Goal: Contribute content: Contribute content

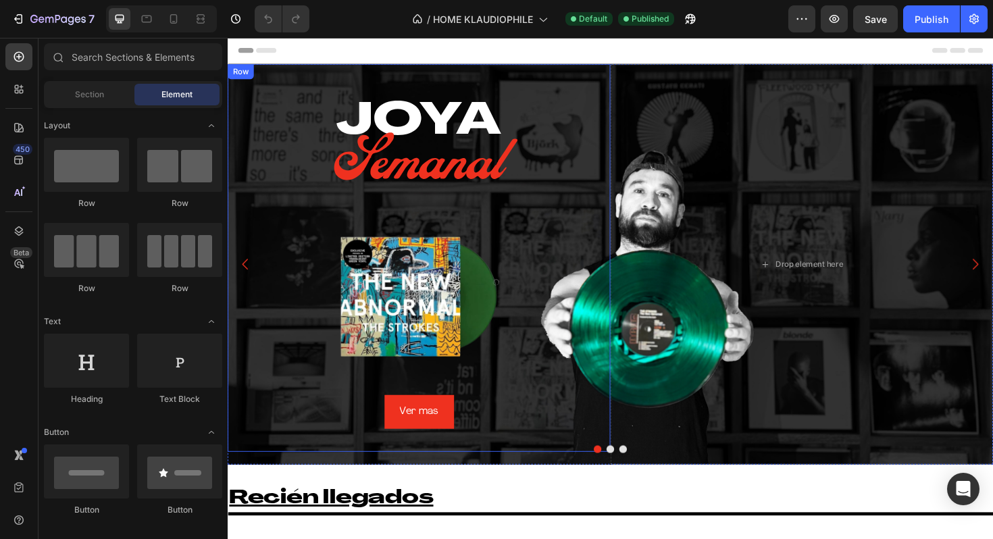
click at [292, 80] on div "Heading JOYA Heading Semanal Heading Image Ver mas Button Row" at bounding box center [430, 271] width 405 height 411
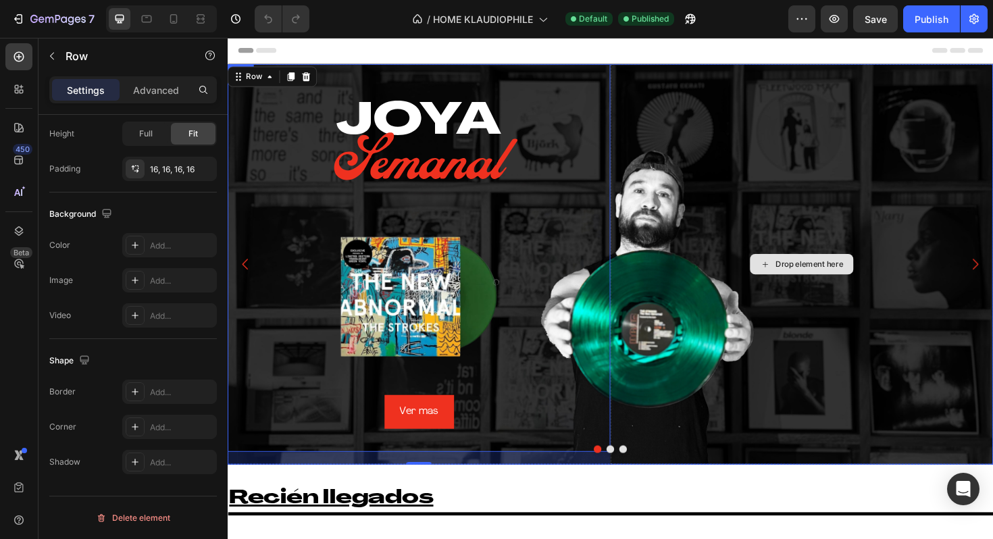
click at [656, 79] on div "Drop element here" at bounding box center [835, 278] width 405 height 424
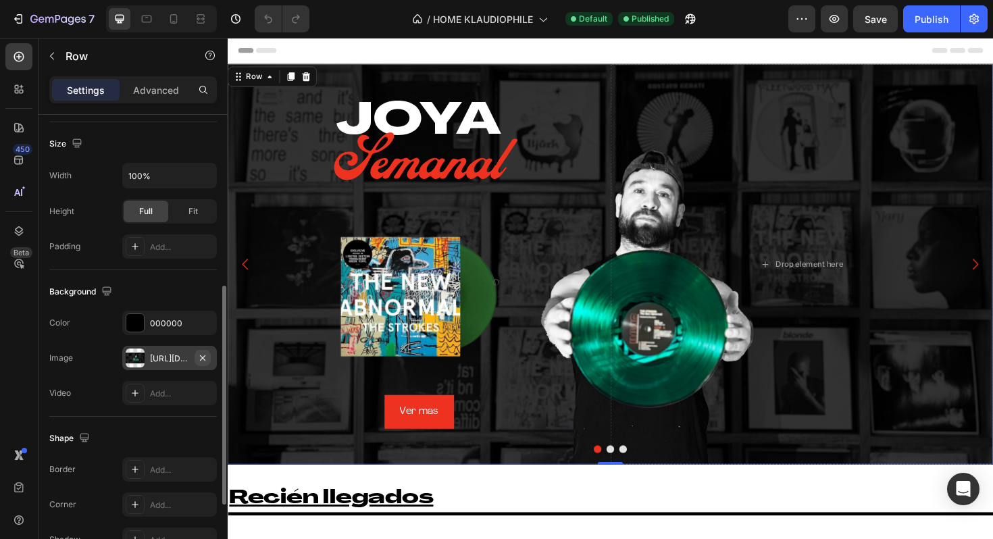
click at [205, 358] on icon "button" at bounding box center [202, 358] width 11 height 11
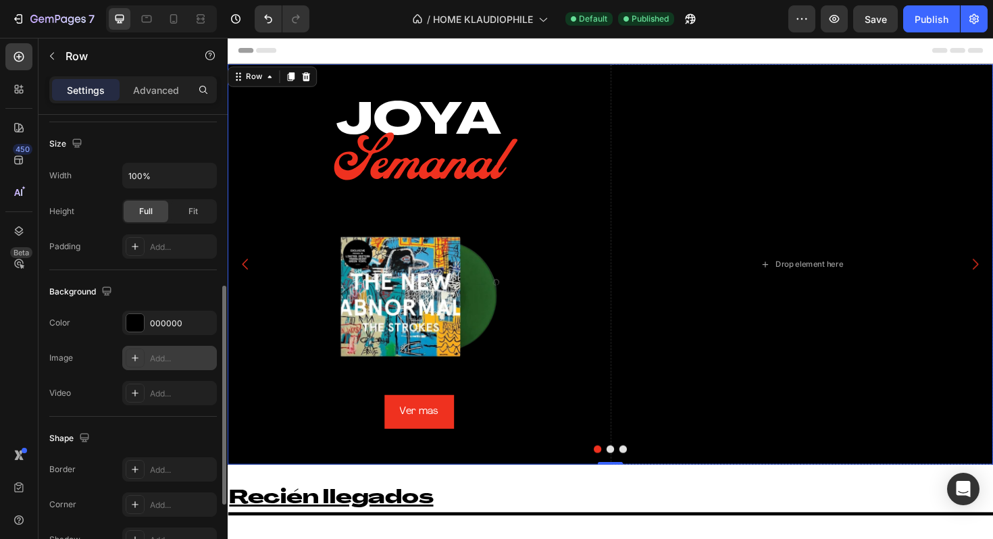
click at [166, 363] on div "Add..." at bounding box center [181, 359] width 63 height 12
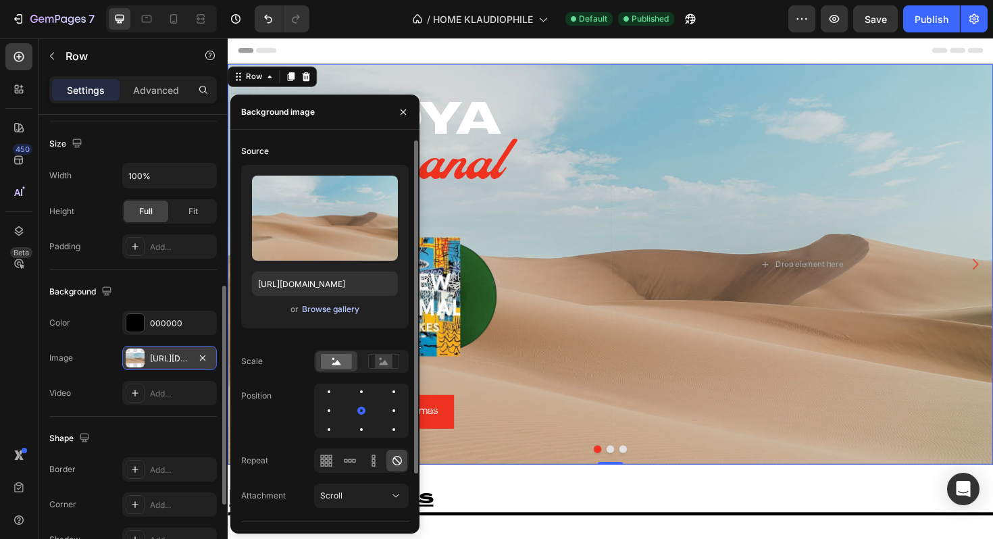
click at [344, 308] on div "Browse gallery" at bounding box center [330, 309] width 57 height 12
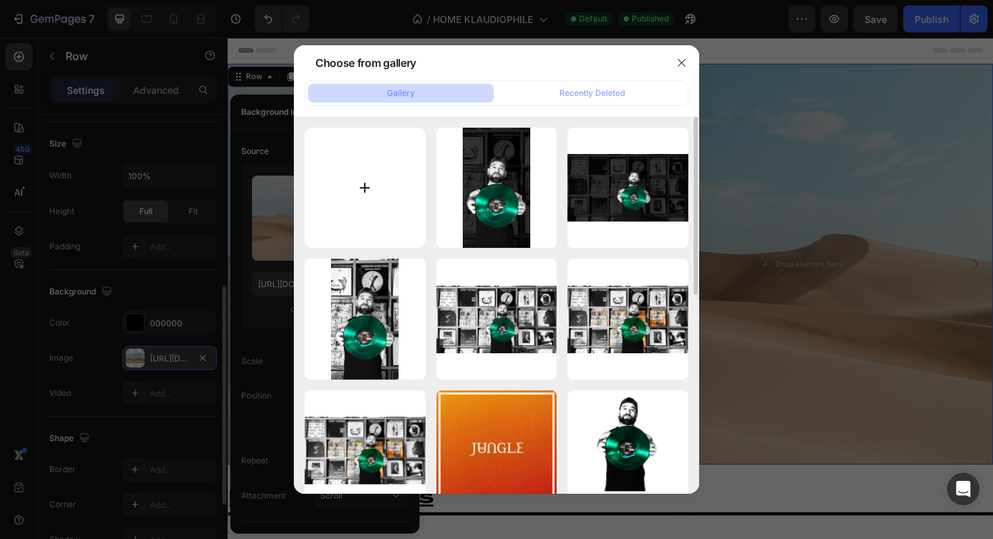
click at [358, 201] on input "file" at bounding box center [365, 188] width 121 height 121
type input "C:\fakepath\prueba.jpg"
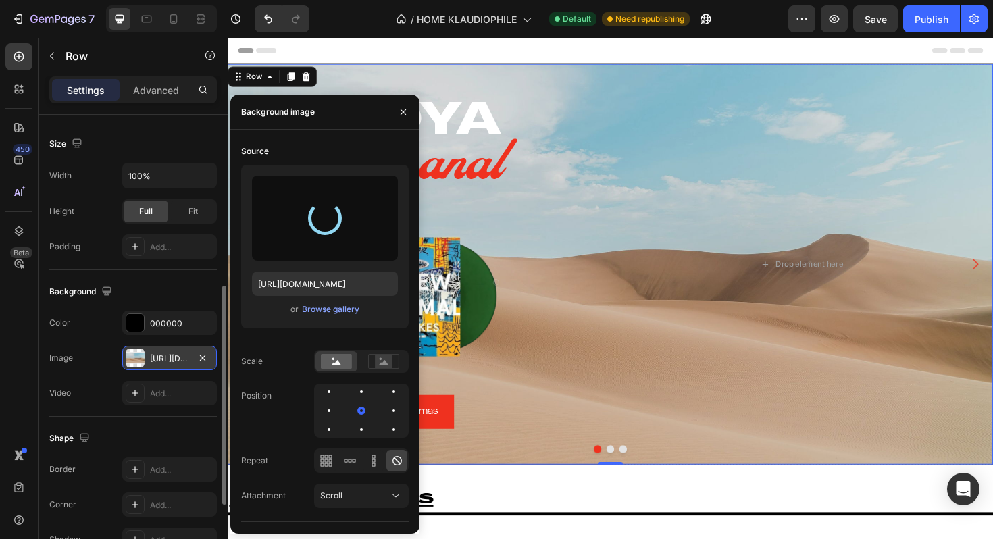
type input "https://cdn.shopify.com/s/files/1/0635/3040/1879/files/gempages_572830844972958…"
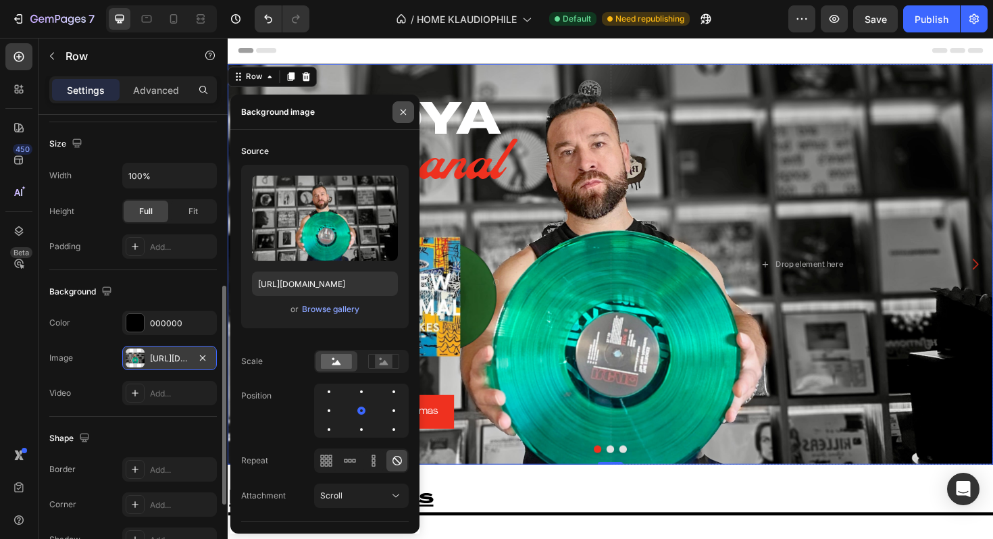
click at [404, 110] on icon "button" at bounding box center [402, 111] width 5 height 5
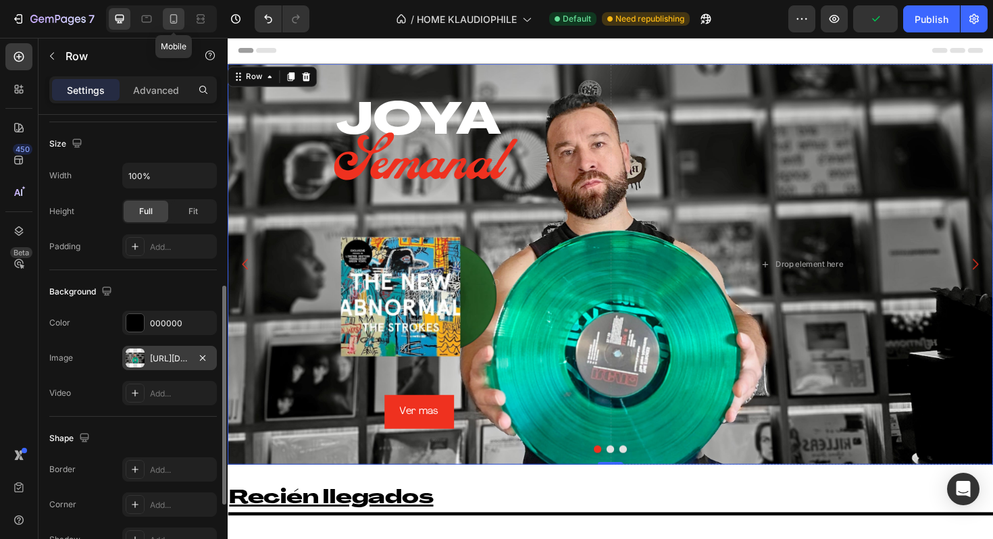
click at [175, 18] on icon at bounding box center [174, 19] width 14 height 14
type input "13"
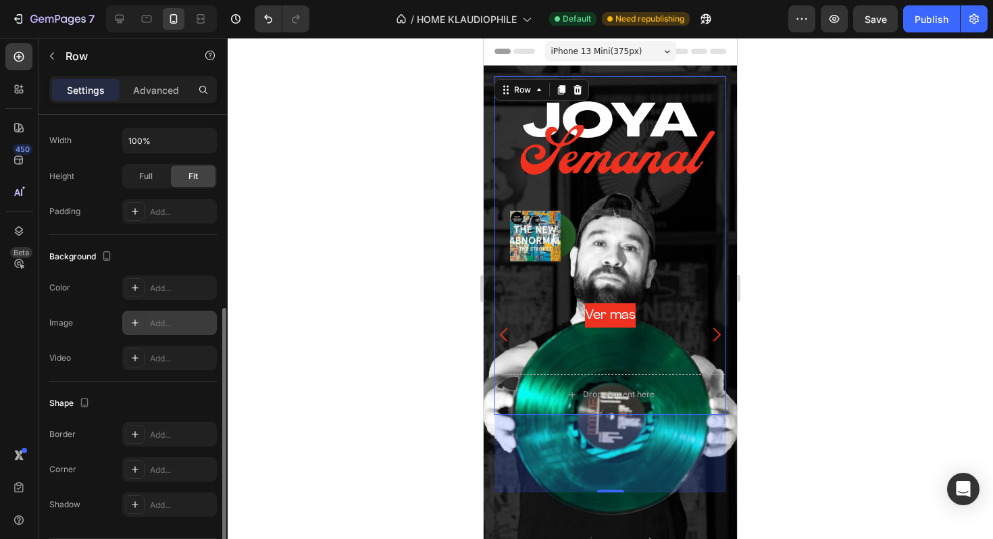
click at [504, 100] on div "Row" at bounding box center [541, 90] width 95 height 22
click at [511, 89] on div "Row" at bounding box center [522, 90] width 22 height 12
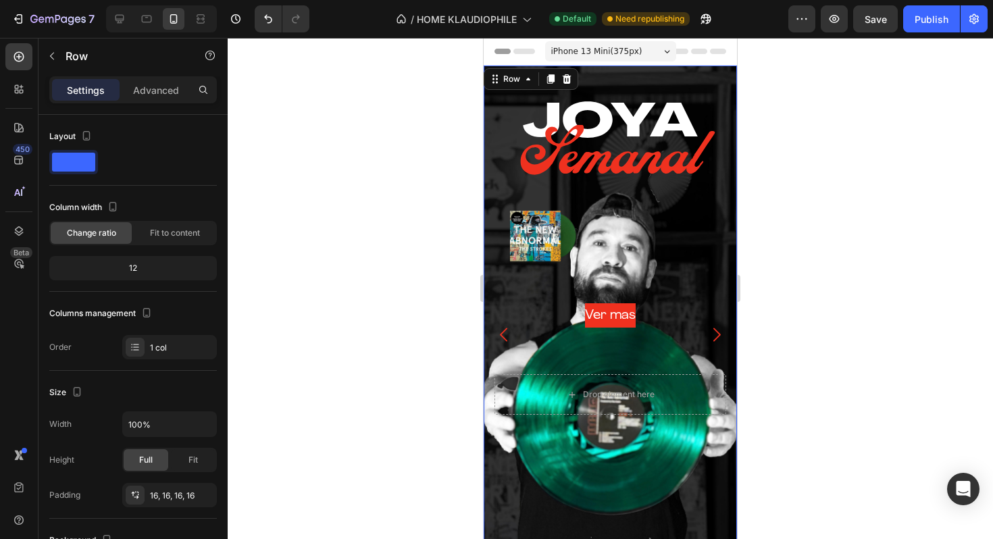
click at [489, 95] on div "Heading JOYA Heading Semanal Heading Image Ver mas Button Row Drop element here…" at bounding box center [610, 335] width 253 height 539
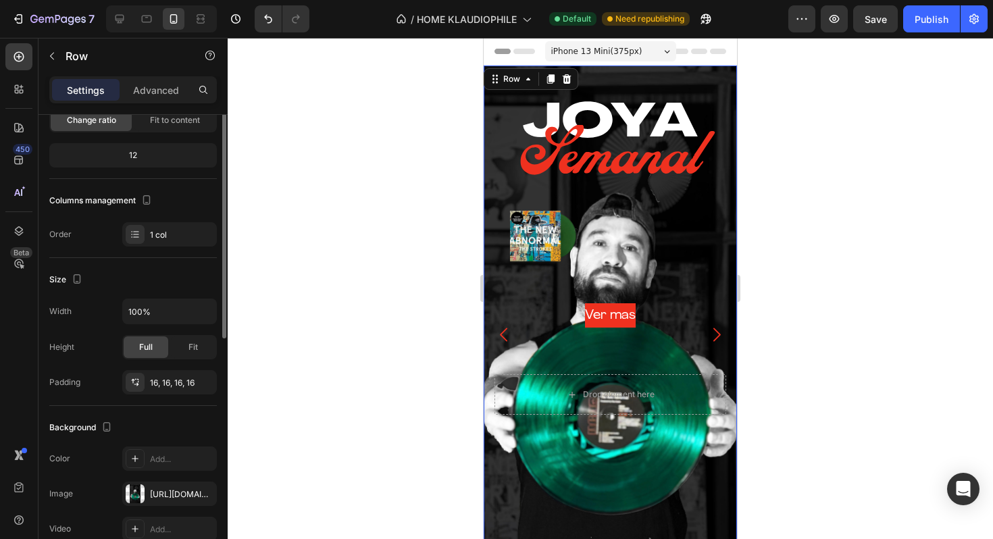
scroll to position [257, 0]
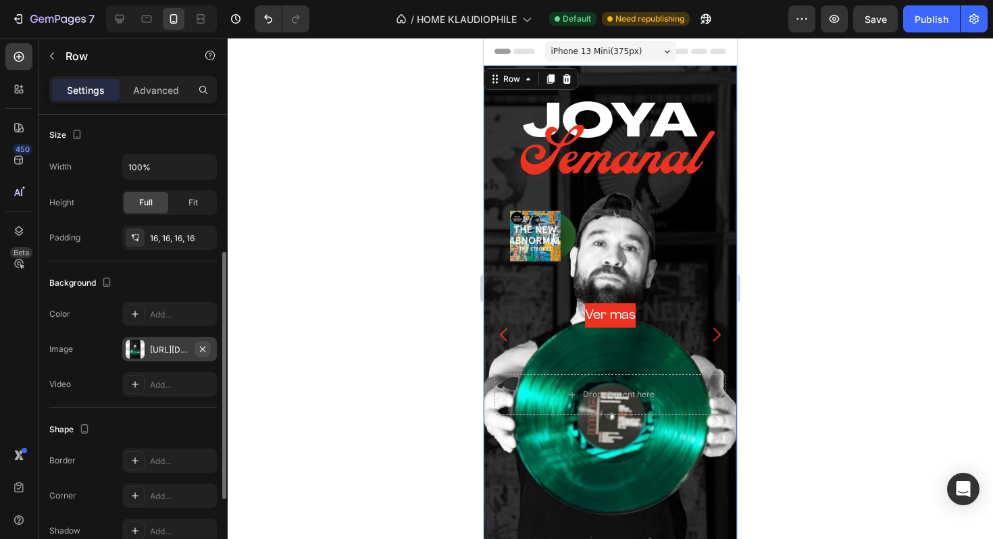
click at [204, 348] on icon "button" at bounding box center [202, 349] width 11 height 11
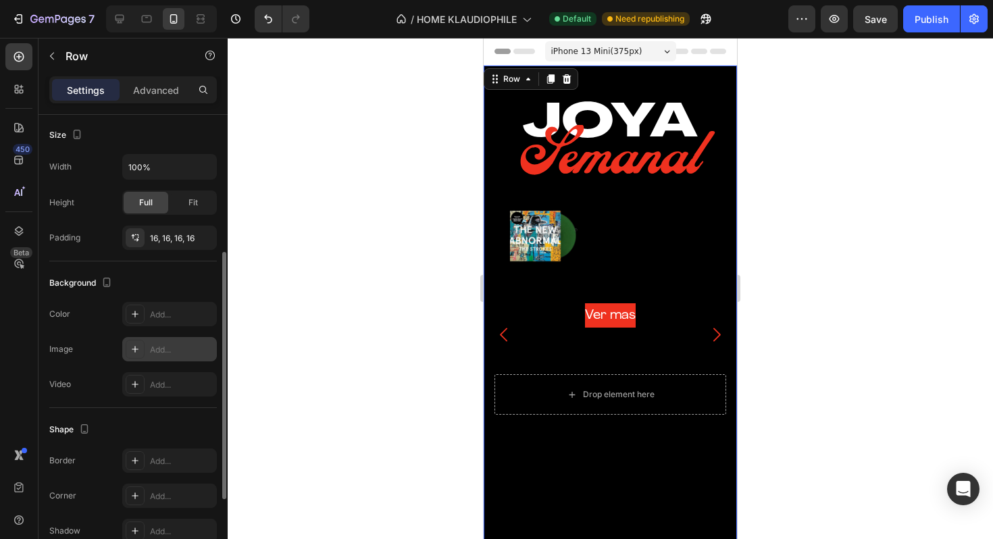
click at [165, 349] on div "Add..." at bounding box center [181, 350] width 63 height 12
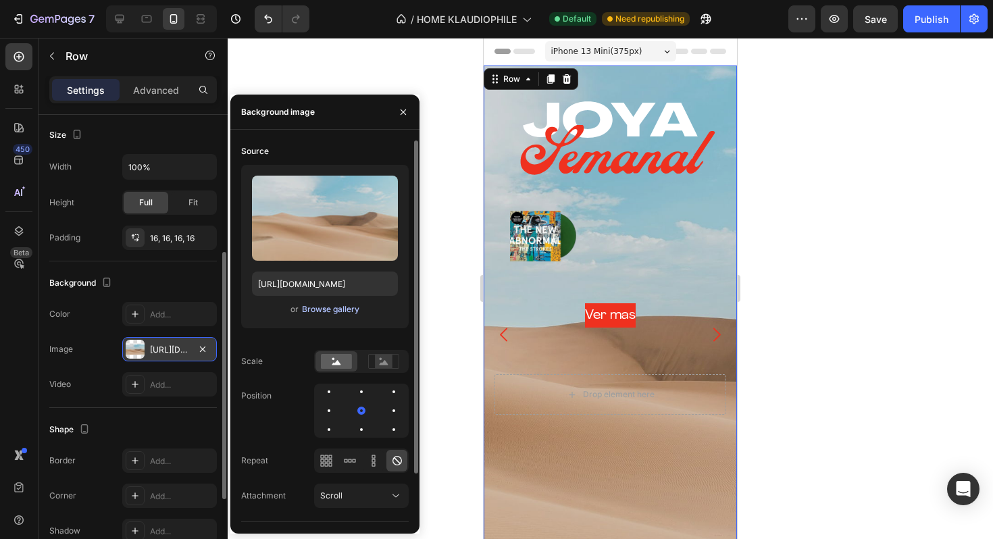
click at [317, 307] on div "Browse gallery" at bounding box center [330, 309] width 57 height 12
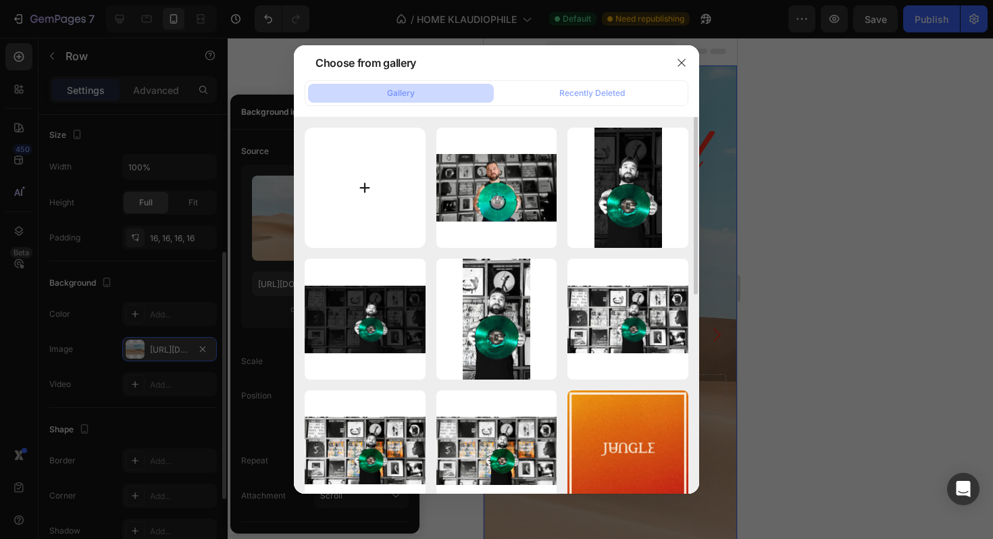
click at [378, 178] on input "file" at bounding box center [365, 188] width 121 height 121
type input "C:\fakepath\prueba 2.jpg"
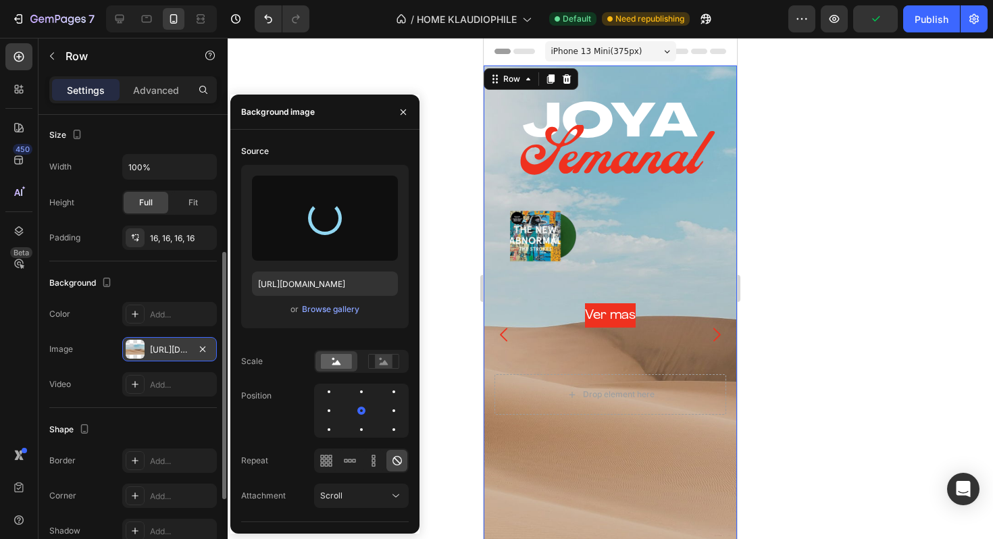
type input "[URL][DOMAIN_NAME]"
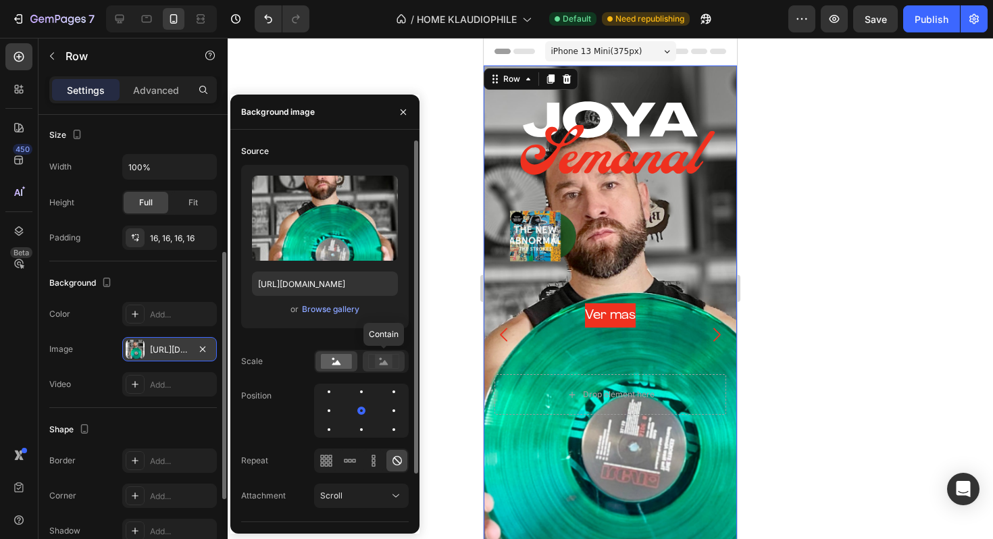
click at [388, 353] on div at bounding box center [384, 361] width 42 height 20
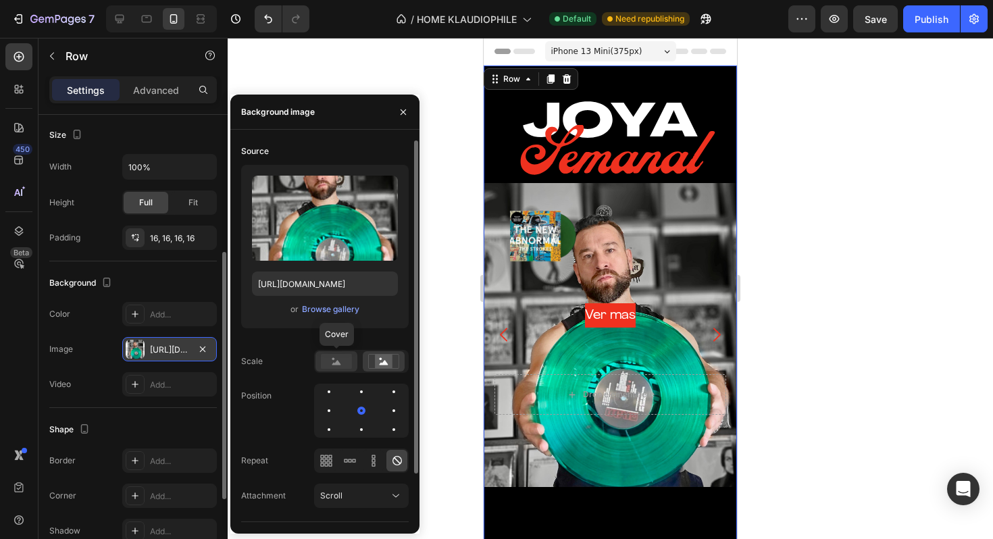
click at [338, 367] on rect at bounding box center [336, 361] width 31 height 15
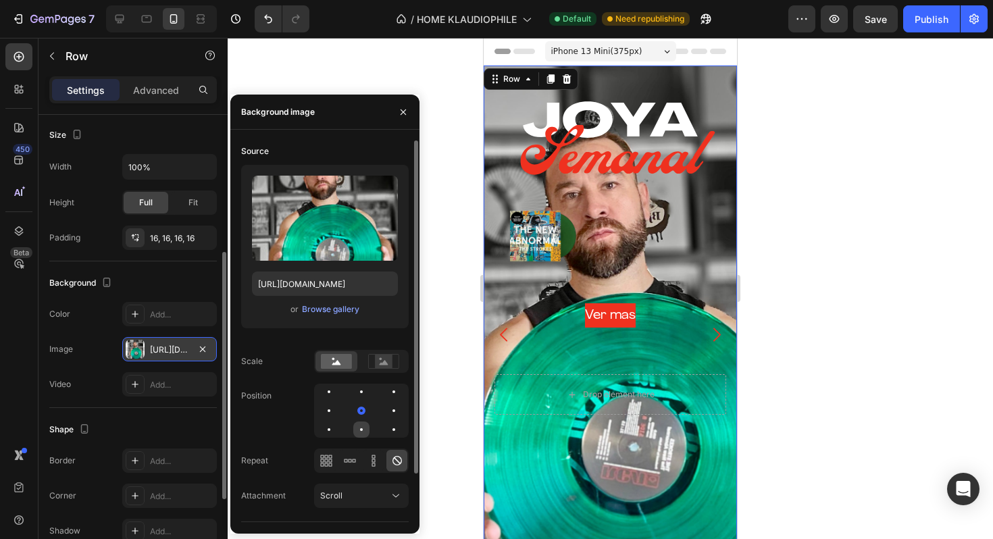
click at [361, 429] on div at bounding box center [361, 429] width 3 height 3
click at [386, 390] on div at bounding box center [394, 392] width 16 height 16
click at [386, 408] on div at bounding box center [394, 410] width 16 height 16
click at [337, 421] on div at bounding box center [329, 429] width 16 height 16
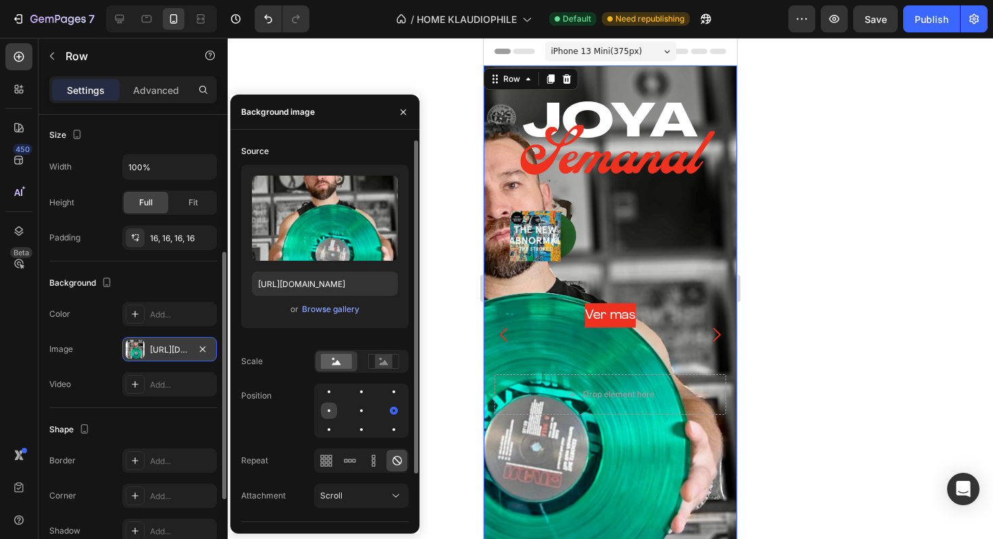
click at [353, 412] on div at bounding box center [361, 410] width 16 height 16
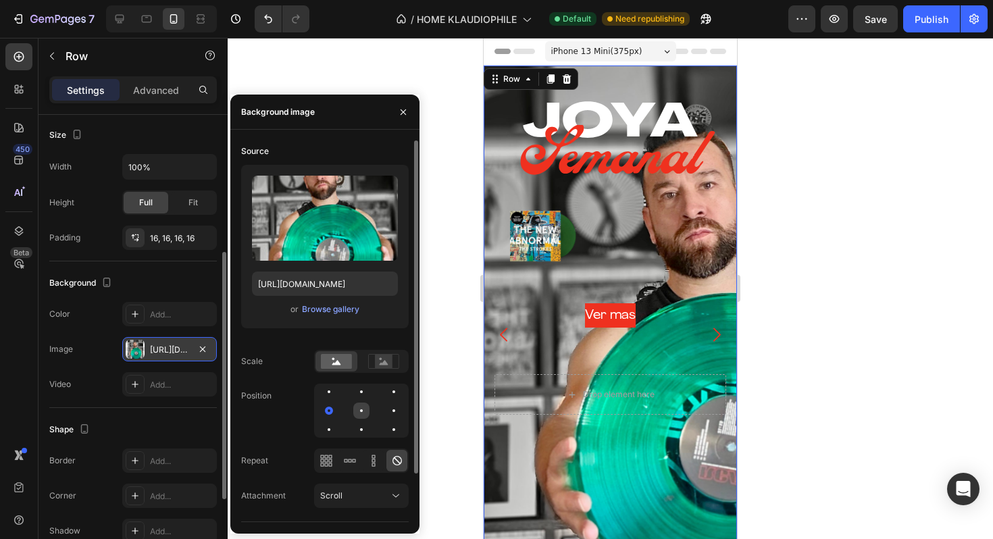
click at [386, 410] on div at bounding box center [394, 410] width 16 height 16
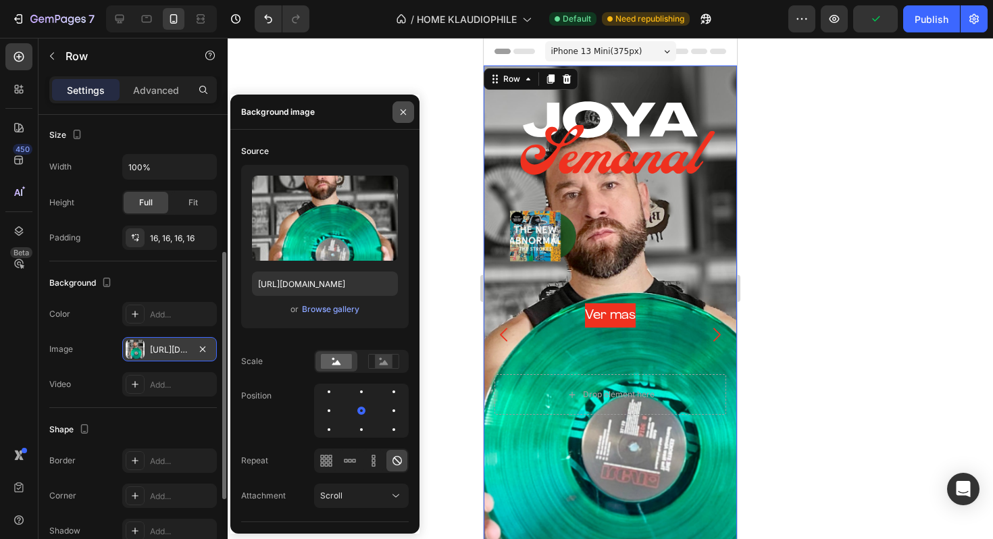
click at [400, 116] on icon "button" at bounding box center [403, 112] width 11 height 11
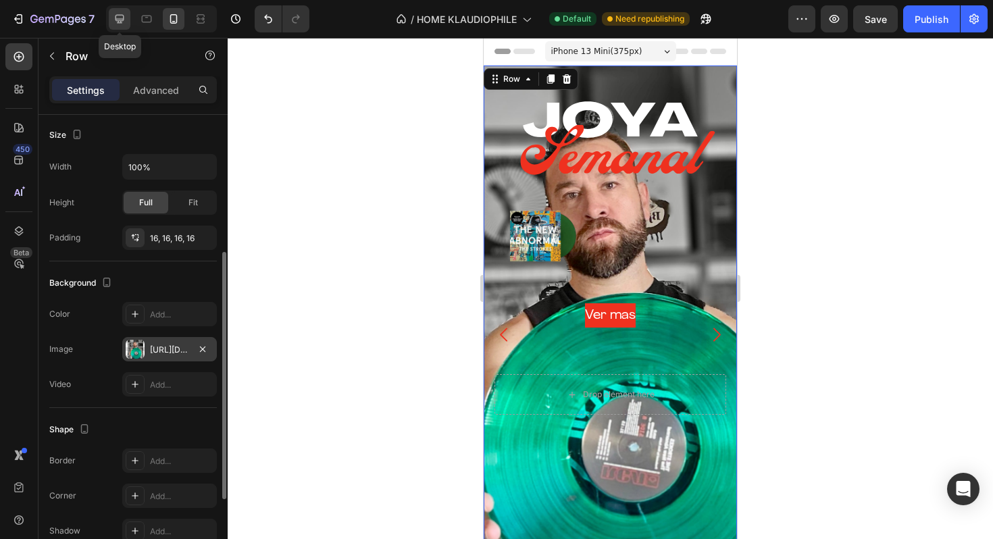
click at [117, 22] on icon at bounding box center [120, 19] width 14 height 14
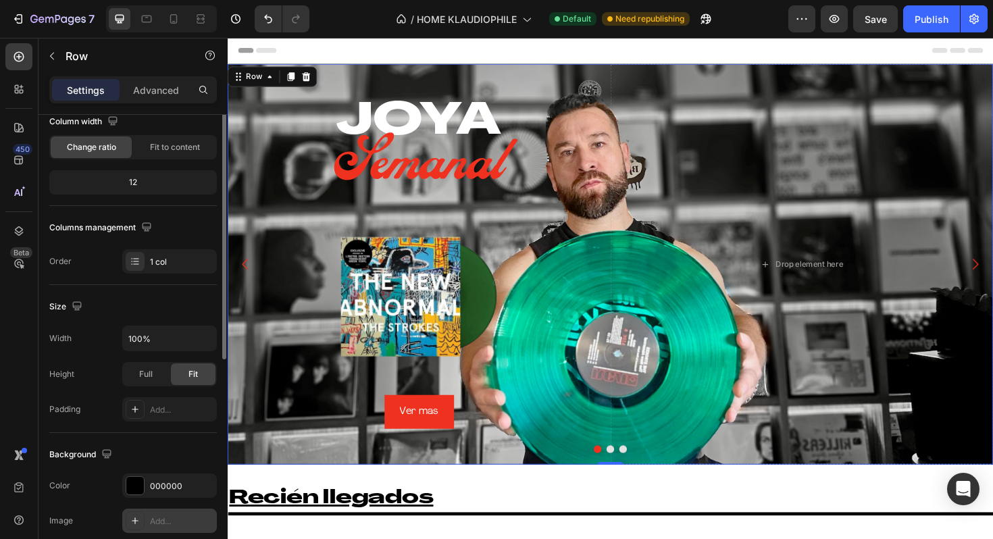
scroll to position [190, 0]
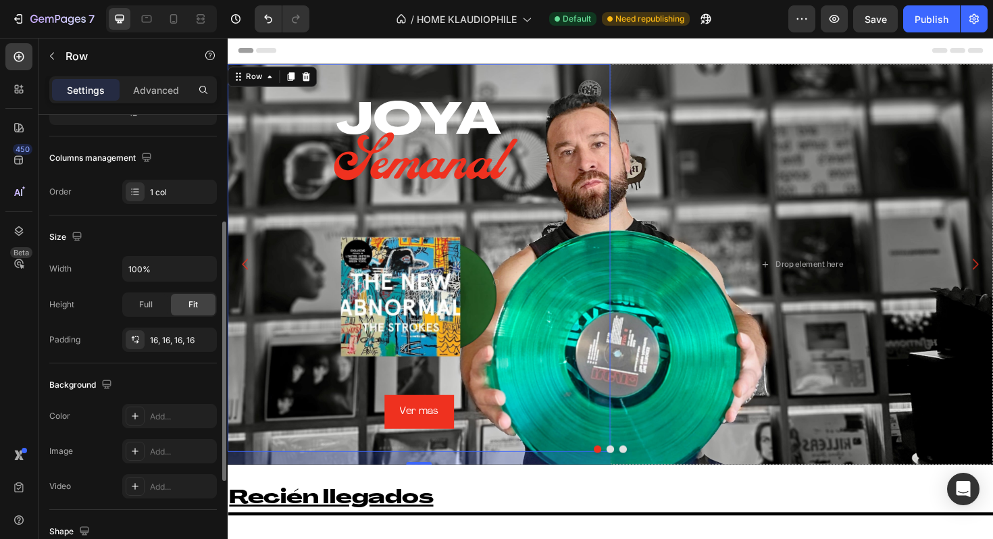
click at [338, 73] on div "Heading JOYA Heading Semanal Heading Image Ver mas Button Row 20" at bounding box center [430, 271] width 405 height 411
click at [651, 74] on div "Drop element here" at bounding box center [835, 278] width 405 height 424
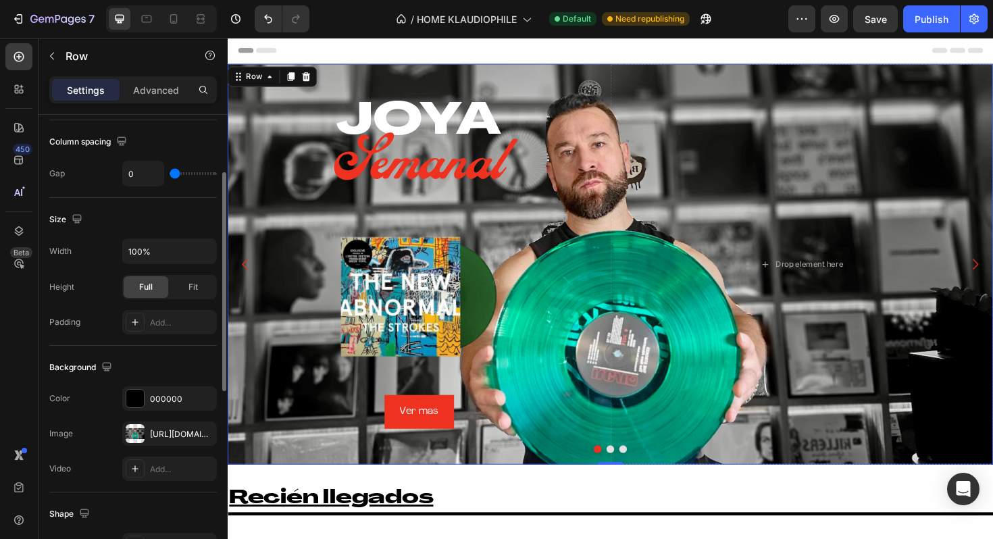
scroll to position [323, 0]
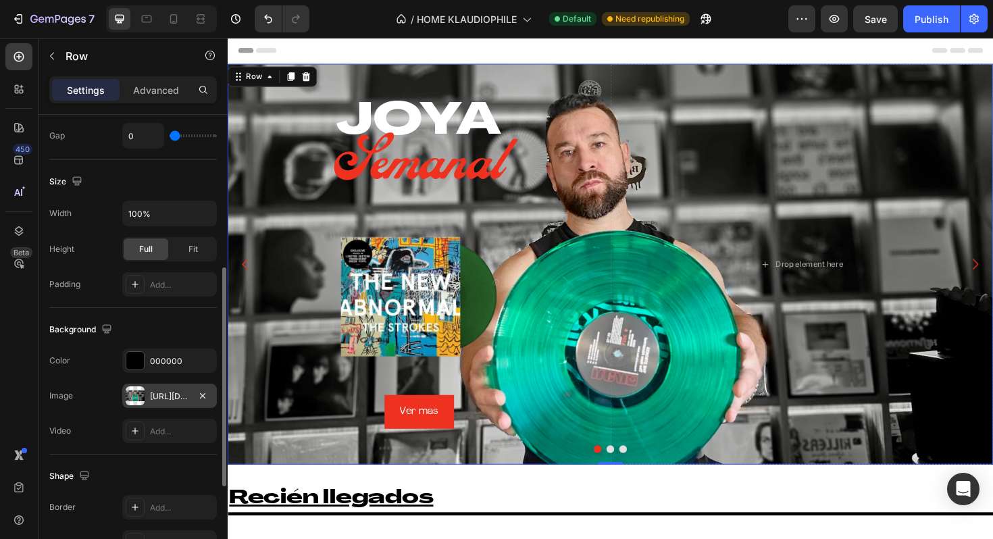
click at [161, 396] on div "[URL][DOMAIN_NAME]" at bounding box center [169, 396] width 39 height 12
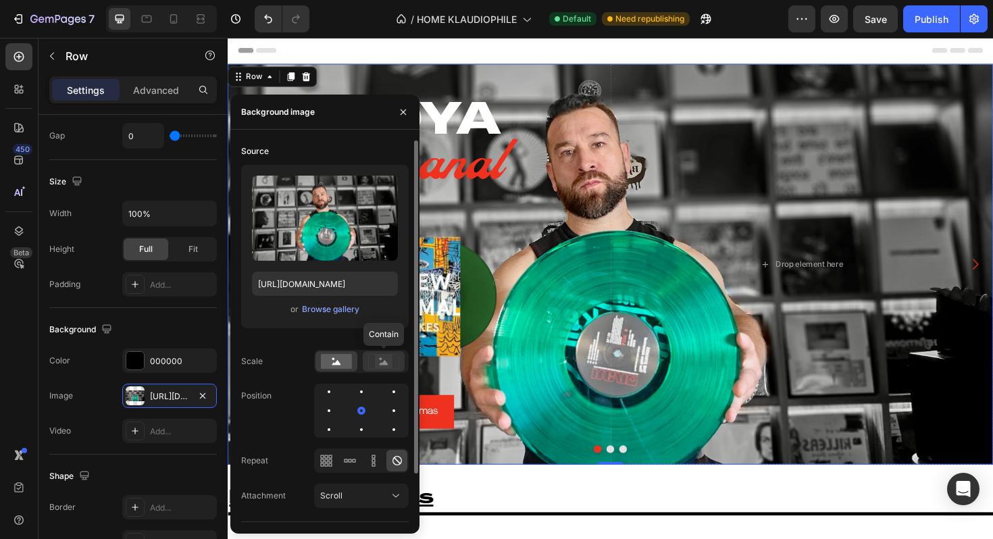
click at [382, 367] on rect at bounding box center [384, 362] width 18 height 14
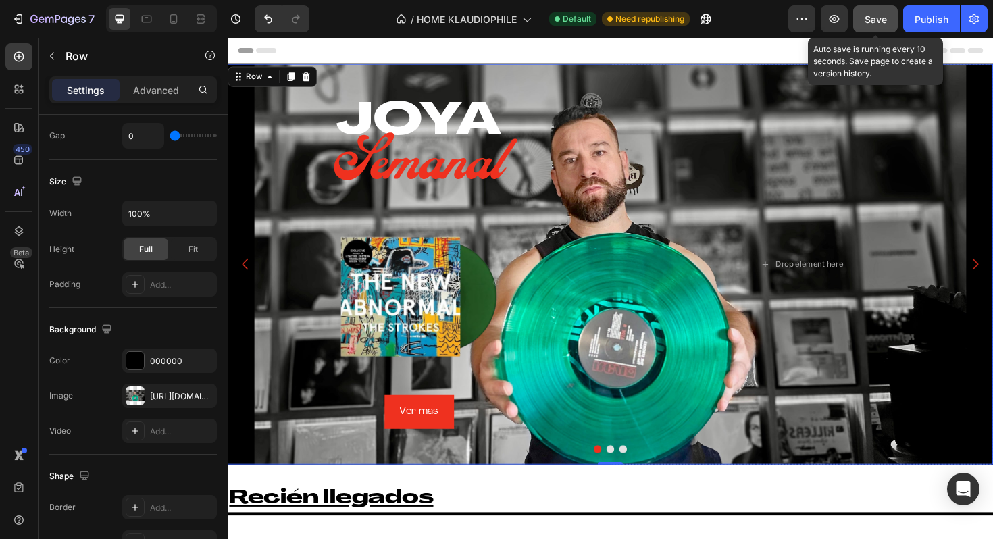
click at [872, 28] on button "Save" at bounding box center [875, 18] width 45 height 27
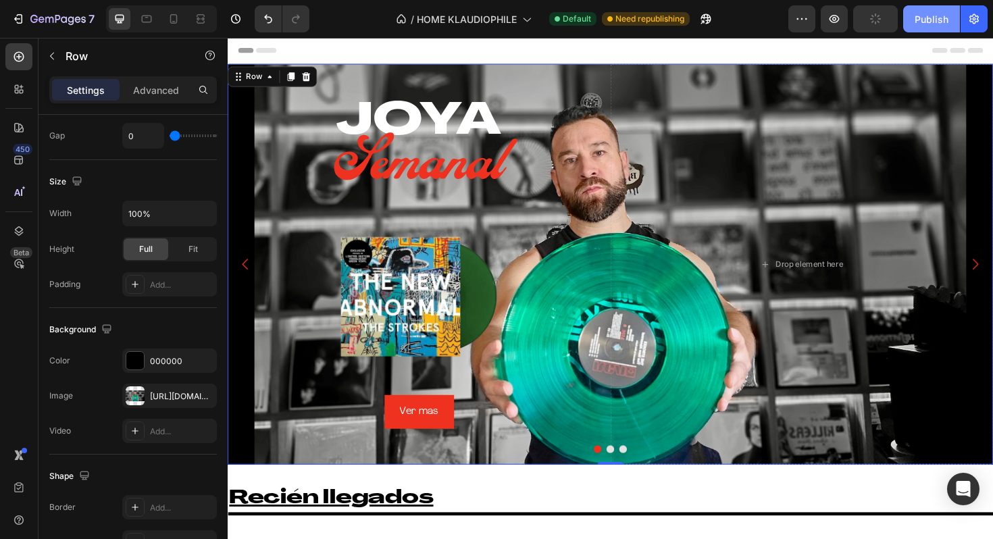
click at [931, 17] on div "Publish" at bounding box center [931, 19] width 34 height 14
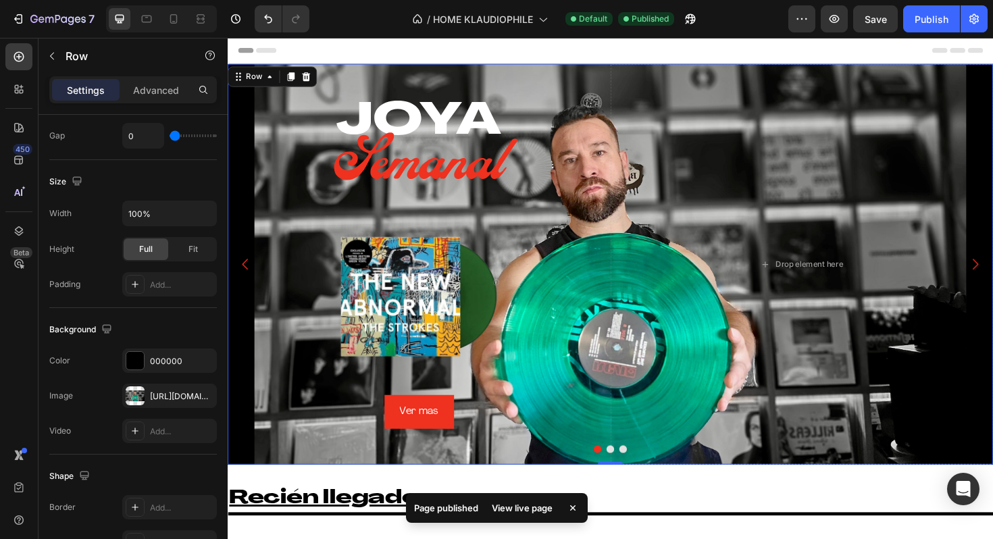
click at [522, 506] on div "View live page" at bounding box center [522, 507] width 77 height 19
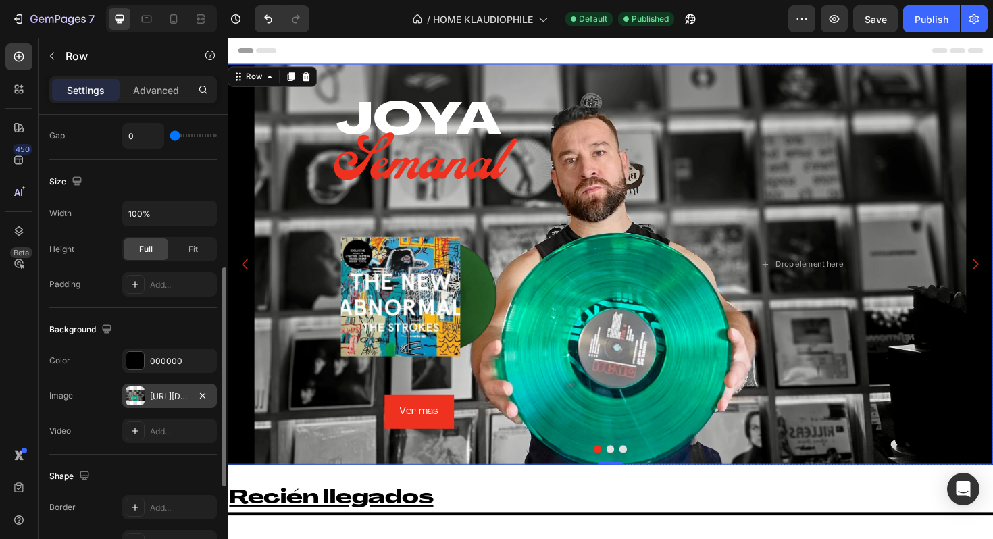
click at [184, 396] on div "[URL][DOMAIN_NAME]" at bounding box center [169, 396] width 39 height 12
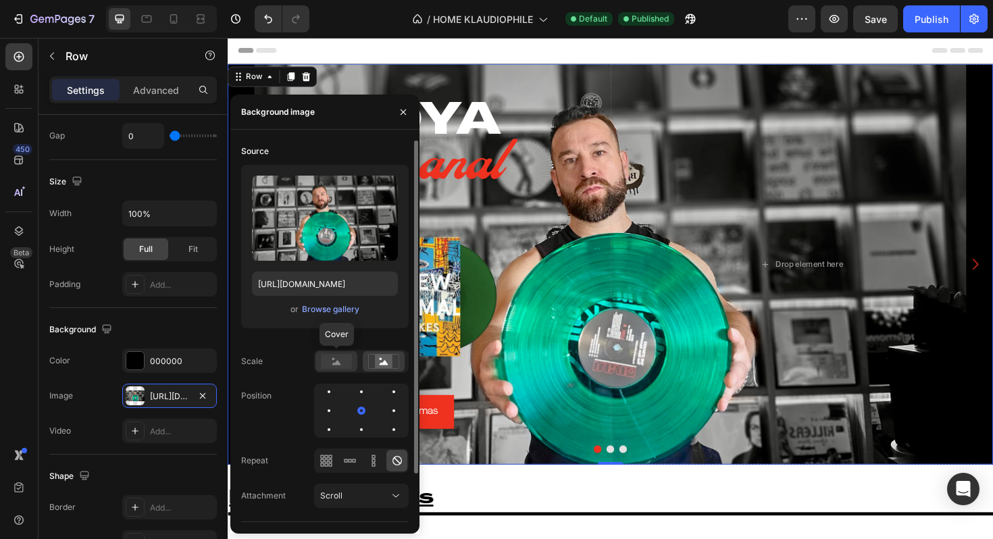
click at [337, 359] on rect at bounding box center [336, 361] width 31 height 15
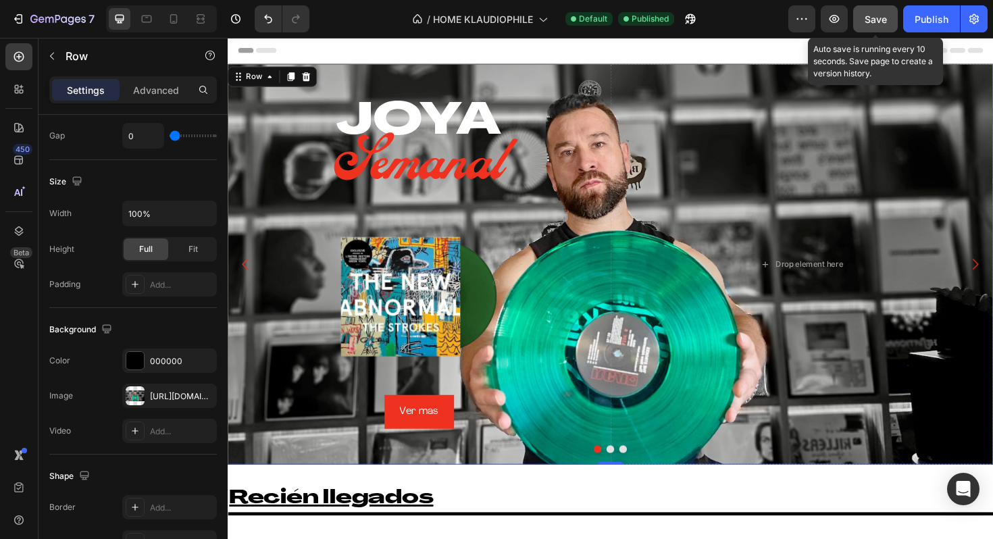
click at [868, 14] on span "Save" at bounding box center [875, 19] width 22 height 11
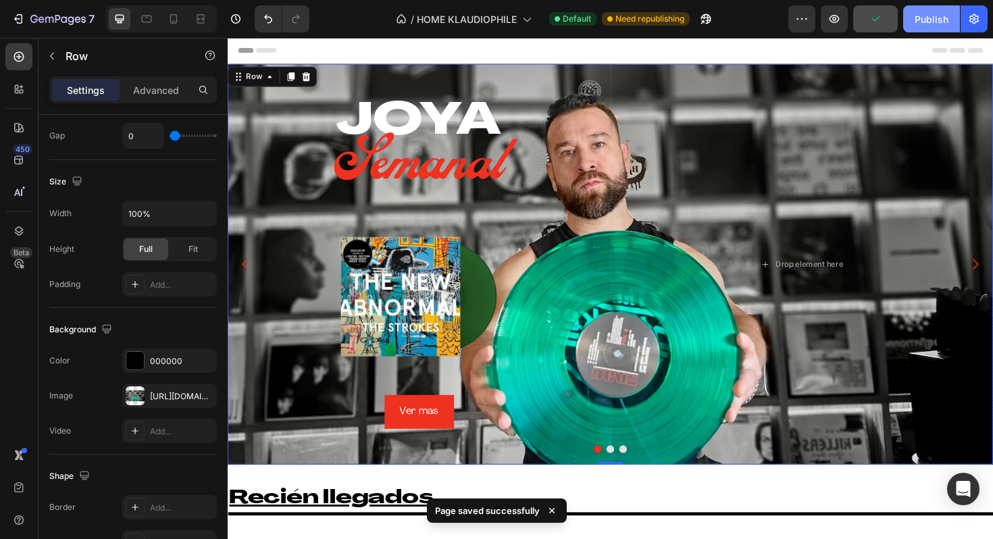
click at [933, 14] on div "Publish" at bounding box center [931, 19] width 34 height 14
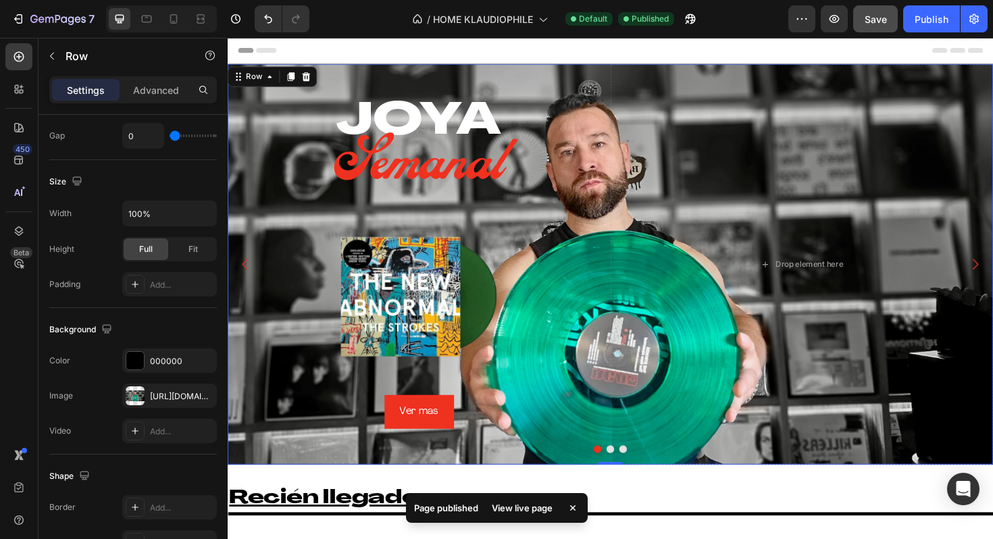
click at [532, 507] on div "View live page" at bounding box center [522, 507] width 77 height 19
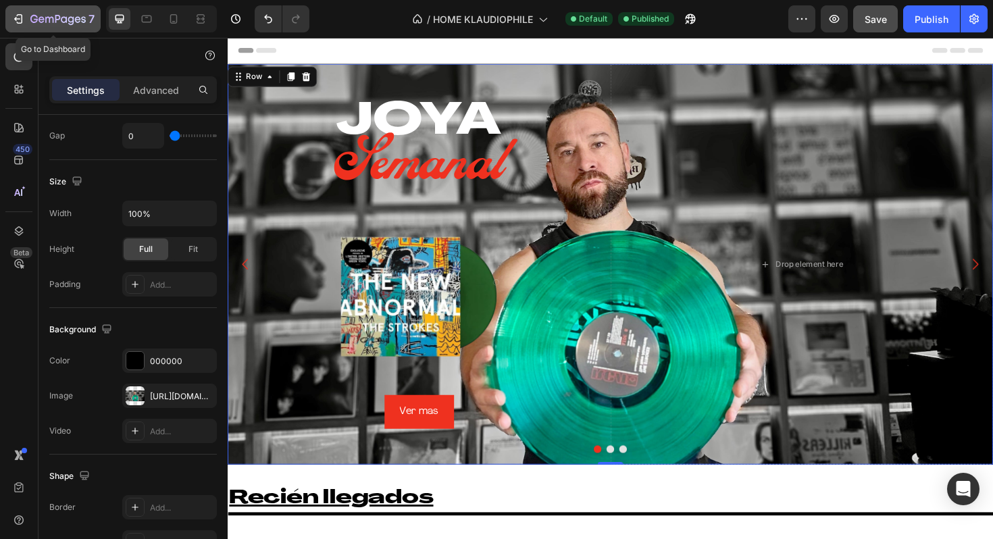
click at [31, 15] on icon "button" at bounding box center [57, 19] width 55 height 11
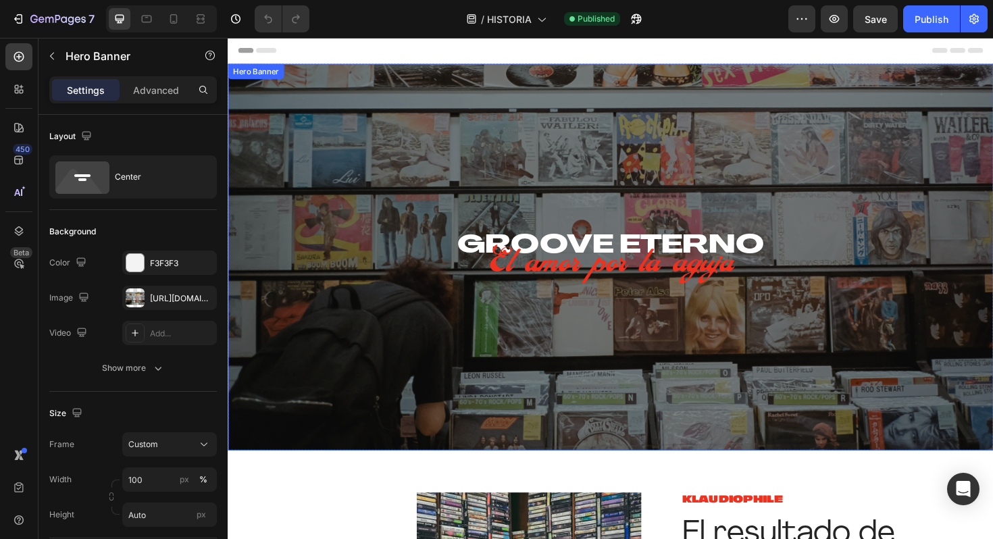
click at [430, 132] on div "GROOVE ETERNO Heading El amor por la aguja Text block Row" at bounding box center [633, 270] width 790 height 366
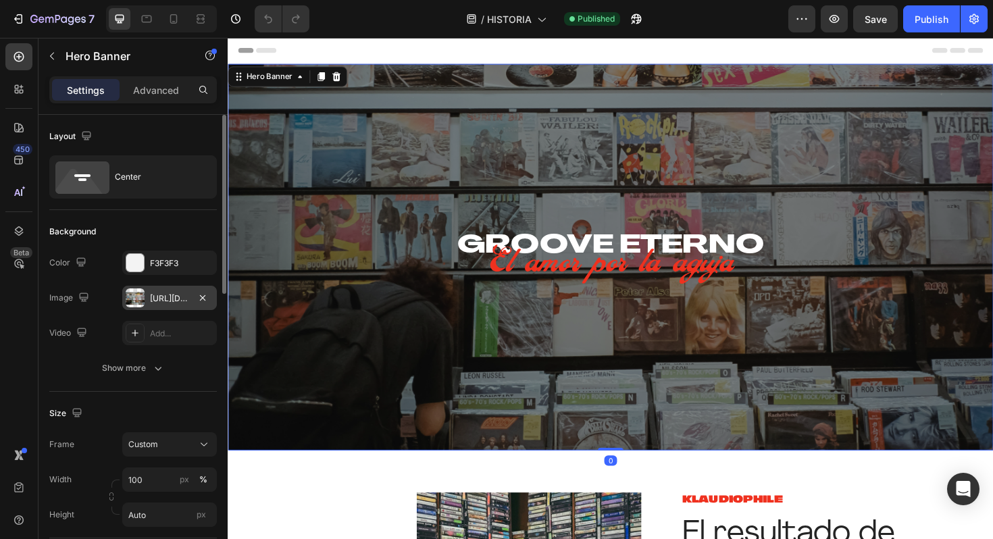
click at [211, 299] on div "https://cdn.shopify.com/s/files/1/0635/3040/1879/files/gempages_572830844972958…" at bounding box center [169, 298] width 95 height 24
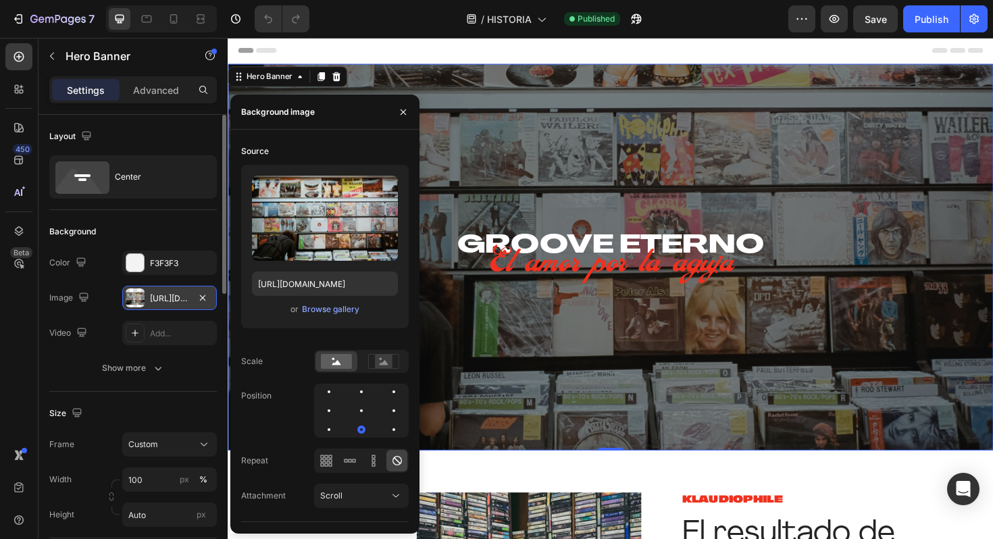
click at [211, 299] on div "https://cdn.shopify.com/s/files/1/0635/3040/1879/files/gempages_572830844972958…" at bounding box center [169, 298] width 95 height 24
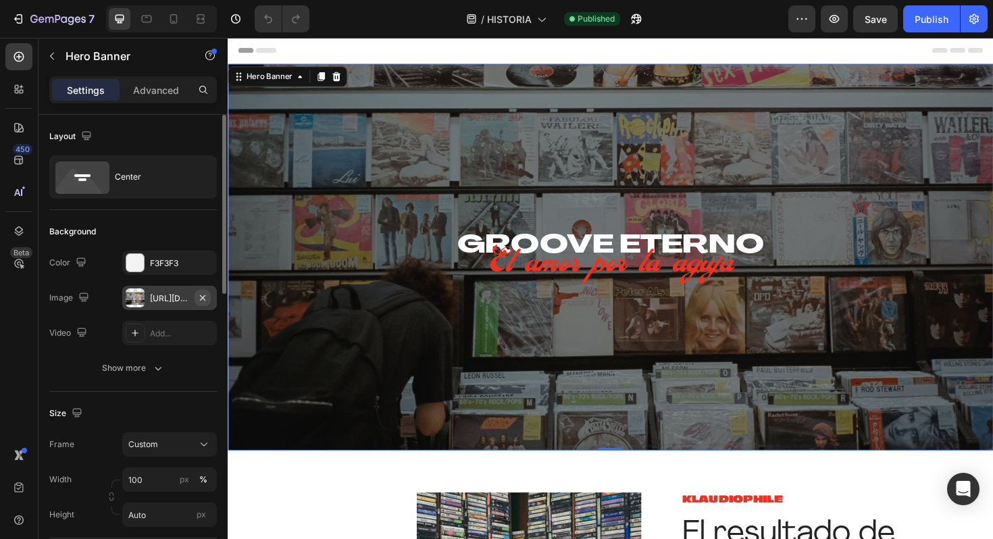
click at [205, 298] on icon "button" at bounding box center [202, 297] width 11 height 11
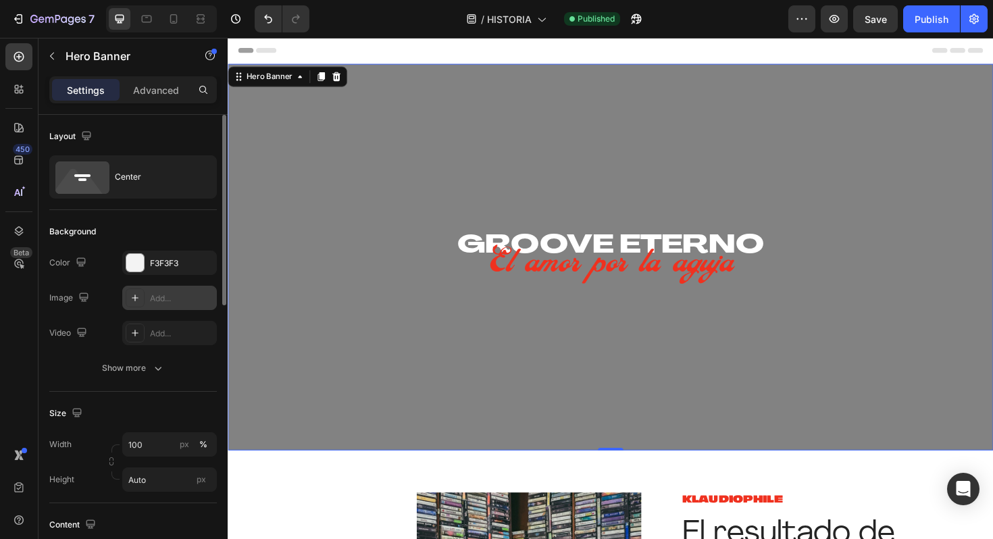
click at [170, 299] on div "Add..." at bounding box center [181, 298] width 63 height 12
type input "https://cdn.shopify.com/s/files/1/2005/9307/files/background_settings.jpg"
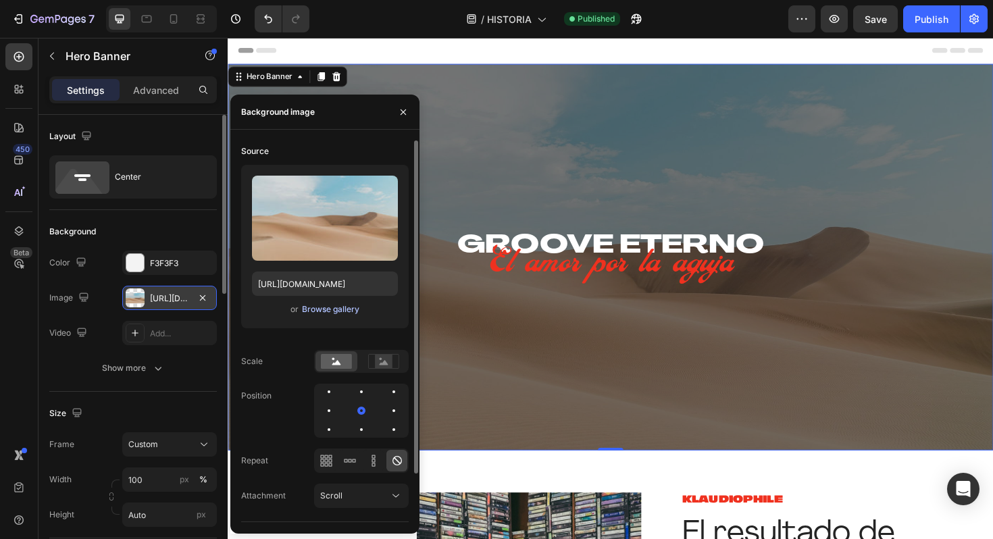
click at [327, 310] on div "Browse gallery" at bounding box center [330, 309] width 57 height 12
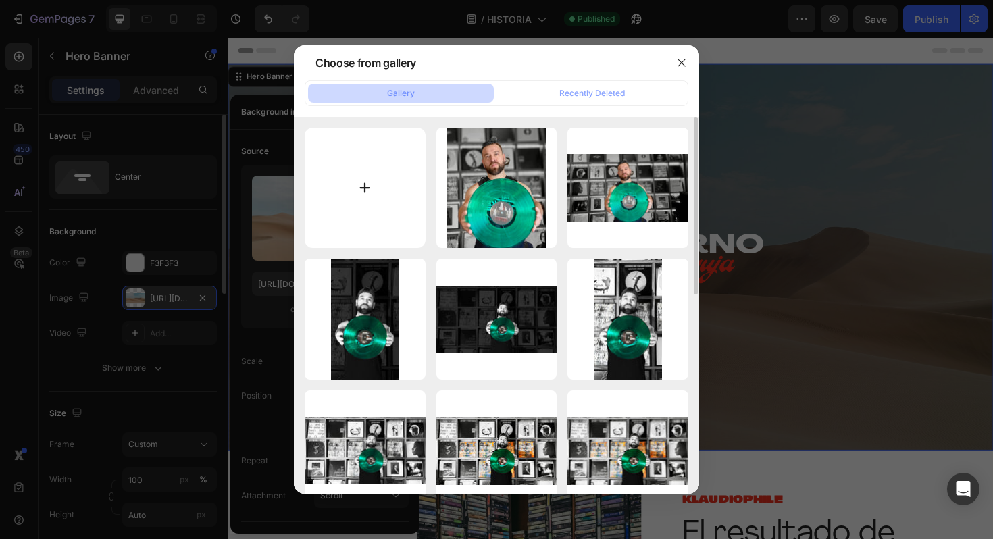
click at [358, 211] on input "file" at bounding box center [365, 188] width 121 height 121
type input "C:\fakepath\IMG_7090.JPG"
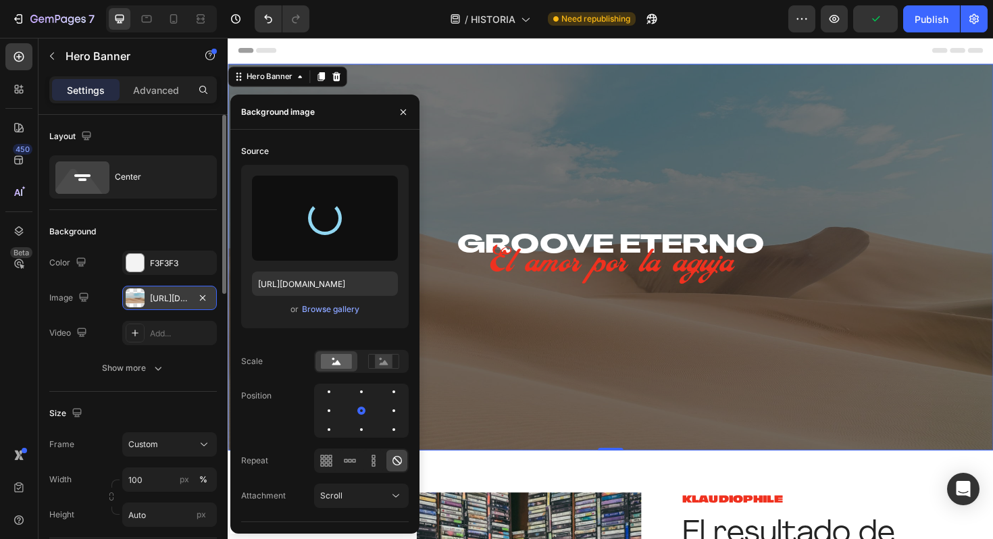
type input "https://cdn.shopify.com/s/files/1/0635/3040/1879/files/gempages_572830844972958…"
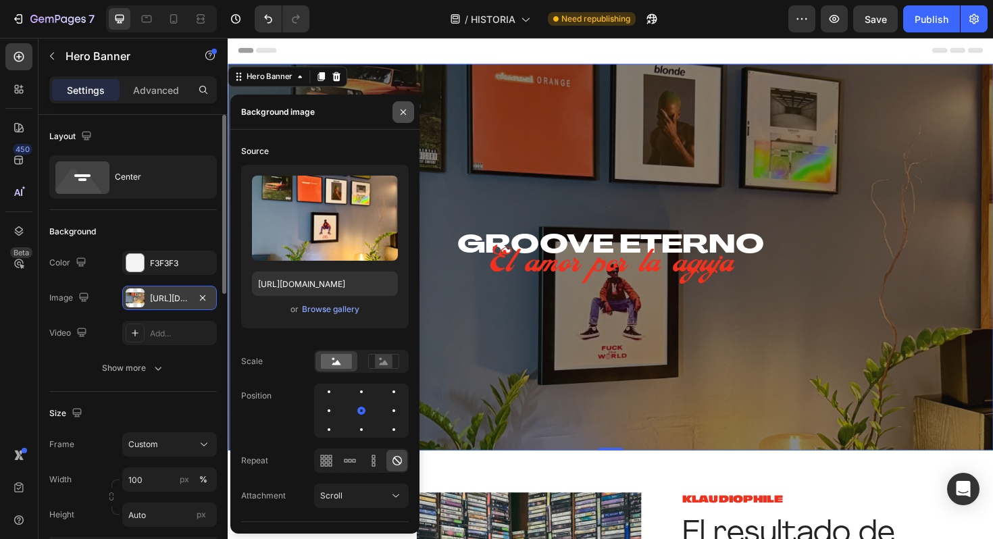
click at [403, 111] on icon "button" at bounding box center [402, 111] width 5 height 5
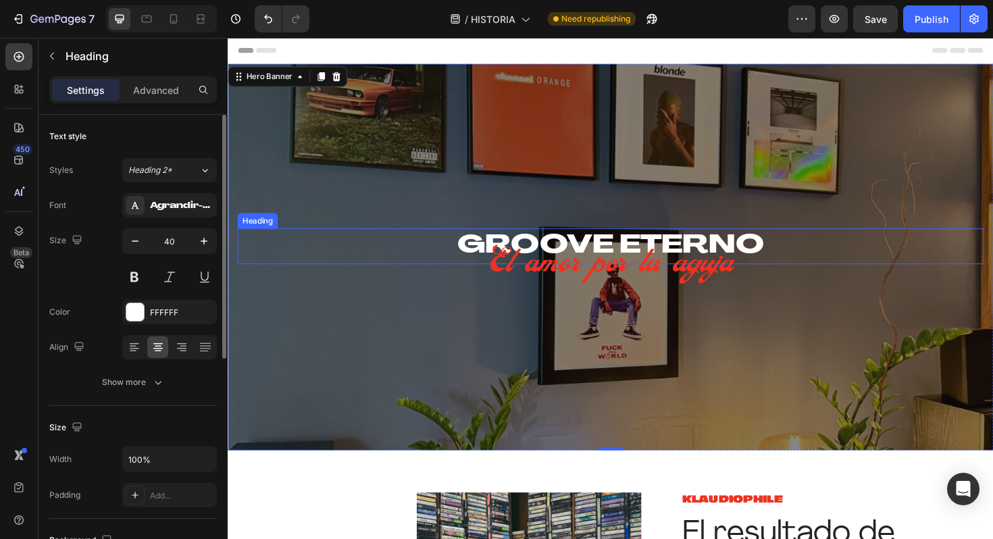
click at [608, 246] on h1 "GROOVE ETERNO" at bounding box center [633, 259] width 790 height 38
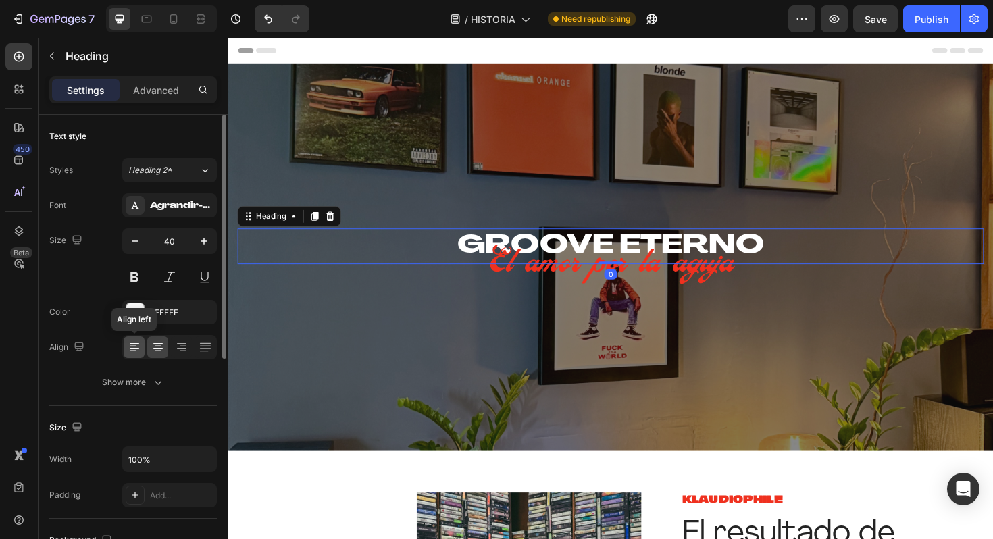
click at [141, 347] on div at bounding box center [134, 347] width 21 height 22
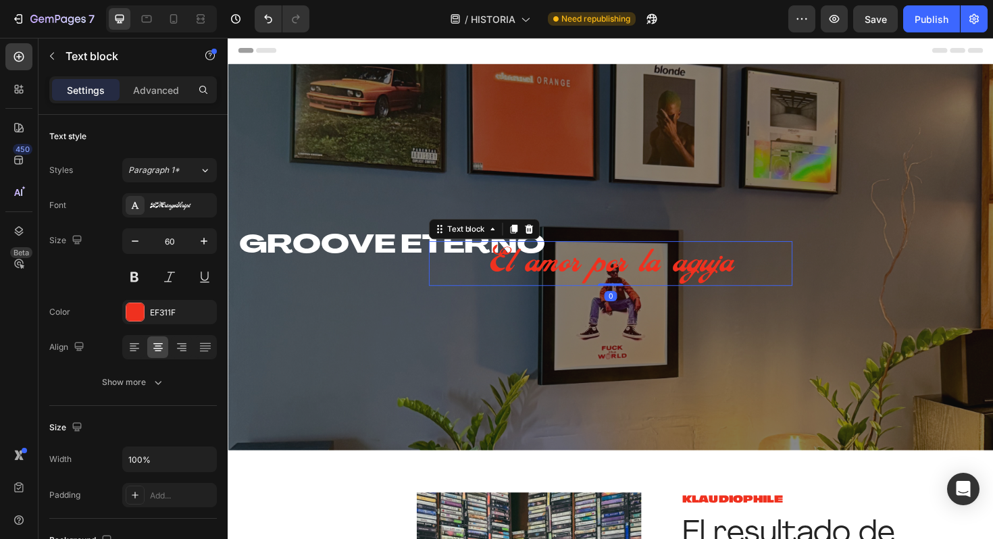
click at [608, 280] on p "El amor por la aguja" at bounding box center [633, 277] width 382 height 45
click at [136, 346] on icon at bounding box center [135, 347] width 14 height 14
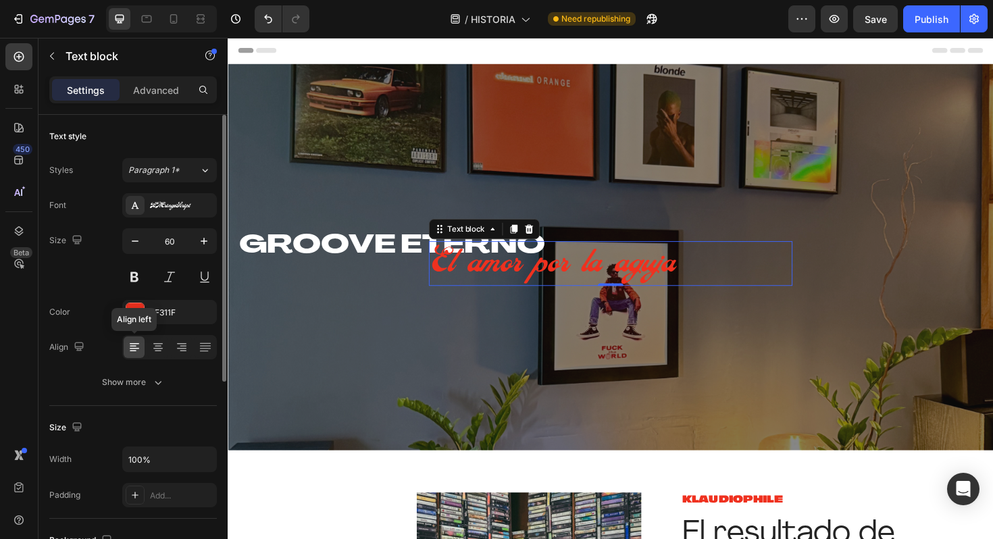
click at [136, 346] on icon at bounding box center [135, 347] width 14 height 14
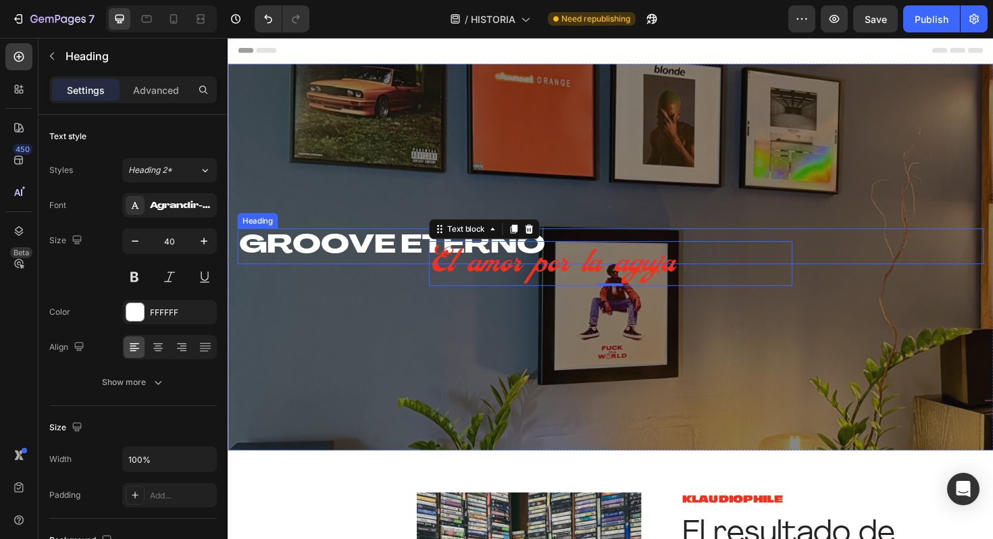
click at [365, 258] on h1 "GROOVE ETERNO" at bounding box center [633, 259] width 790 height 38
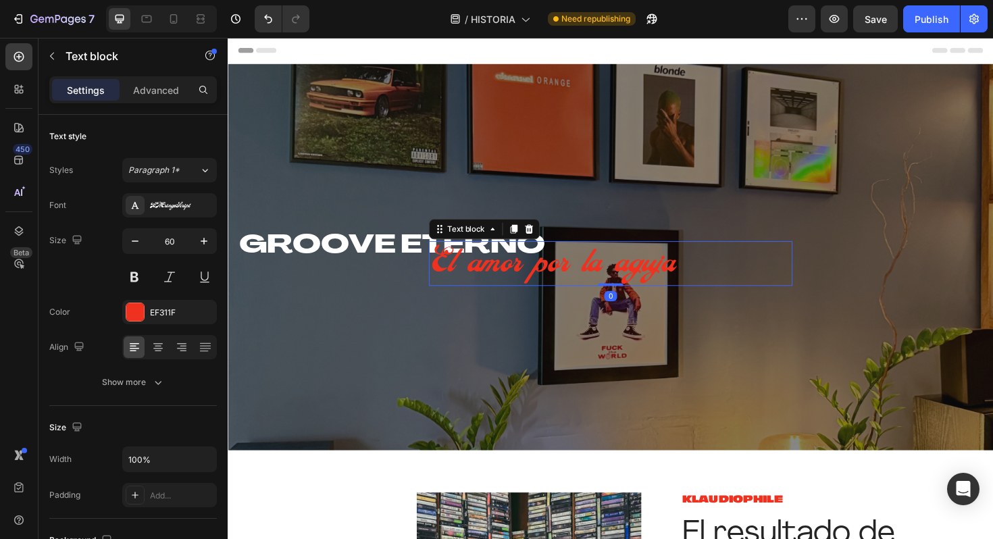
click at [571, 278] on p "El amor por la aguja" at bounding box center [633, 277] width 382 height 45
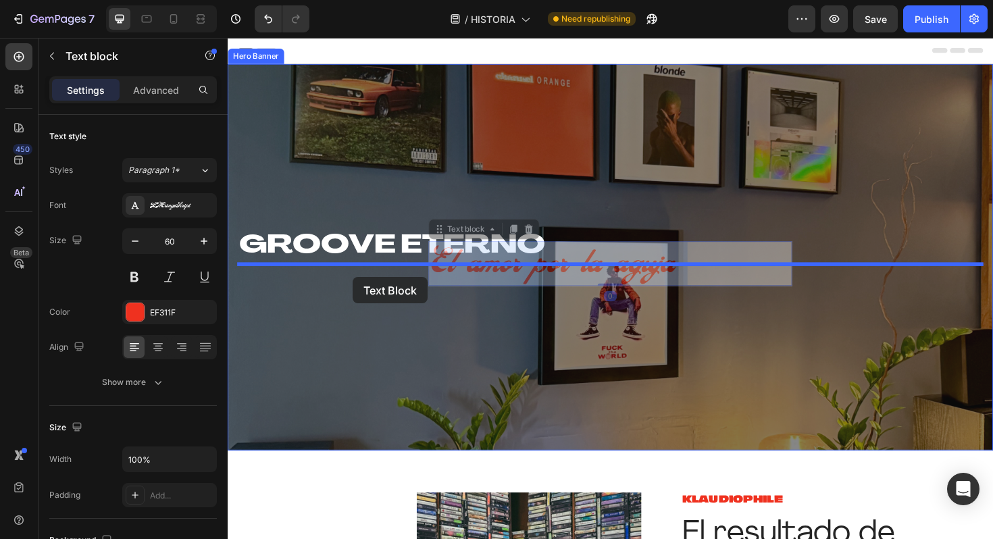
drag, startPoint x: 571, startPoint y: 278, endPoint x: 360, endPoint y: 291, distance: 211.8
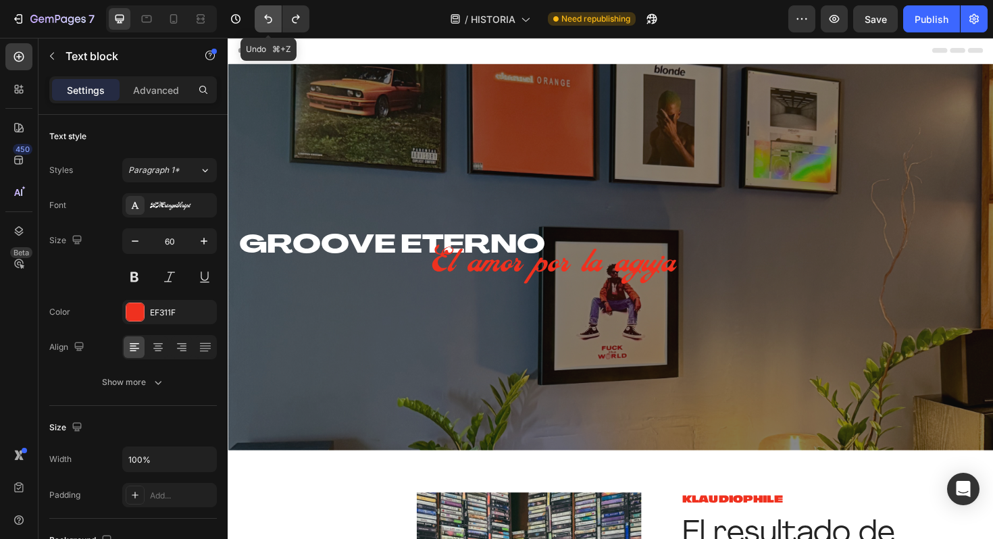
click at [266, 15] on icon "Undo/Redo" at bounding box center [268, 19] width 14 height 14
click at [266, 15] on icon "Undo/Redo" at bounding box center [268, 19] width 8 height 9
click at [264, 16] on icon "Undo/Redo" at bounding box center [268, 19] width 14 height 14
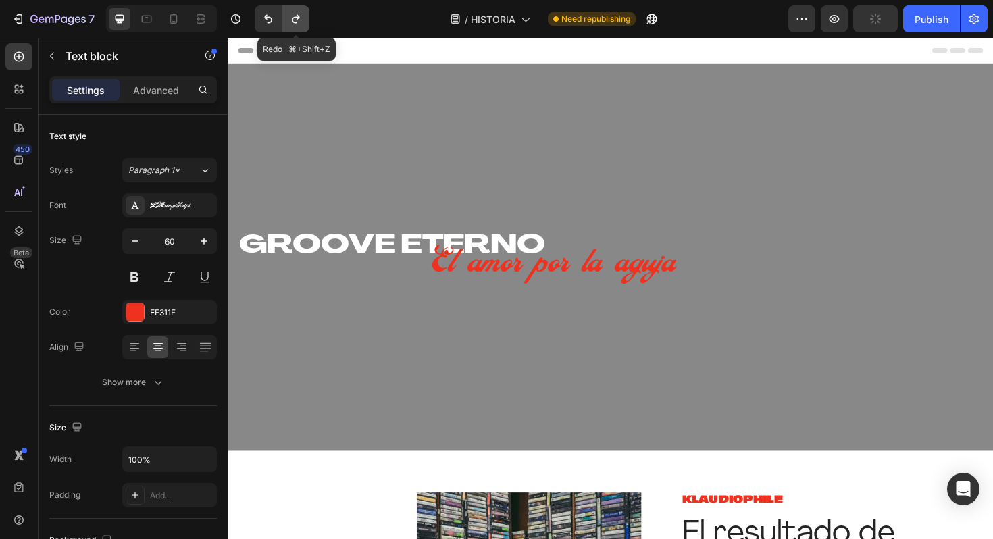
click at [297, 19] on icon "Undo/Redo" at bounding box center [295, 19] width 7 height 9
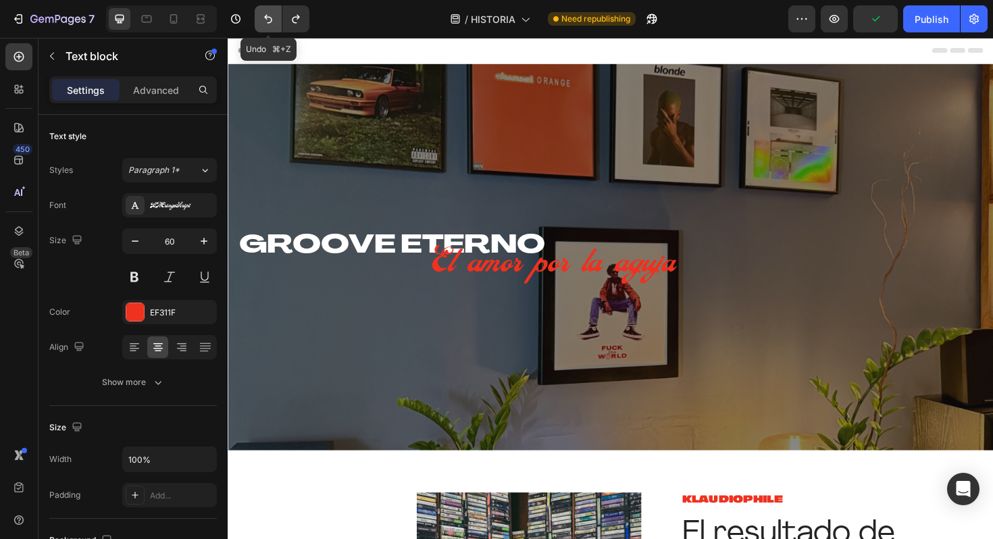
click at [255, 22] on button "Undo/Redo" at bounding box center [268, 18] width 27 height 27
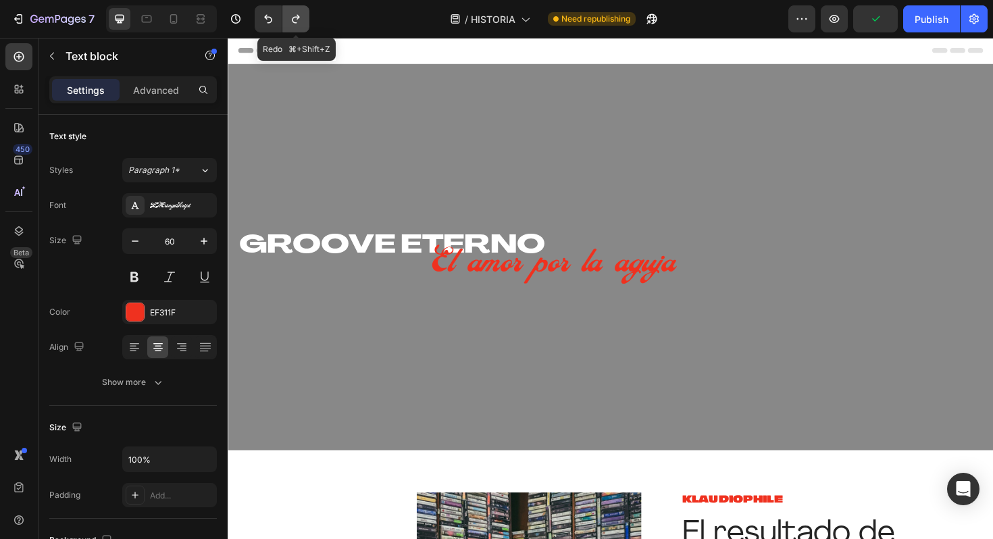
click at [294, 22] on icon "Undo/Redo" at bounding box center [295, 19] width 7 height 9
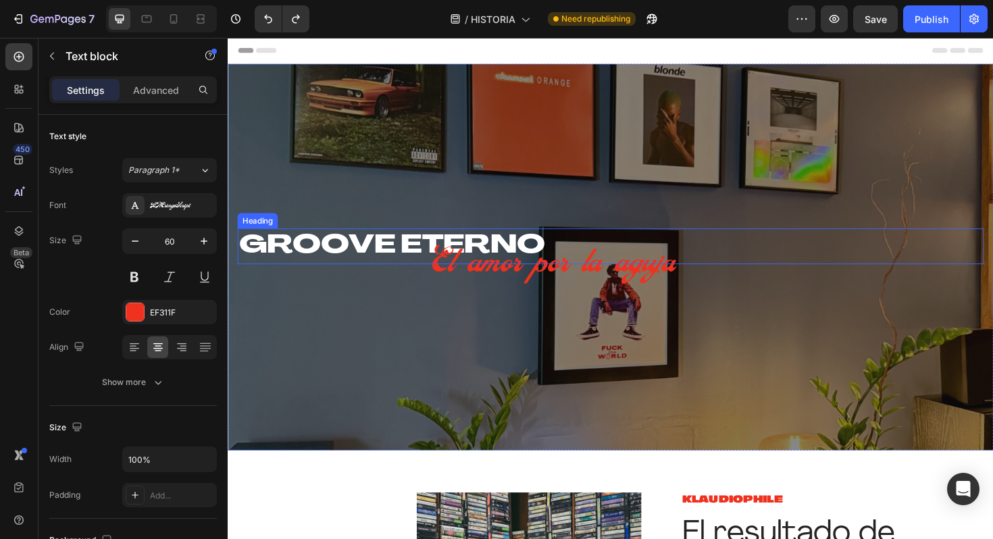
click at [348, 255] on h1 "GROOVE ETERNO" at bounding box center [633, 259] width 790 height 38
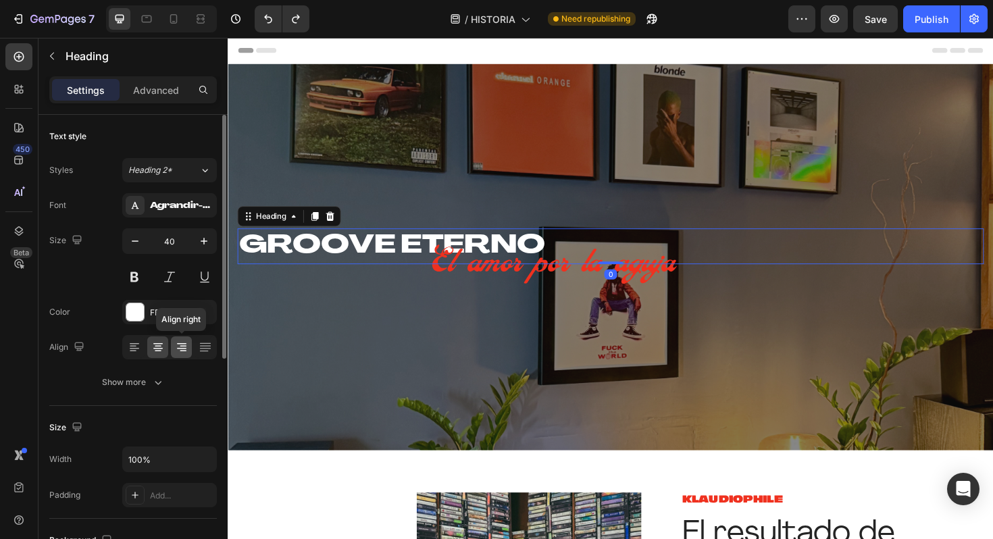
click at [181, 346] on icon at bounding box center [182, 347] width 14 height 14
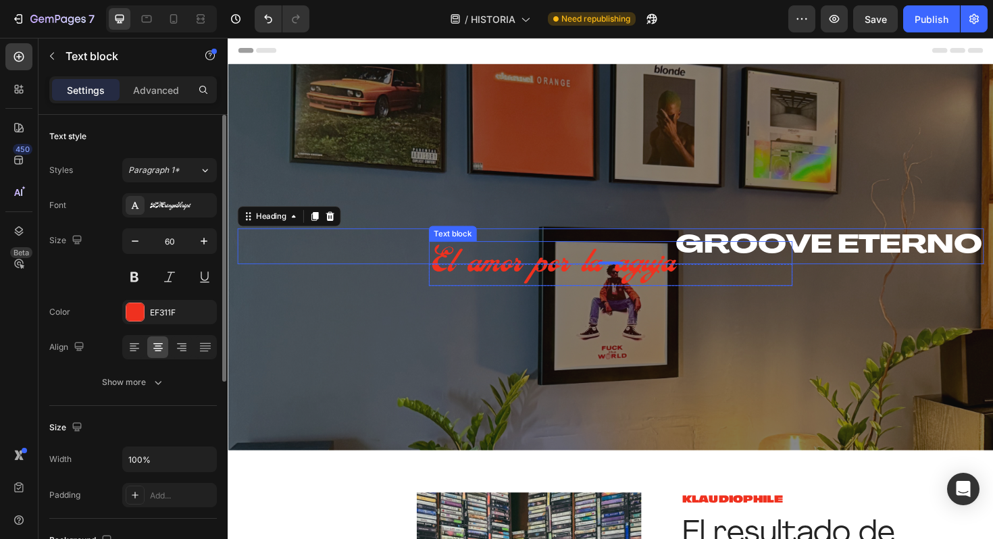
click at [471, 282] on p "El amor por la aguja" at bounding box center [633, 277] width 382 height 45
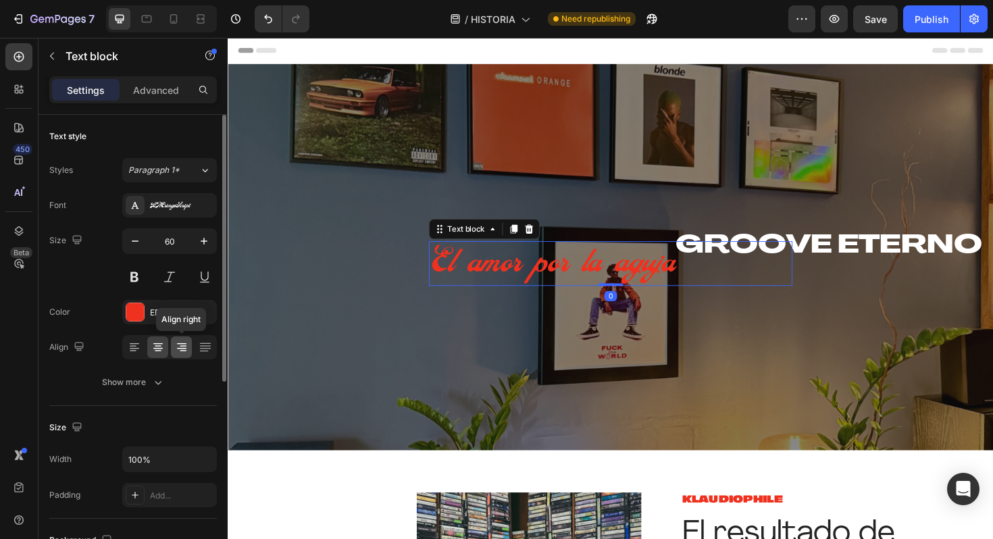
click at [180, 348] on icon at bounding box center [181, 348] width 9 height 1
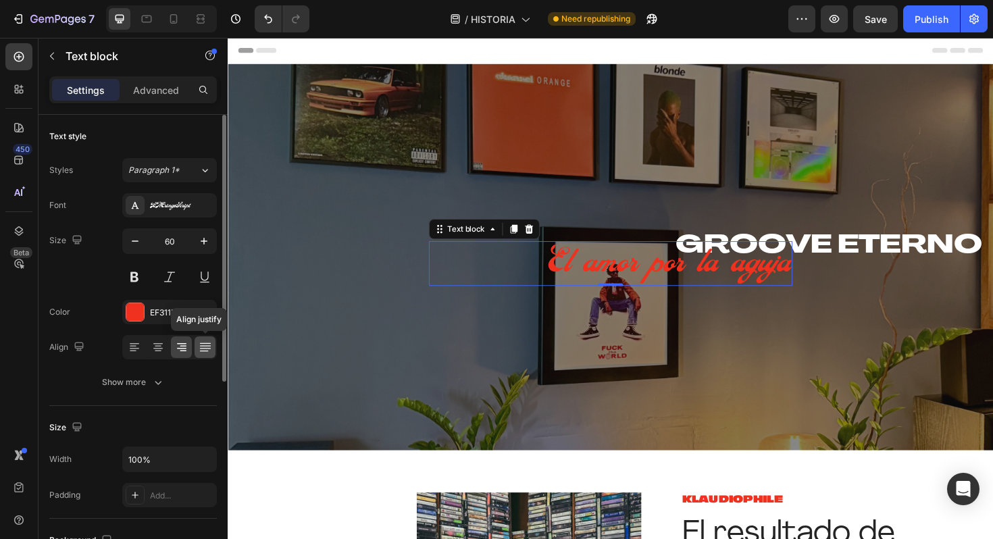
click at [205, 348] on icon at bounding box center [206, 347] width 14 height 14
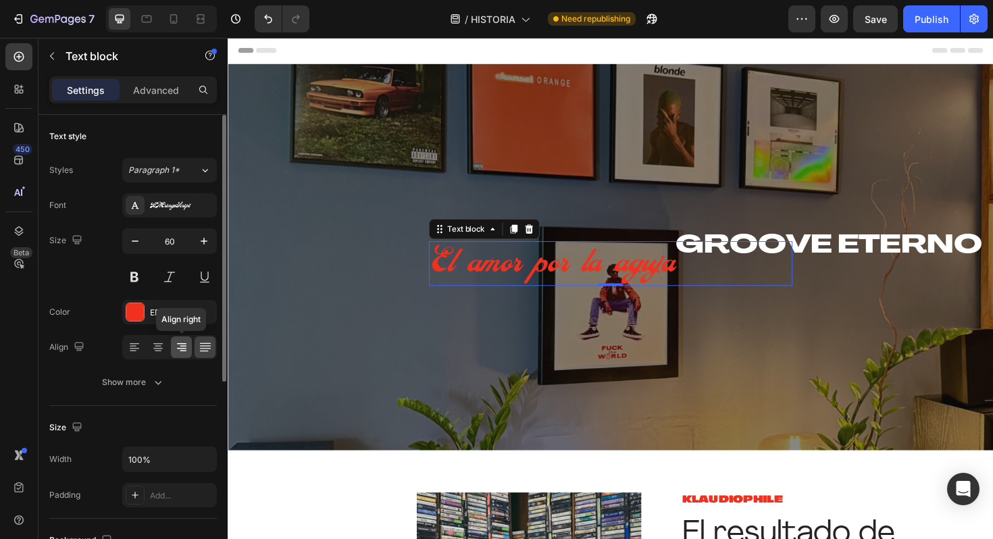
click at [181, 348] on icon at bounding box center [181, 348] width 9 height 1
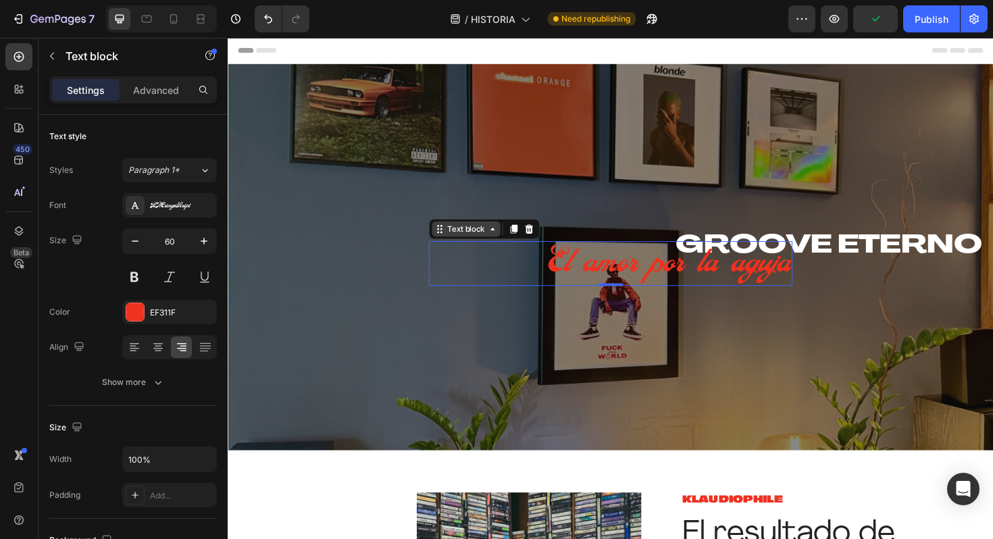
click at [453, 245] on icon at bounding box center [451, 240] width 11 height 11
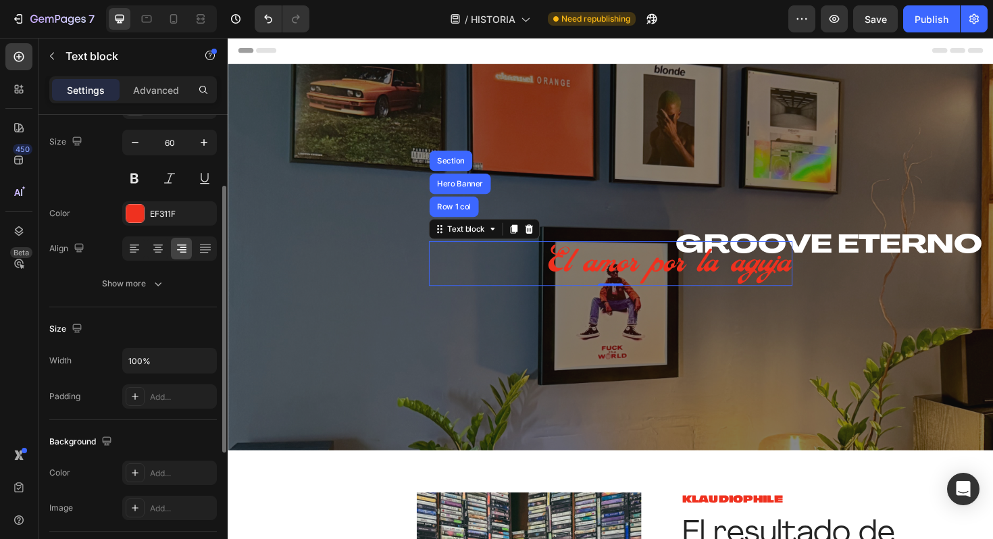
scroll to position [122, 0]
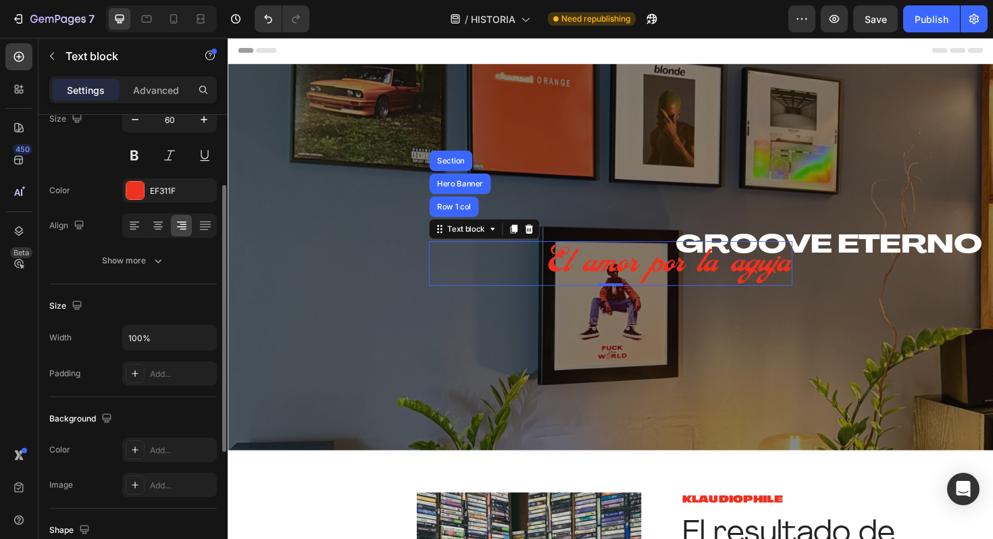
click at [176, 386] on div "Size Width 100% Padding Add..." at bounding box center [132, 340] width 167 height 113
click at [177, 379] on div "Add..." at bounding box center [181, 374] width 63 height 12
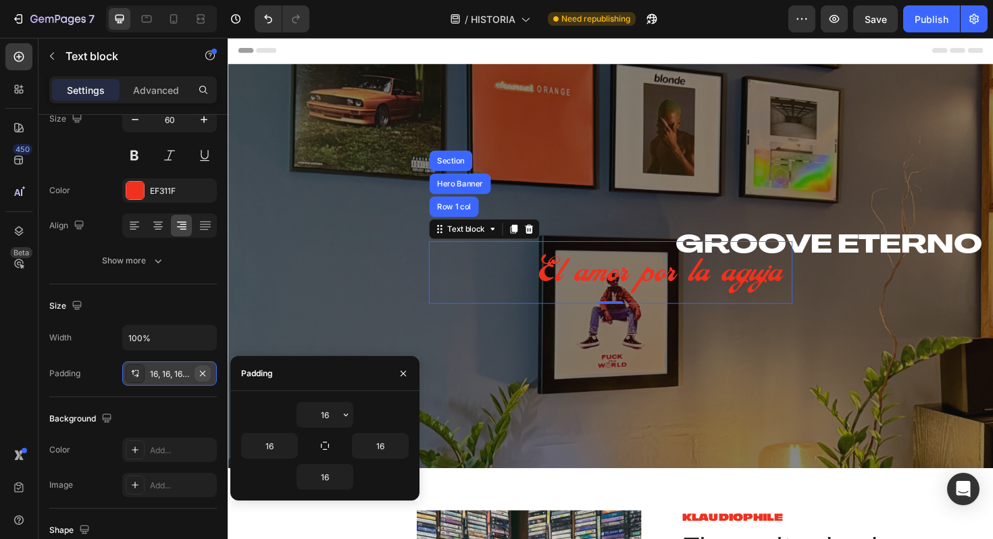
click at [205, 368] on icon "button" at bounding box center [202, 373] width 11 height 11
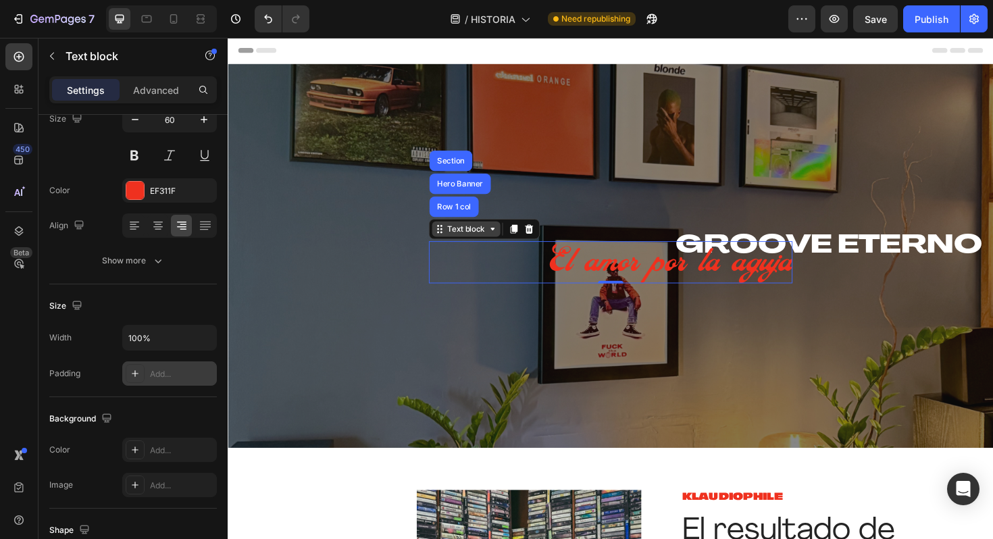
click at [463, 242] on div "Text block" at bounding box center [479, 240] width 45 height 12
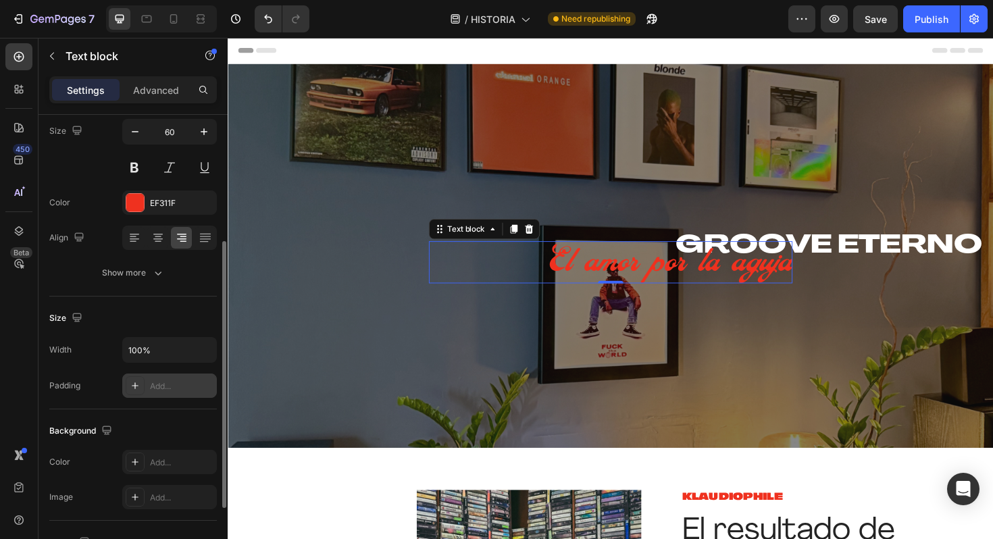
scroll to position [45, 0]
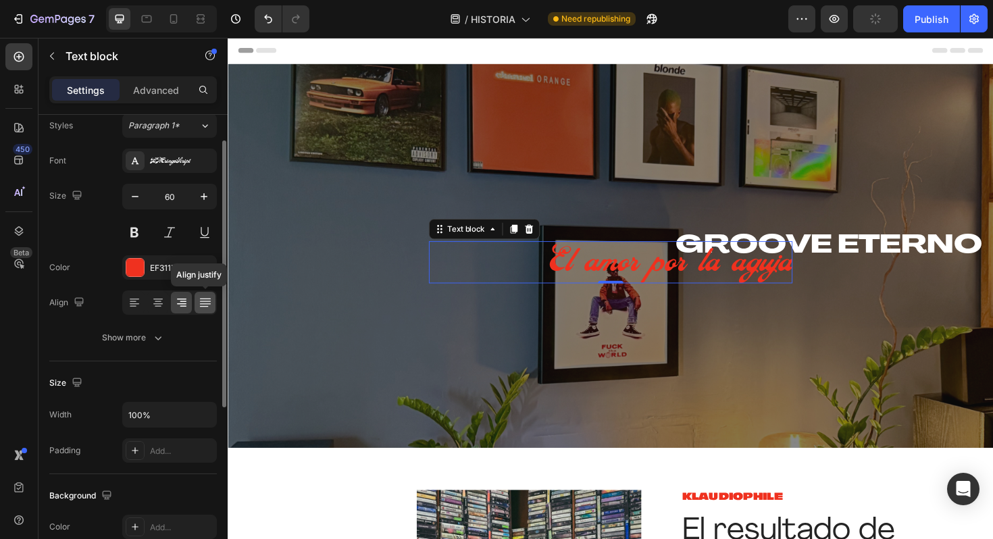
click at [209, 300] on icon at bounding box center [206, 303] width 14 height 14
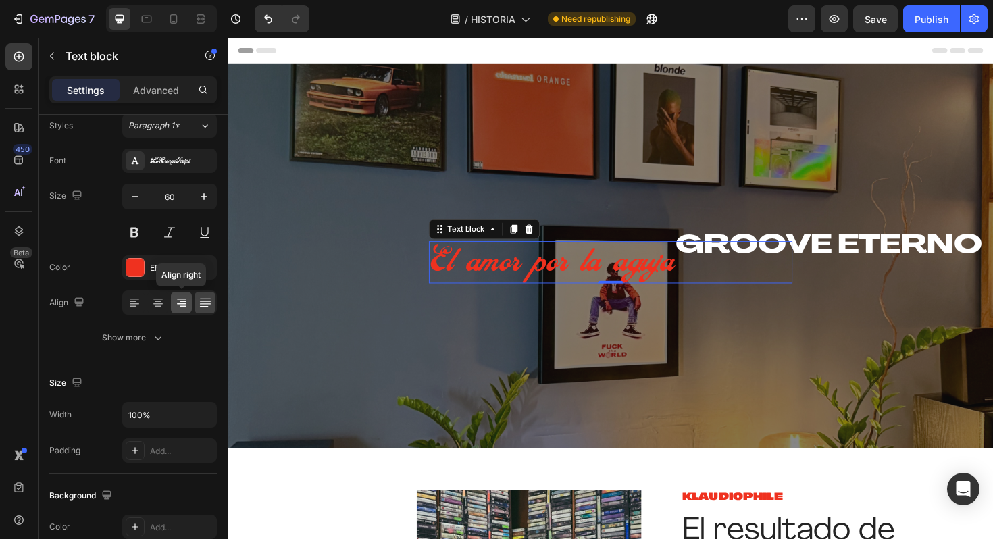
click at [174, 302] on div at bounding box center [181, 303] width 21 height 22
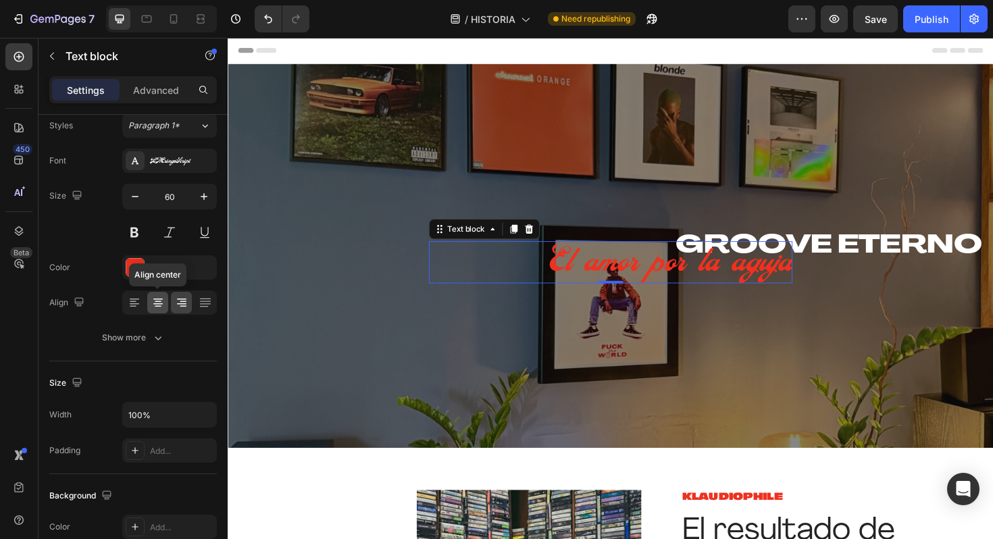
click at [157, 303] on icon at bounding box center [158, 303] width 14 height 14
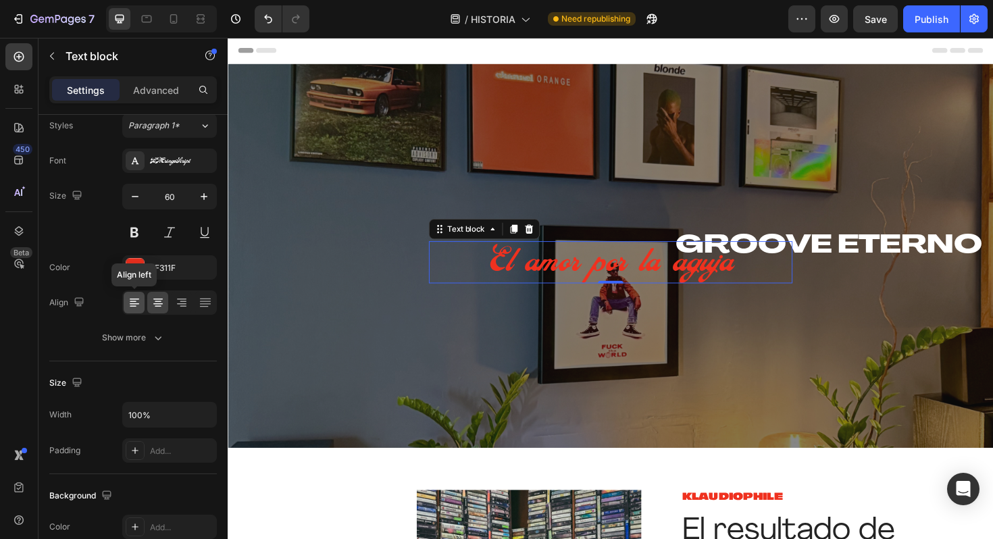
click at [138, 305] on icon at bounding box center [135, 303] width 14 height 14
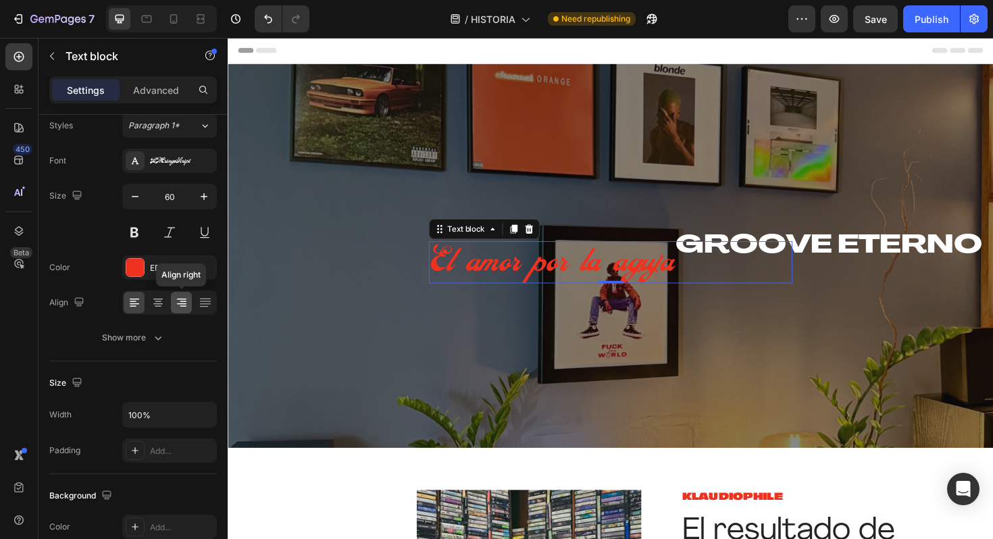
click at [186, 305] on icon at bounding box center [182, 303] width 14 height 14
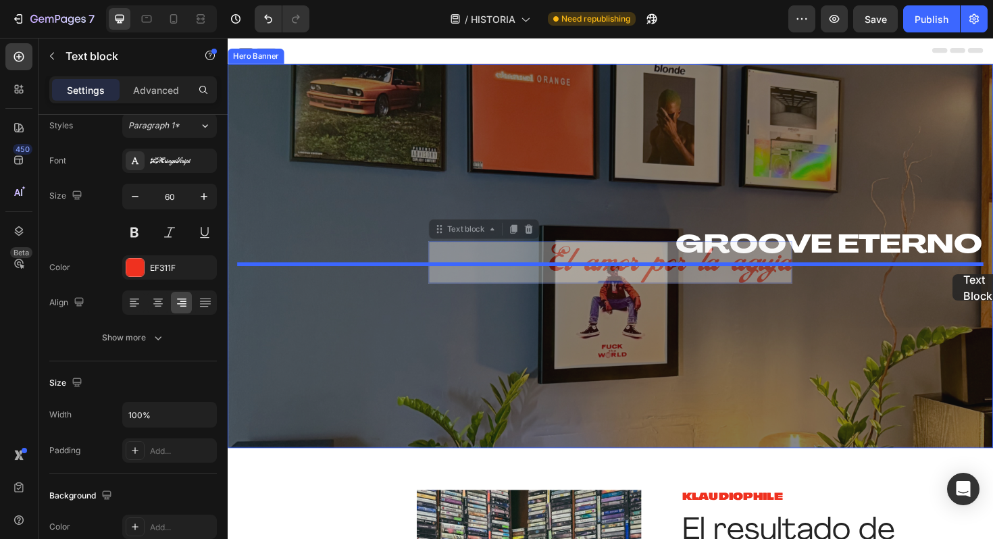
drag, startPoint x: 464, startPoint y: 244, endPoint x: 995, endPoint y: 288, distance: 532.7
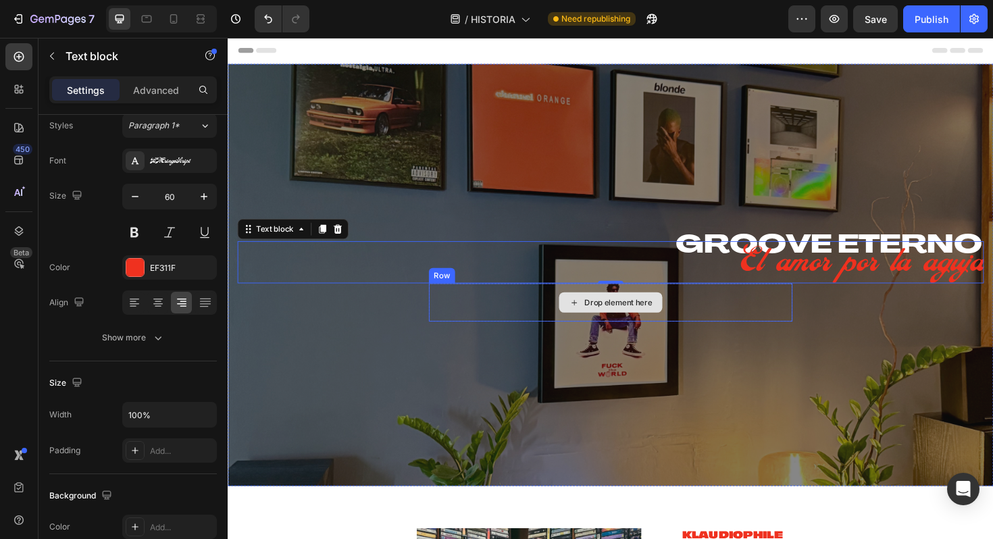
click at [725, 301] on div "Drop element here" at bounding box center [632, 318] width 385 height 41
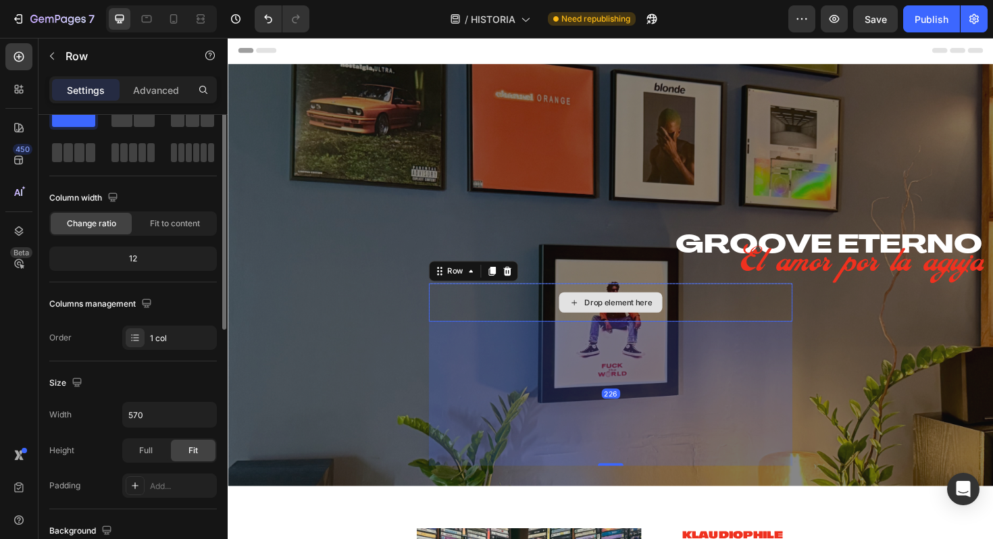
scroll to position [0, 0]
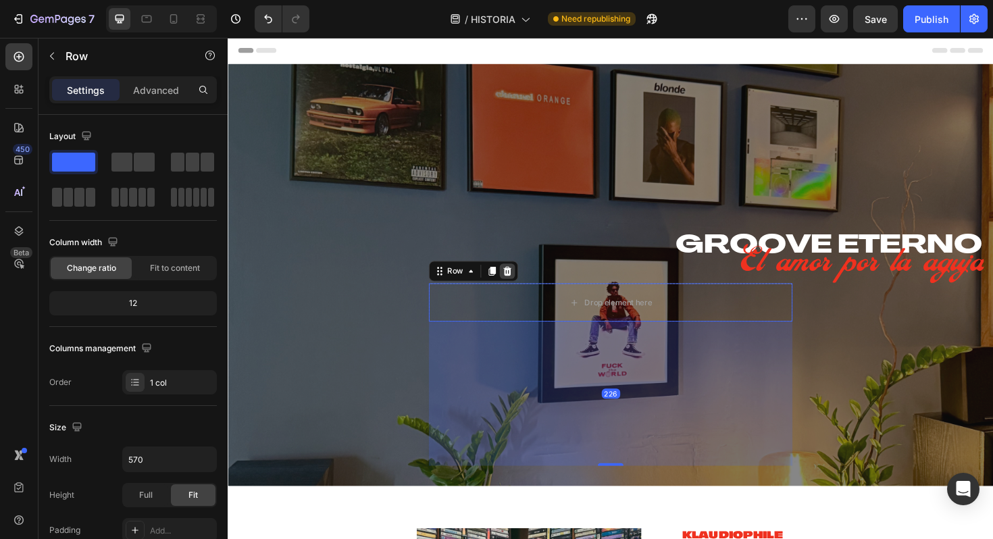
click at [525, 284] on icon at bounding box center [523, 284] width 9 height 9
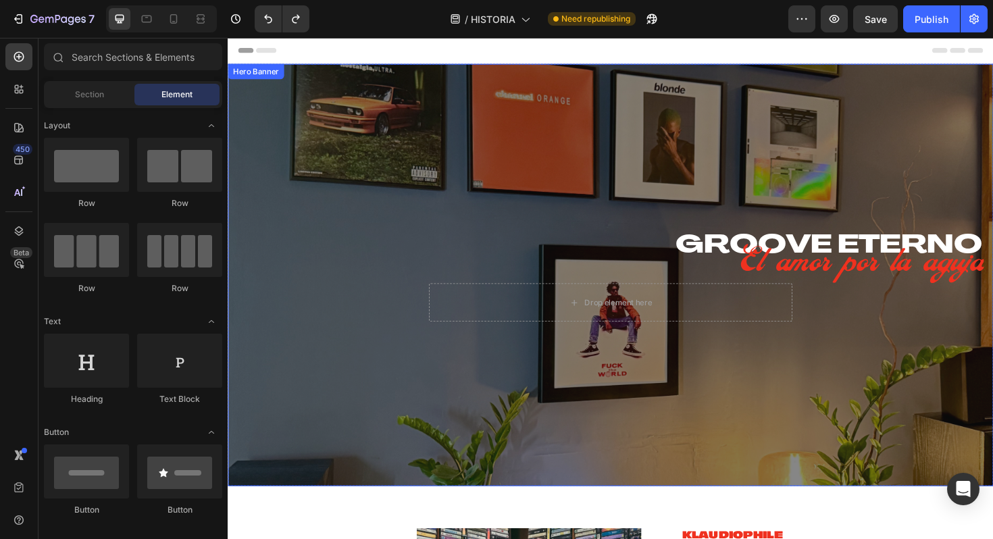
click at [483, 222] on div "GROOVE ETERNO Heading El amor por la aguja Text block Drop element here Row" at bounding box center [633, 289] width 790 height 404
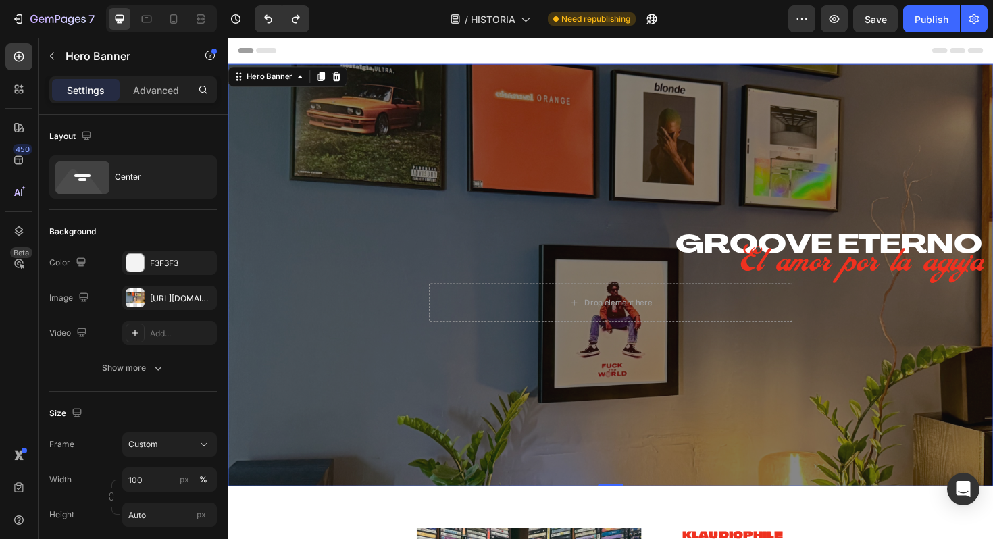
click at [316, 136] on div "GROOVE ETERNO Heading El amor por la aguja Text block Drop element here Row" at bounding box center [633, 289] width 790 height 404
click at [141, 305] on div at bounding box center [135, 297] width 19 height 19
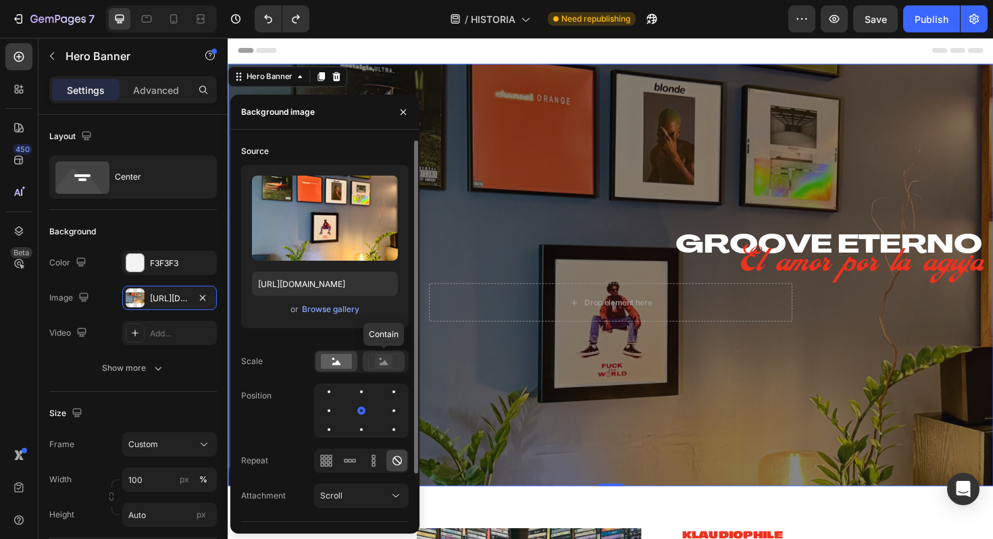
click at [380, 357] on rect at bounding box center [384, 362] width 18 height 14
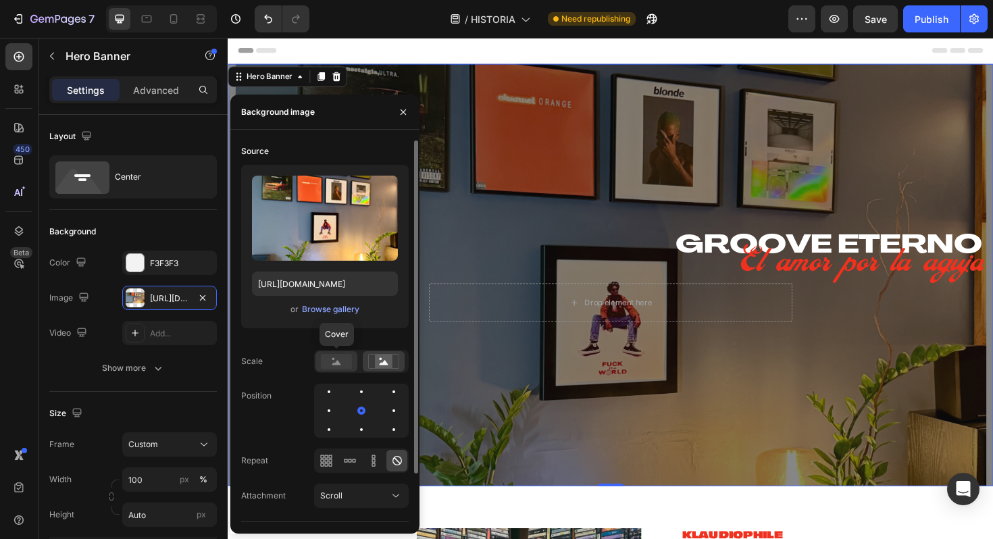
click at [339, 364] on icon at bounding box center [336, 362] width 9 height 5
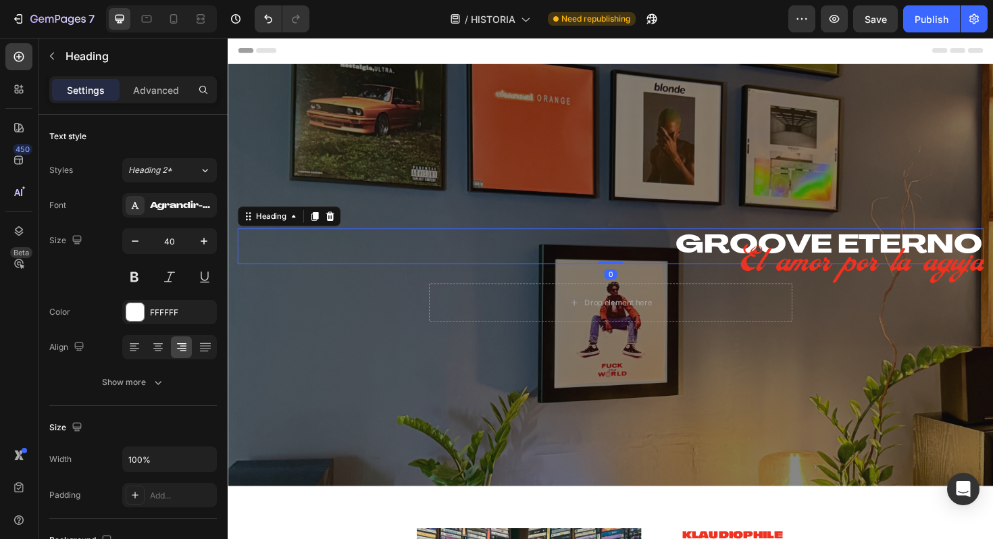
click at [750, 246] on h1 "GROOVE ETERNO" at bounding box center [633, 259] width 790 height 38
click at [140, 338] on div at bounding box center [134, 347] width 21 height 22
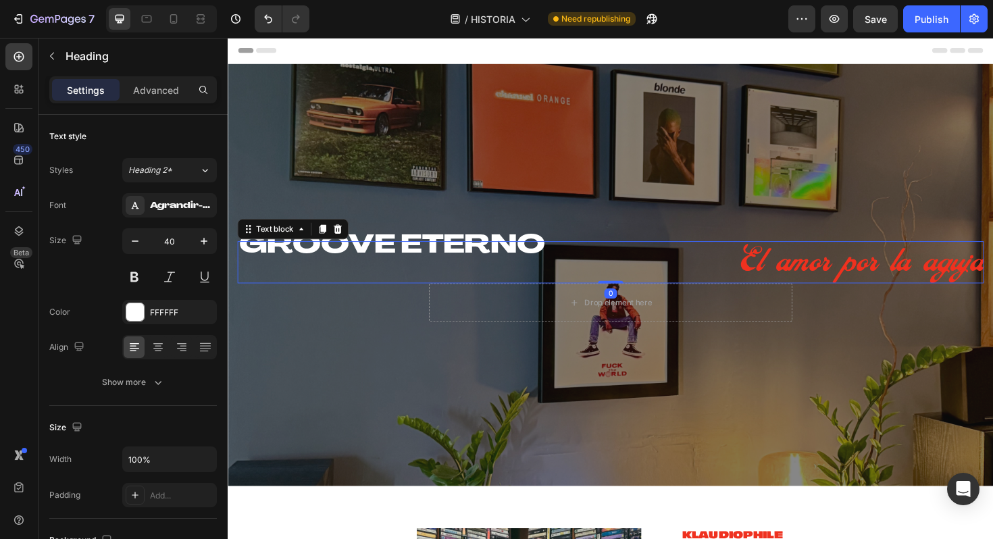
click at [824, 274] on p "El amor por la aguja" at bounding box center [633, 275] width 790 height 45
click at [819, 280] on p "El amor por la aguja" at bounding box center [633, 275] width 790 height 45
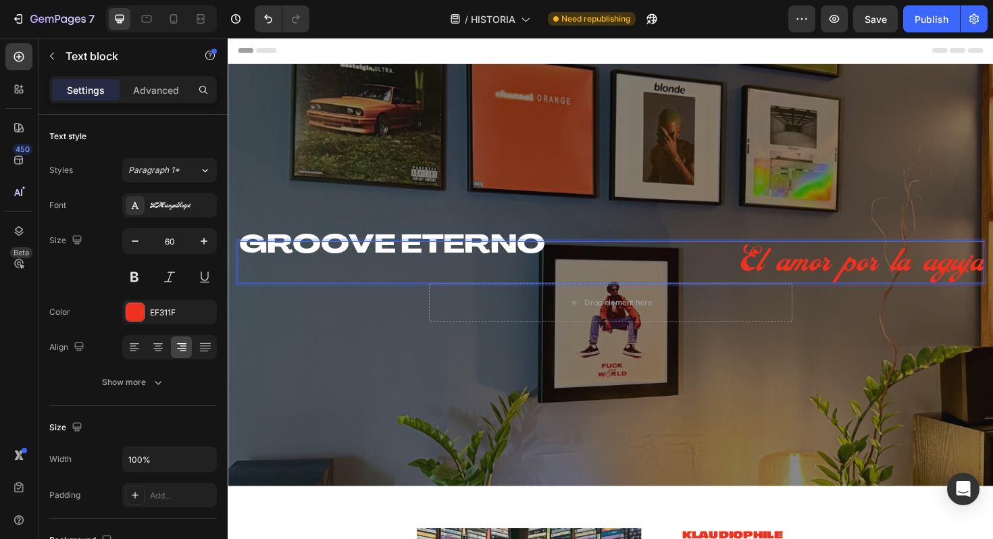
click at [795, 269] on p "El amor por la aguja" at bounding box center [633, 275] width 790 height 45
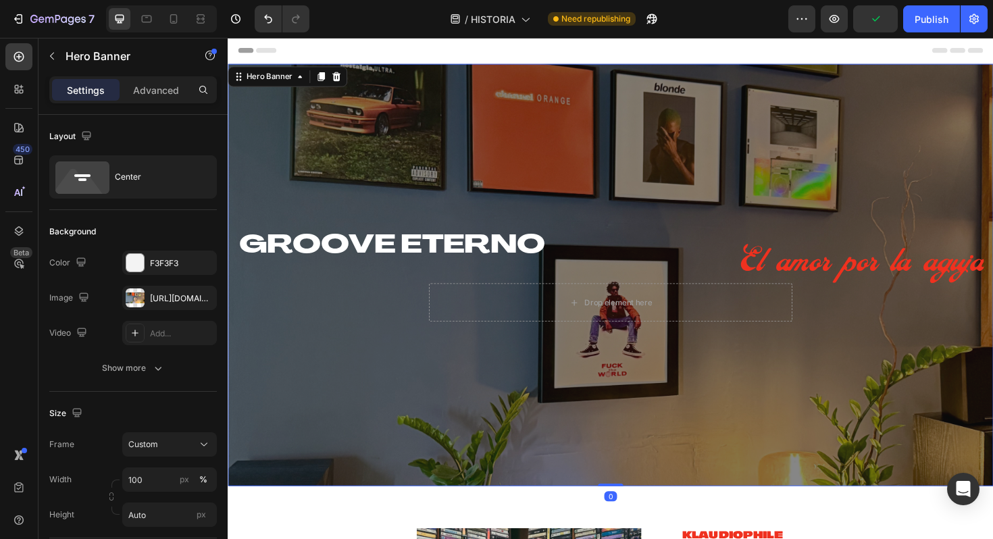
click at [495, 370] on div "GROOVE ETERNO Heading El amor por la aguja Text block Drop element here Row" at bounding box center [633, 289] width 790 height 404
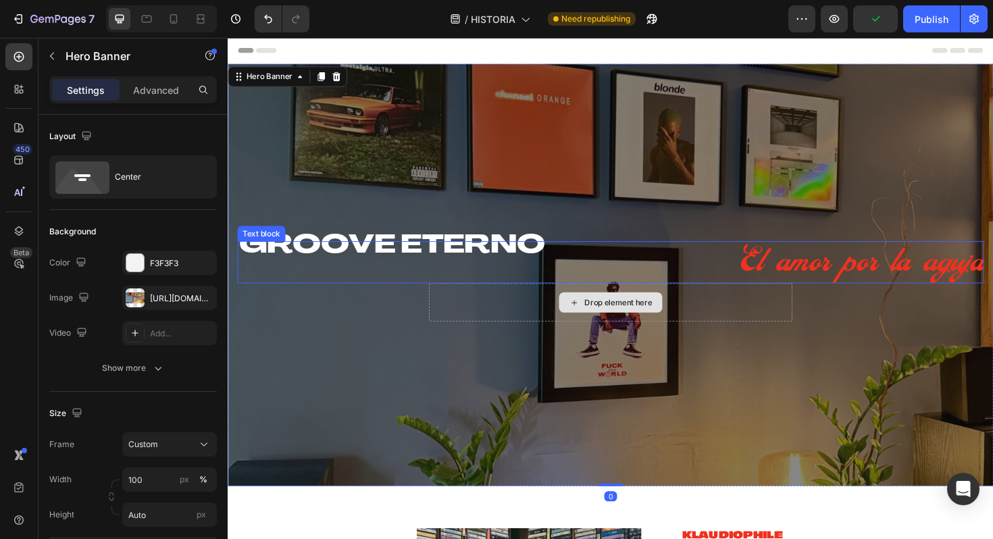
click at [830, 277] on p "El amor por la aguja" at bounding box center [633, 275] width 790 height 45
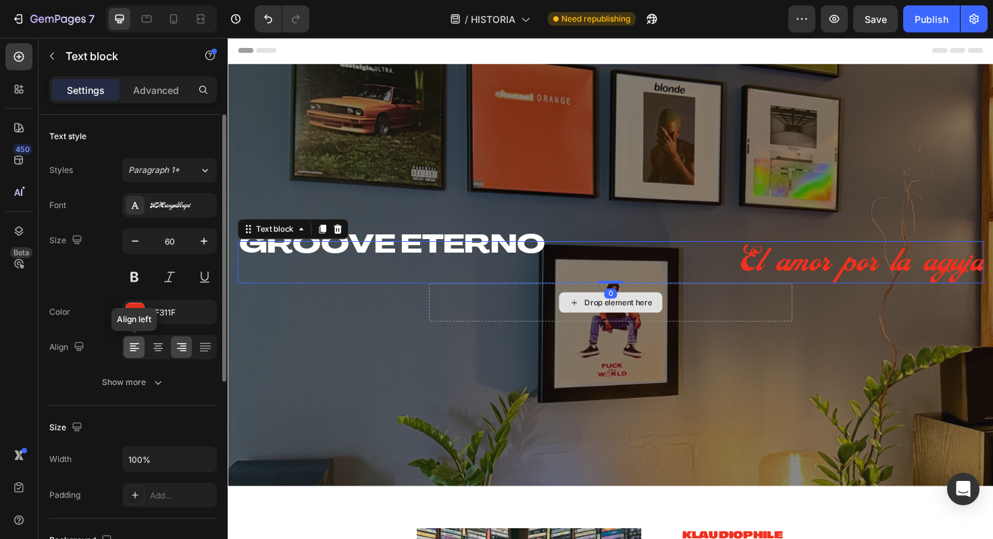
click at [140, 346] on icon at bounding box center [135, 347] width 14 height 14
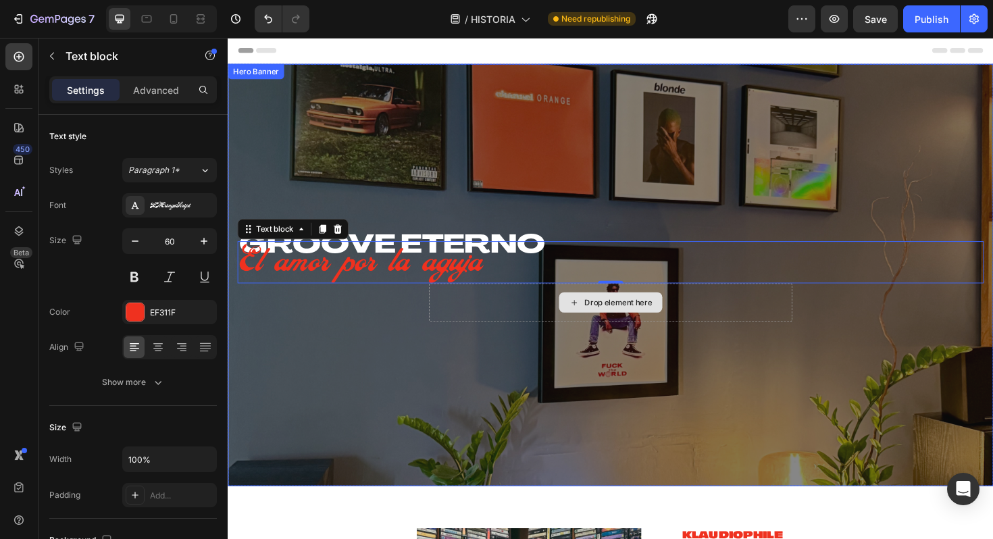
click at [381, 395] on div "GROOVE ETERNO Heading El amor por la aguja Text block 0 Drop element here Row" at bounding box center [633, 289] width 790 height 404
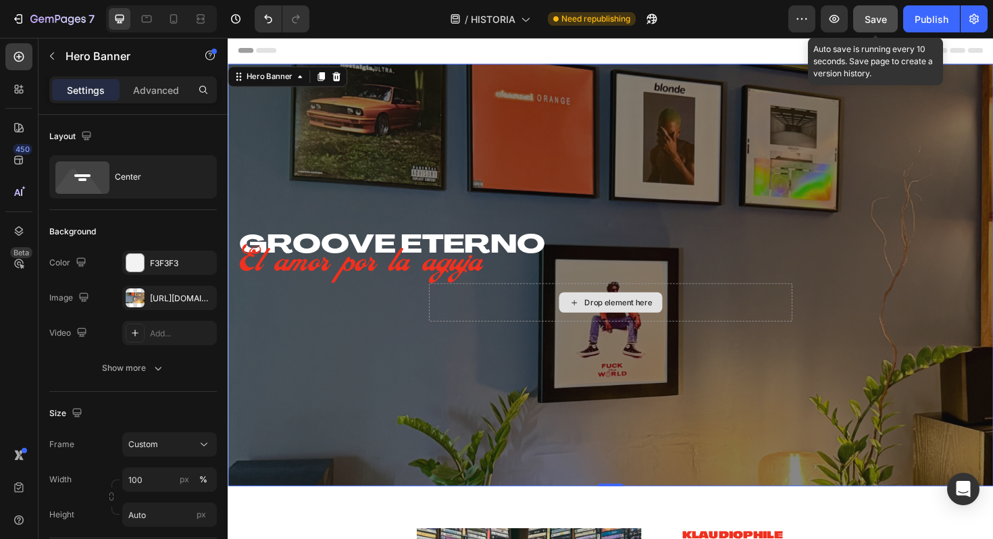
click at [864, 23] on button "Save" at bounding box center [875, 18] width 45 height 27
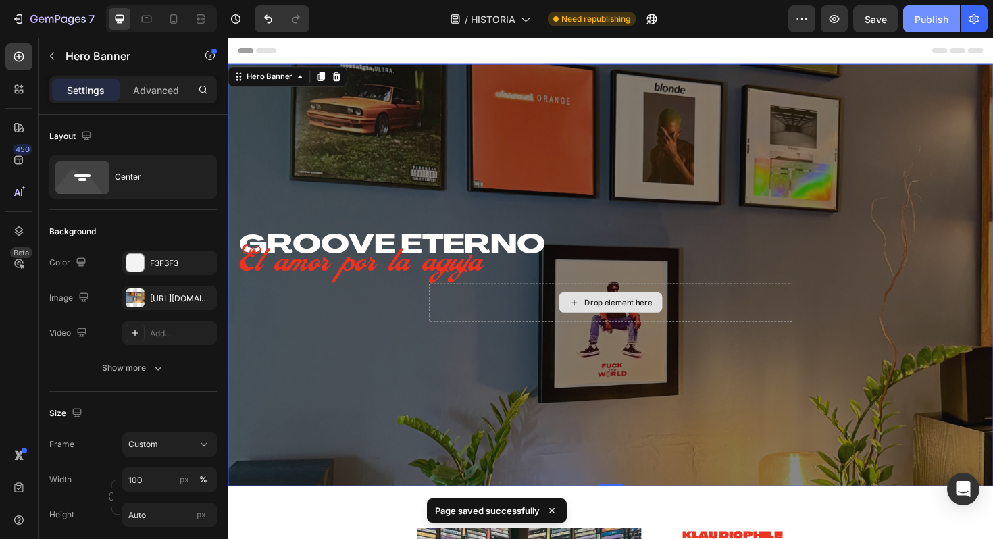
click at [941, 29] on button "Publish" at bounding box center [931, 18] width 57 height 27
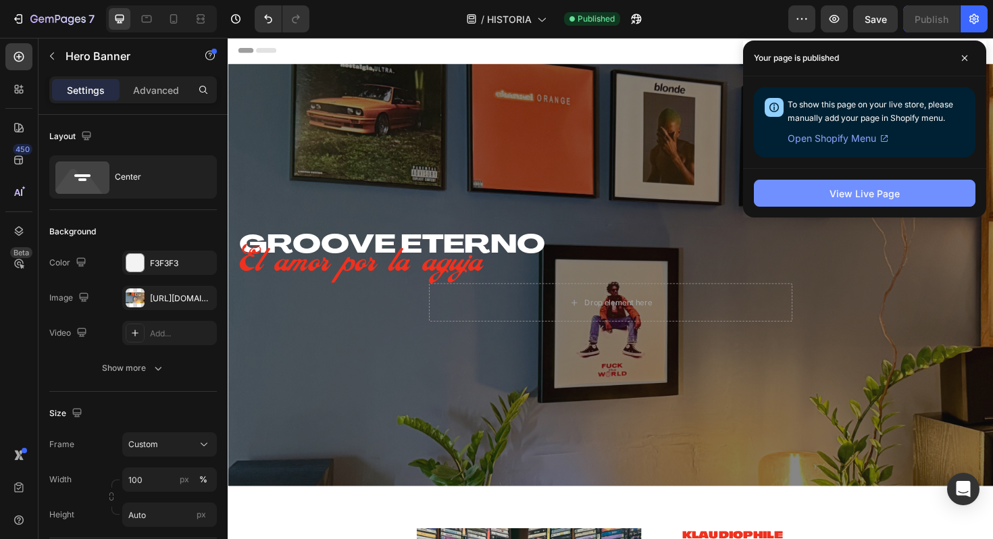
click at [821, 190] on button "View Live Page" at bounding box center [865, 193] width 222 height 27
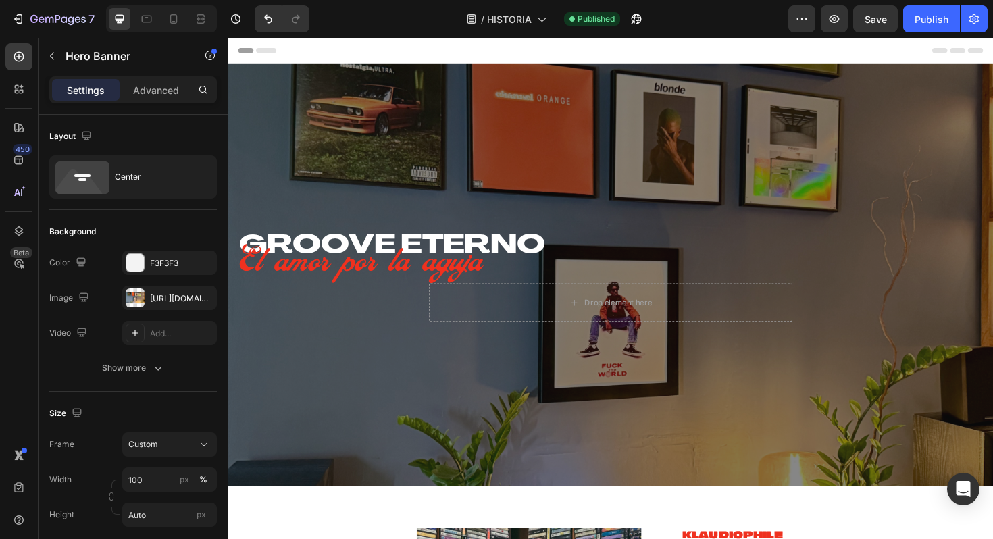
click at [312, 142] on div "GROOVE ETERNO Heading El amor por la aguja Text block Drop element here Row" at bounding box center [633, 289] width 790 height 404
click at [201, 297] on icon "button" at bounding box center [202, 296] width 5 height 5
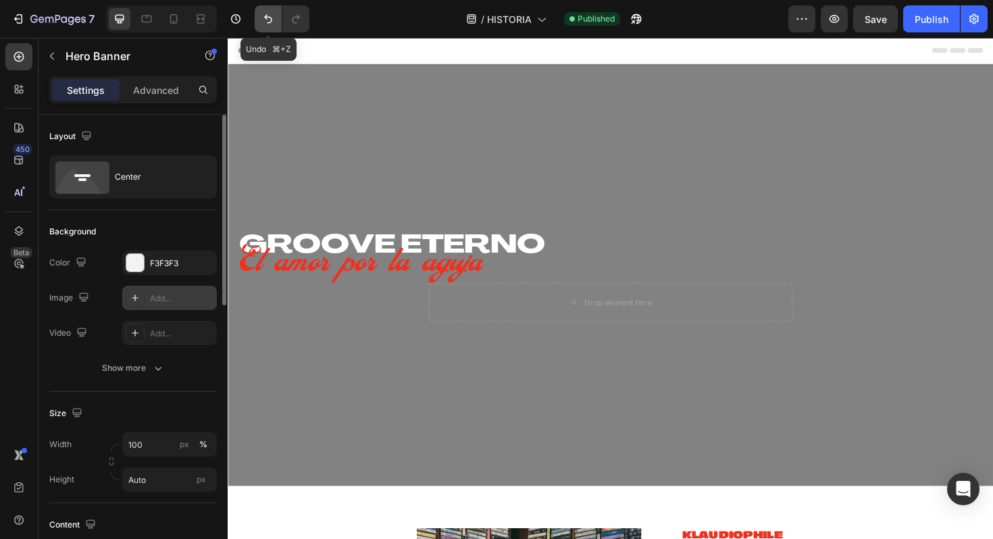
click at [267, 20] on icon "Undo/Redo" at bounding box center [268, 19] width 14 height 14
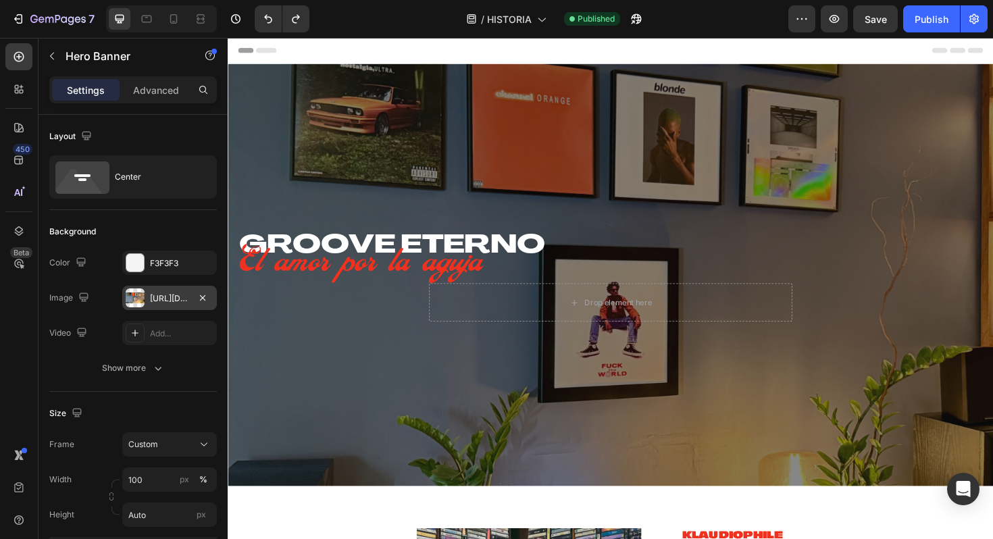
click at [179, 298] on div "https://cdn.shopify.com/s/files/1/0635/3040/1879/files/gempages_572830844972958…" at bounding box center [169, 298] width 39 height 12
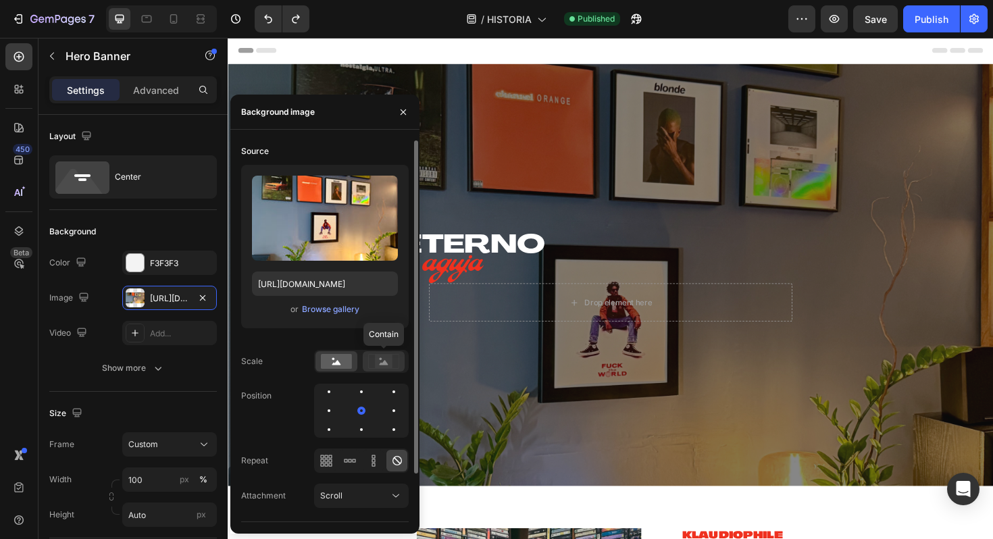
click at [378, 369] on div at bounding box center [384, 361] width 42 height 20
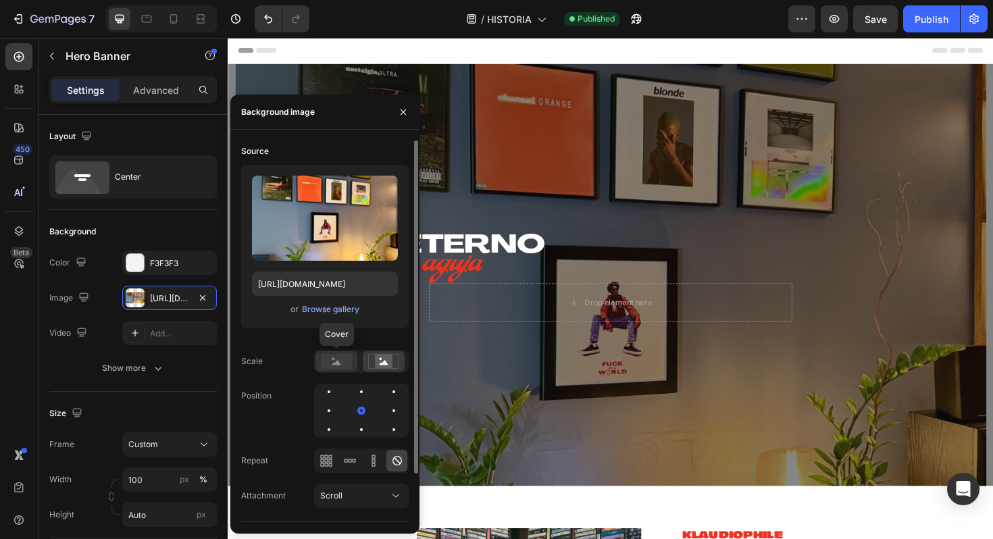
click at [344, 363] on rect at bounding box center [336, 361] width 31 height 15
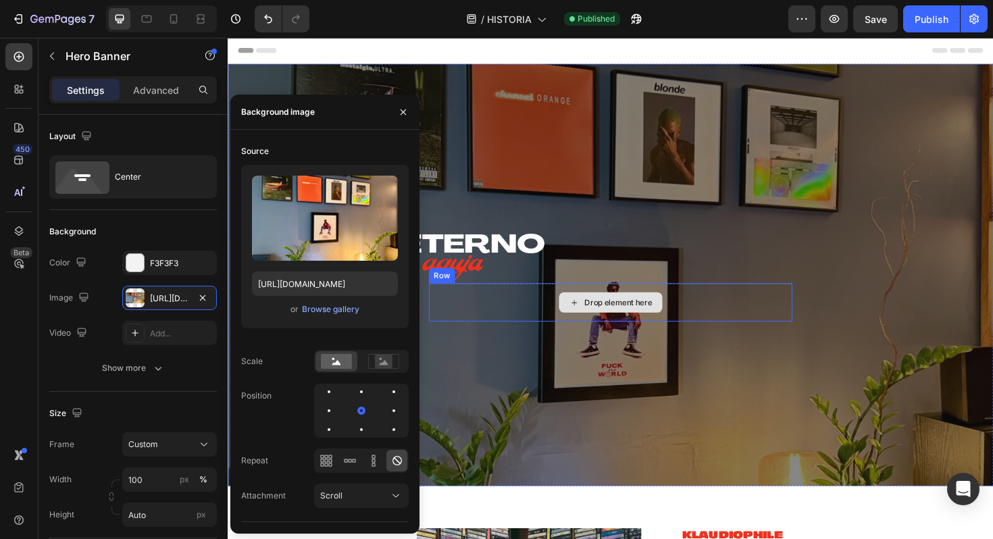
click at [509, 317] on div "Drop element here" at bounding box center [632, 318] width 385 height 41
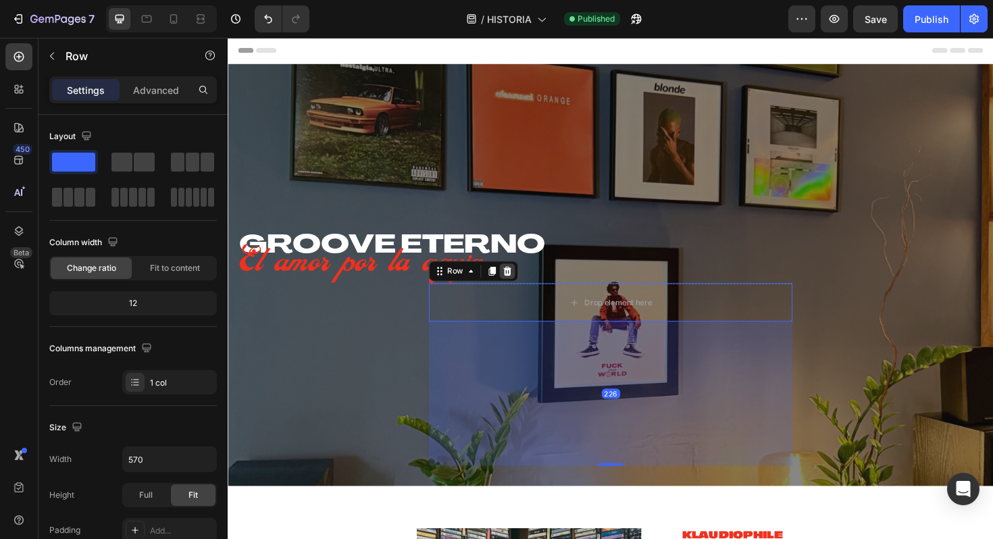
click at [527, 278] on div at bounding box center [523, 285] width 16 height 16
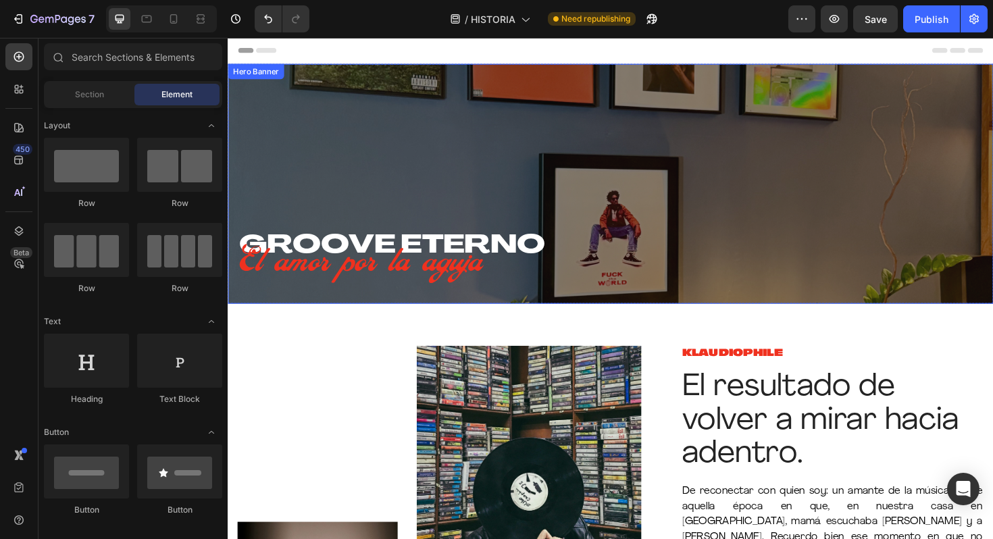
click at [282, 136] on div "GROOVE ETERNO Heading El amor por la aguja Text block" at bounding box center [633, 192] width 790 height 211
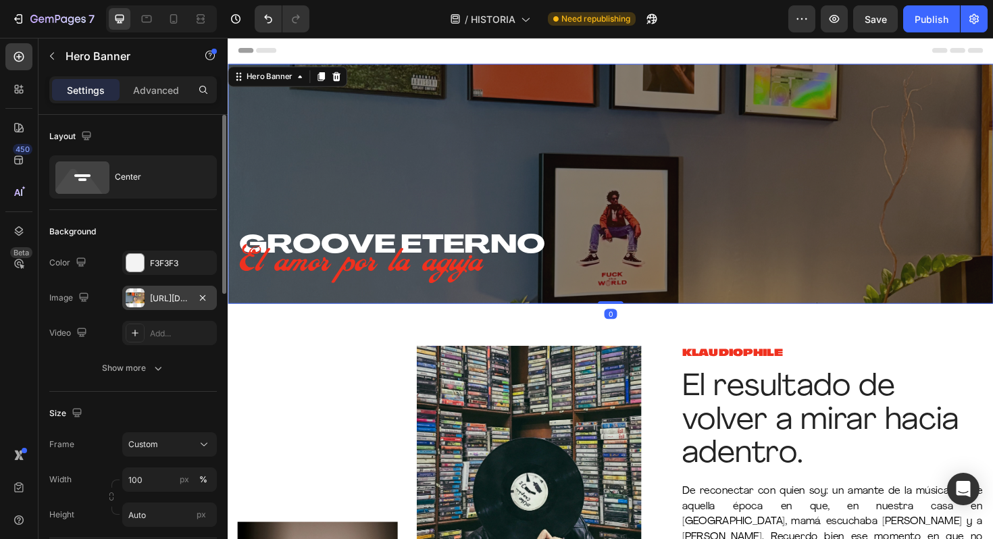
click at [182, 302] on div "https://cdn.shopify.com/s/files/1/0635/3040/1879/files/gempages_572830844972958…" at bounding box center [169, 298] width 39 height 12
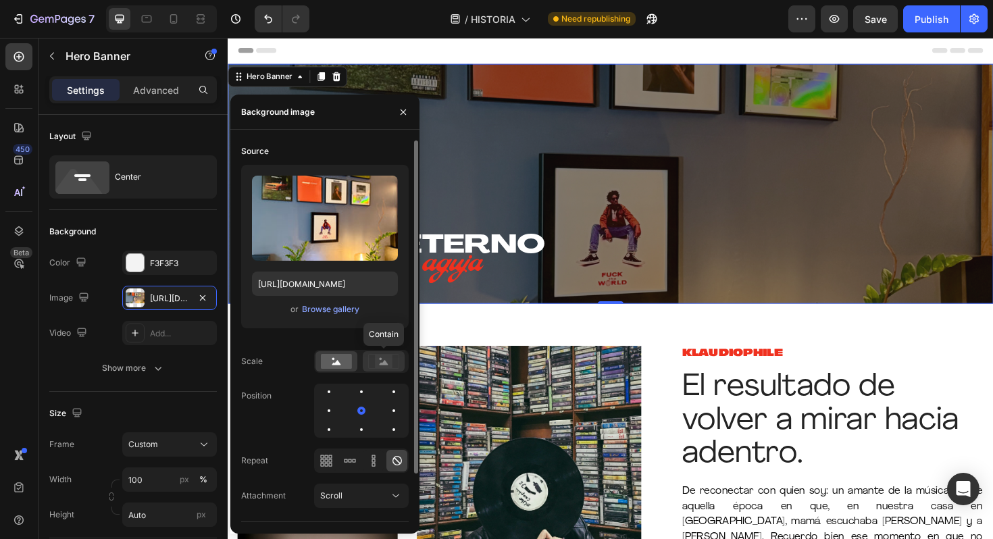
click at [376, 355] on rect at bounding box center [384, 362] width 18 height 14
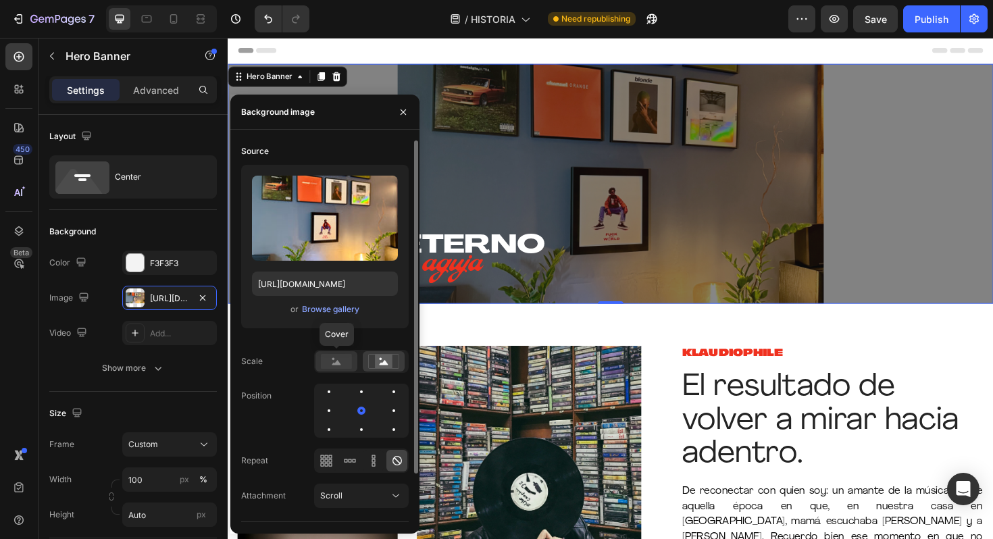
click at [337, 361] on icon at bounding box center [336, 362] width 9 height 5
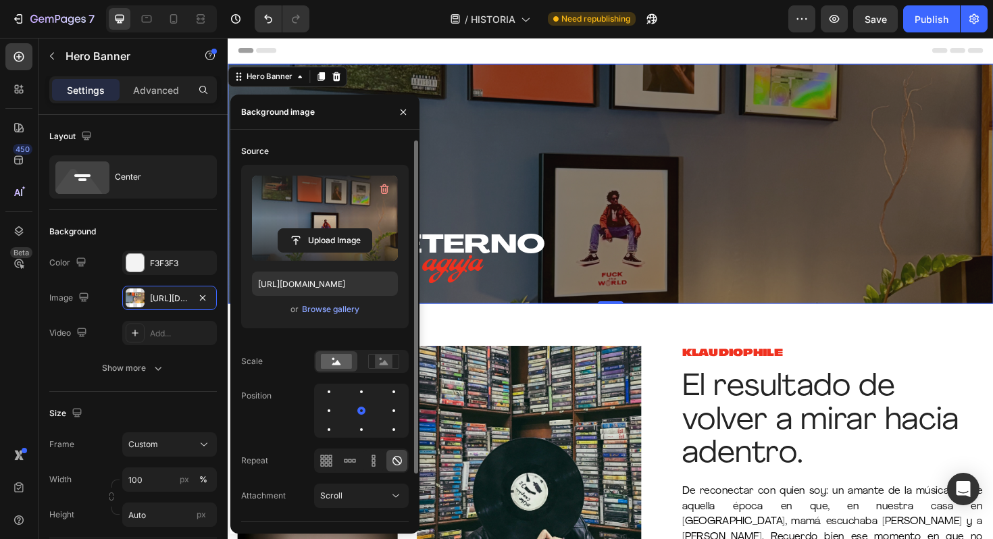
click at [333, 220] on label at bounding box center [325, 218] width 146 height 85
click at [333, 229] on input "file" at bounding box center [324, 240] width 93 height 23
click at [409, 113] on button "button" at bounding box center [403, 112] width 22 height 22
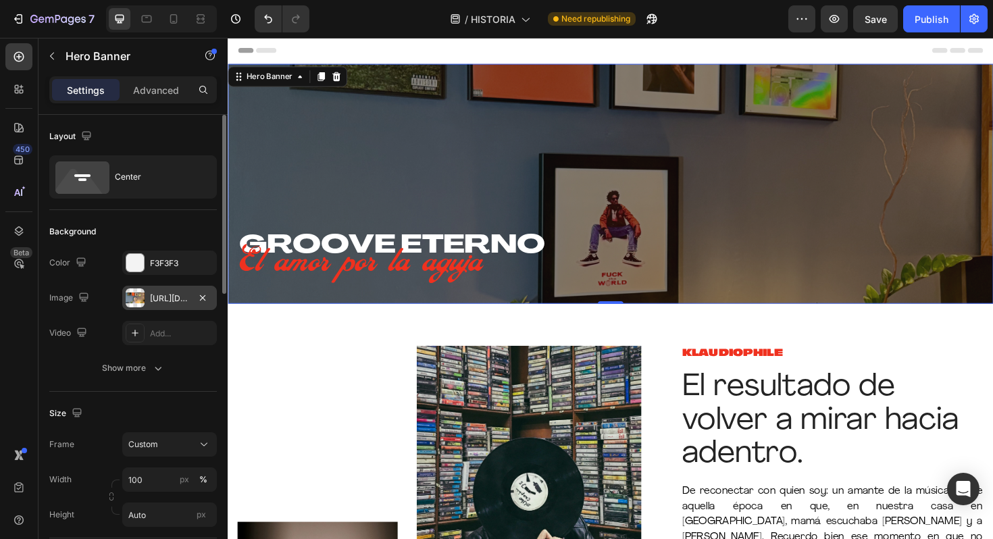
click at [185, 299] on div "https://cdn.shopify.com/s/files/1/0635/3040/1879/files/gempages_572830844972958…" at bounding box center [169, 298] width 39 height 12
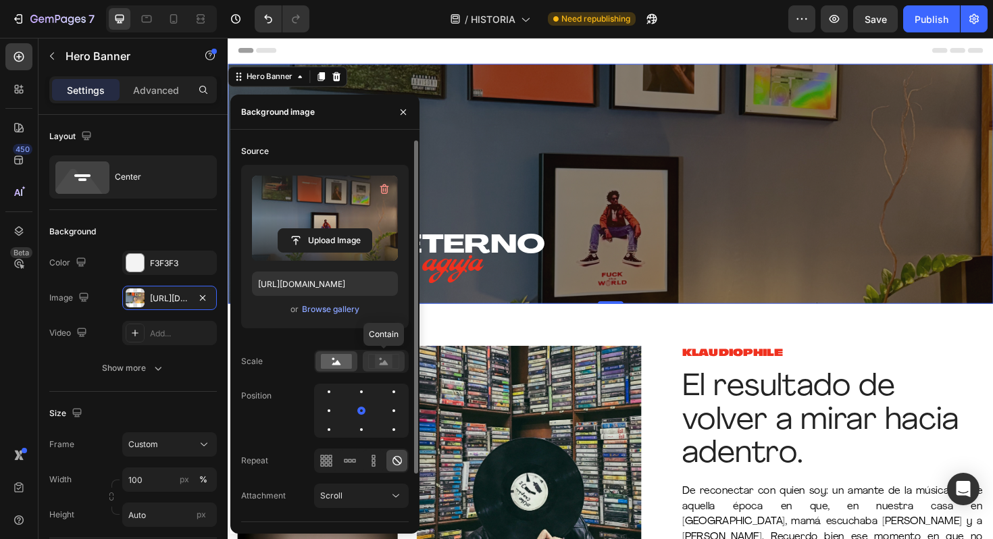
click at [382, 361] on rect at bounding box center [384, 362] width 18 height 14
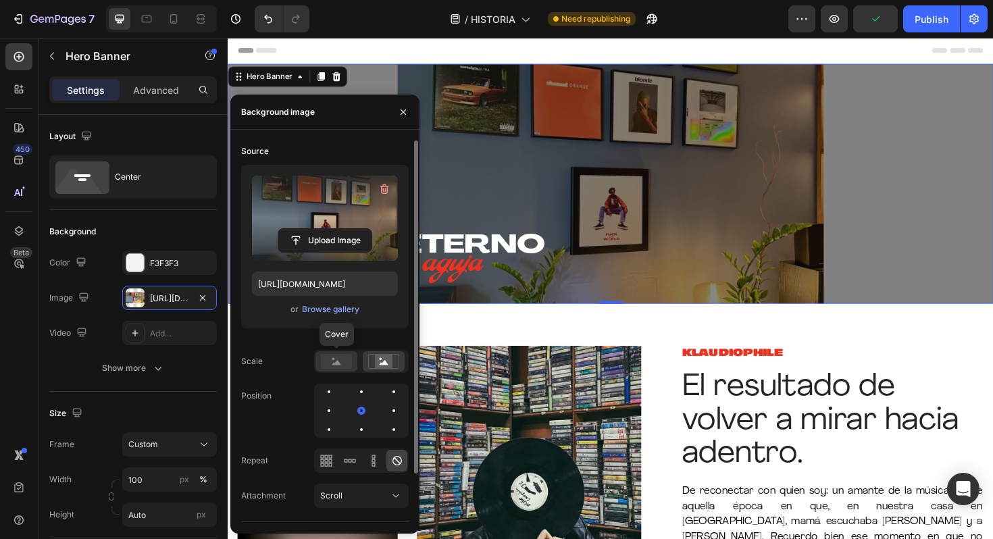
click at [342, 359] on rect at bounding box center [336, 361] width 31 height 15
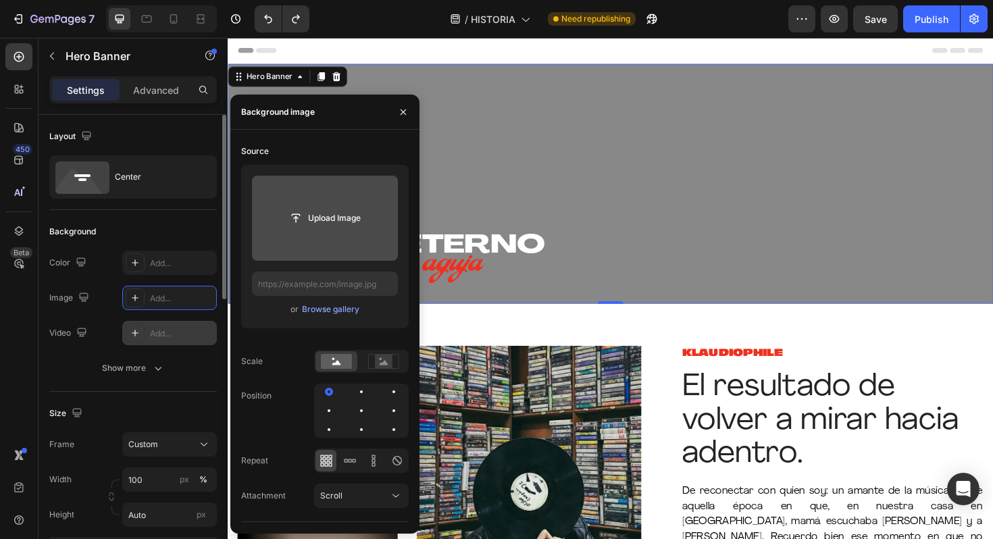
type input "https://cdn.shopify.com/s/files/1/0635/3040/1879/files/gempages_572830844972958…"
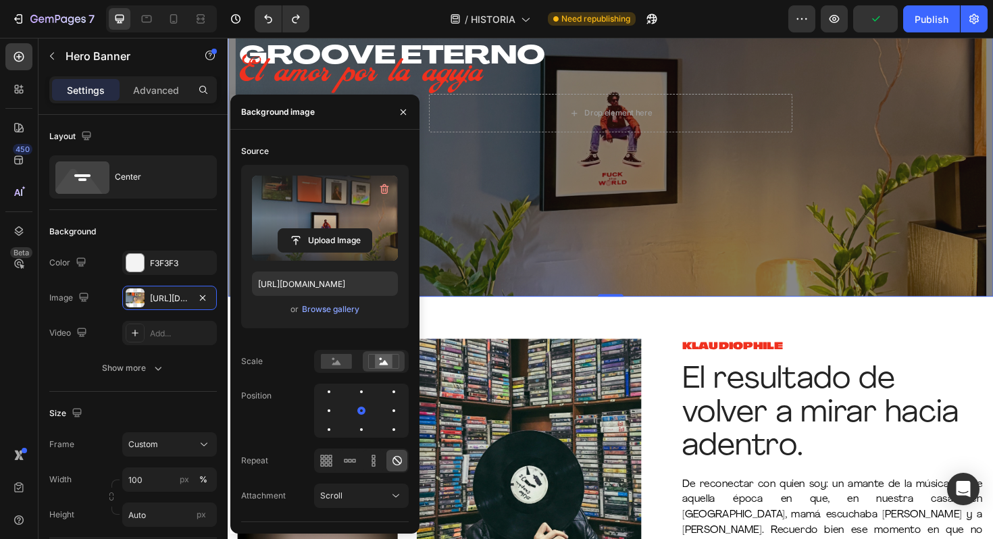
scroll to position [296, 0]
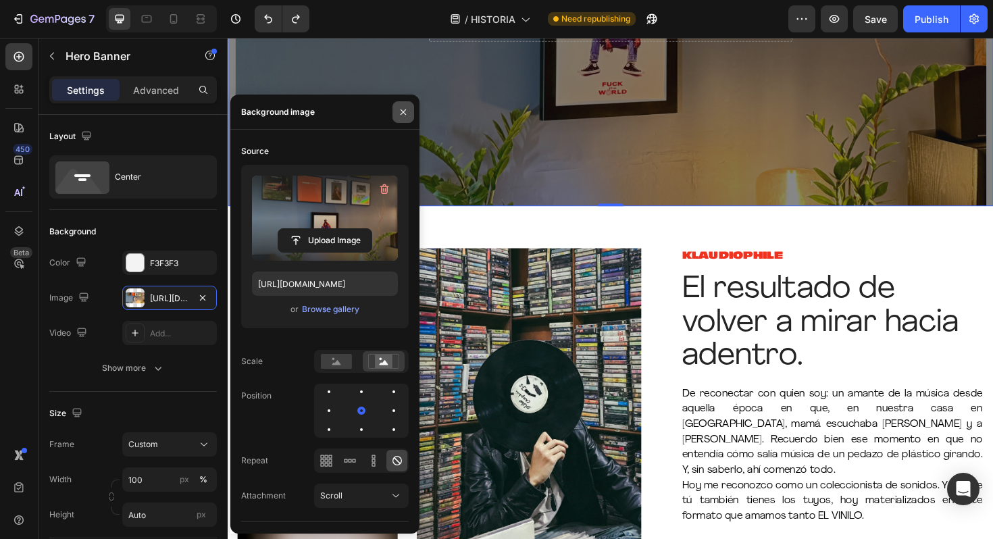
click at [399, 111] on icon "button" at bounding box center [403, 112] width 11 height 11
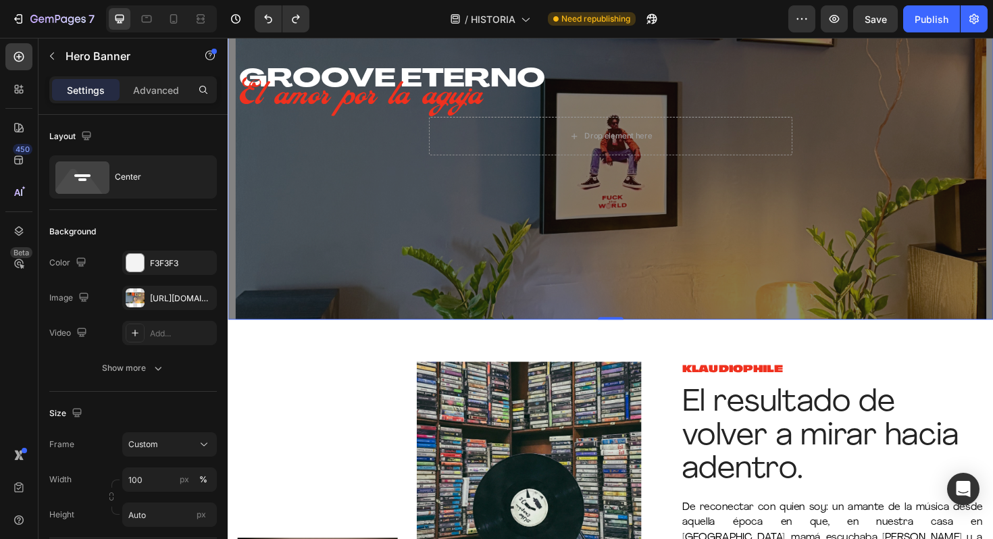
scroll to position [0, 0]
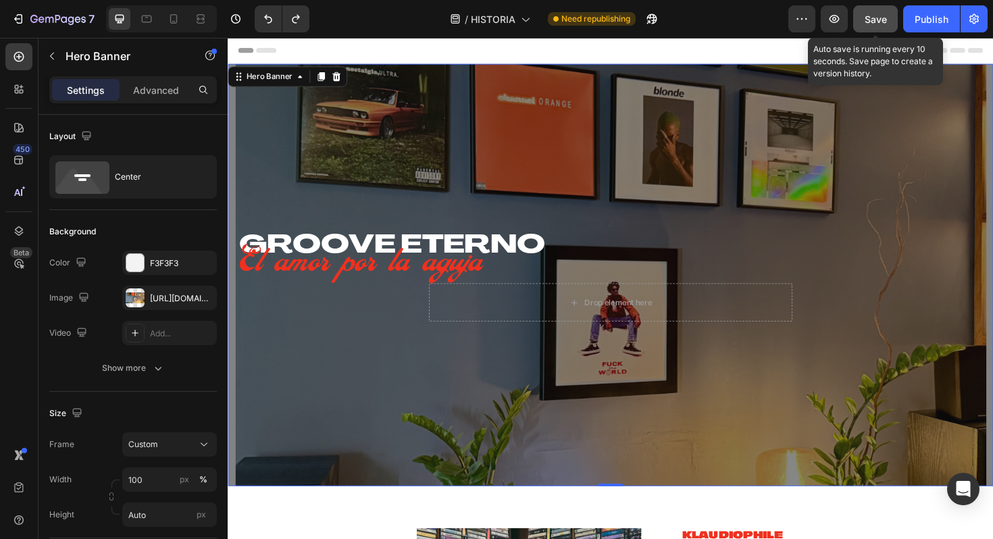
click at [877, 16] on span "Save" at bounding box center [875, 19] width 22 height 11
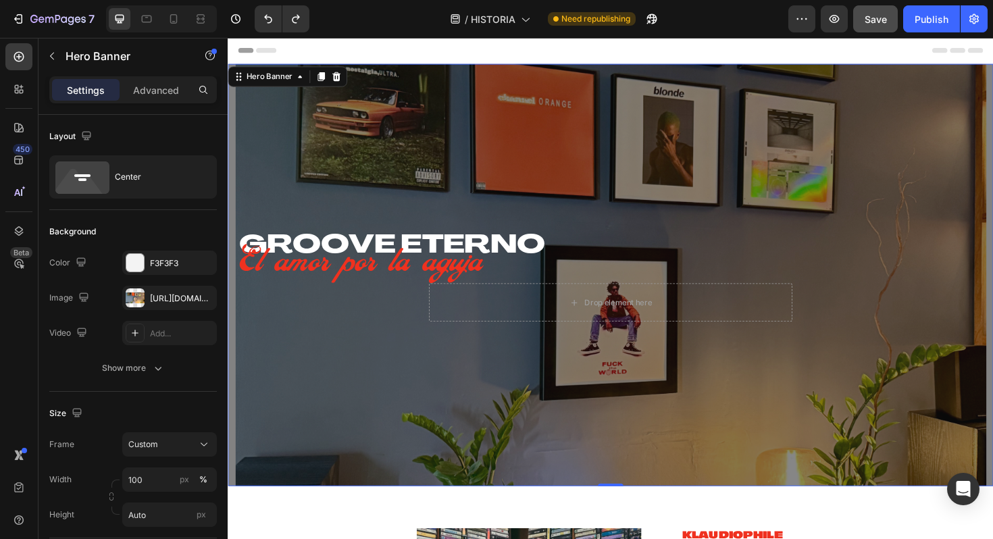
click at [960, 22] on div at bounding box center [960, 18] width 1 height 27
click at [935, 21] on div "Publish" at bounding box center [931, 19] width 34 height 14
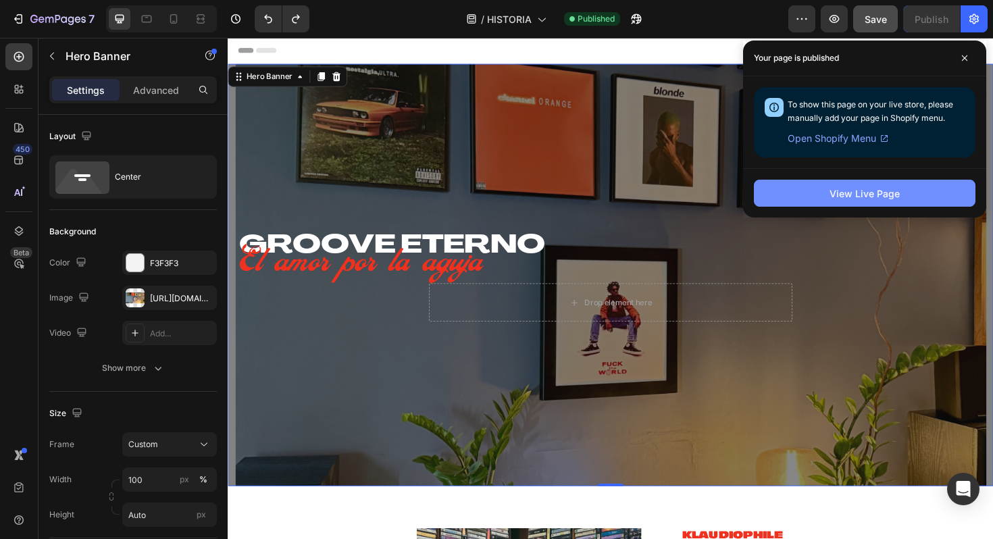
click at [794, 201] on button "View Live Page" at bounding box center [865, 193] width 222 height 27
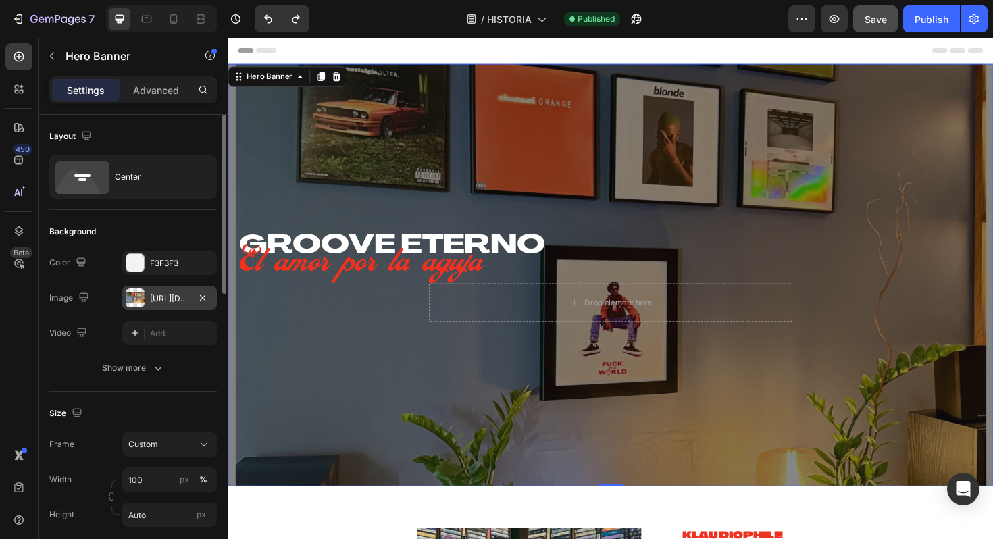
click at [184, 301] on div "https://cdn.shopify.com/s/files/1/0635/3040/1879/files/gempages_572830844972958…" at bounding box center [169, 298] width 39 height 12
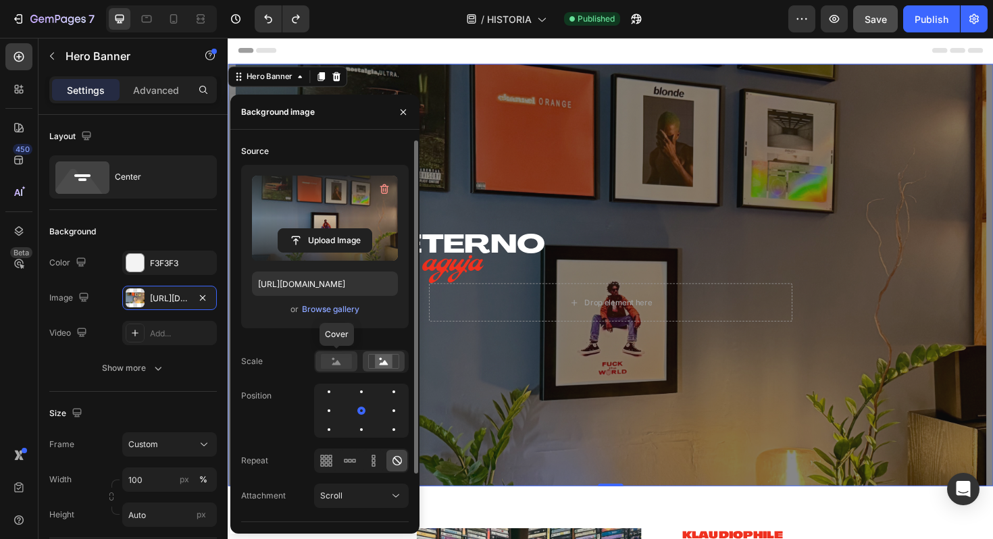
click at [333, 363] on icon at bounding box center [336, 362] width 9 height 5
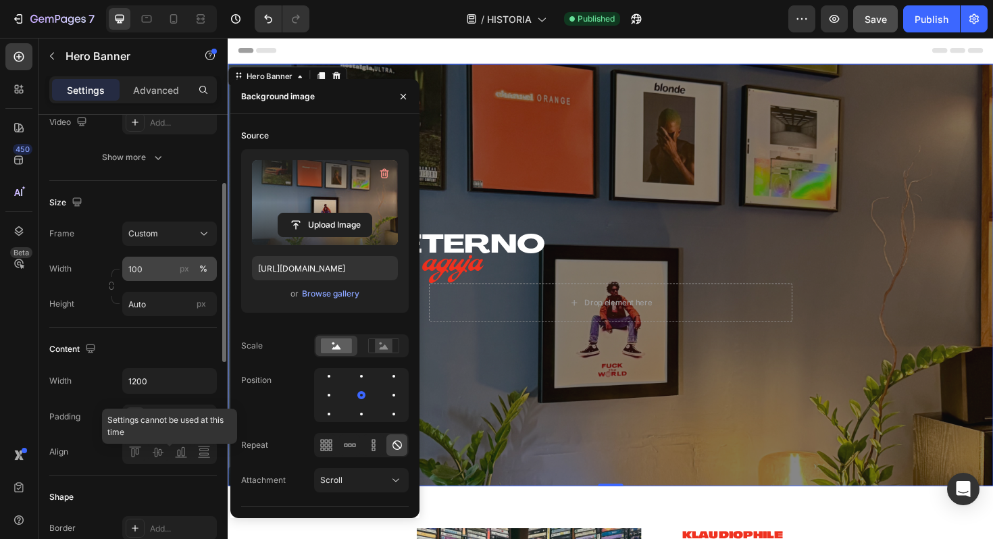
scroll to position [226, 0]
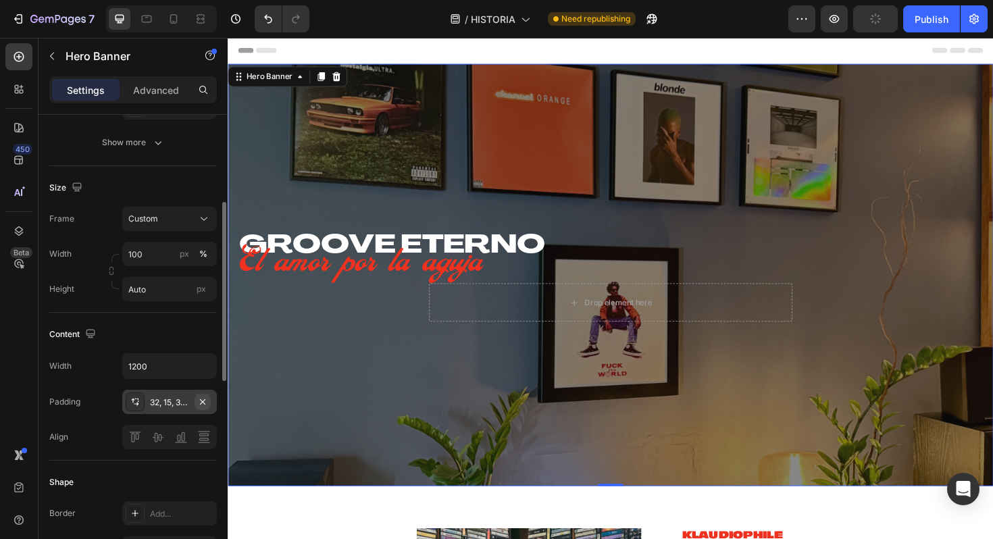
click at [208, 400] on button "button" at bounding box center [202, 402] width 16 height 16
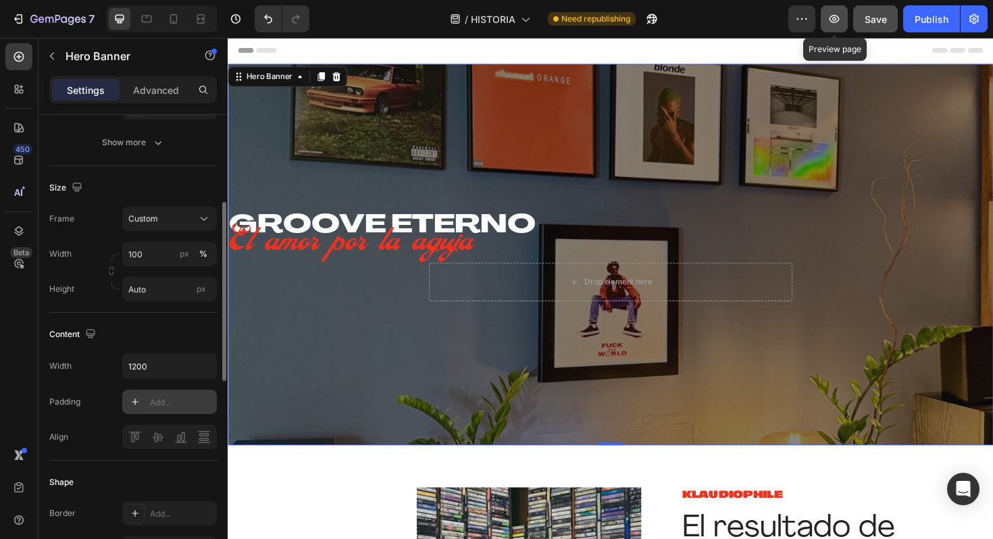
click at [841, 18] on button "button" at bounding box center [834, 18] width 27 height 27
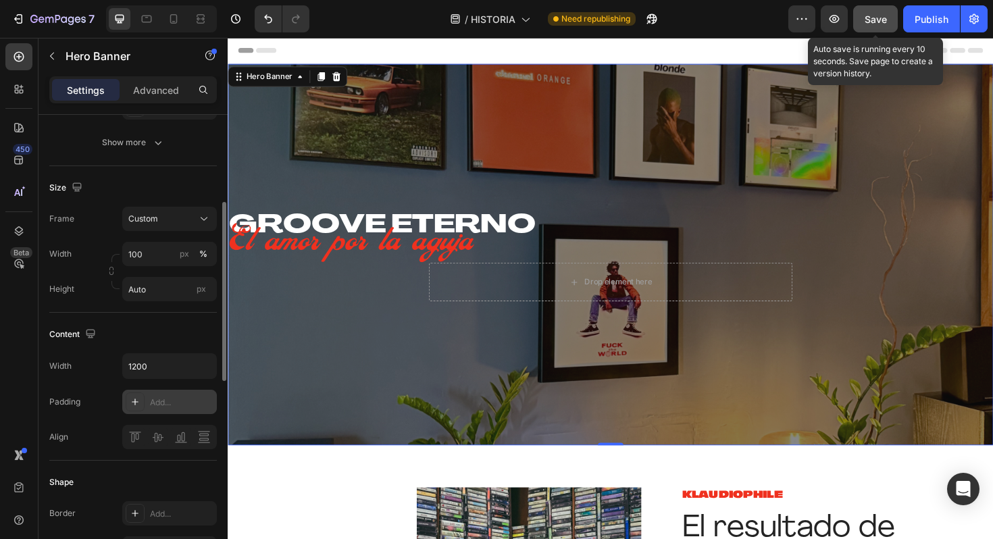
click at [874, 18] on span "Save" at bounding box center [875, 19] width 22 height 11
click at [939, 27] on button "Publish" at bounding box center [931, 18] width 57 height 27
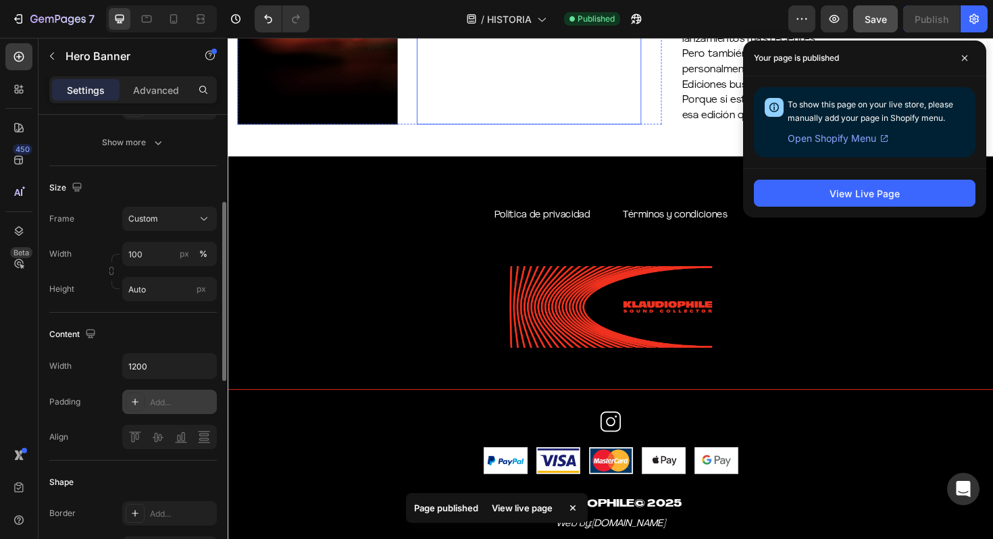
scroll to position [855, 0]
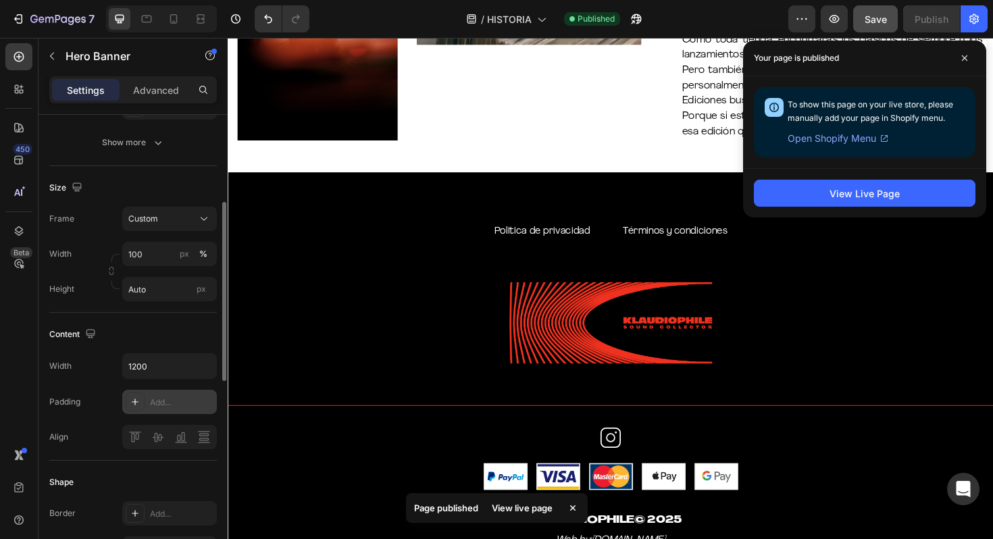
click at [850, 134] on span "Open Shopify Menu" at bounding box center [831, 138] width 88 height 16
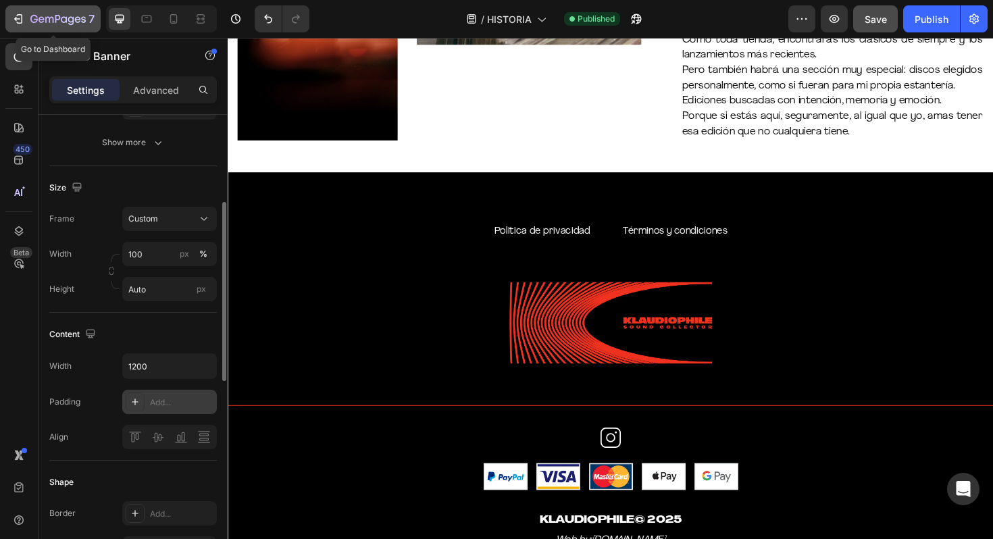
click at [63, 25] on icon "button" at bounding box center [57, 19] width 55 height 11
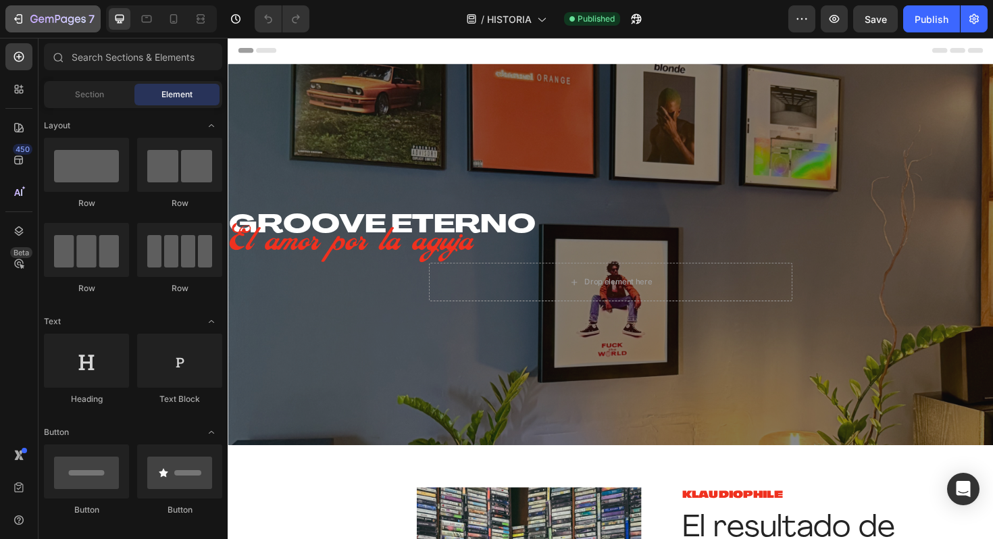
click at [70, 30] on button "7" at bounding box center [52, 18] width 95 height 27
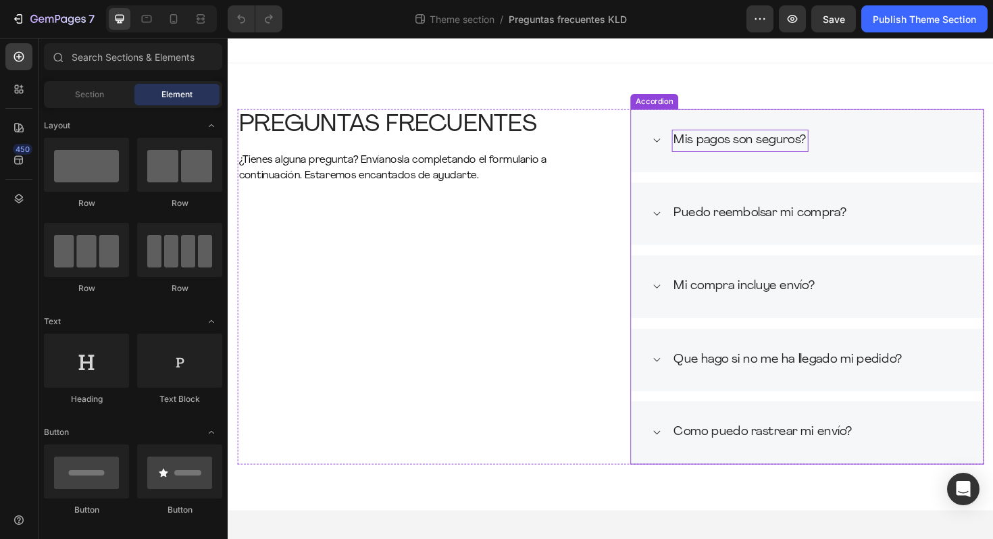
click at [783, 142] on p "Mis pagos son seguros?" at bounding box center [770, 147] width 140 height 20
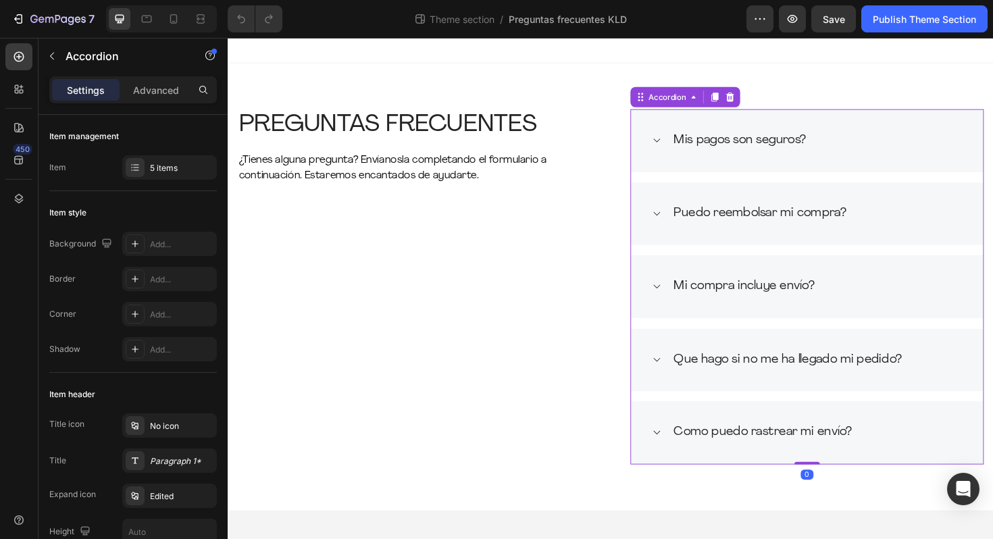
click at [680, 144] on icon at bounding box center [681, 146] width 10 height 11
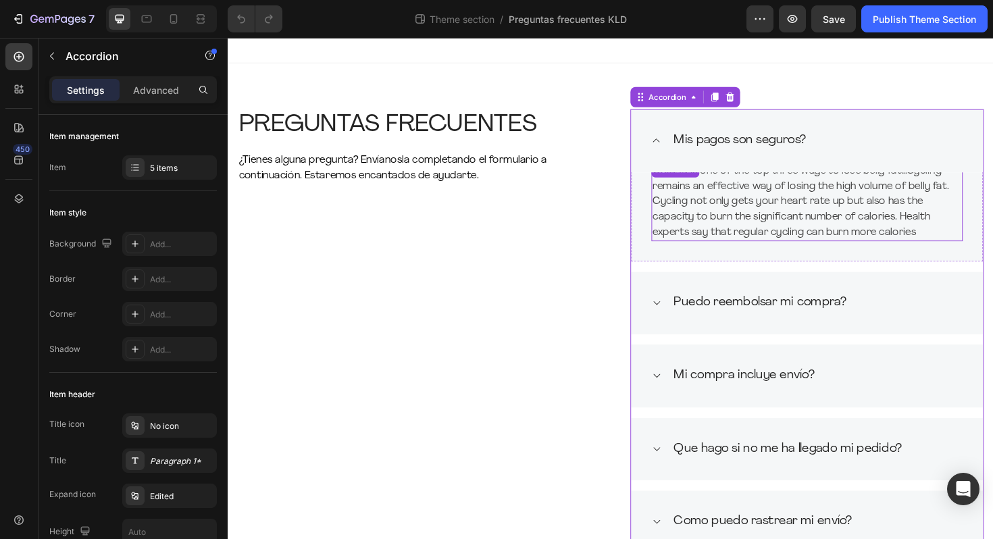
click at [835, 239] on p "Cycling is one of the top three ways to lose belly fat...Cycling remains an eff…" at bounding box center [840, 211] width 327 height 81
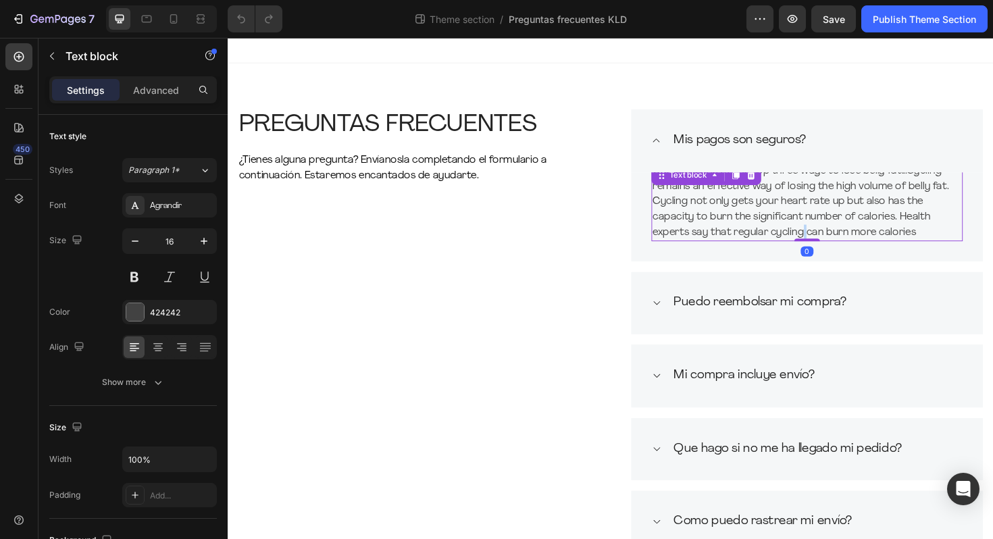
click at [835, 239] on p "Cycling is one of the top three ways to lose belly fat...Cycling remains an eff…" at bounding box center [840, 211] width 327 height 81
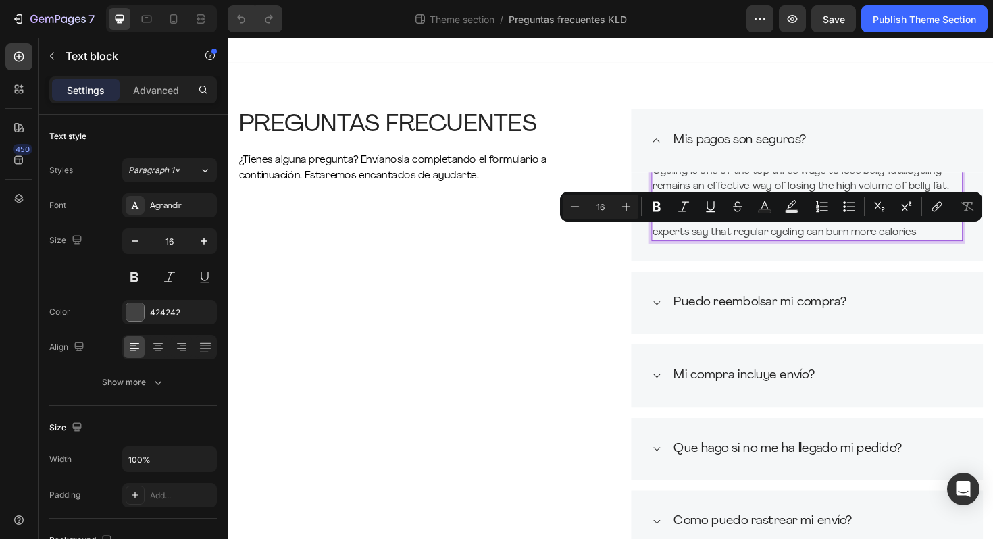
click at [964, 241] on p "Cycling is one of the top three ways to lose belly fat...Cycling remains an eff…" at bounding box center [840, 211] width 327 height 81
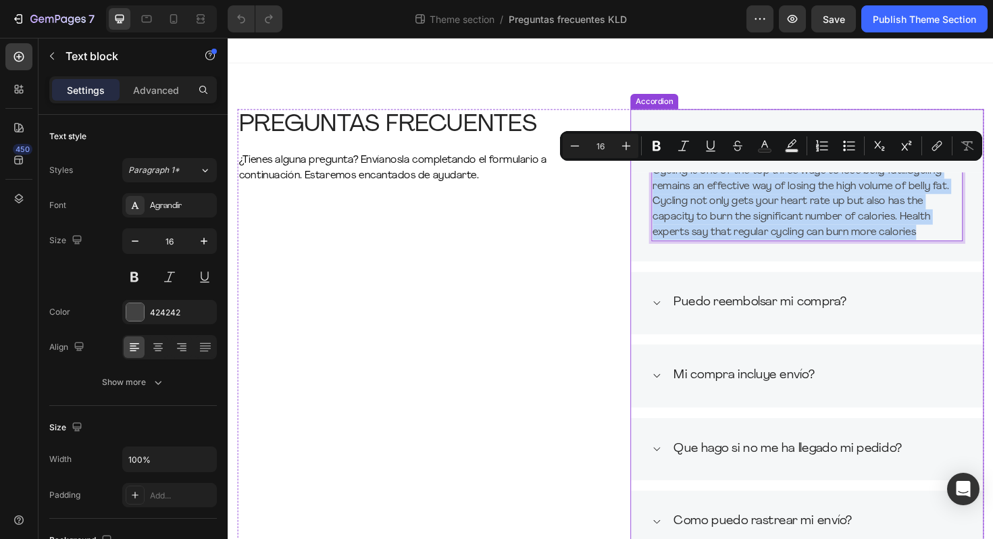
drag, startPoint x: 964, startPoint y: 241, endPoint x: 662, endPoint y: 153, distance: 314.4
click at [662, 153] on div "Mis pagos son seguros? Cycling is one of the top three ways to lose belly fat..…" at bounding box center [840, 193] width 373 height 161
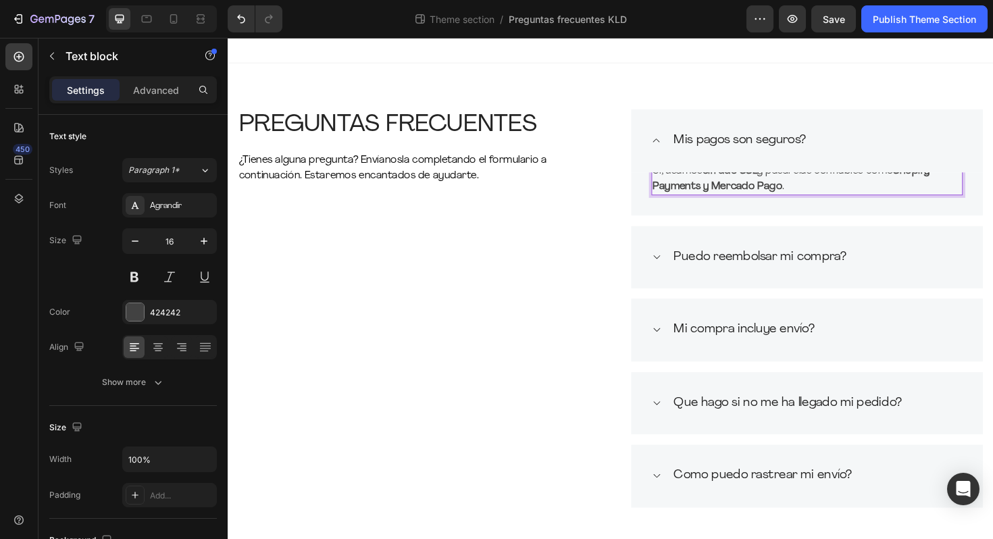
click at [712, 198] on strong "Shopify Payments y Mercado Pago" at bounding box center [823, 187] width 293 height 27
click at [820, 193] on p "Sí, usamos cifrado SSL y pasarelas confiables como Shopify Payments y Mercado P…" at bounding box center [840, 187] width 327 height 32
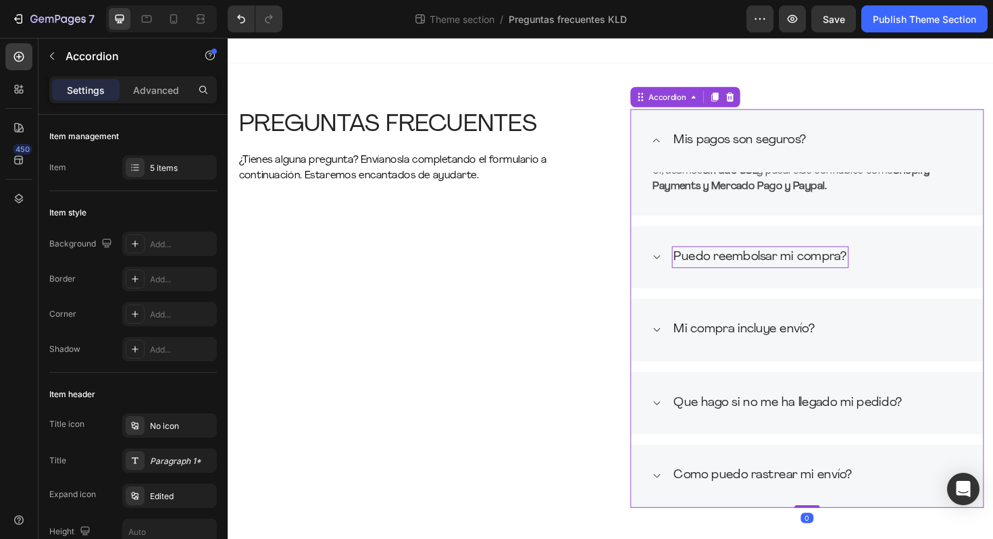
click at [760, 273] on p "Puedo reembolsar mi compra?" at bounding box center [791, 271] width 183 height 20
click at [701, 268] on p "Puedo reembolsar mi compra?" at bounding box center [791, 271] width 183 height 20
click at [685, 269] on icon at bounding box center [681, 270] width 10 height 11
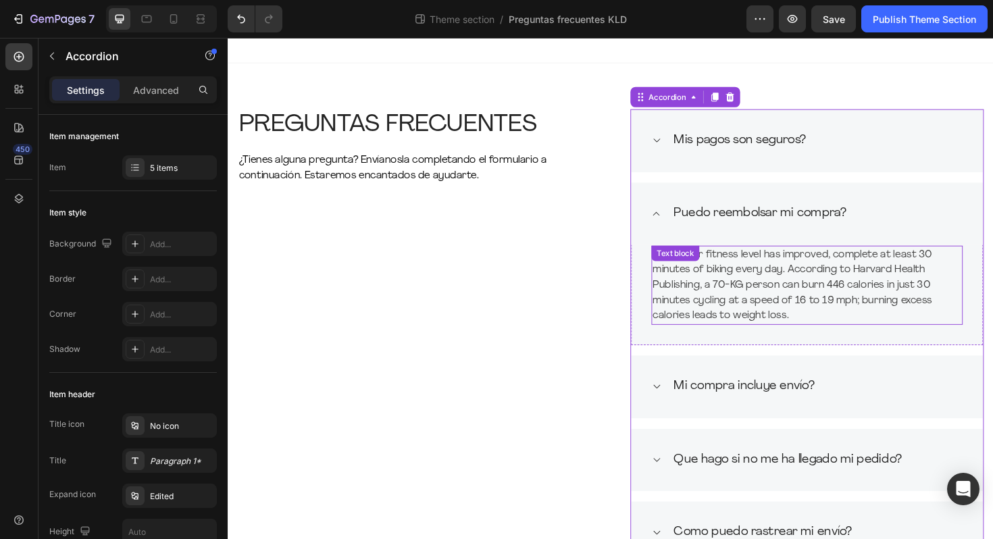
scroll to position [75, 0]
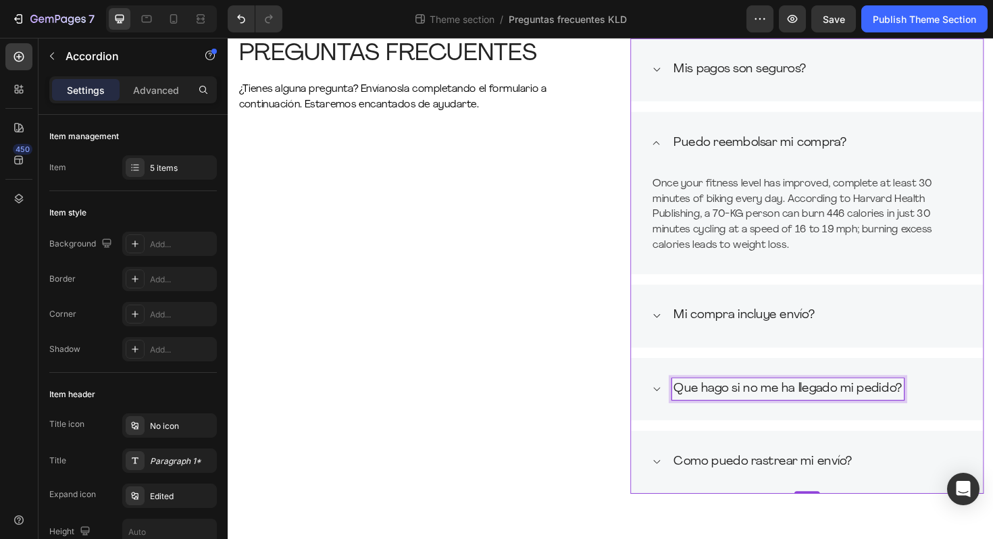
click at [749, 417] on p "Que hago si no me ha llegado mi pedido?" at bounding box center [821, 410] width 242 height 20
click at [670, 413] on div "Que hago si no me ha llegado mi pedido?" at bounding box center [840, 410] width 373 height 67
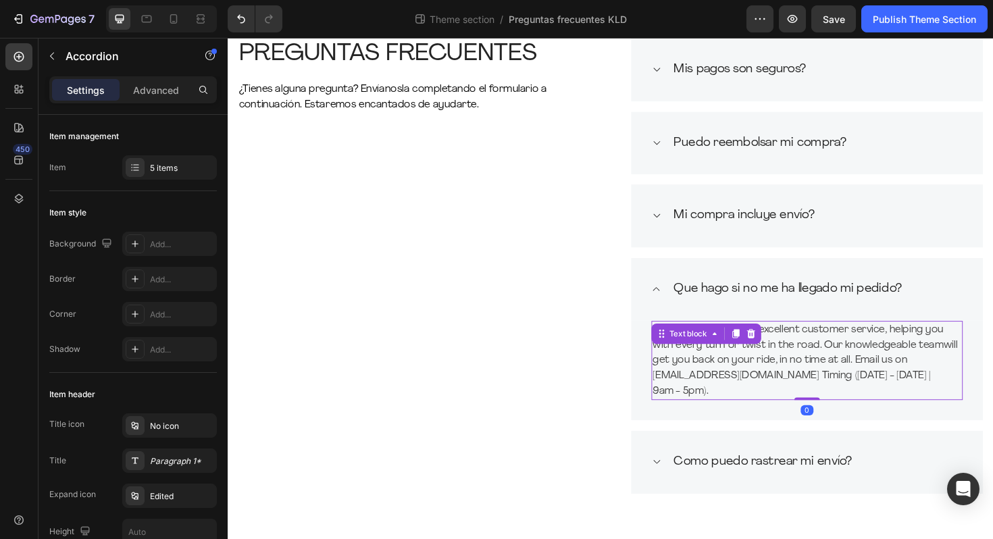
click at [690, 361] on div "No worries. We've got excellent customer service, helping you with every turn o…" at bounding box center [841, 380] width 330 height 84
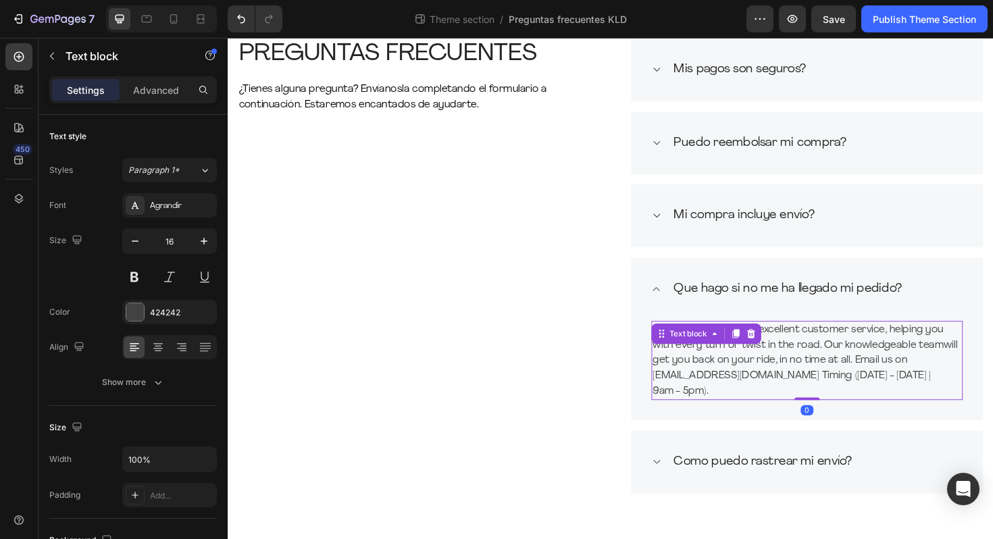
click at [738, 407] on p "No worries. We've got excellent customer service, helping you with every turn o…" at bounding box center [840, 379] width 327 height 81
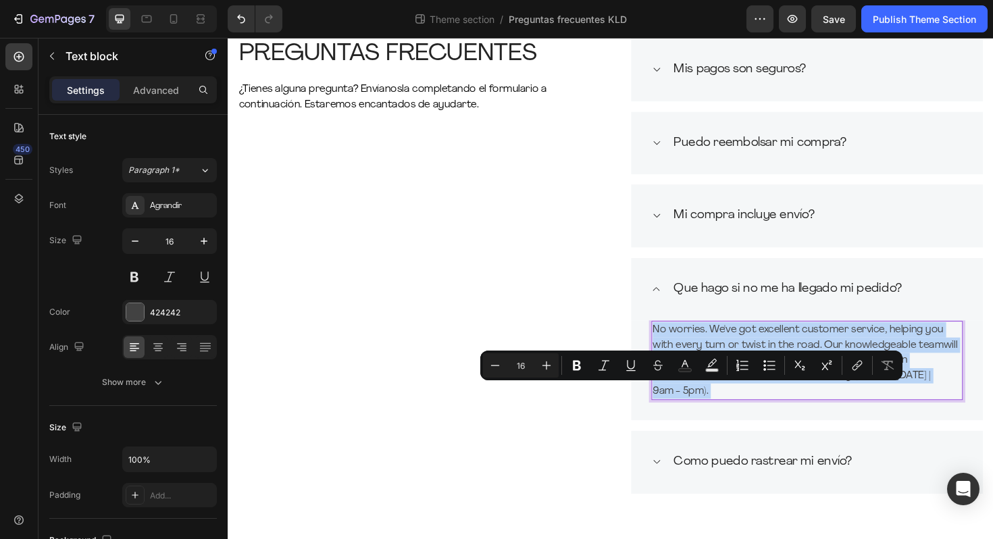
drag, startPoint x: 738, startPoint y: 407, endPoint x: 682, endPoint y: 346, distance: 82.2
click at [682, 346] on p "No worries. We've got excellent customer service, helping you with every turn o…" at bounding box center [840, 379] width 327 height 81
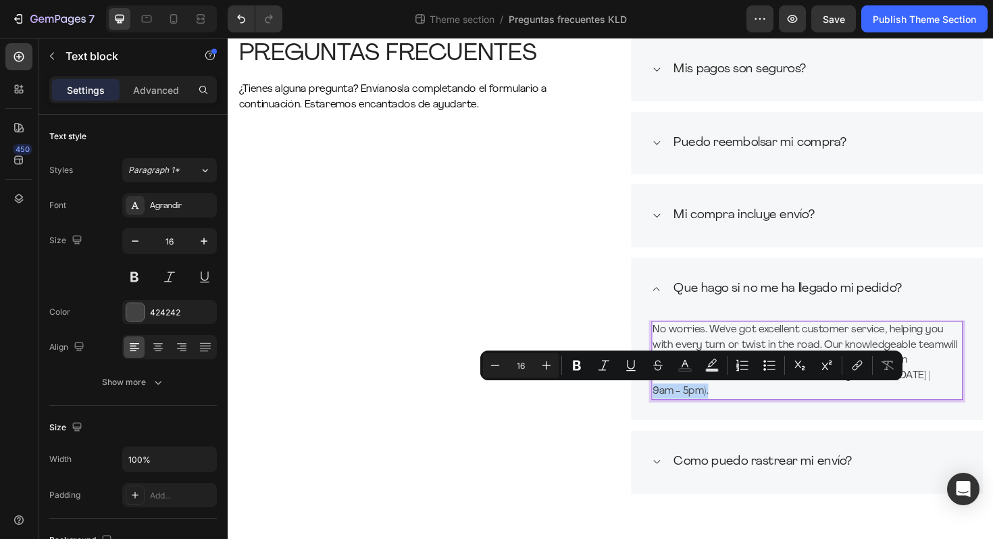
click at [742, 410] on p "No worries. We've got excellent customer service, helping you with every turn o…" at bounding box center [840, 379] width 327 height 81
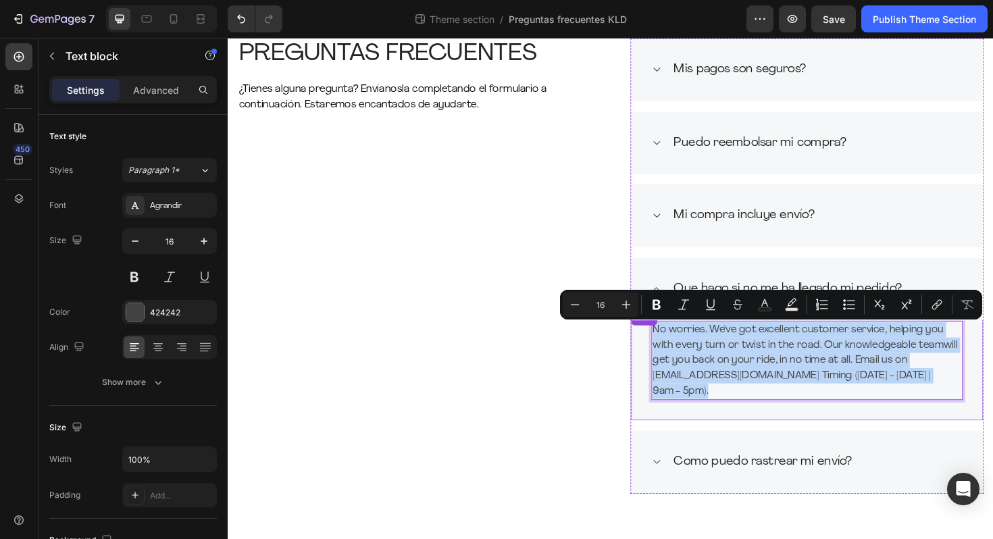
drag, startPoint x: 742, startPoint y: 410, endPoint x: 670, endPoint y: 338, distance: 101.7
click at [669, 338] on div "Title Line No worries. We've got excellent customer service, helping you with e…" at bounding box center [840, 384] width 373 height 117
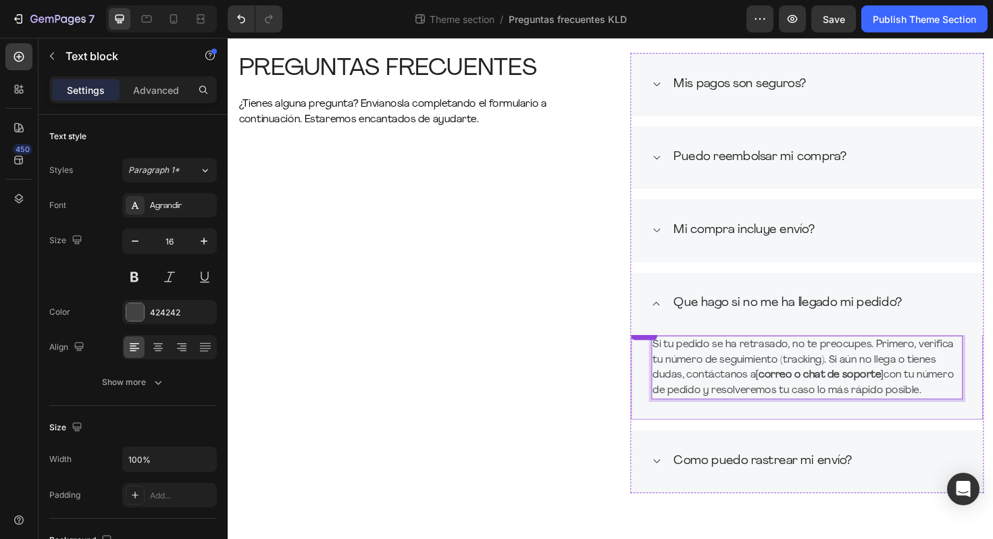
scroll to position [59, 0]
click at [761, 477] on p "Como puedo rastrear mi envío?" at bounding box center [794, 487] width 189 height 20
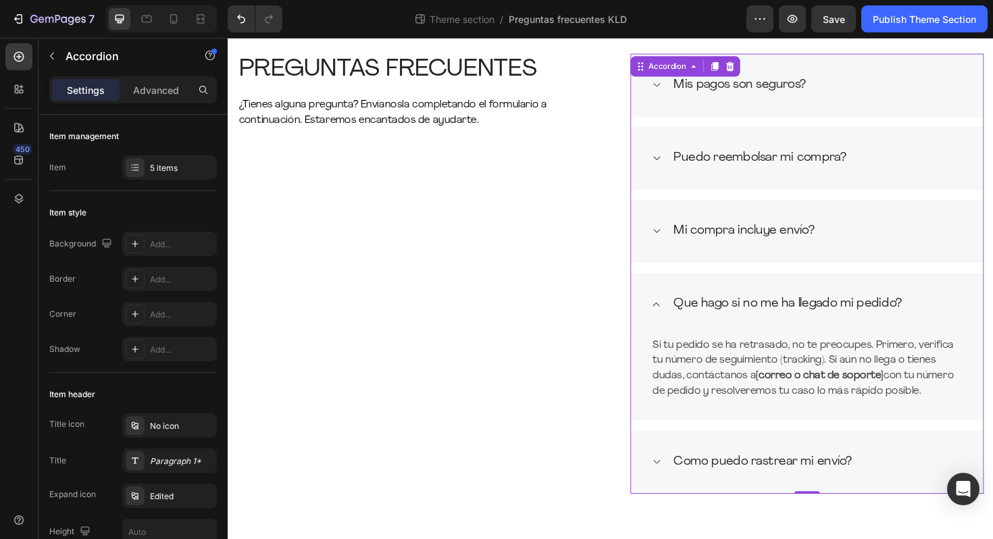
click at [679, 487] on icon at bounding box center [681, 487] width 7 height 4
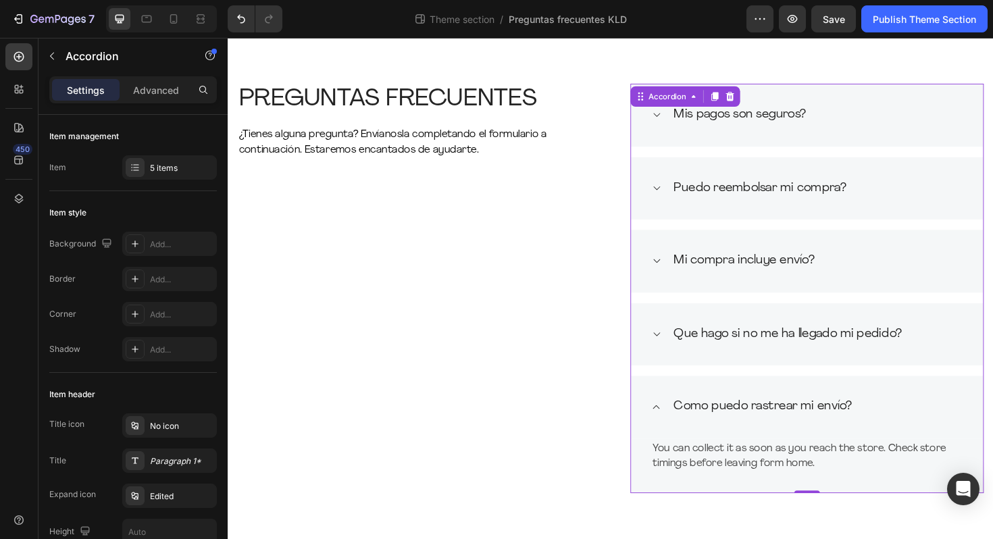
scroll to position [26, 0]
click at [690, 479] on p "You can collect it as soon as you reach the store. Check store timings before l…" at bounding box center [840, 481] width 327 height 32
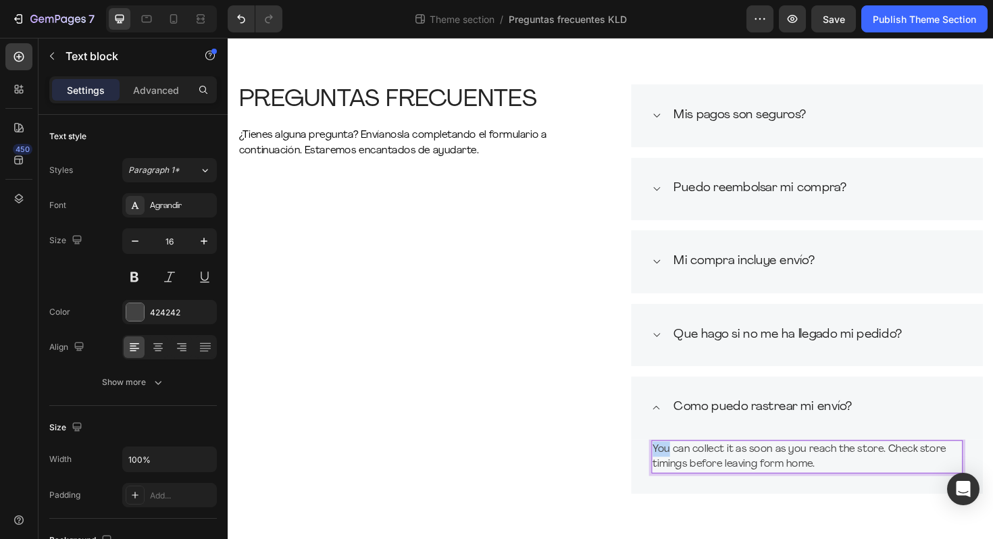
click at [690, 479] on p "You can collect it as soon as you reach the store. Check store timings before l…" at bounding box center [840, 481] width 327 height 32
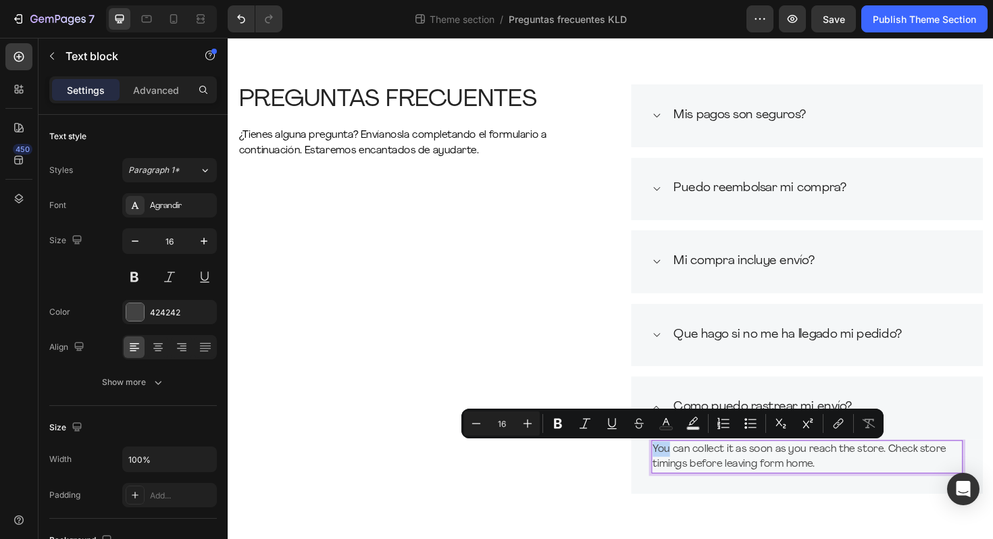
click at [690, 474] on p "You can collect it as soon as you reach the store. Check store timings before l…" at bounding box center [840, 481] width 327 height 32
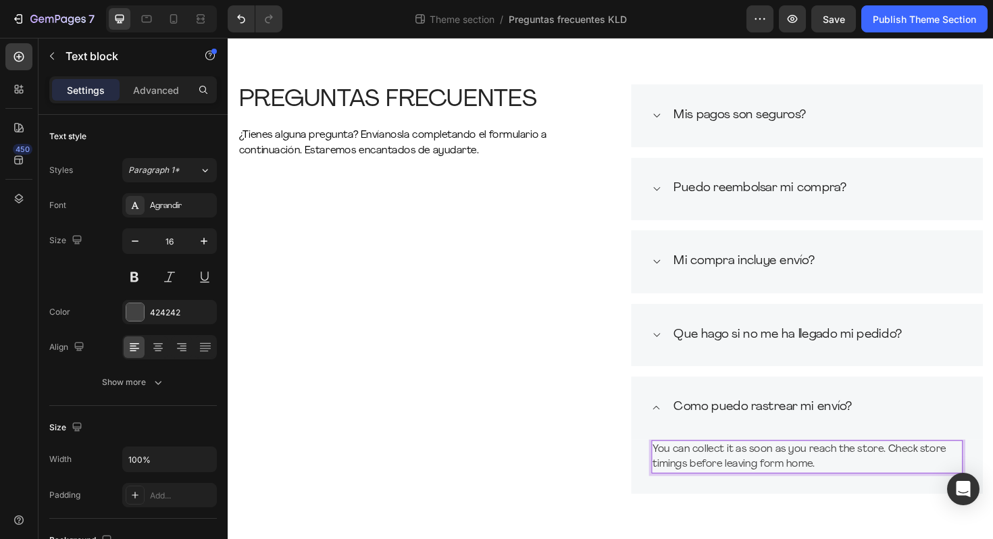
click at [683, 472] on p "You can collect it as soon as you reach the store. Check store timings before l…" at bounding box center [840, 481] width 327 height 32
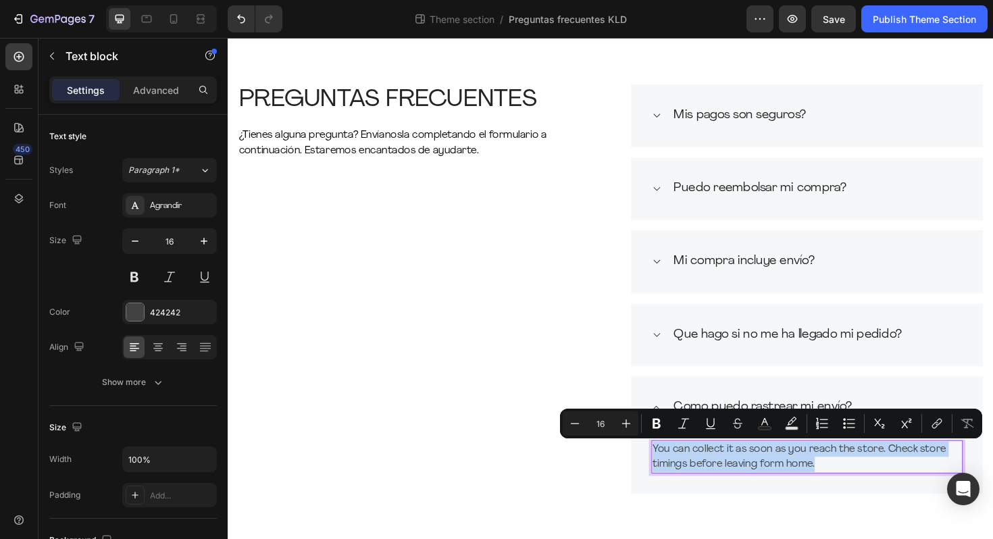
drag, startPoint x: 679, startPoint y: 471, endPoint x: 858, endPoint y: 482, distance: 178.6
click at [858, 483] on p "You can collect it as soon as you reach the store. Check store timings before l…" at bounding box center [840, 481] width 327 height 32
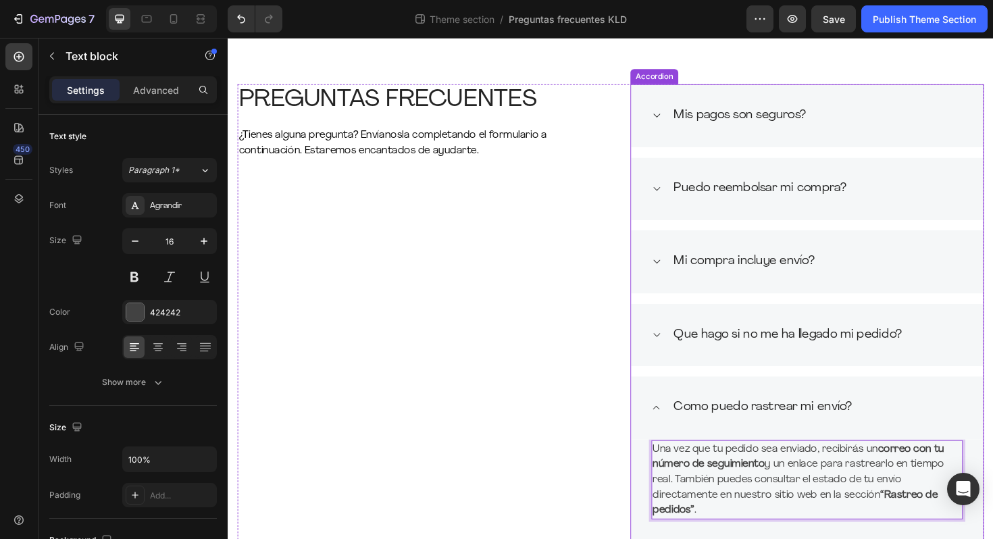
click at [792, 132] on div "Mis pagos son seguros?" at bounding box center [840, 120] width 373 height 67
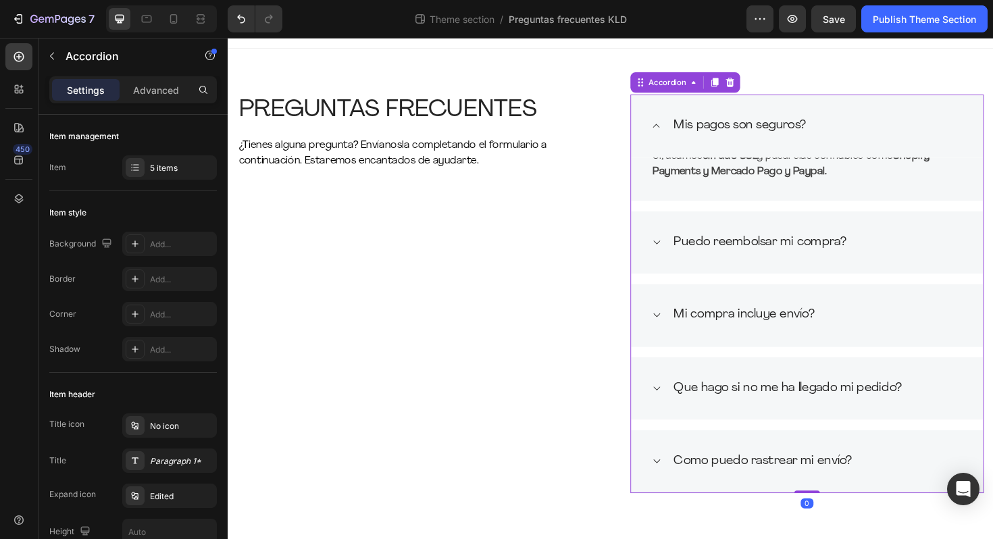
scroll to position [15, 0]
click at [762, 166] on strong "cifrado SSL" at bounding box center [759, 164] width 58 height 11
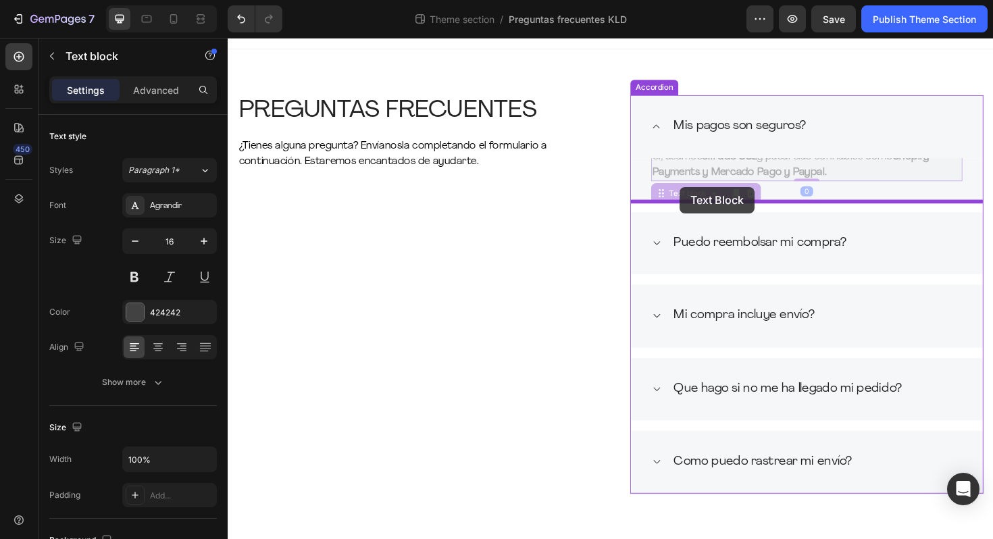
drag, startPoint x: 696, startPoint y: 202, endPoint x: 706, endPoint y: 196, distance: 11.8
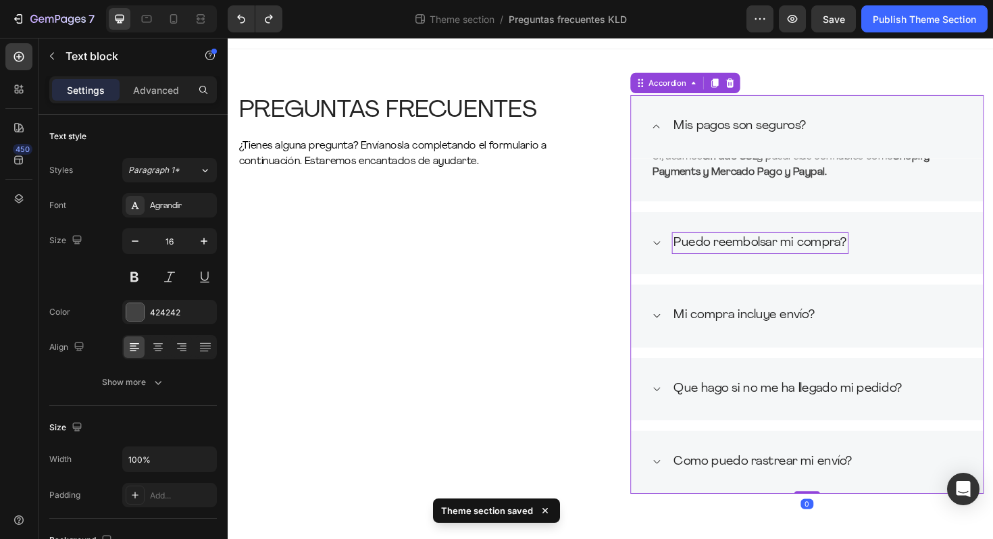
click at [770, 257] on p "Puedo reembolsar mi compra?" at bounding box center [791, 256] width 183 height 20
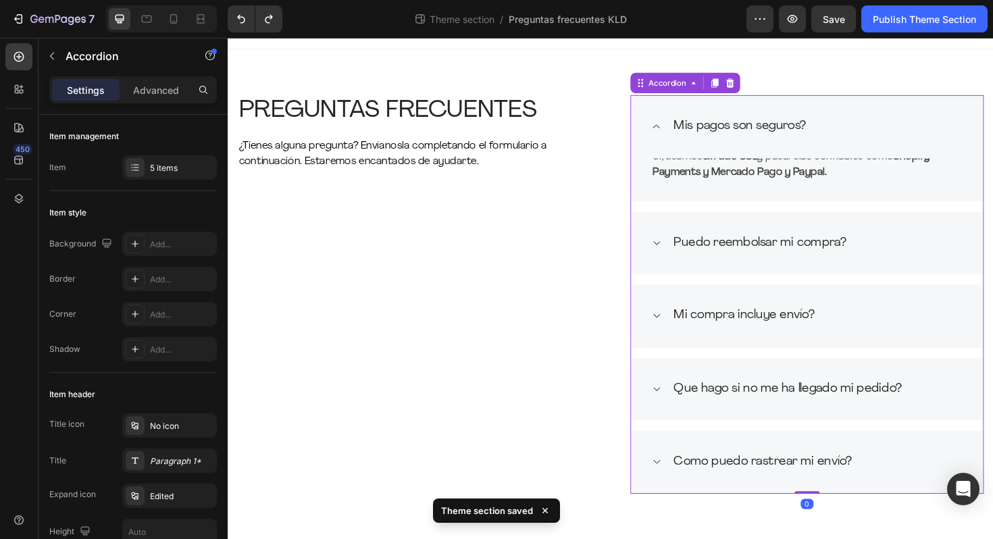
click at [684, 253] on icon at bounding box center [681, 255] width 7 height 4
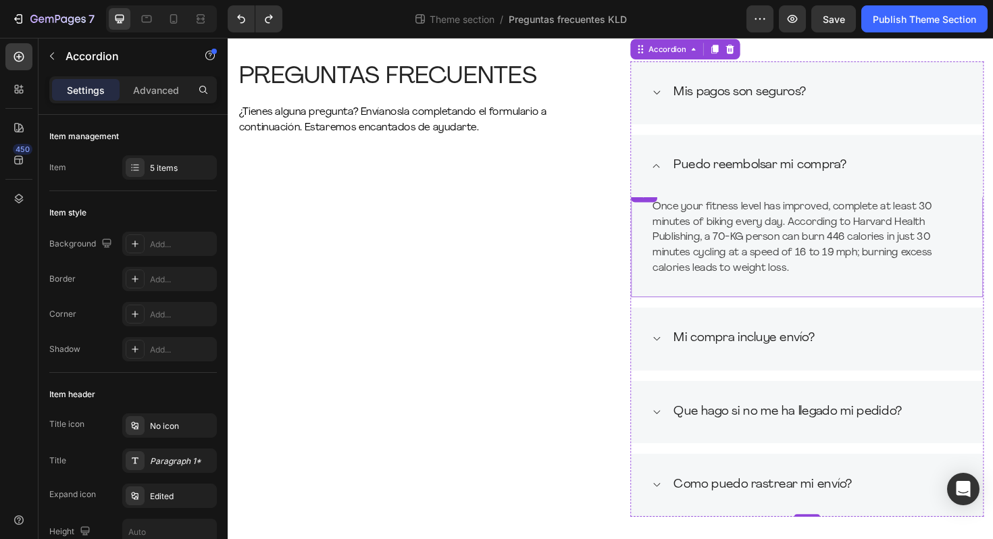
scroll to position [75, 0]
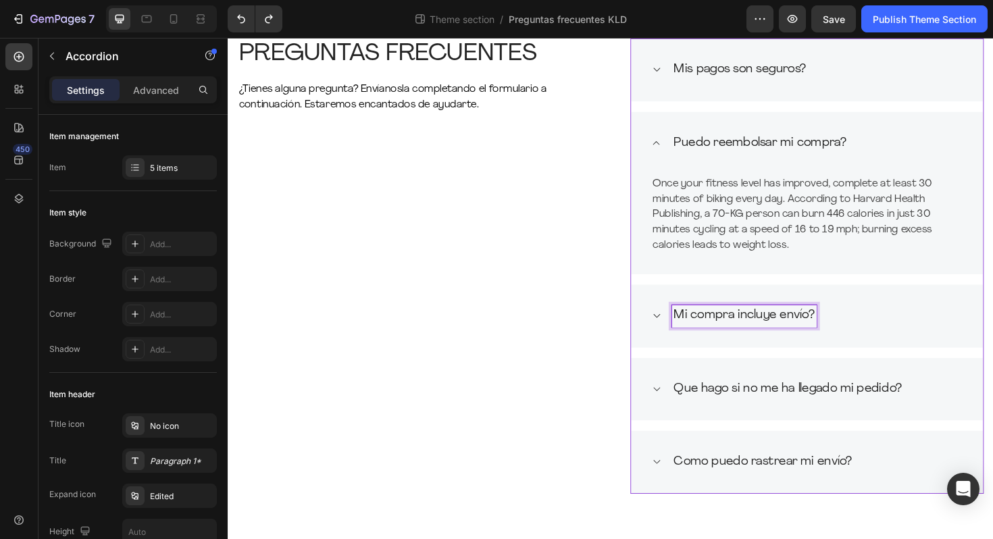
click at [684, 332] on icon at bounding box center [681, 332] width 10 height 11
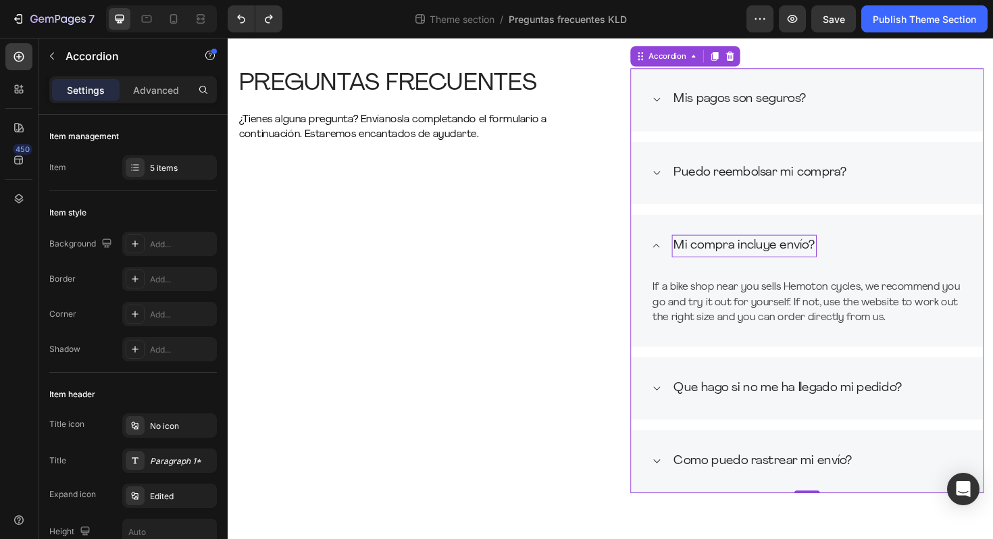
scroll to position [43, 0]
click at [716, 314] on div "If a bike shop near you sells Hemoton cycles, we recommend you go and try it ou…" at bounding box center [841, 318] width 330 height 51
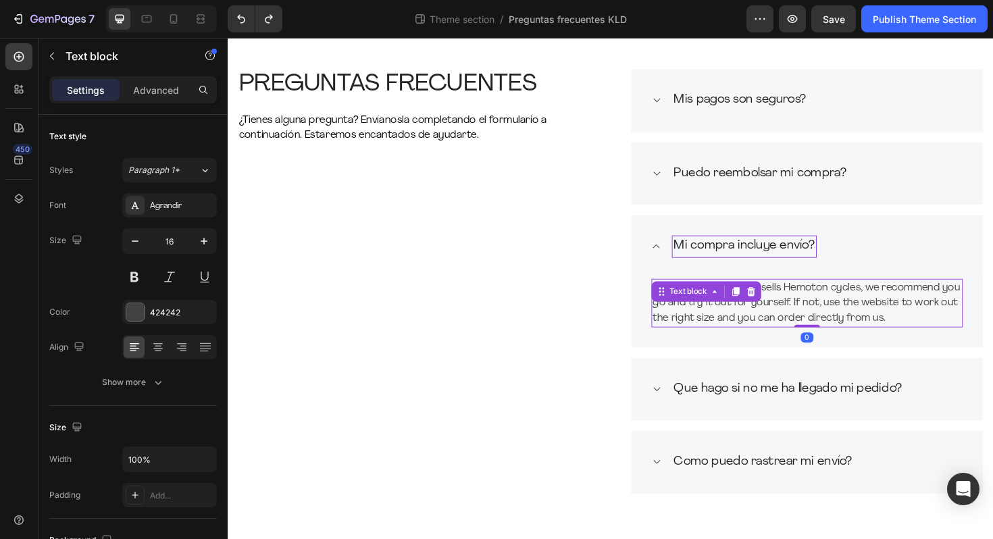
click at [716, 314] on div "Text block" at bounding box center [734, 307] width 116 height 22
click at [933, 330] on p "If a bike shop near you sells Hemoton cycles, we recommend you go and try it ou…" at bounding box center [840, 318] width 327 height 49
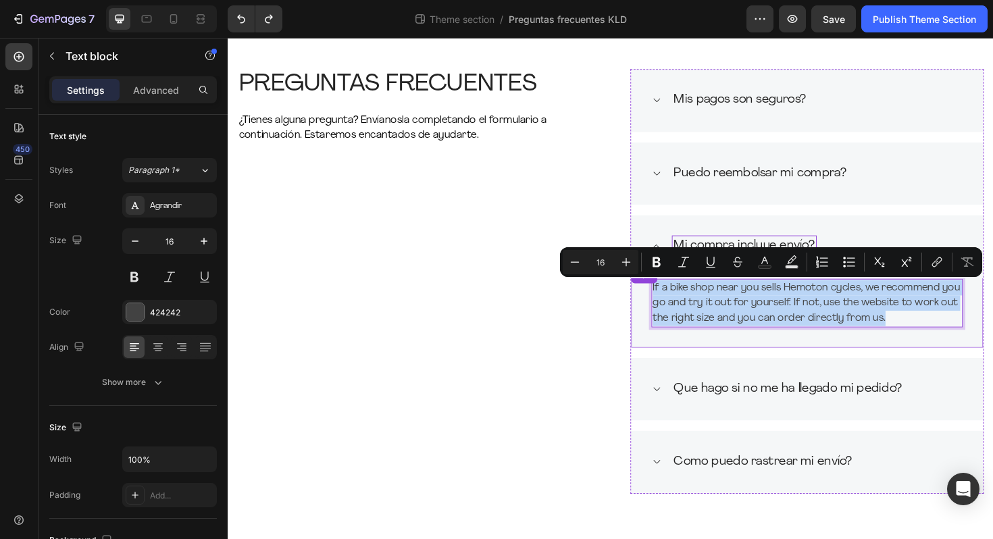
drag, startPoint x: 928, startPoint y: 332, endPoint x: 673, endPoint y: 299, distance: 257.3
click at [673, 299] on div "Title Line If a bike shop near you sells Hemoton cycles, we recommend you go an…" at bounding box center [840, 324] width 373 height 84
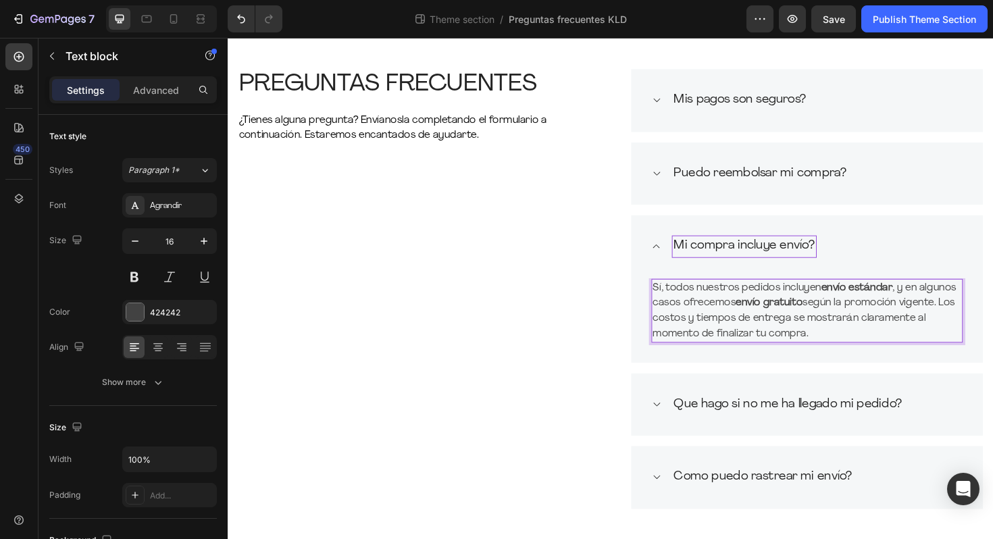
click at [937, 303] on p "Sí, todos nuestros pedidos incluyen envío estándar , y en algunos casos ofrecem…" at bounding box center [840, 326] width 327 height 65
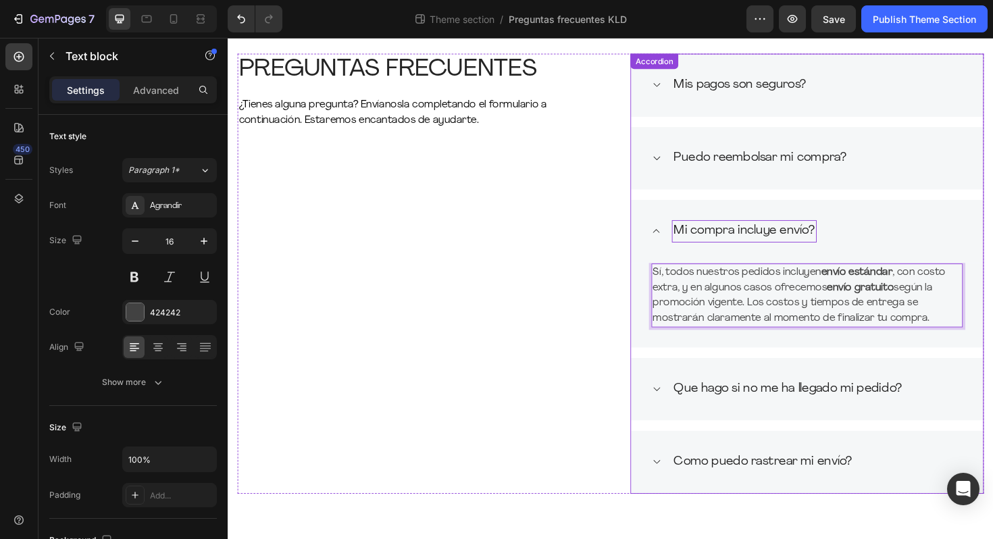
click at [821, 430] on div "Que hago si no me ha llegado mi pedido?" at bounding box center [840, 410] width 373 height 67
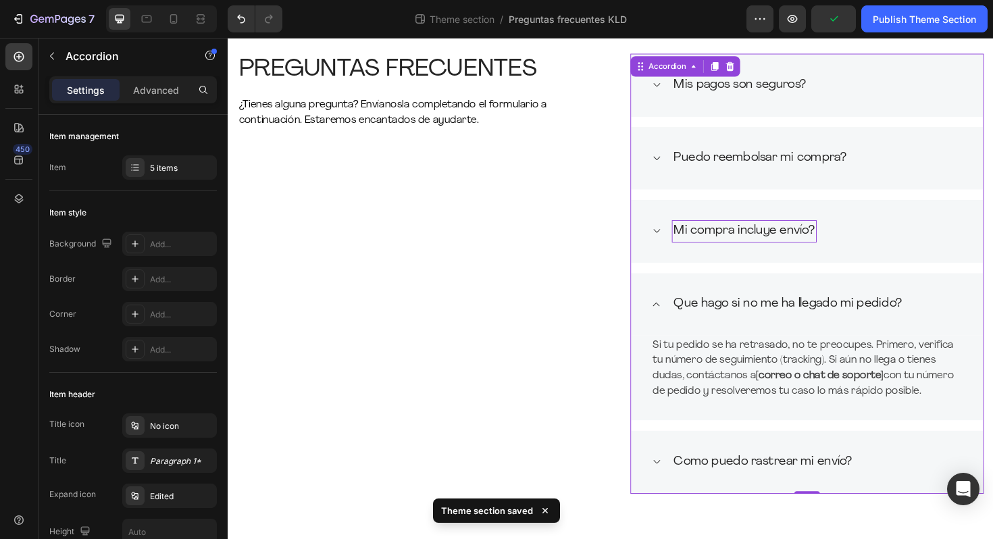
click at [770, 471] on div "Como puedo rastrear mi envío?" at bounding box center [840, 487] width 373 height 67
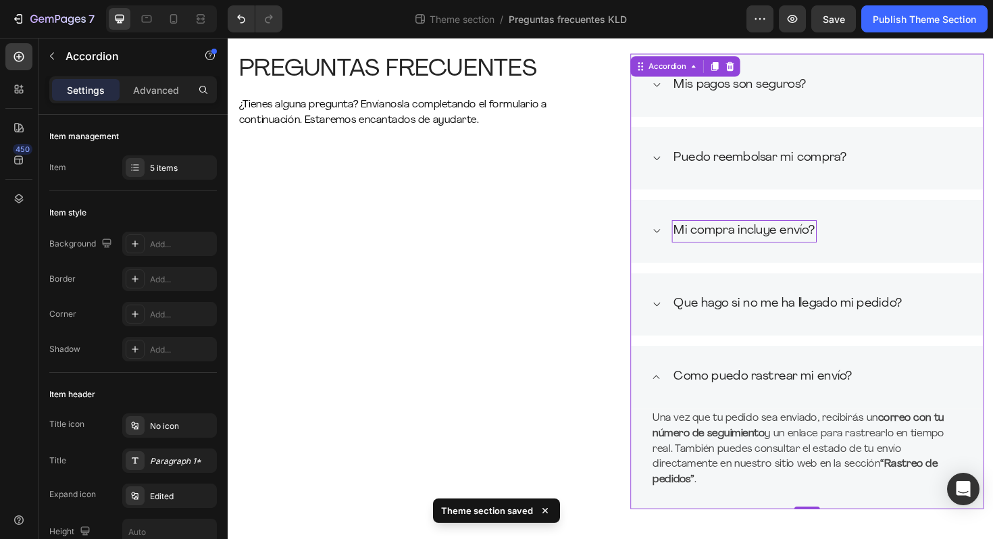
scroll to position [0, 0]
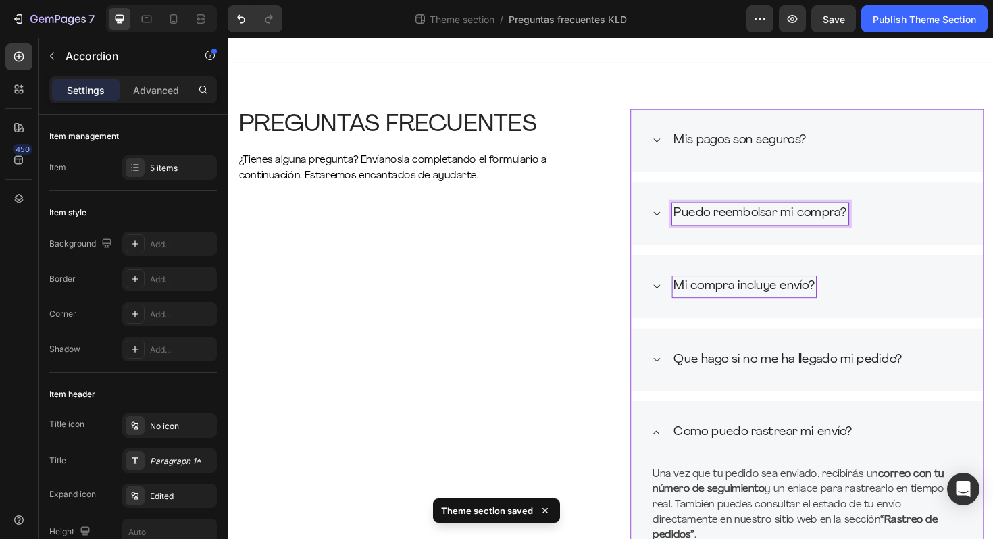
click at [684, 219] on icon at bounding box center [681, 224] width 10 height 11
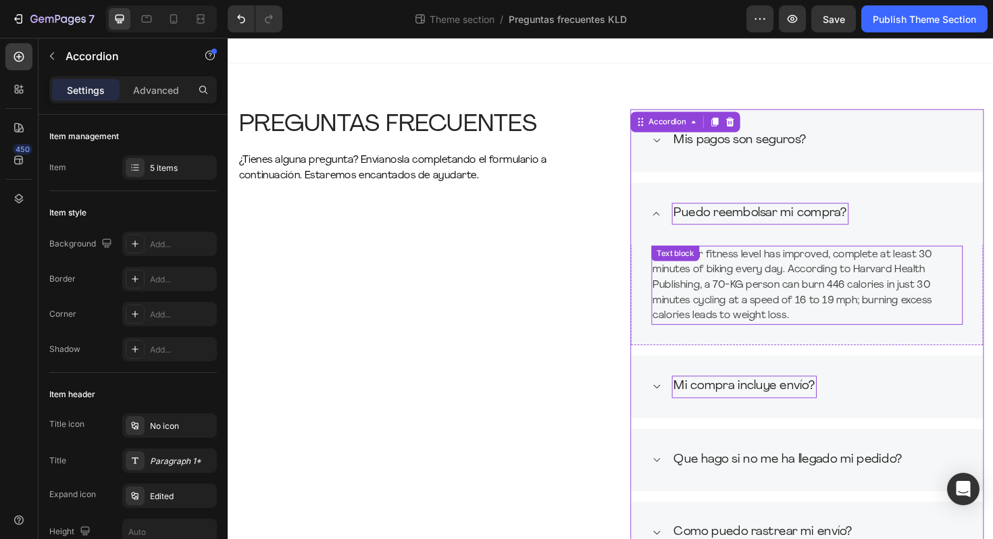
click at [762, 301] on p "Once your fitness level has improved, complete at least 30 minutes of biking ev…" at bounding box center [840, 299] width 327 height 81
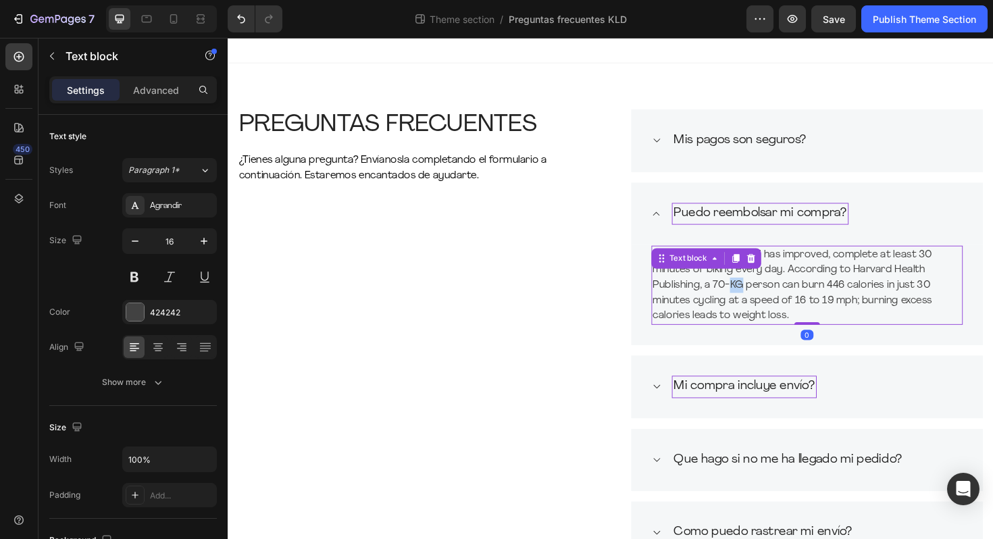
click at [762, 301] on p "Once your fitness level has improved, complete at least 30 minutes of biking ev…" at bounding box center [840, 299] width 327 height 81
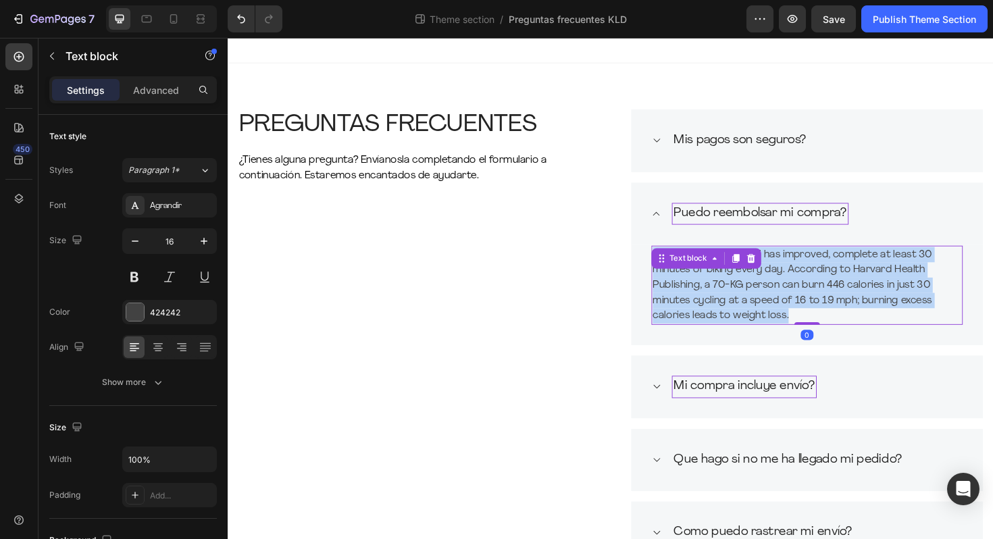
click at [762, 301] on p "Once your fitness level has improved, complete at least 30 minutes of biking ev…" at bounding box center [840, 299] width 327 height 81
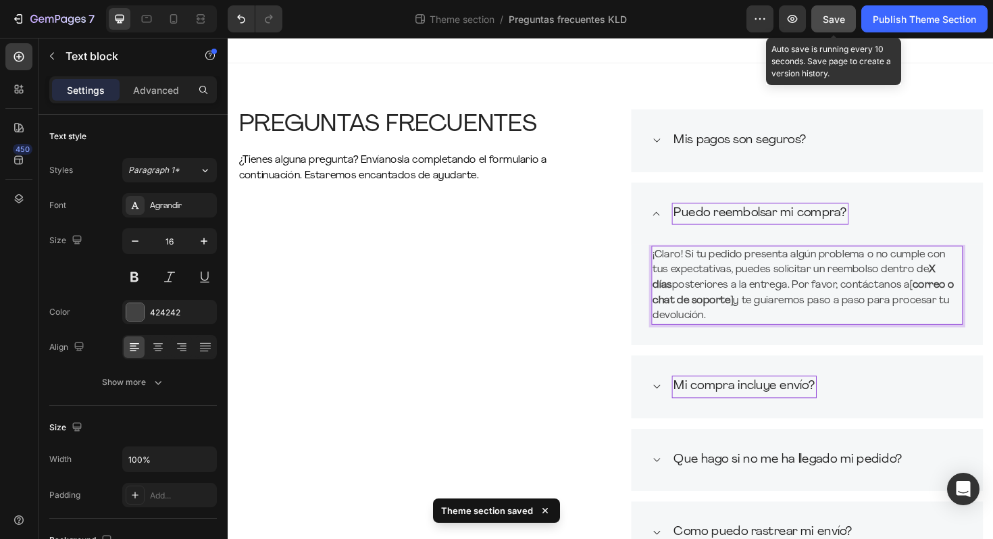
click at [831, 16] on span "Save" at bounding box center [834, 19] width 22 height 11
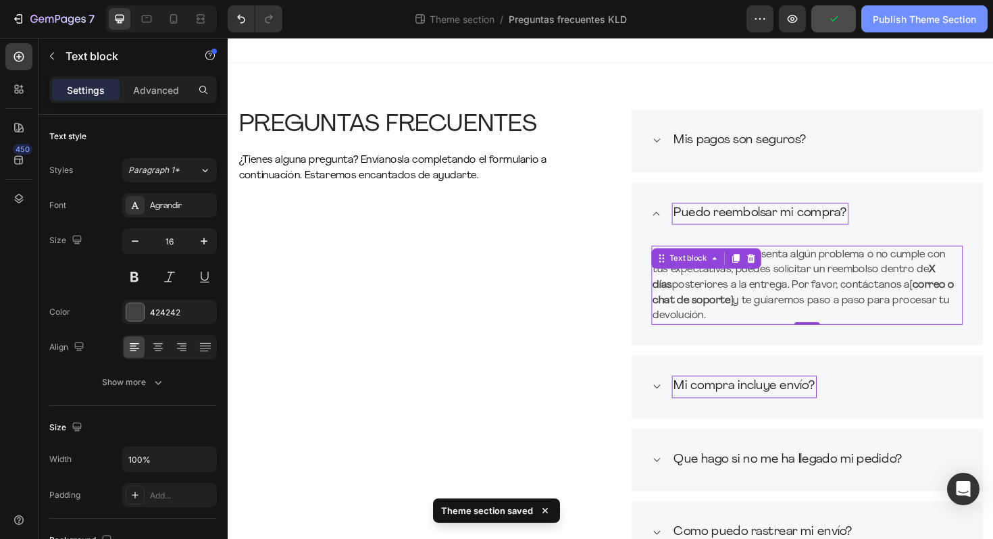
click at [904, 24] on div "Publish Theme Section" at bounding box center [924, 19] width 103 height 14
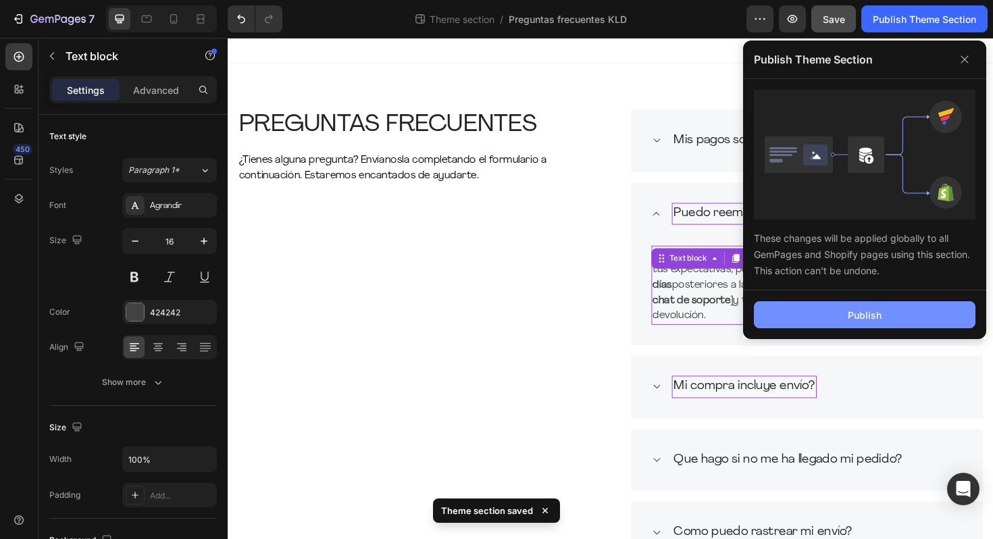
click at [847, 314] on button "Publish" at bounding box center [865, 314] width 222 height 27
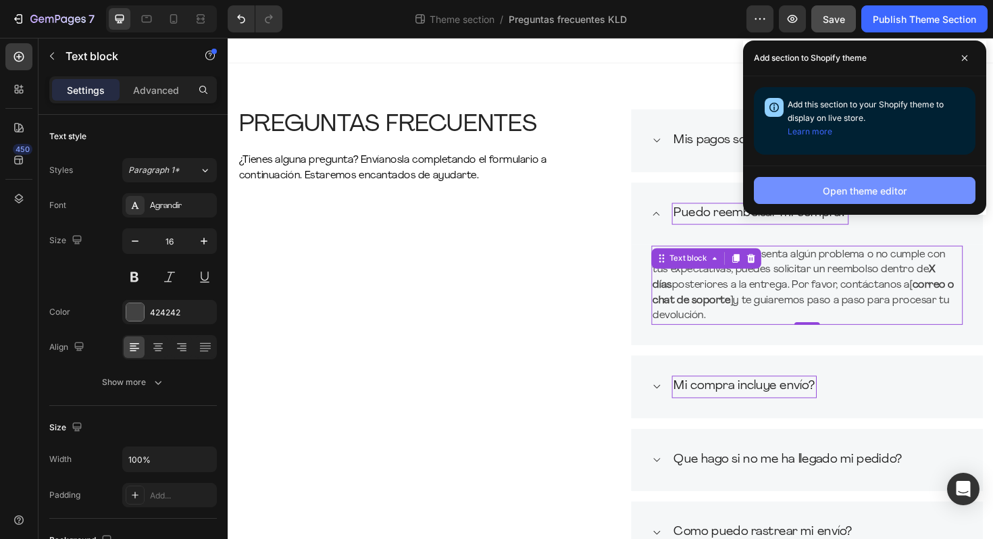
click at [857, 193] on div "Open theme editor" at bounding box center [865, 191] width 84 height 14
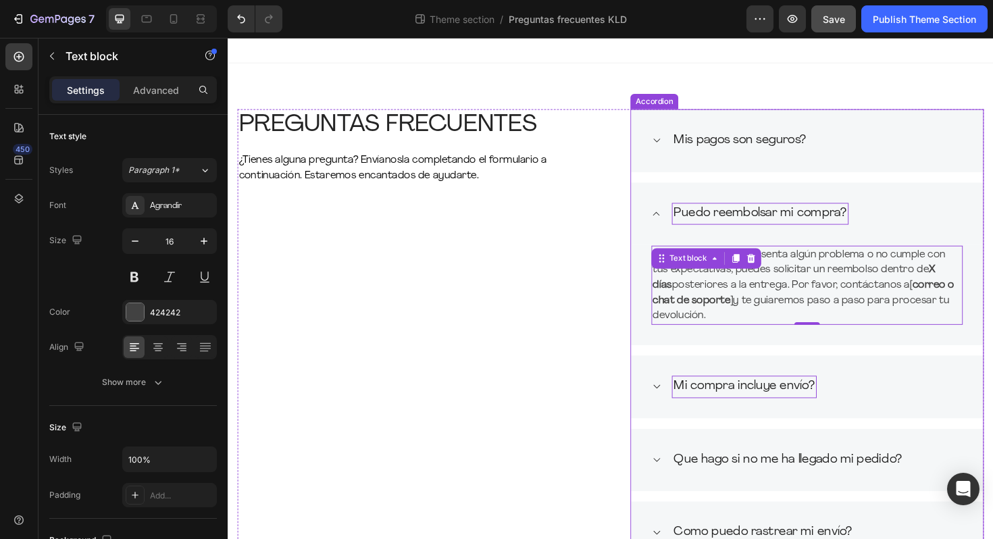
click at [696, 164] on div "Mis pagos son seguros?" at bounding box center [840, 146] width 373 height 67
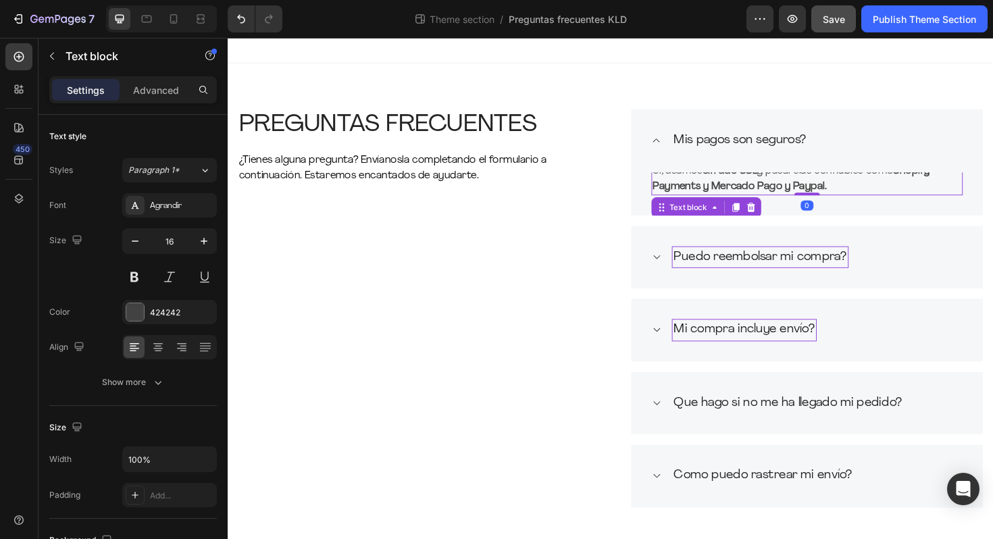
click at [700, 197] on strong "Shopify Payments y Mercado Pago y Paypal." at bounding box center [823, 187] width 293 height 27
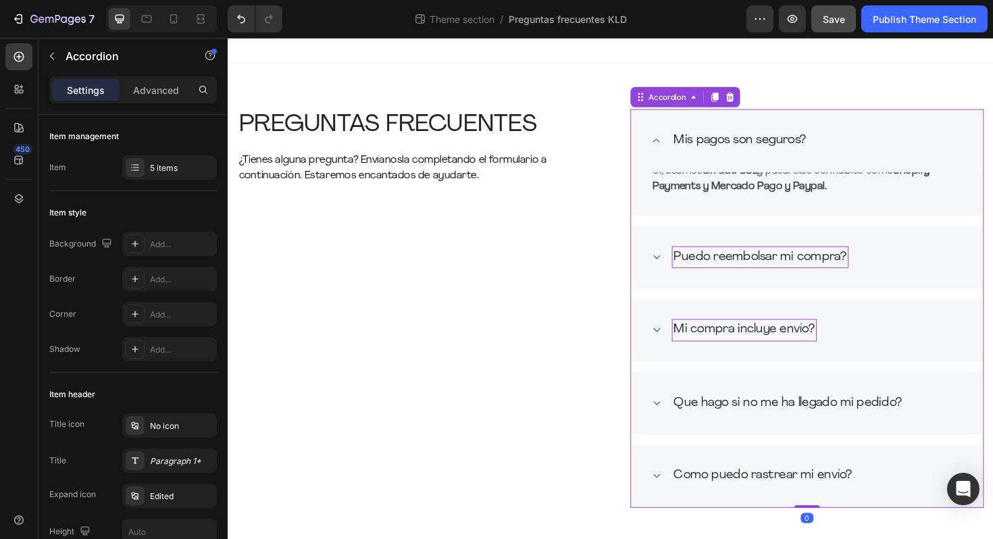
click at [696, 269] on div "Puedo reembolsar mi compra?" at bounding box center [840, 270] width 373 height 67
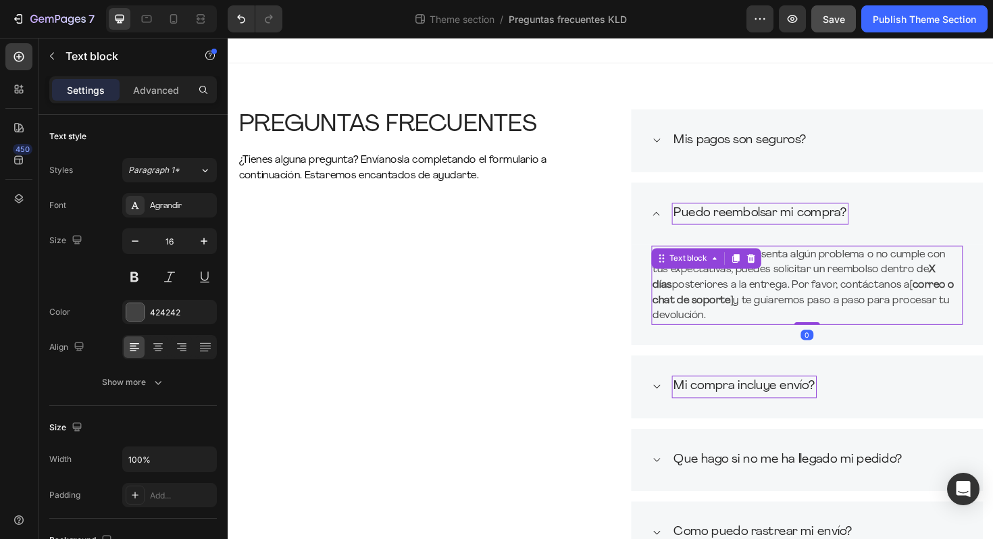
click at [696, 282] on p "¡Claro! Si tu pedido presenta algún problema o no cumple con tus expectativas, …" at bounding box center [840, 299] width 327 height 81
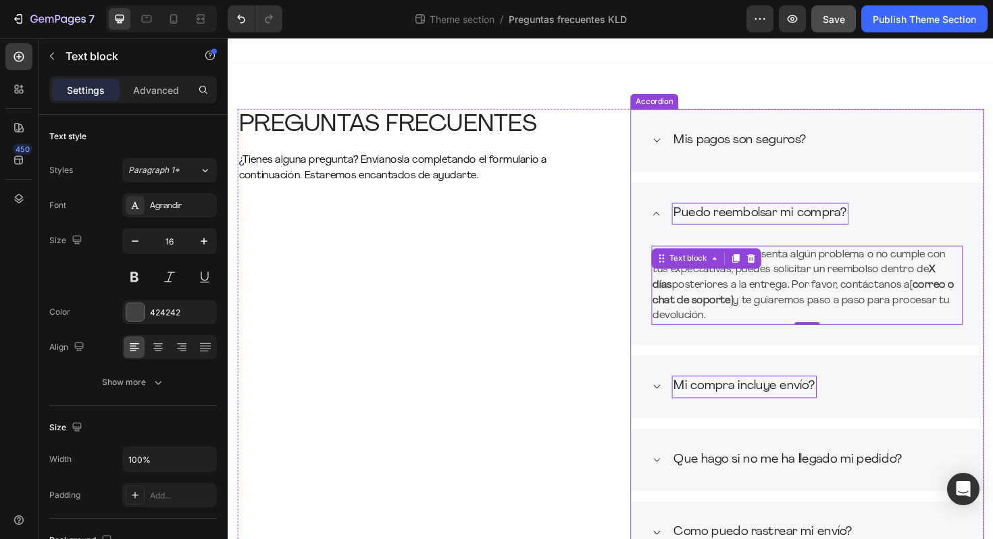
click at [716, 173] on div "Mis pagos son seguros?" at bounding box center [840, 146] width 373 height 67
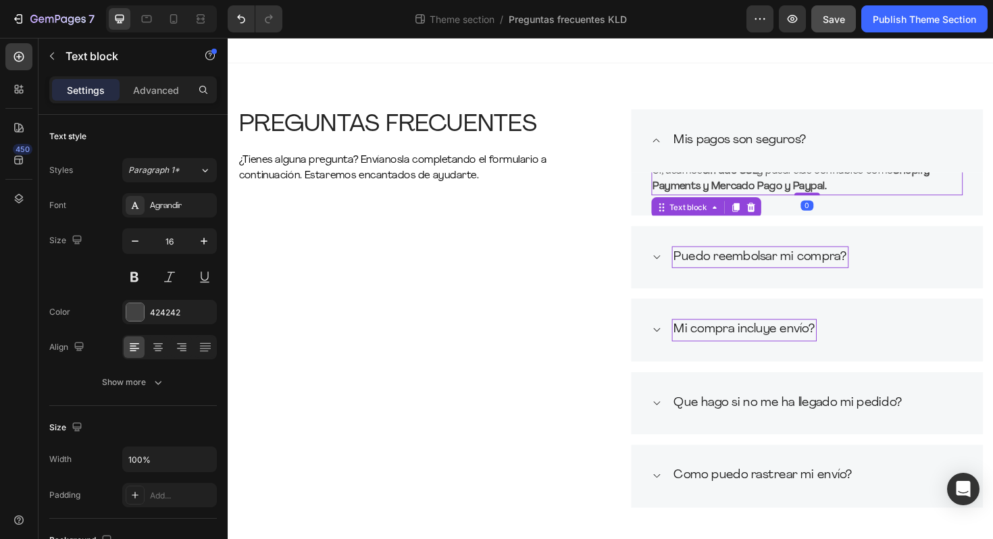
click at [711, 193] on strong "Shopify Payments y Mercado Pago y Paypal." at bounding box center [823, 187] width 293 height 27
click at [134, 244] on icon "button" at bounding box center [135, 241] width 14 height 14
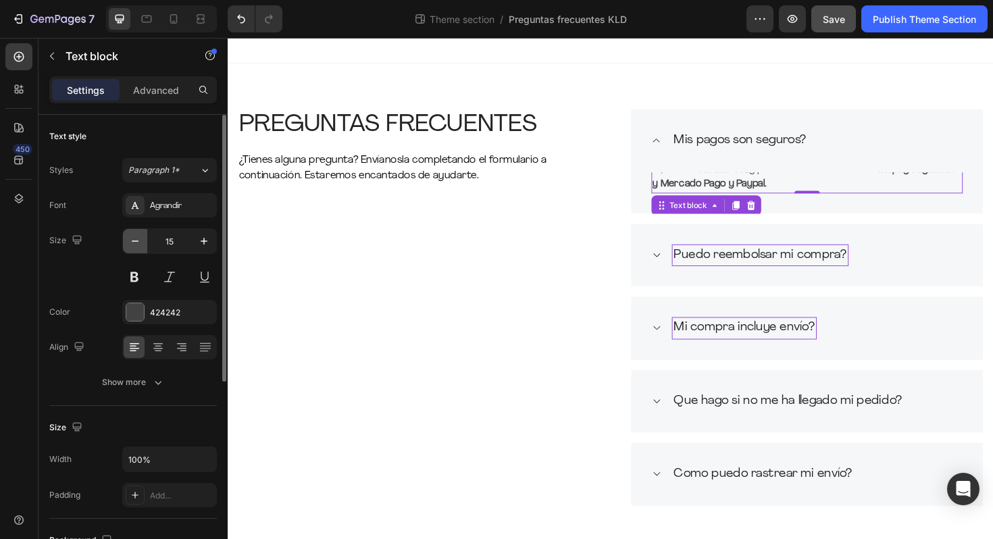
click at [134, 244] on icon "button" at bounding box center [135, 241] width 14 height 14
click at [201, 240] on icon "button" at bounding box center [204, 241] width 14 height 14
type input "16"
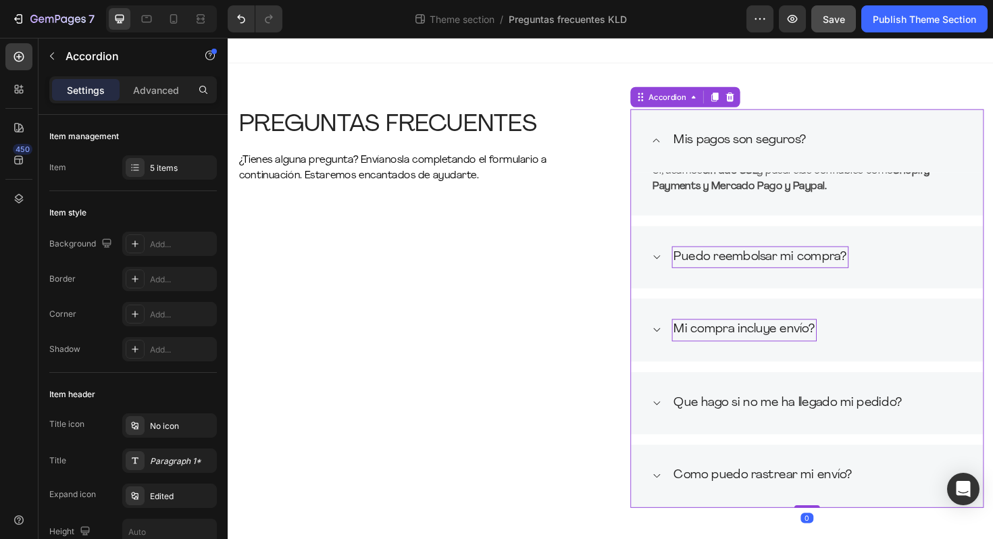
click at [720, 259] on div "Puedo reembolsar mi compra?" at bounding box center [791, 271] width 187 height 24
click at [669, 273] on div "Puedo reembolsar mi compra?" at bounding box center [840, 270] width 373 height 67
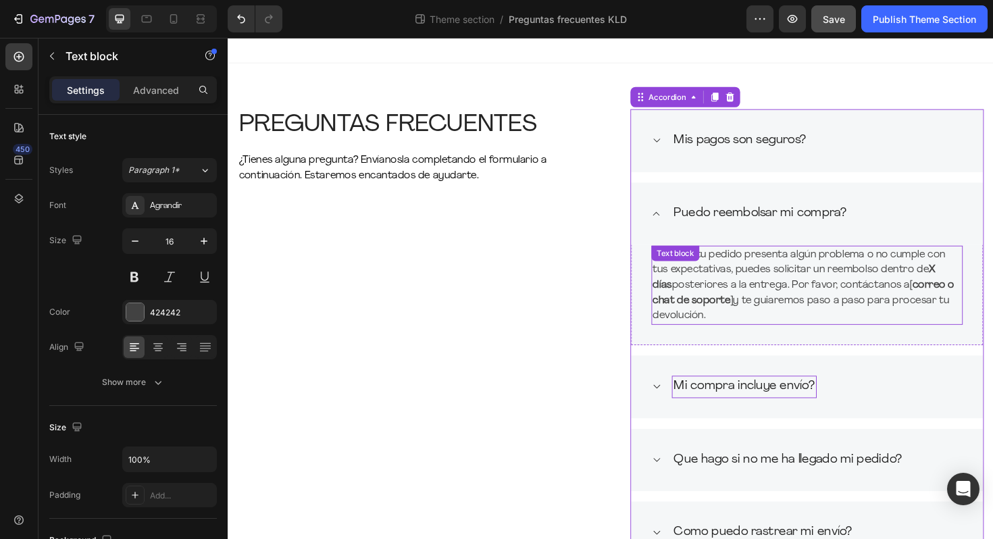
click at [685, 283] on p "¡Claro! Si tu pedido presenta algún problema o no cumple con tus expectativas, …" at bounding box center [840, 299] width 327 height 81
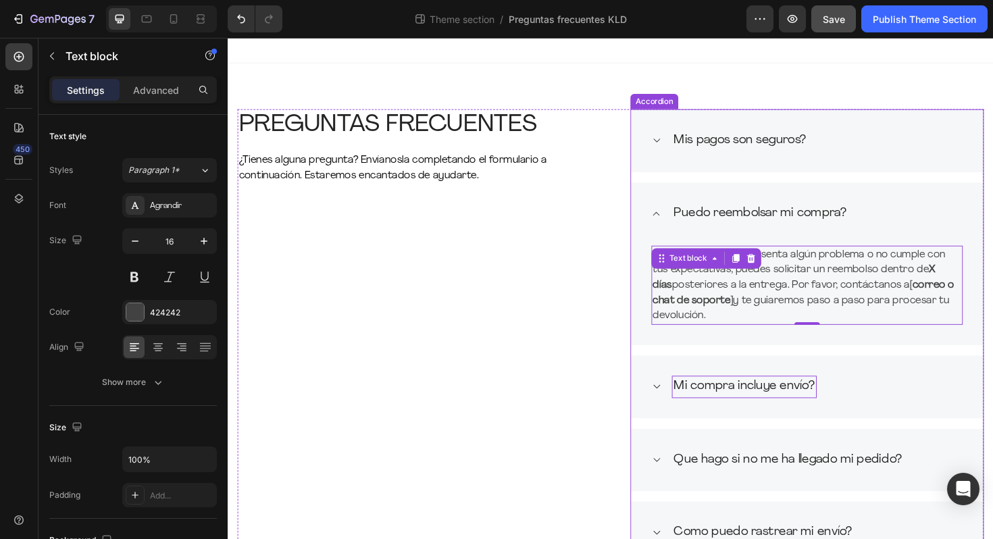
click at [686, 405] on icon at bounding box center [681, 407] width 10 height 11
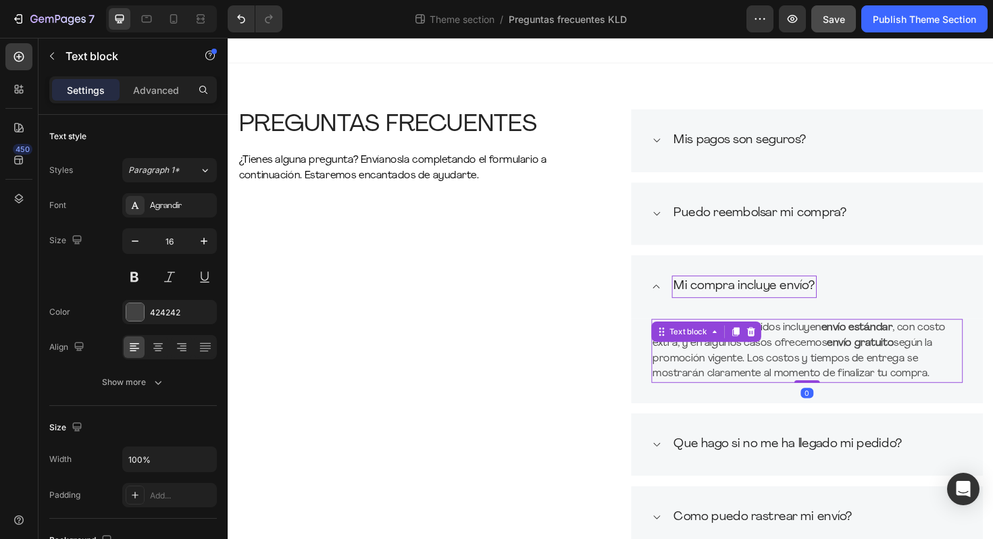
click at [711, 381] on p "Sí, todos nuestros pedidos incluyen envío estándar , con costo extra, y en algu…" at bounding box center [840, 369] width 327 height 65
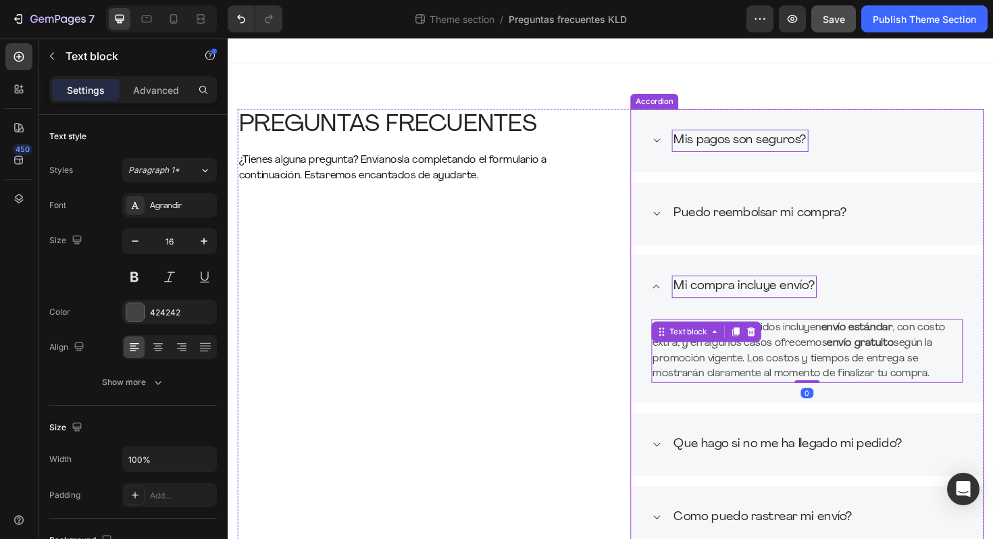
click at [729, 149] on p "Mis pagos son seguros?" at bounding box center [770, 147] width 140 height 20
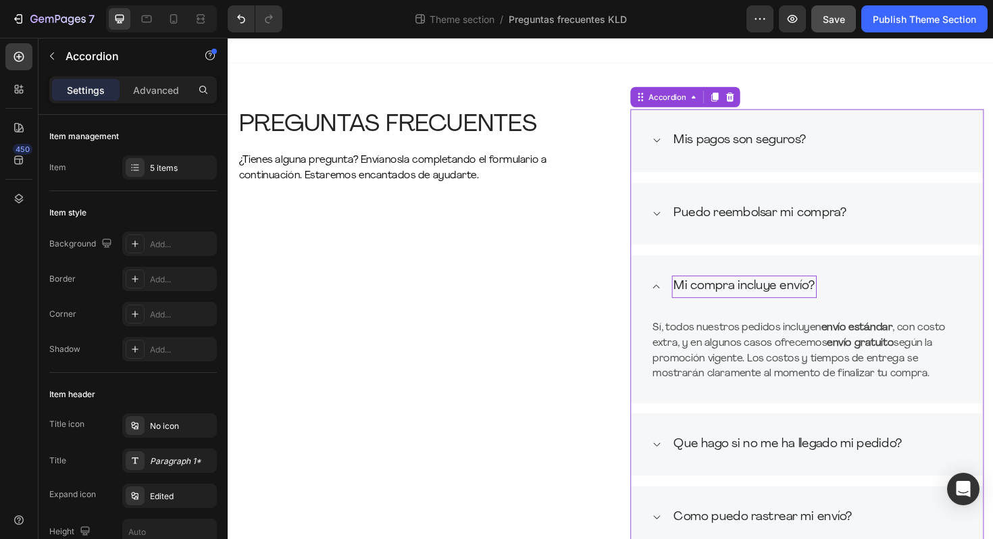
click at [690, 148] on div "Mis pagos son seguros?" at bounding box center [840, 146] width 373 height 67
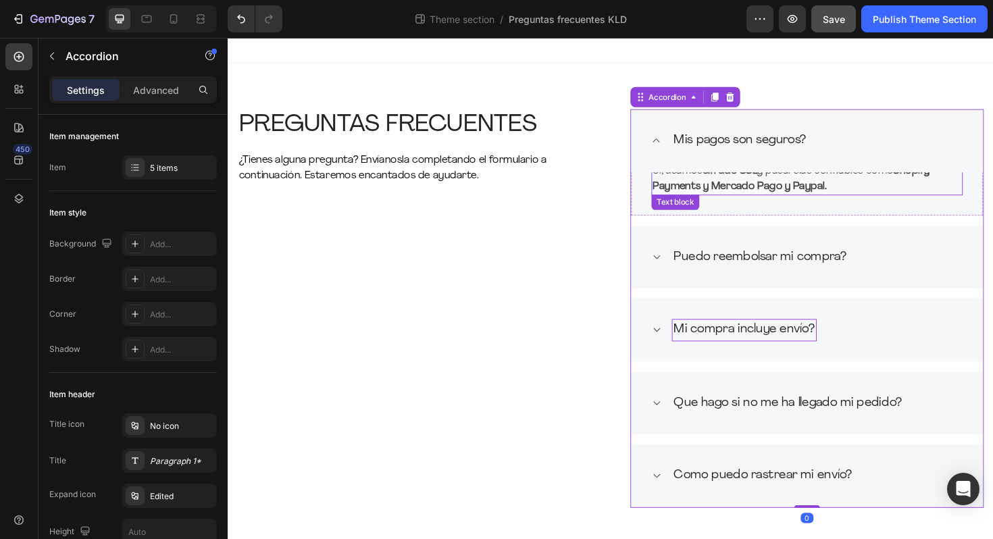
click at [698, 185] on p "Sí, usamos cifrado SSL y pasarelas confiables como Shopify Payments y Mercado P…" at bounding box center [840, 187] width 327 height 32
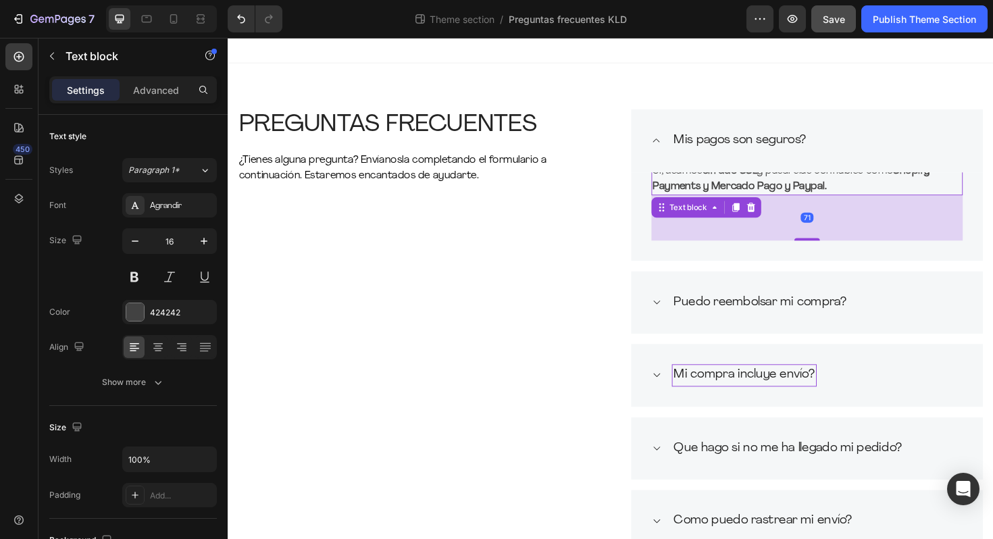
drag, startPoint x: 838, startPoint y: 203, endPoint x: 834, endPoint y: 242, distance: 39.4
click at [834, 250] on div at bounding box center [840, 251] width 27 height 3
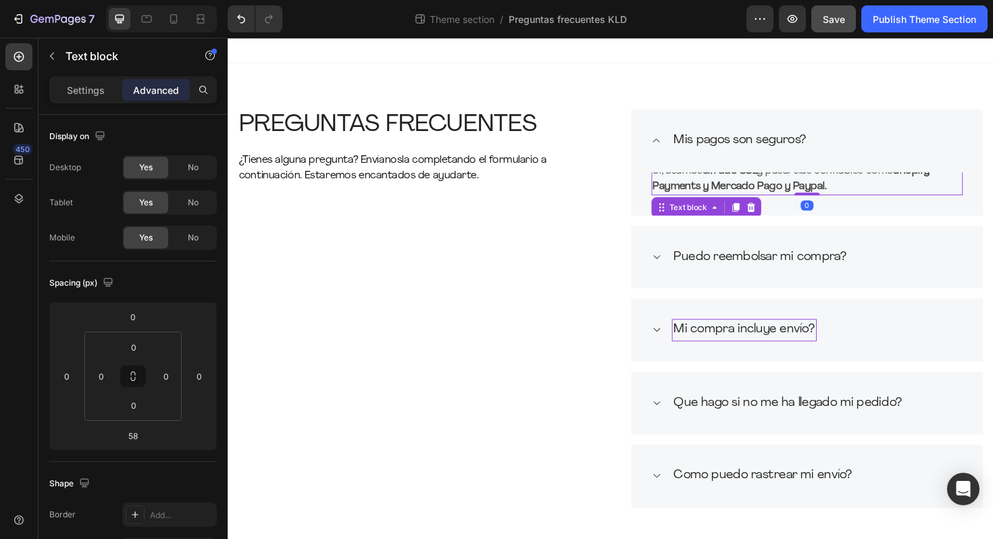
drag, startPoint x: 835, startPoint y: 240, endPoint x: 837, endPoint y: 198, distance: 41.9
click at [836, 197] on div "Sí, usamos cifrado SSL y pasarelas confiables como Shopify Payments y Mercado P…" at bounding box center [841, 187] width 330 height 35
type input "0"
click at [688, 218] on icon at bounding box center [686, 217] width 11 height 11
click at [84, 103] on div "Settings Advanced" at bounding box center [132, 95] width 189 height 38
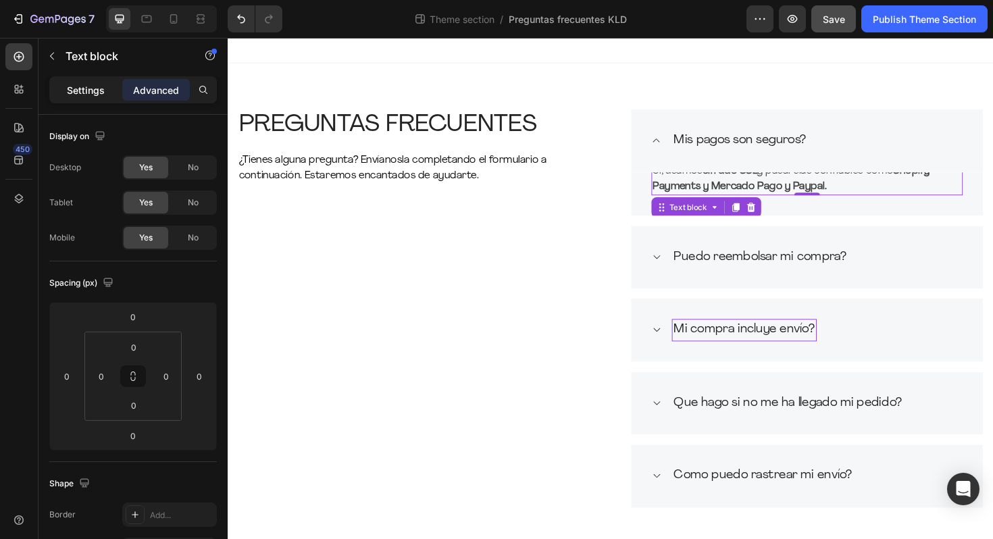
click at [84, 88] on p "Settings" at bounding box center [86, 90] width 38 height 14
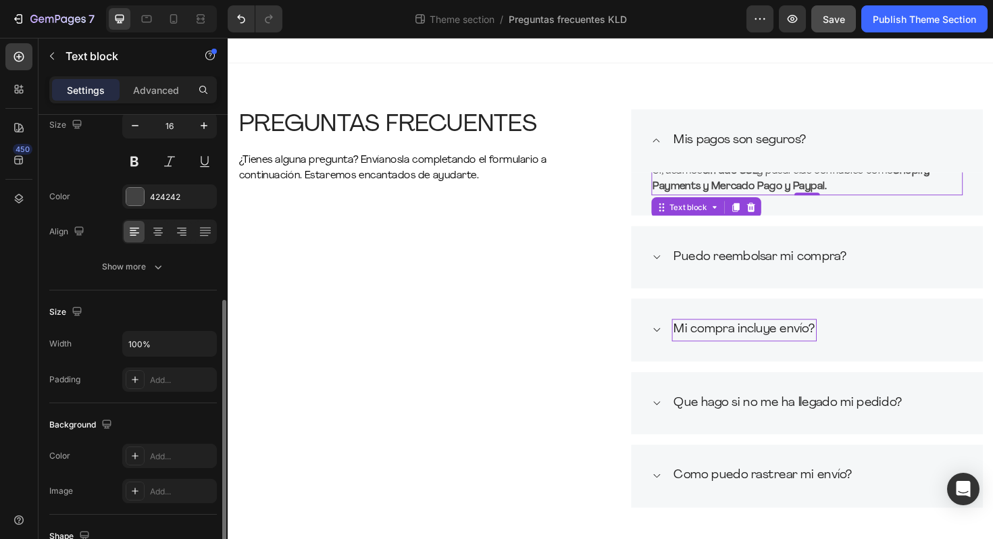
scroll to position [239, 0]
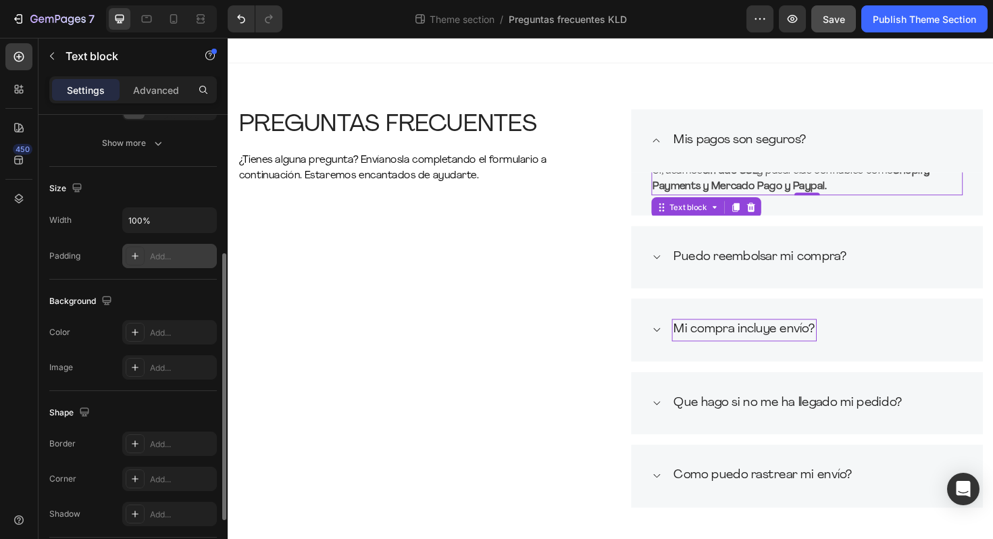
click at [167, 252] on div "Add..." at bounding box center [181, 257] width 63 height 12
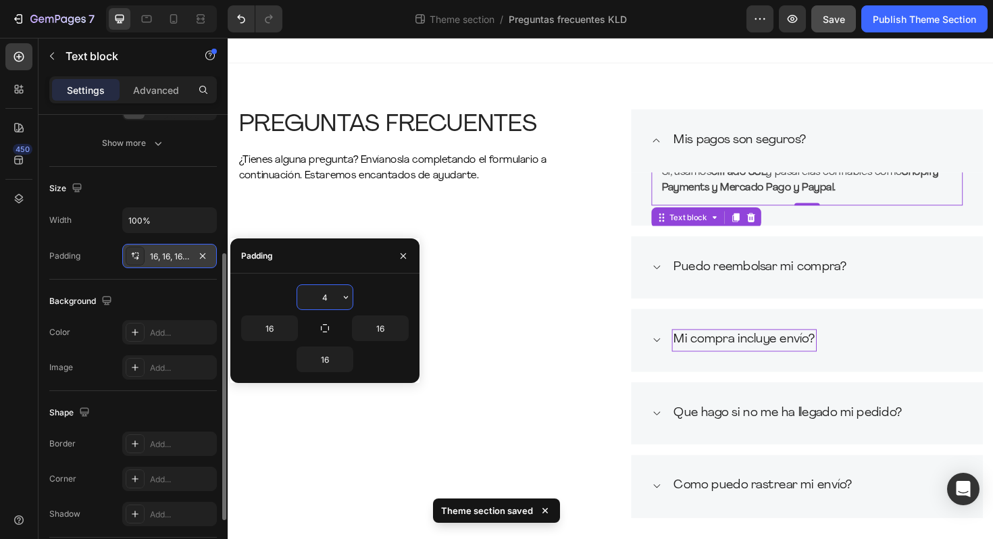
type input "40"
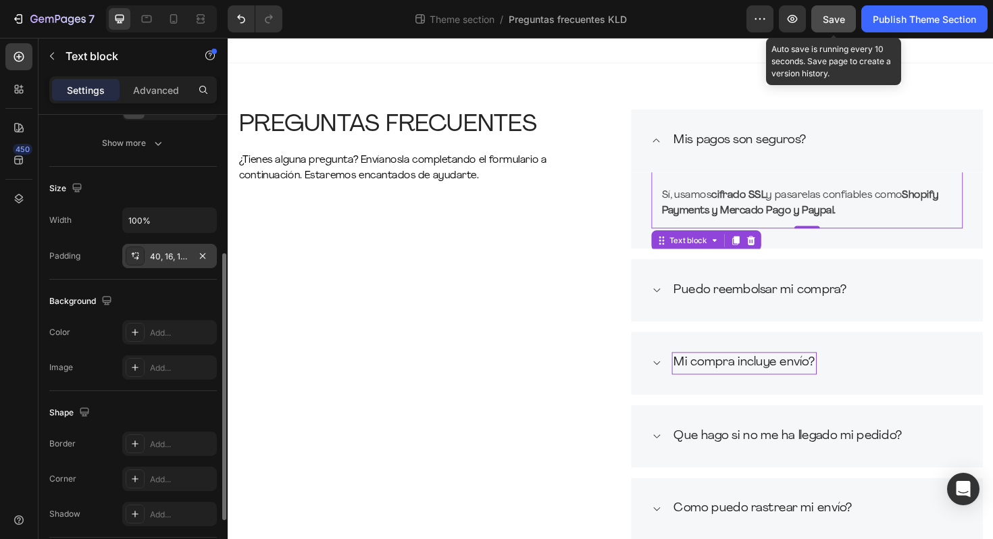
click at [825, 23] on span "Save" at bounding box center [834, 19] width 22 height 11
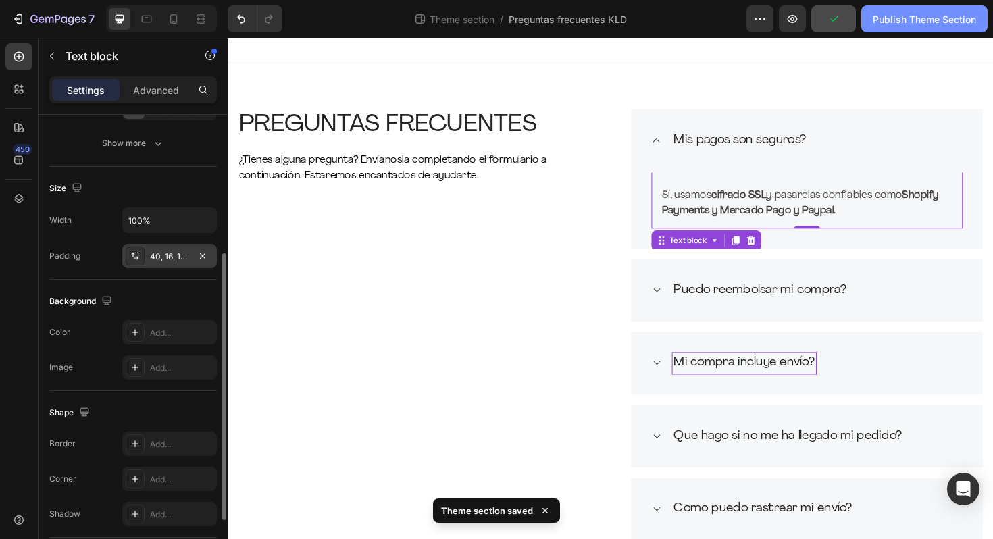
click at [895, 18] on div "Publish Theme Section" at bounding box center [924, 19] width 103 height 14
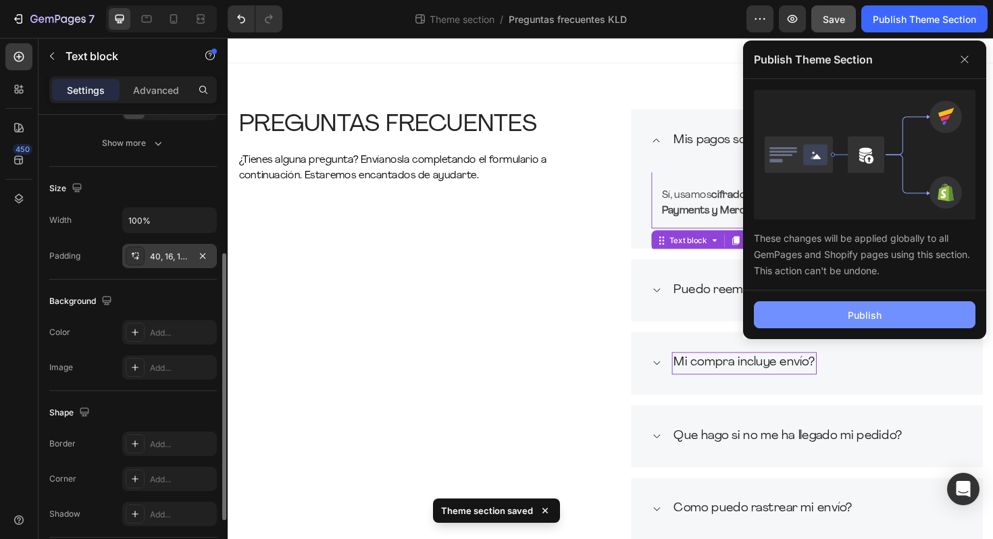
click at [880, 308] on div "Publish" at bounding box center [865, 315] width 34 height 14
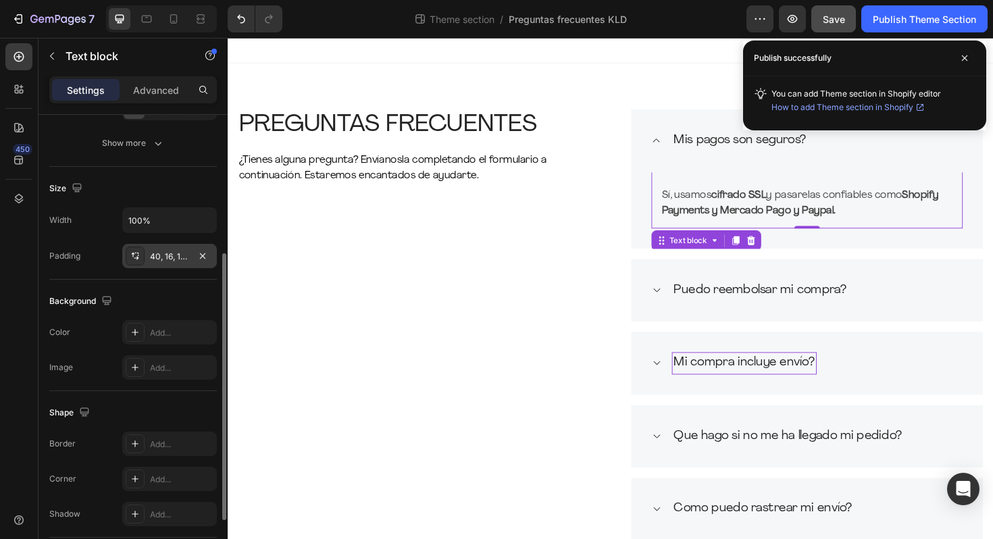
click at [687, 192] on div "Sí, usamos cifrado SSL y pasarelas confiables como Shopify Payments y Mercado P…" at bounding box center [841, 205] width 330 height 70
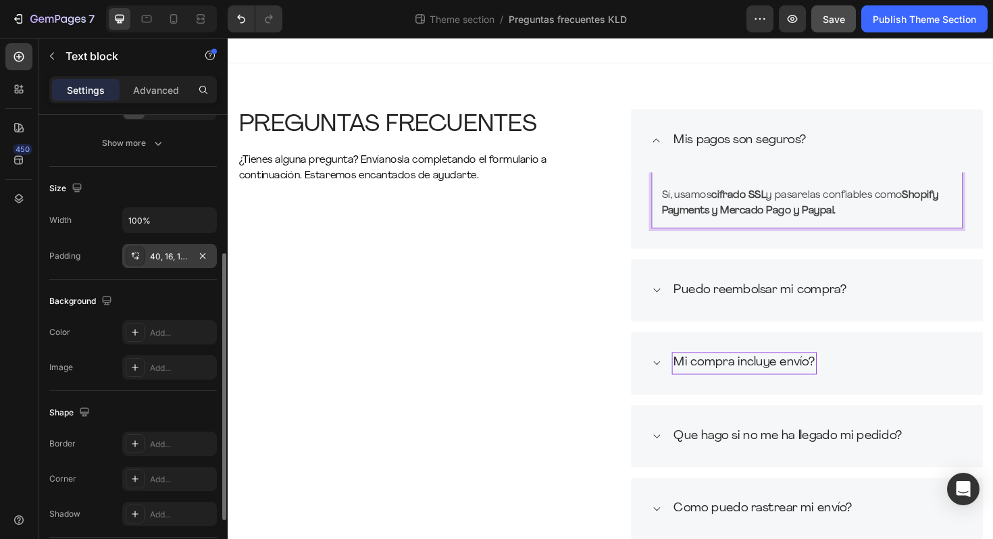
click at [692, 235] on div "Sí, usamos cifrado SSL y pasarelas confiables como Shopify Payments y Mercado P…" at bounding box center [841, 205] width 330 height 70
click at [692, 241] on div "Sí, usamos cifrado SSL y pasarelas confiables como Shopify Payments y Mercado P…" at bounding box center [840, 216] width 373 height 92
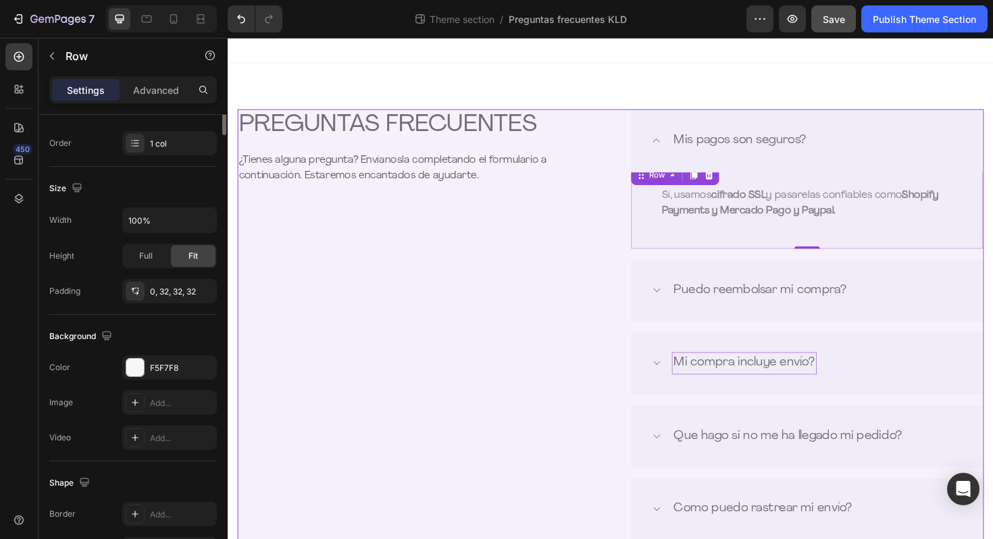
scroll to position [0, 0]
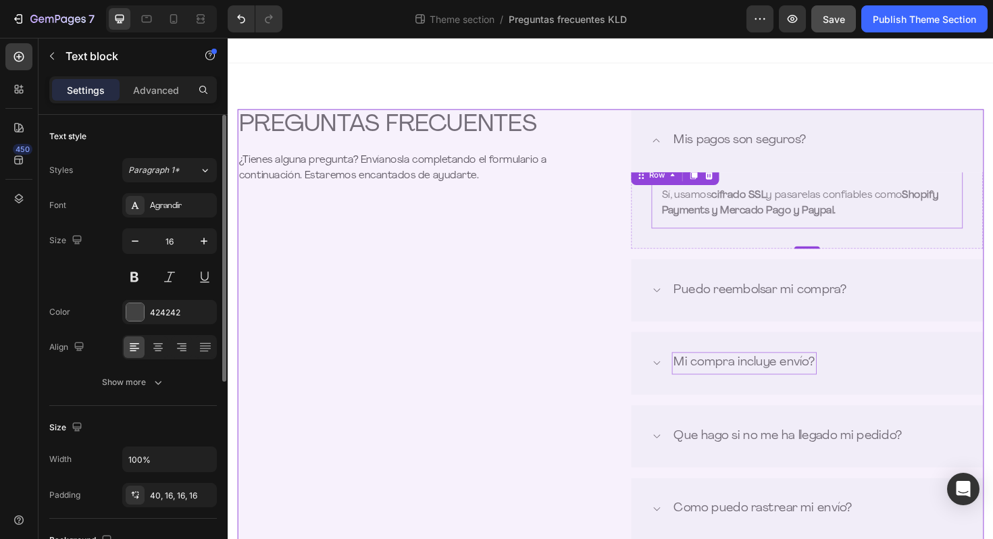
click at [681, 212] on div "Sí, usamos cifrado SSL y pasarelas confiables como Shopify Payments y Mercado P…" at bounding box center [841, 205] width 330 height 70
click at [692, 187] on icon at bounding box center [686, 183] width 11 height 11
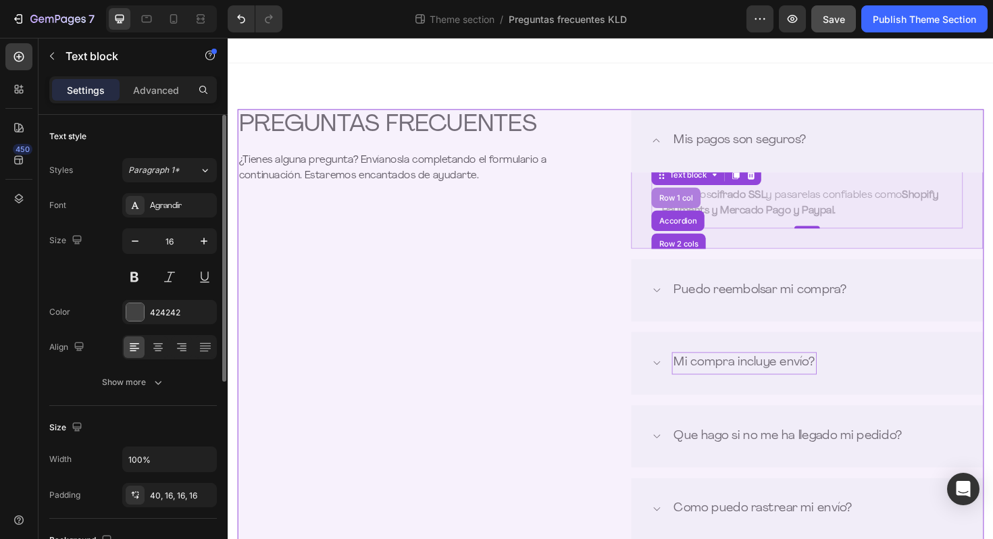
click at [687, 209] on div "Row 1 col" at bounding box center [701, 207] width 41 height 8
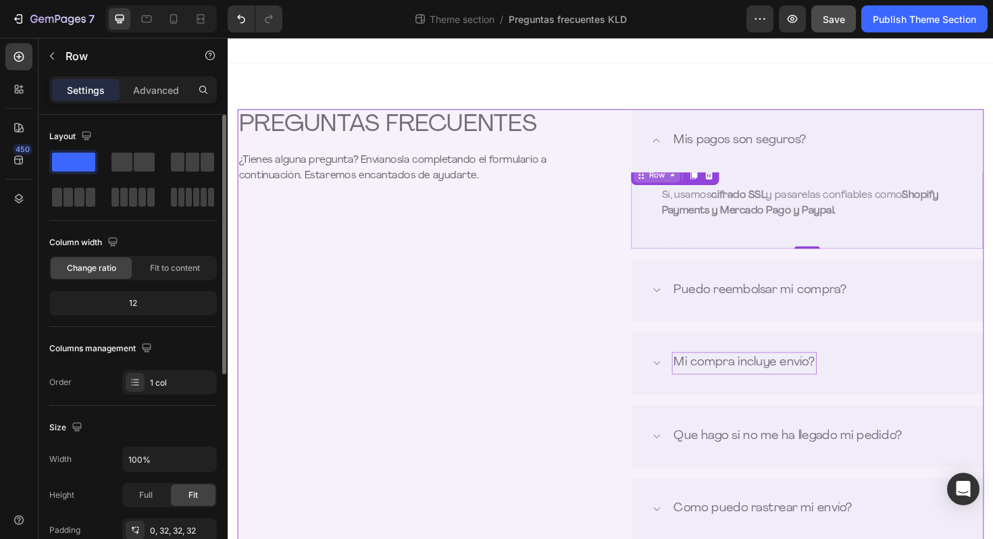
click at [674, 190] on div "Row" at bounding box center [681, 183] width 49 height 16
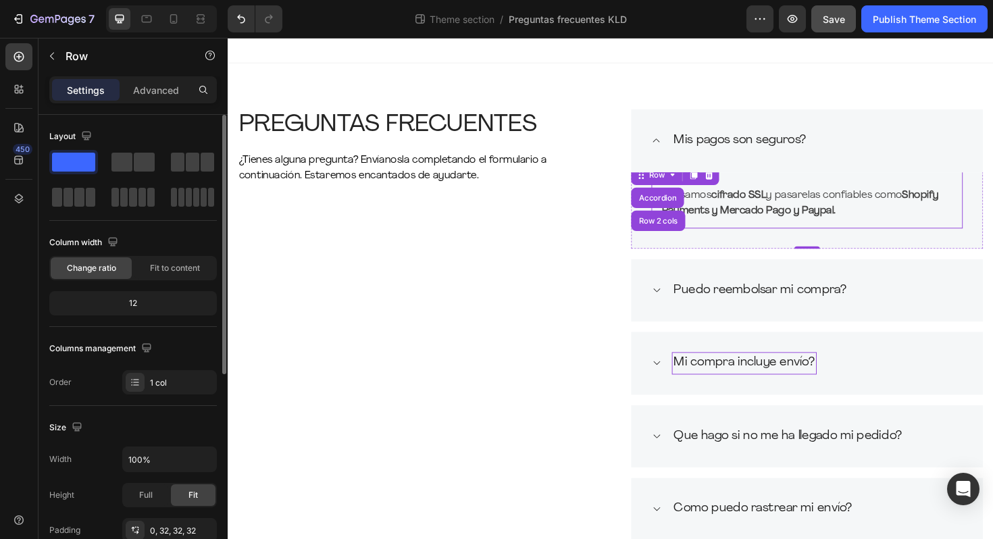
click at [736, 217] on strong "Shopify Payments y Mercado Pago y Paypal." at bounding box center [833, 212] width 293 height 27
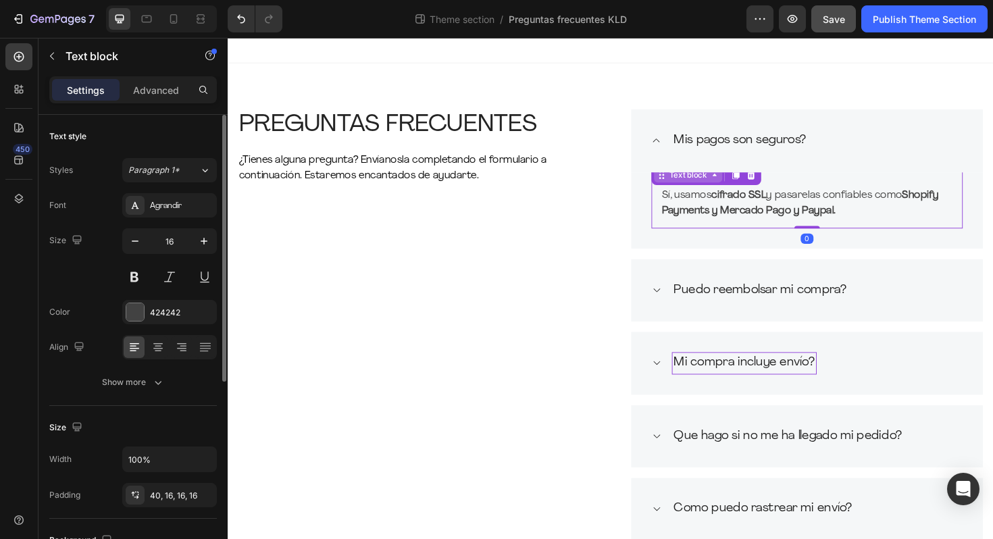
click at [731, 186] on div "Text block" at bounding box center [714, 183] width 45 height 12
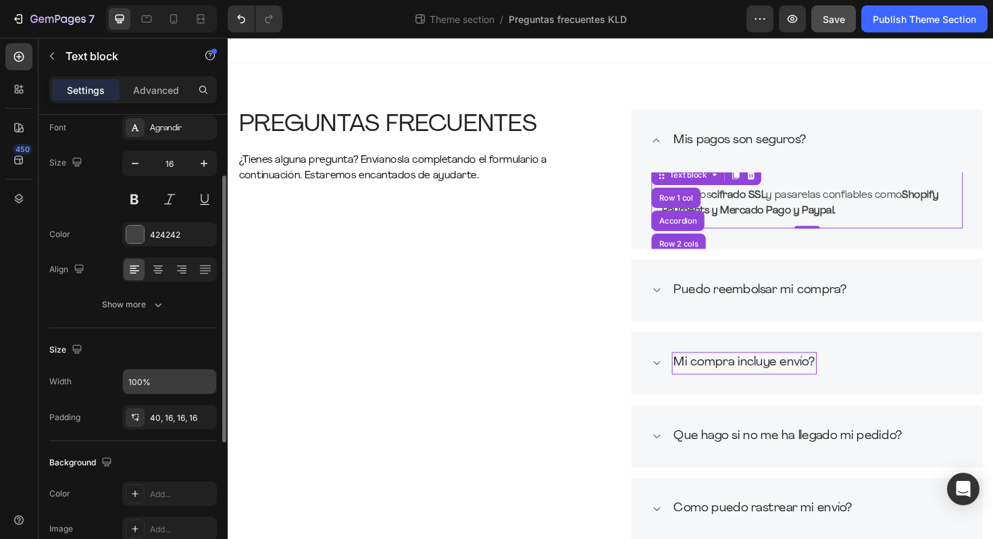
scroll to position [88, 0]
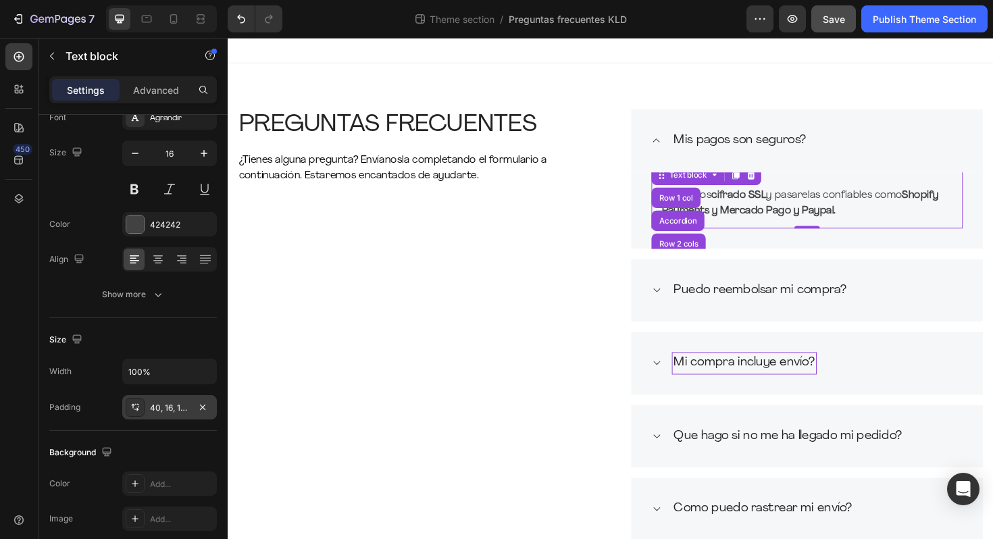
click at [181, 407] on div "40, 16, 16, 16" at bounding box center [169, 408] width 39 height 12
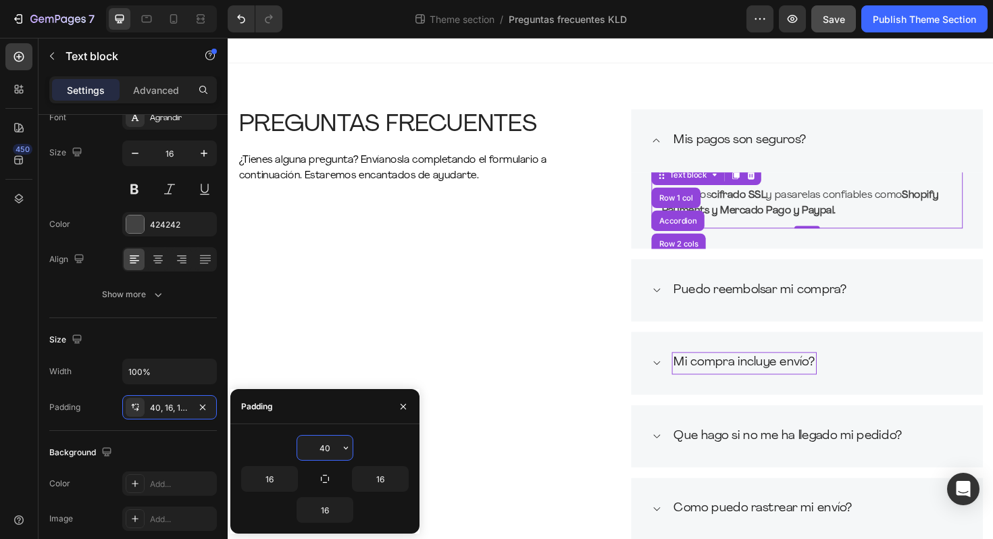
click at [335, 448] on input "40" at bounding box center [324, 448] width 55 height 24
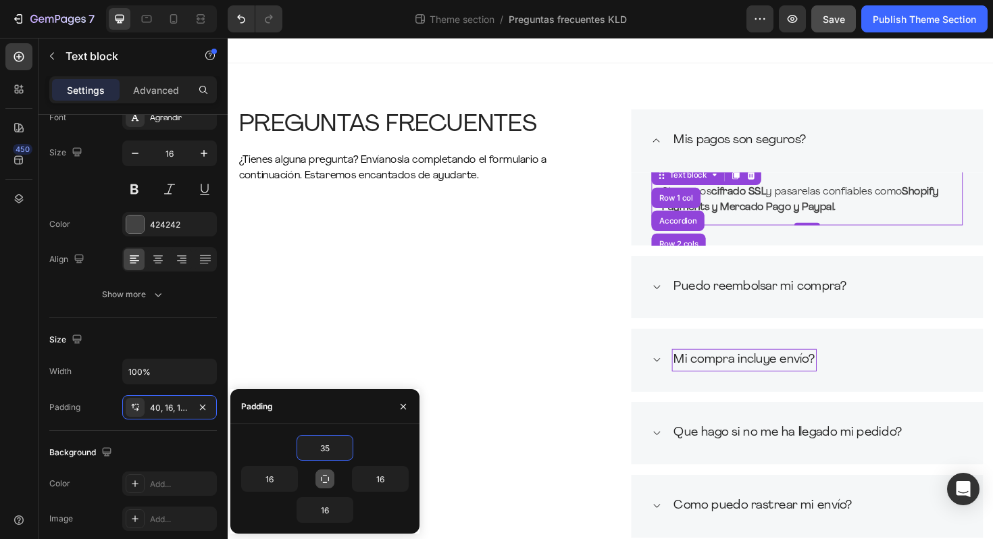
type input "35"
click at [318, 482] on button "button" at bounding box center [324, 478] width 19 height 19
type input "35"
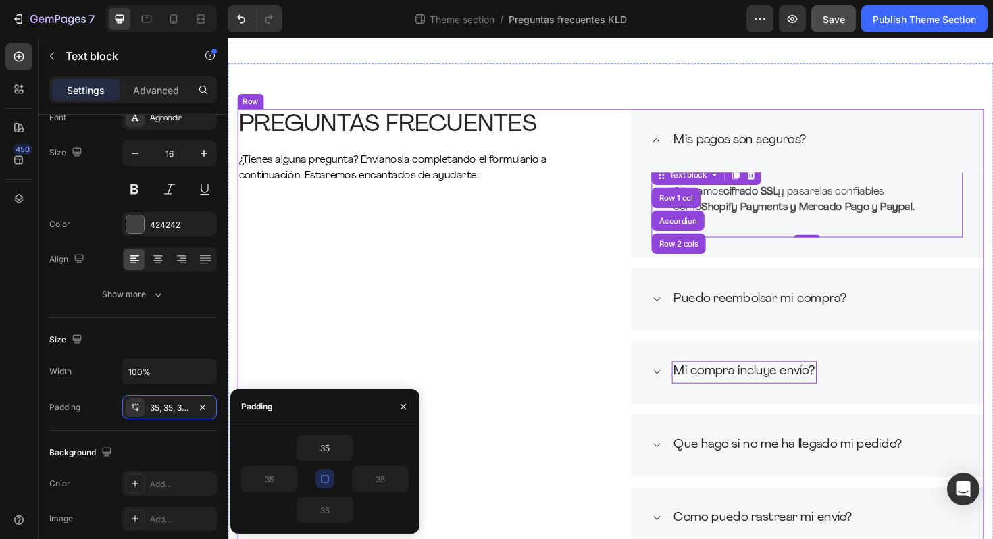
click at [523, 365] on div "PREGUNTAS FRECUENTES Heading ¿Tienes alguna pregunta? Envíanosla completando el…" at bounding box center [425, 346] width 374 height 467
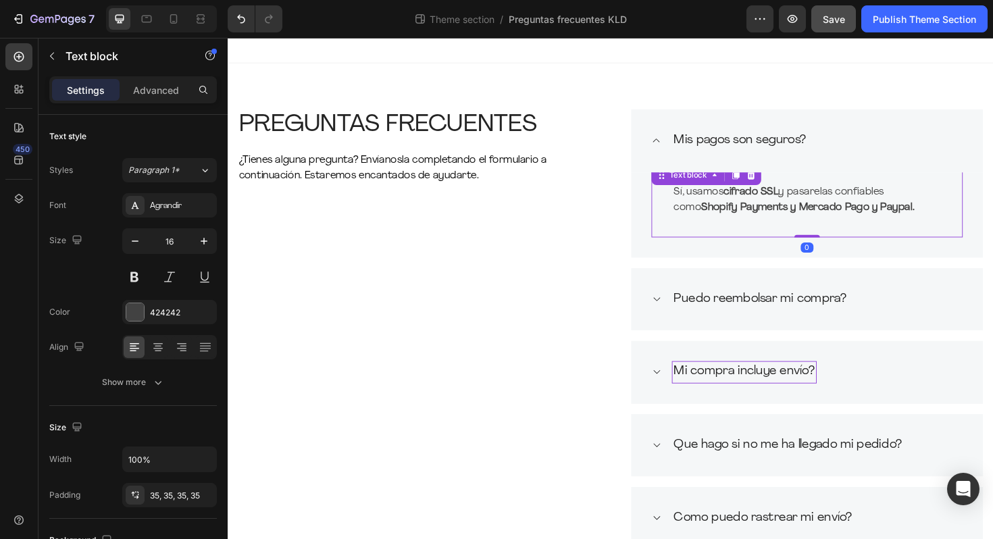
click at [726, 205] on p "Sí, usamos cifrado SSL y pasarelas confiables como Shopify Payments y Mercado P…" at bounding box center [841, 209] width 282 height 32
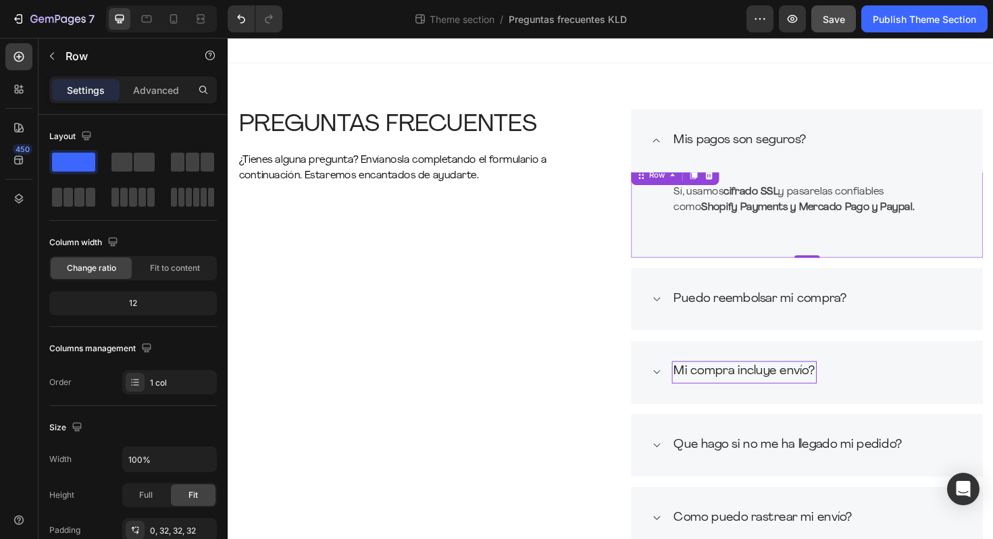
click at [667, 219] on div "Sí, usamos cifrado SSL y pasarelas confiables como Shopify Payments y Mercado P…" at bounding box center [840, 220] width 373 height 101
click at [742, 184] on div at bounding box center [737, 183] width 16 height 16
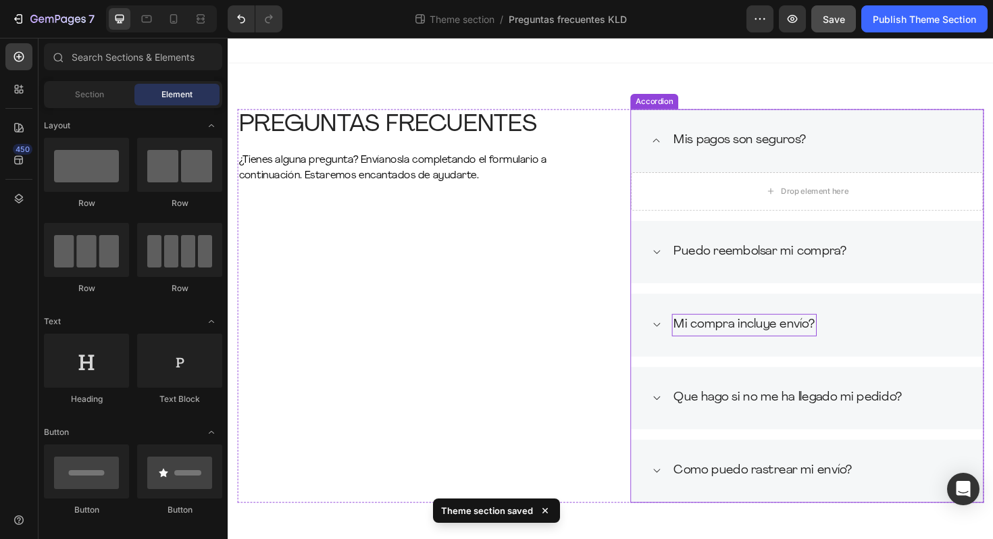
click at [682, 267] on icon at bounding box center [681, 264] width 10 height 11
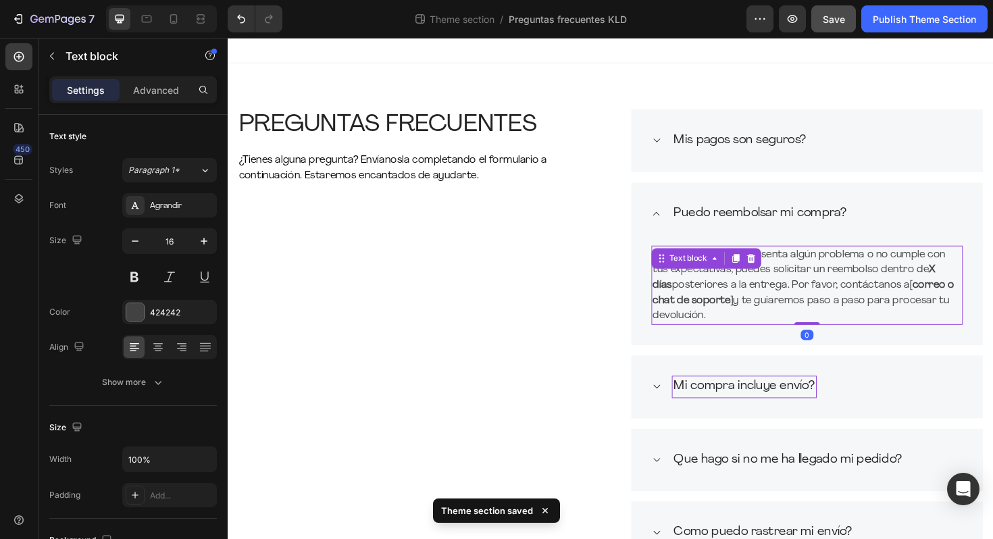
click at [706, 283] on p "¡Claro! Si tu pedido presenta algún problema o no cumple con tus expectativas, …" at bounding box center [840, 299] width 327 height 81
click at [694, 276] on div "Text block" at bounding box center [714, 271] width 45 height 12
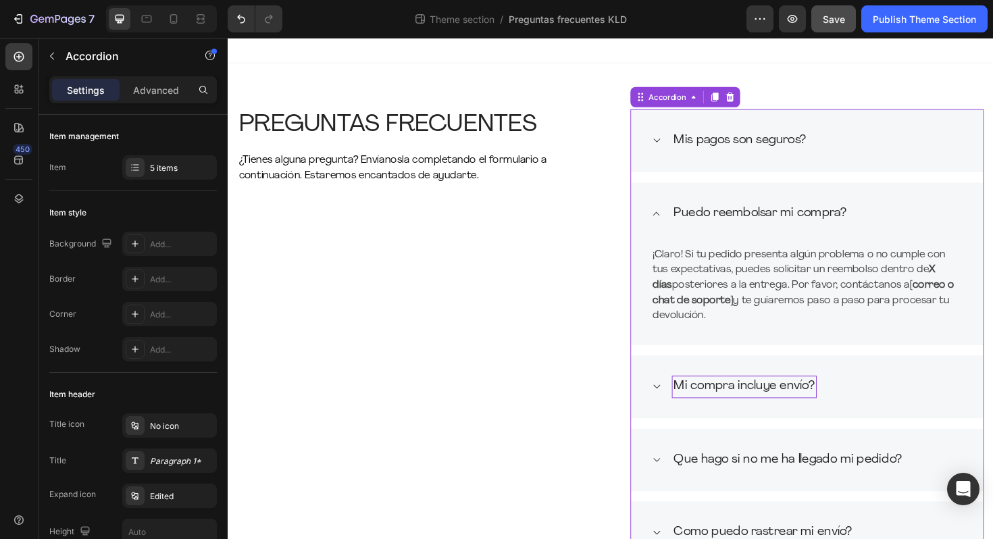
click at [695, 253] on div "Puedo reembolsar mi compra?" at bounding box center [840, 224] width 373 height 67
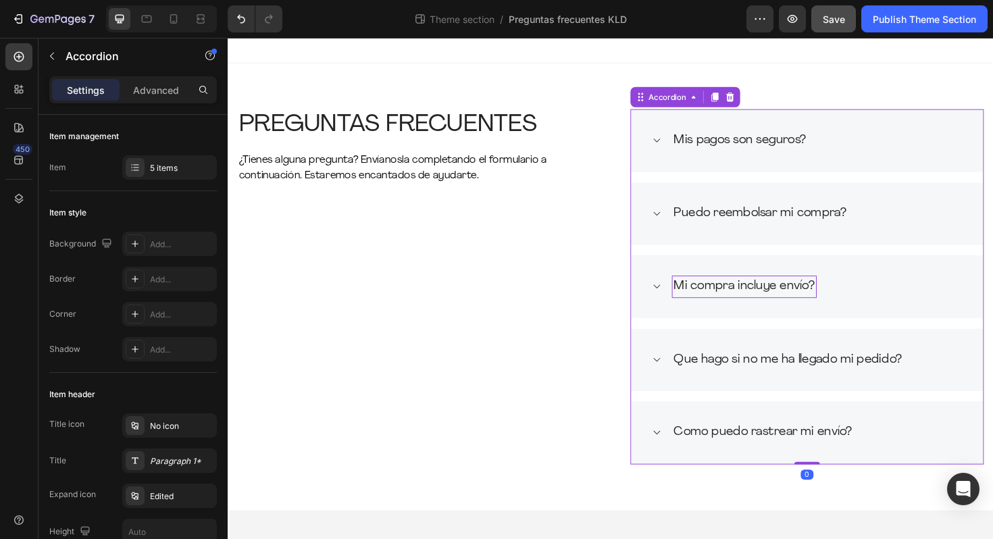
click at [682, 236] on div "Puedo reembolsar mi compra?" at bounding box center [840, 224] width 373 height 67
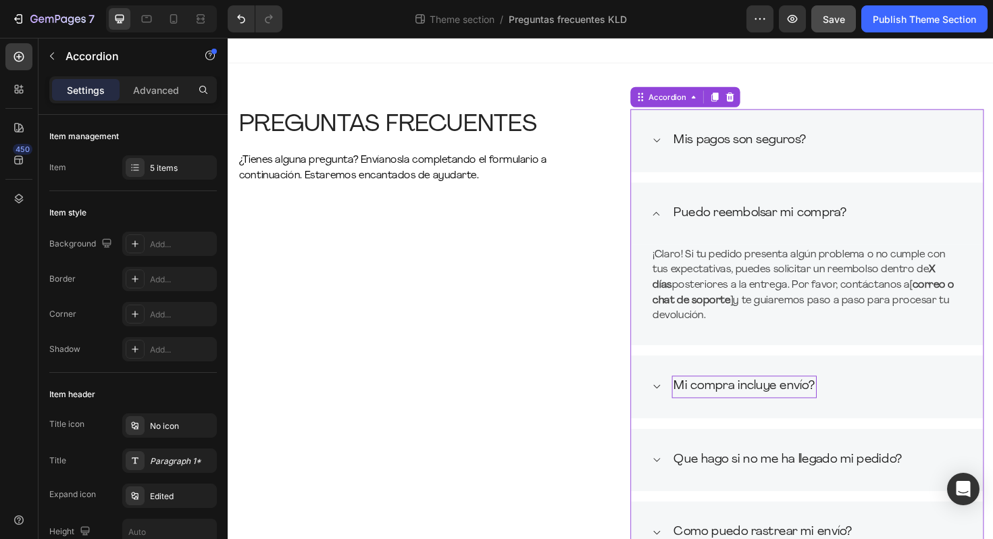
click at [690, 246] on div "Puedo reembolsar mi compra?" at bounding box center [840, 224] width 373 height 67
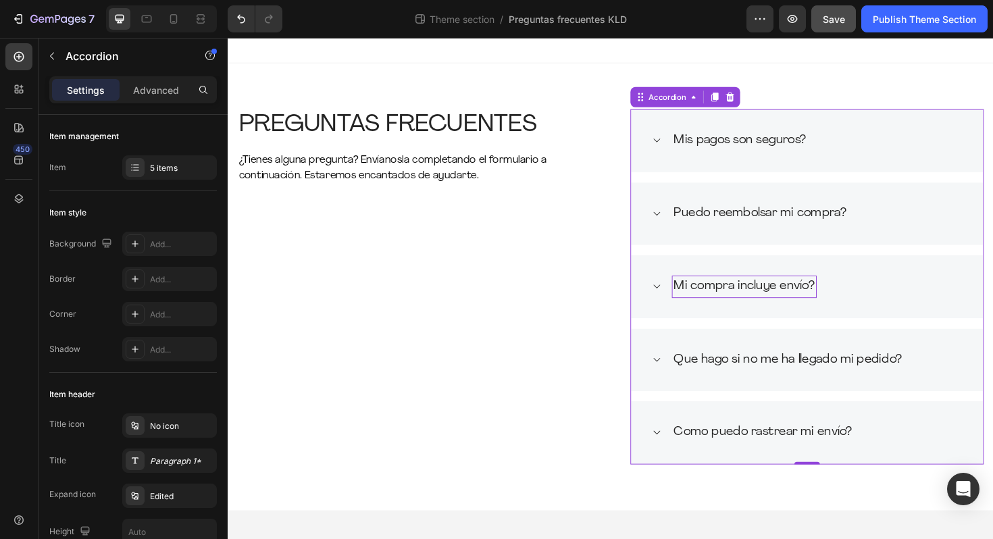
click at [685, 224] on icon at bounding box center [681, 224] width 10 height 11
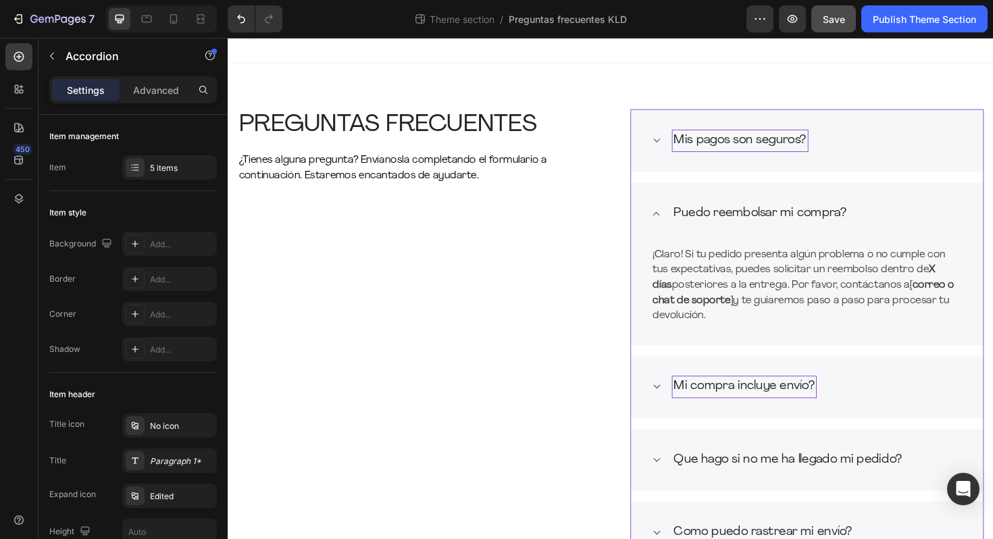
click at [691, 163] on div "Mis pagos son seguros?" at bounding box center [840, 146] width 373 height 67
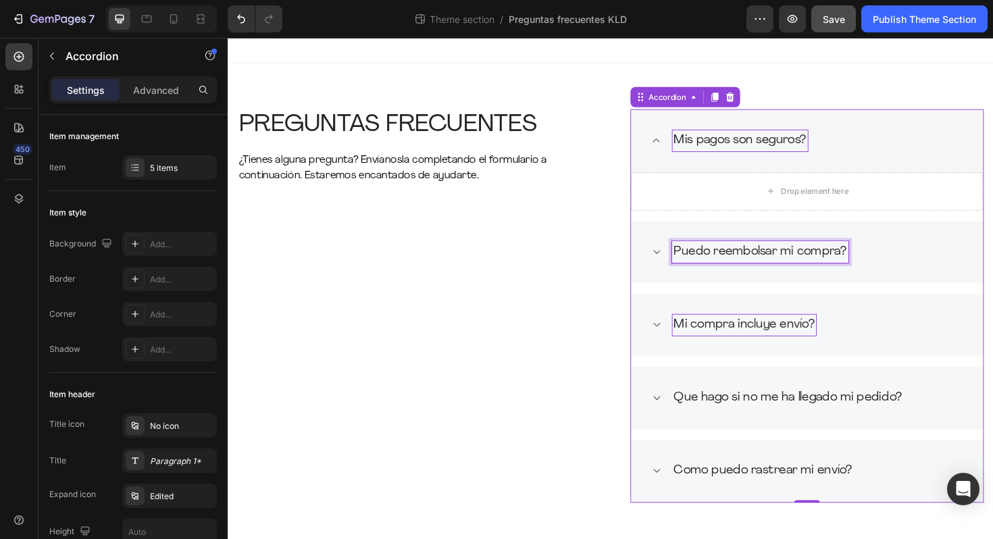
click at [717, 273] on p "Puedo reembolsar mi compra?" at bounding box center [791, 265] width 183 height 20
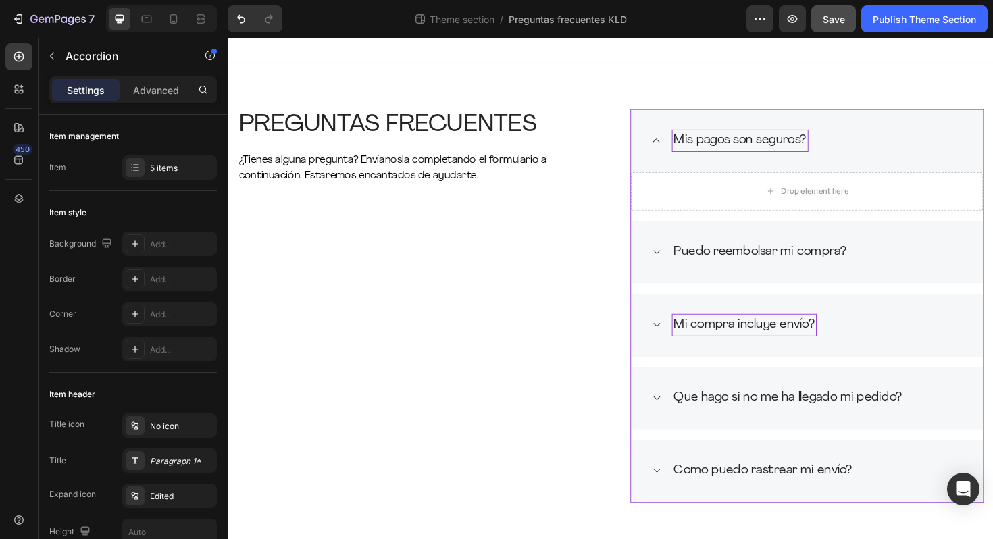
click at [690, 265] on div "Puedo reembolsar mi compra?" at bounding box center [840, 265] width 373 height 67
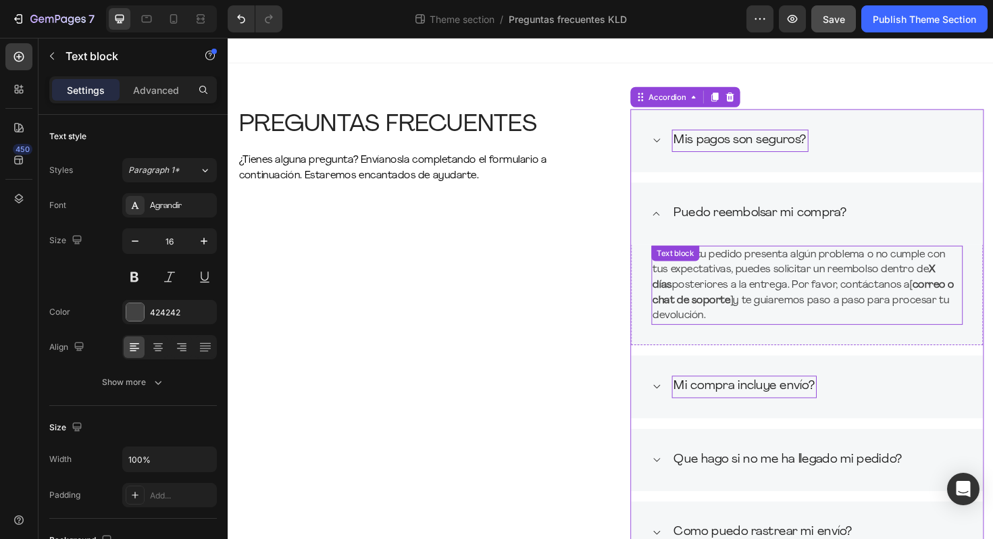
click at [699, 281] on div "¡Claro! Si tu pedido presenta algún problema o no cumple con tus expectativas, …" at bounding box center [841, 300] width 330 height 84
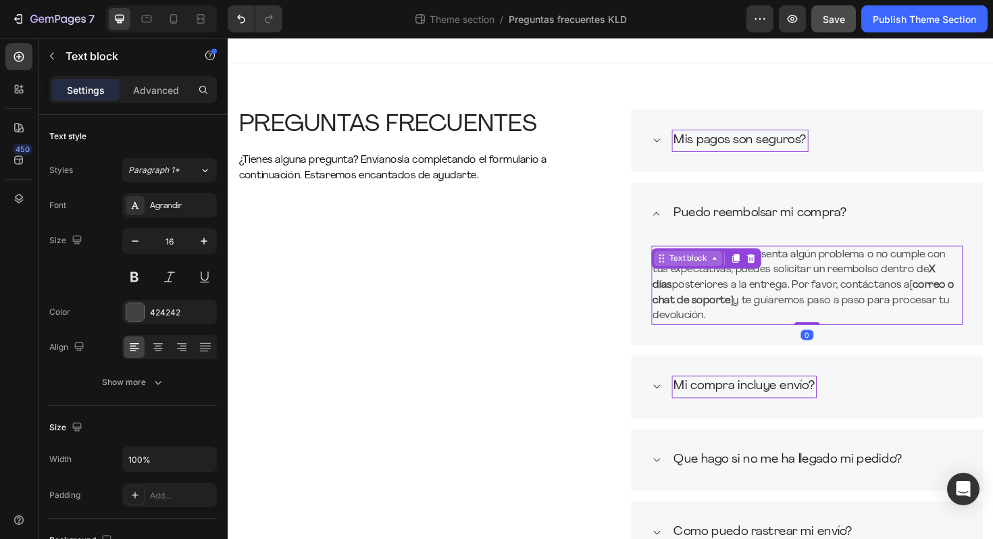
click at [689, 268] on icon at bounding box center [688, 268] width 2 height 2
click at [767, 269] on icon at bounding box center [765, 271] width 7 height 9
click at [704, 270] on div "Text block" at bounding box center [714, 271] width 45 height 12
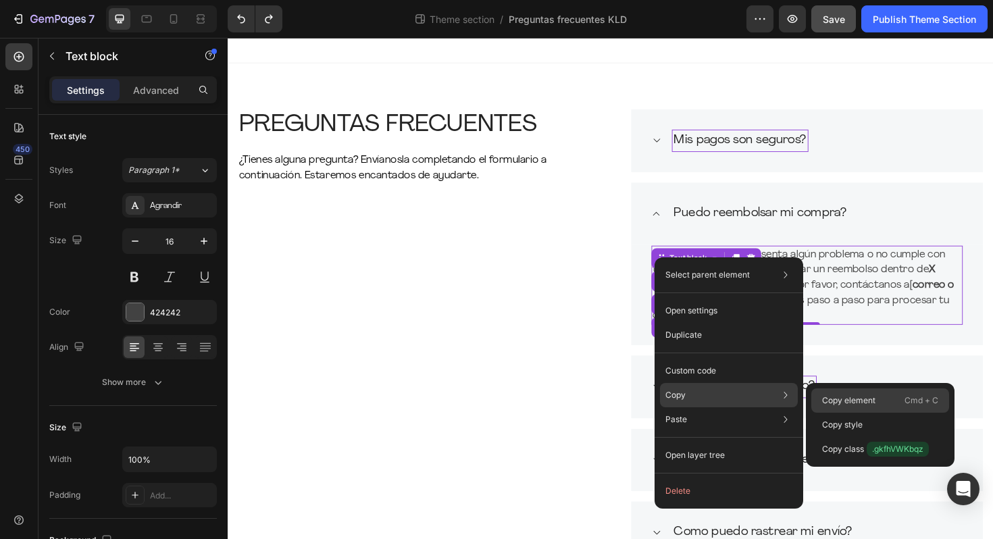
click at [837, 398] on p "Copy element" at bounding box center [848, 400] width 53 height 12
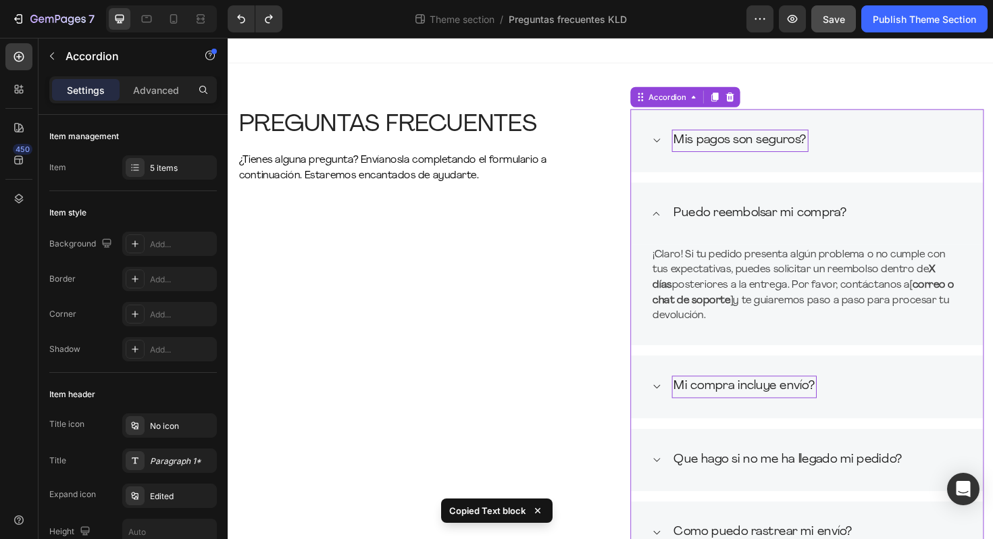
click at [791, 170] on div "Mis pagos son seguros?" at bounding box center [840, 146] width 373 height 67
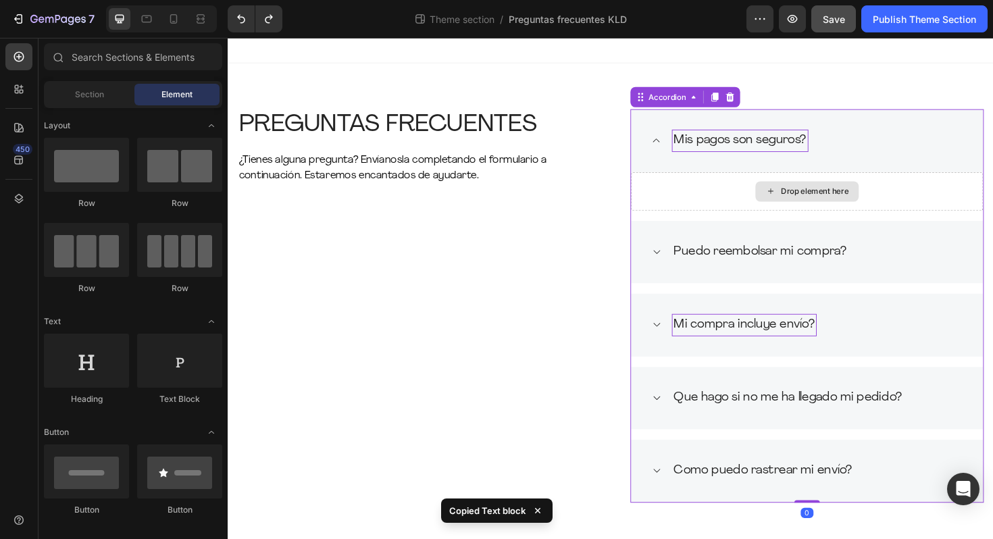
click at [790, 201] on div "Drop element here" at bounding box center [840, 201] width 109 height 22
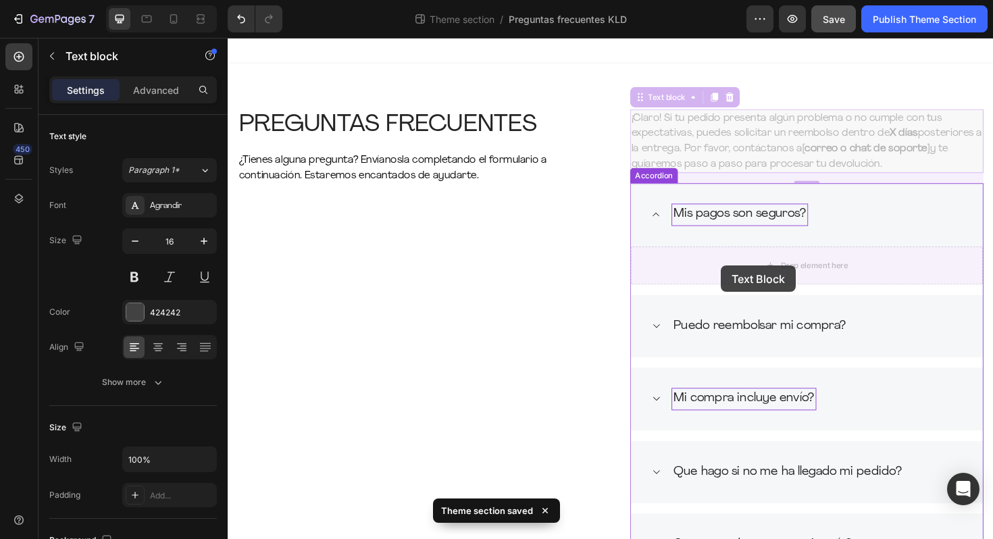
drag, startPoint x: 665, startPoint y: 105, endPoint x: 747, endPoint y: 277, distance: 190.6
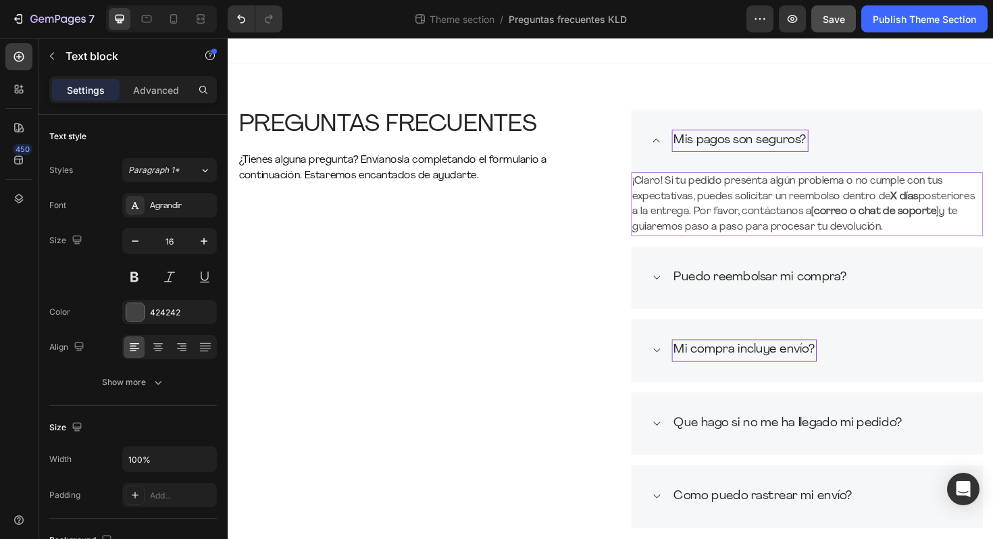
click at [802, 186] on p "¡Claro! Si tu pedido presenta algún problema o no cumple con tus expectativas, …" at bounding box center [841, 214] width 370 height 65
click at [669, 191] on p "¡Claro! Si tu pedido presenta algún problema o no cumple con tus expectativas, …" at bounding box center [841, 214] width 370 height 65
click at [992, 221] on p "Sí, en Klaudiophile tu seguridad es nuestra prioridad. Todas las transacciones …" at bounding box center [841, 214] width 370 height 65
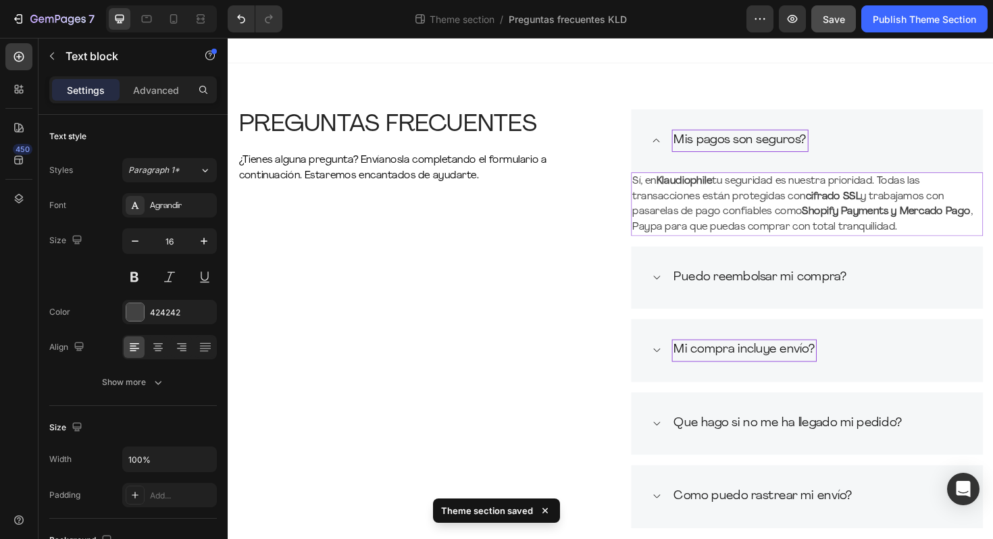
click at [671, 236] on p "Sí, en Klaudiophile tu seguridad es nuestra prioridad. Todas las transacciones …" at bounding box center [841, 214] width 370 height 65
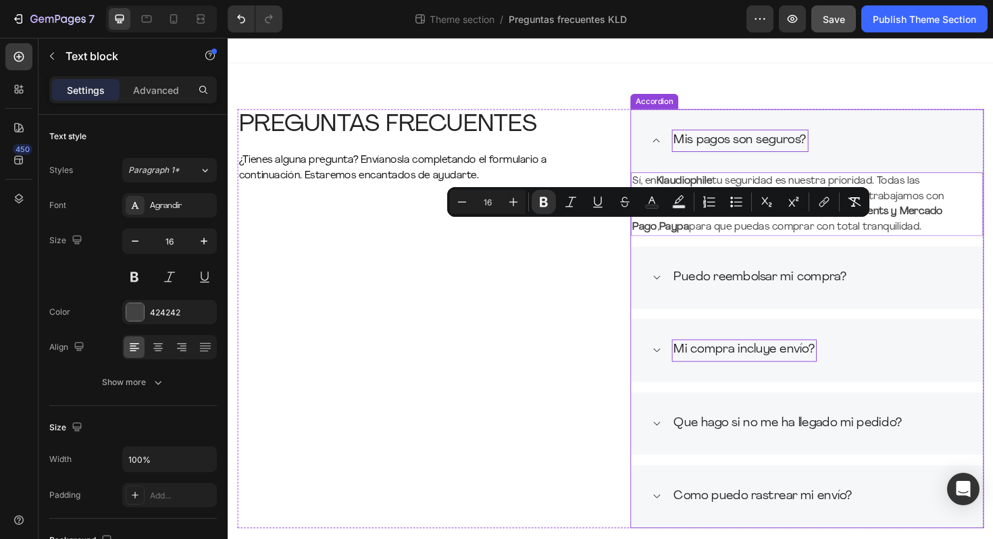
click at [696, 244] on p "Sí, en Klaudiophile tu seguridad es nuestra prioridad. Todas las transacciones …" at bounding box center [841, 214] width 370 height 65
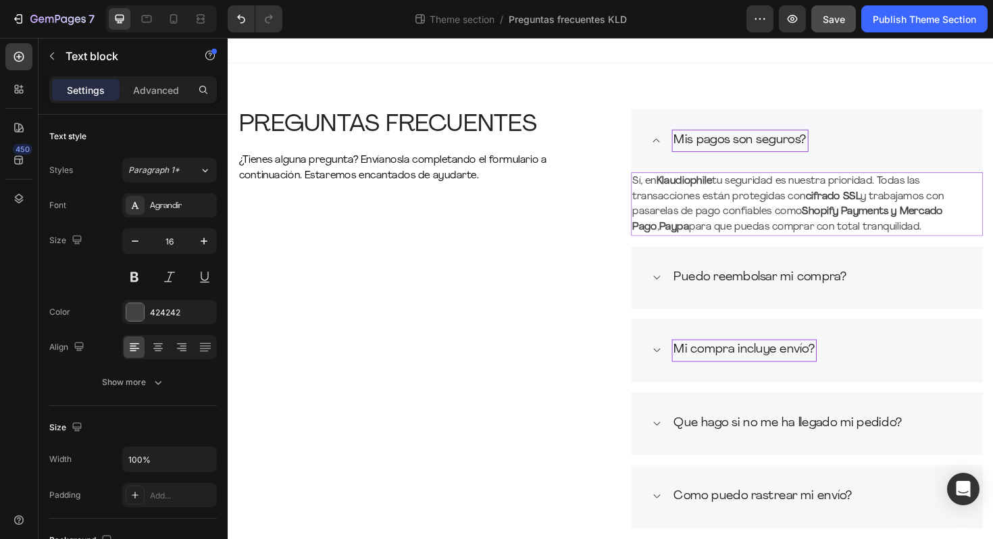
click at [684, 238] on strong "Paypa" at bounding box center [700, 238] width 32 height 11
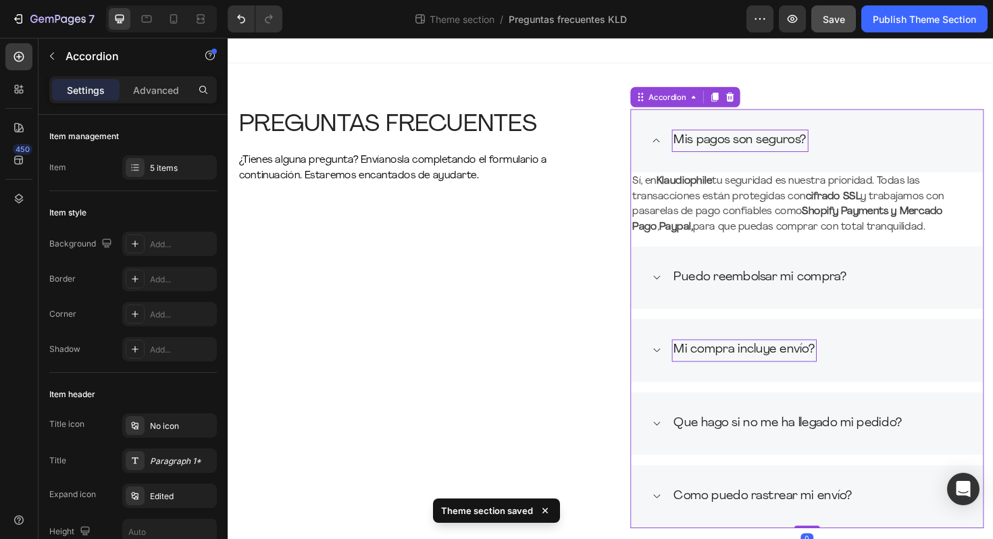
click at [673, 293] on div "Puedo reembolsar mi compra?" at bounding box center [840, 292] width 373 height 67
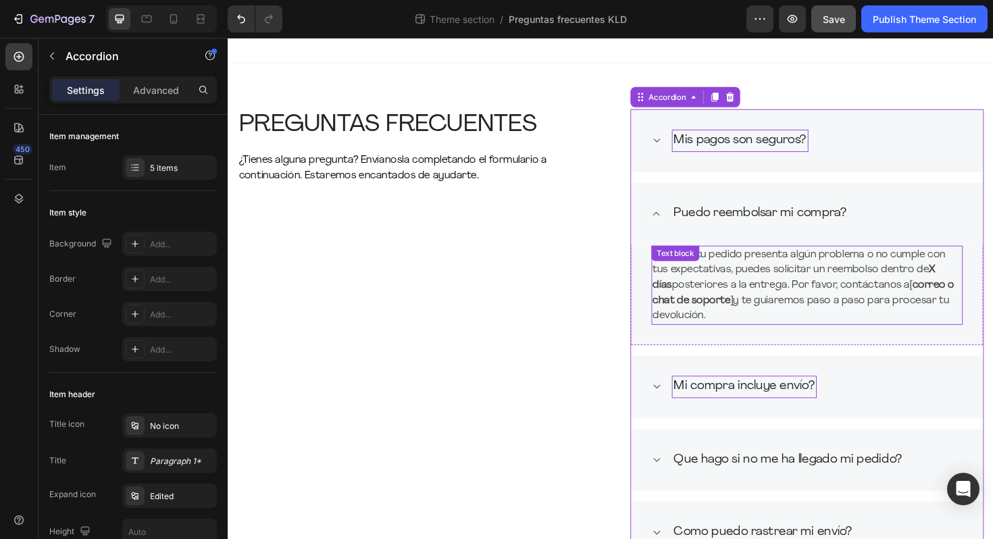
click at [771, 328] on p "¡Claro! Si tu pedido presenta algún problema o no cumple con tus expectativas, …" at bounding box center [840, 299] width 327 height 81
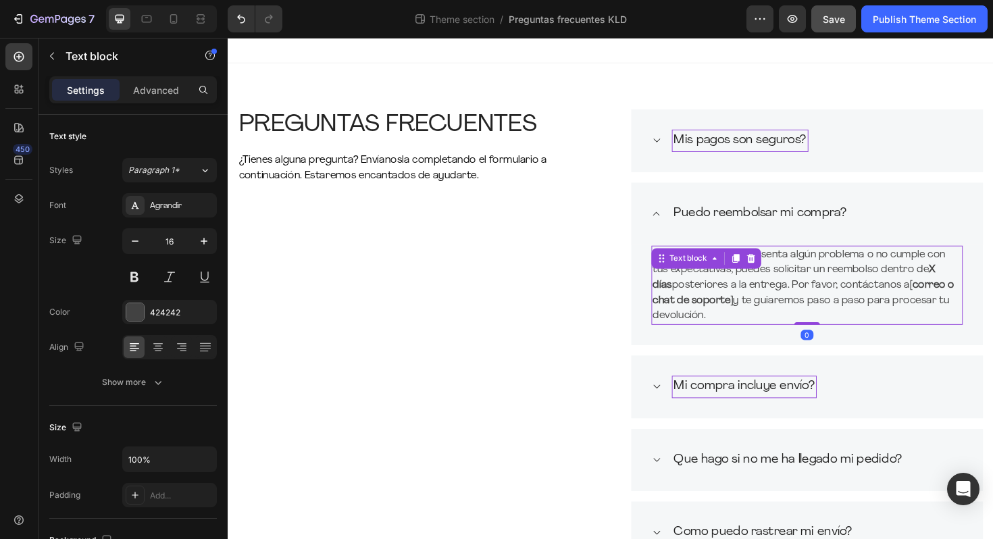
click at [771, 328] on p "¡Claro! Si tu pedido presenta algún problema o no cumple con tus expectativas, …" at bounding box center [840, 299] width 327 height 81
click at [755, 329] on p "¡Claro! Si tu pedido presenta algún problema o no cumple con tus expectativas, …" at bounding box center [840, 299] width 327 height 81
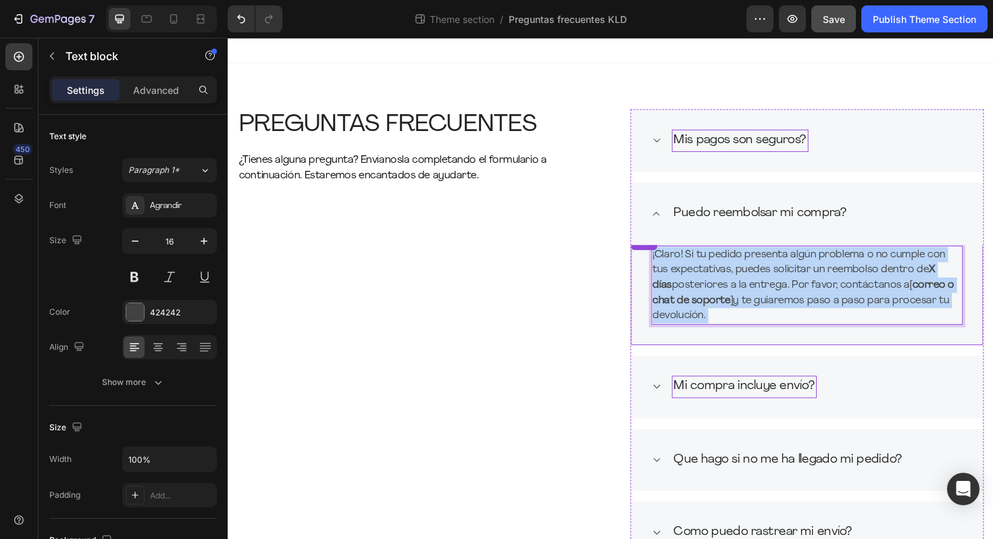
drag, startPoint x: 755, startPoint y: 329, endPoint x: 667, endPoint y: 263, distance: 110.5
click at [667, 262] on div "Title Line ¡Claro! Si tu pedido presenta algún problema o no cumple con tus exp…" at bounding box center [840, 304] width 373 height 117
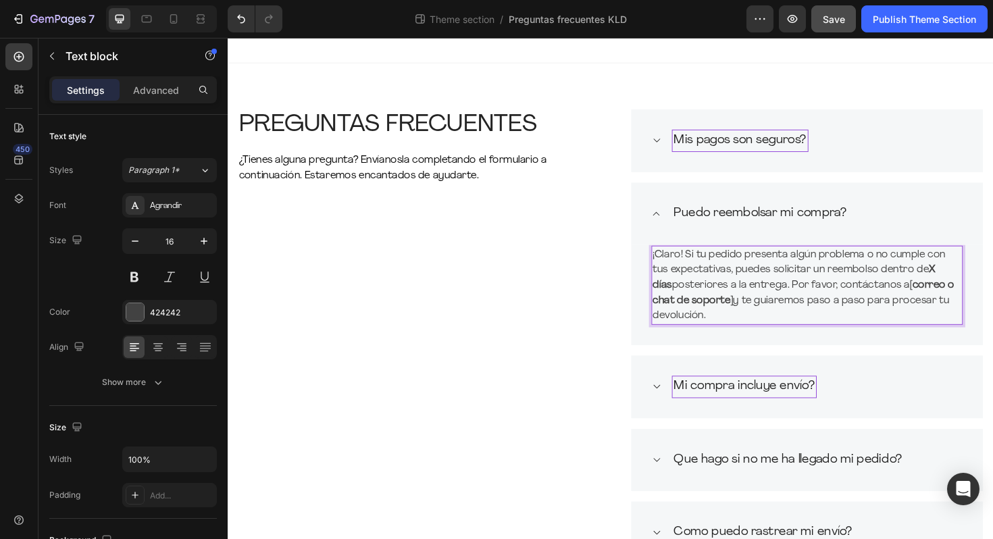
click at [736, 326] on p "¡Claro! Si tu pedido presenta algún problema o no cumple con tus expectativas, …" at bounding box center [840, 299] width 327 height 81
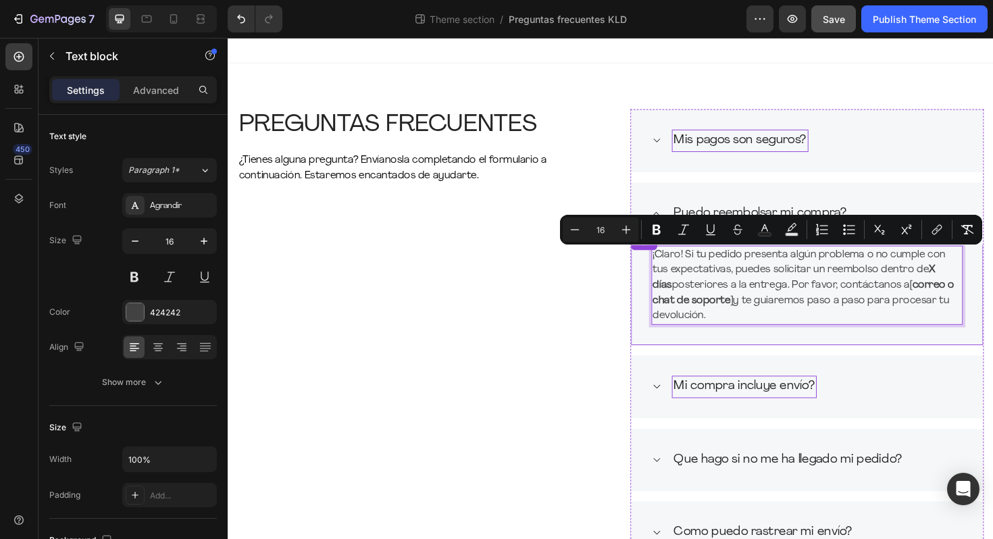
drag, startPoint x: 736, startPoint y: 326, endPoint x: 673, endPoint y: 260, distance: 91.7
click at [673, 260] on div "Title Line ¡Claro! Si tu pedido presenta algún problema o no cumple con tus exp…" at bounding box center [840, 304] width 373 height 117
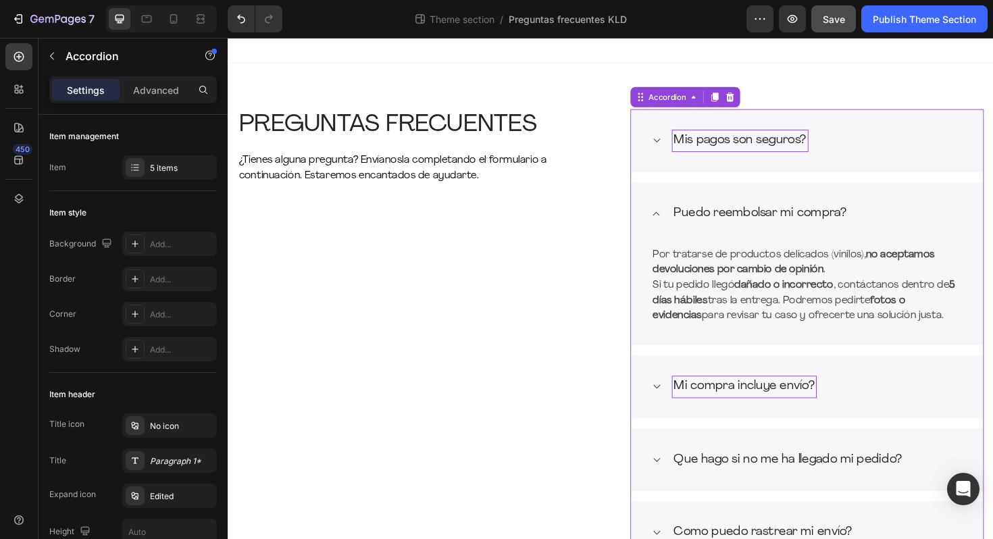
click at [687, 407] on div "Mi compra incluye envío?" at bounding box center [840, 407] width 373 height 67
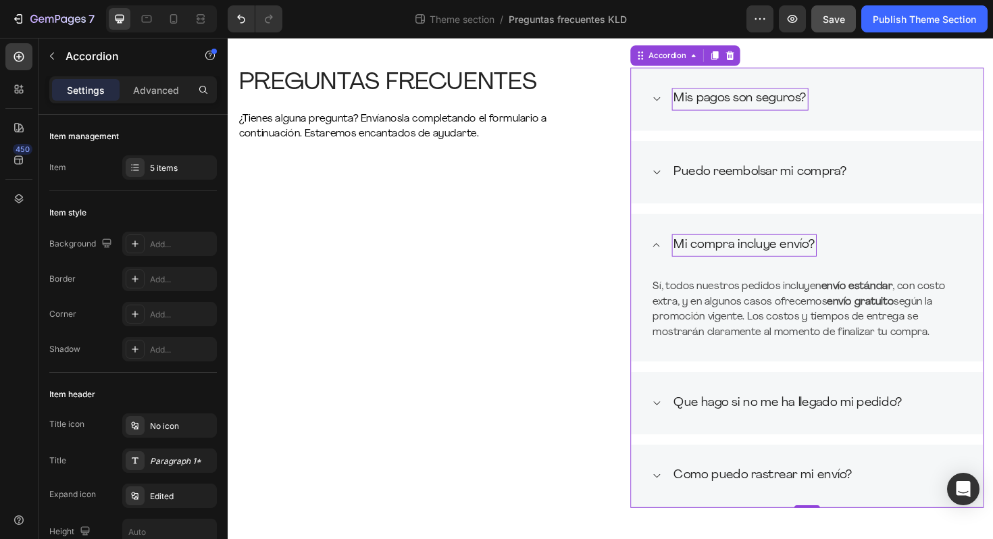
scroll to position [59, 0]
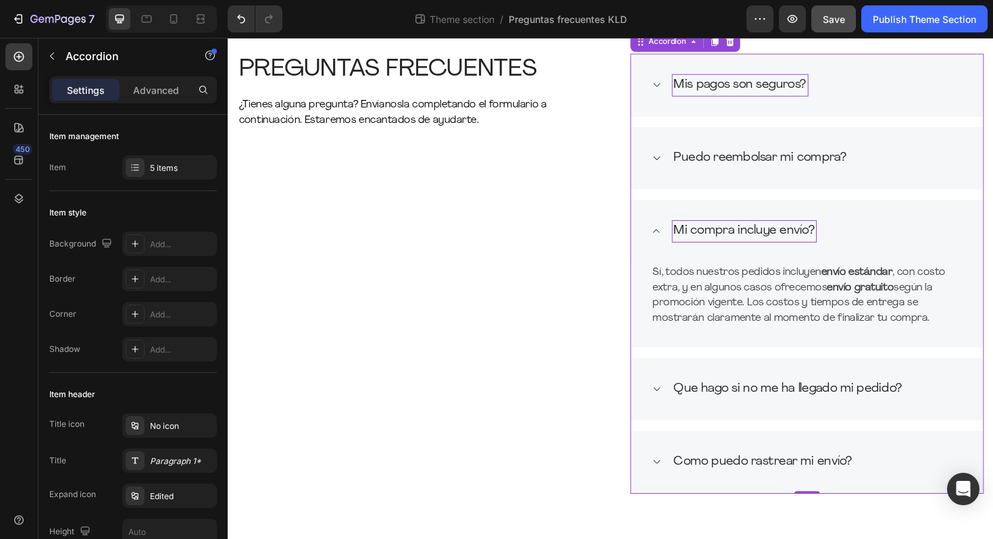
click at [687, 405] on div "Que hago si no me ha llegado mi pedido?" at bounding box center [840, 410] width 373 height 67
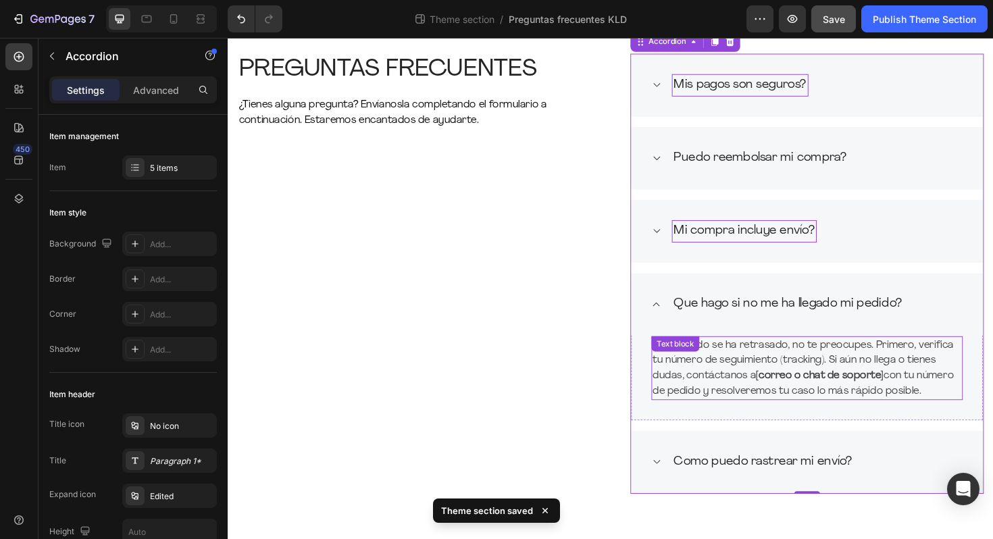
click at [811, 398] on strong "[correo o chat de soporte]" at bounding box center [854, 395] width 135 height 11
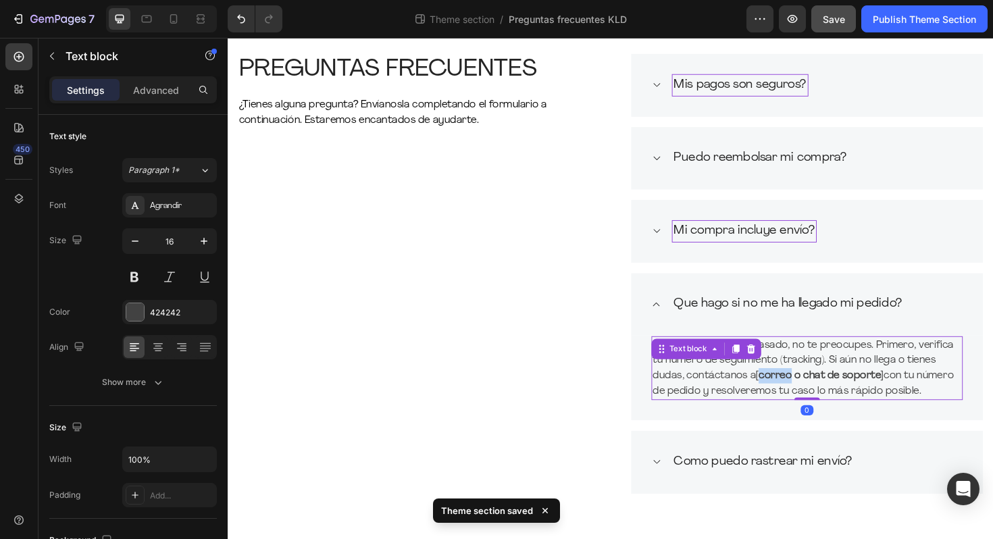
click at [811, 398] on strong "[correo o chat de soporte]" at bounding box center [854, 395] width 135 height 11
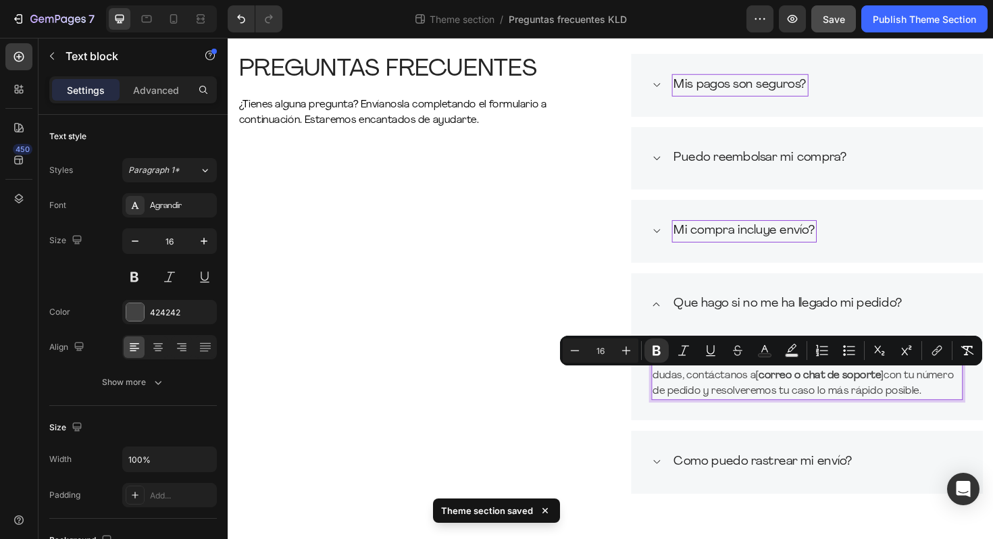
click at [838, 392] on strong "[correo o chat de soporte]" at bounding box center [854, 395] width 135 height 11
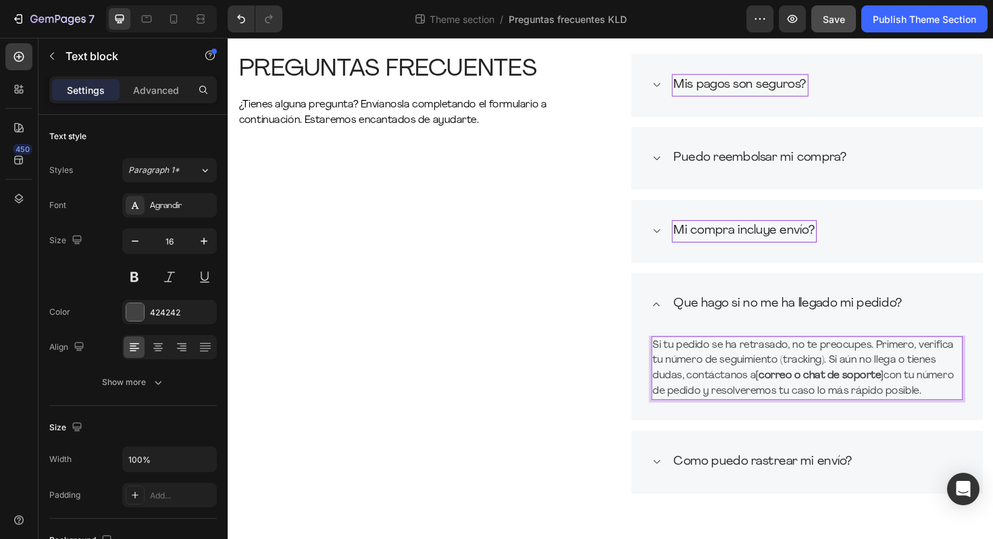
click at [827, 393] on strong "[correo o chat de soporte]" at bounding box center [854, 395] width 135 height 11
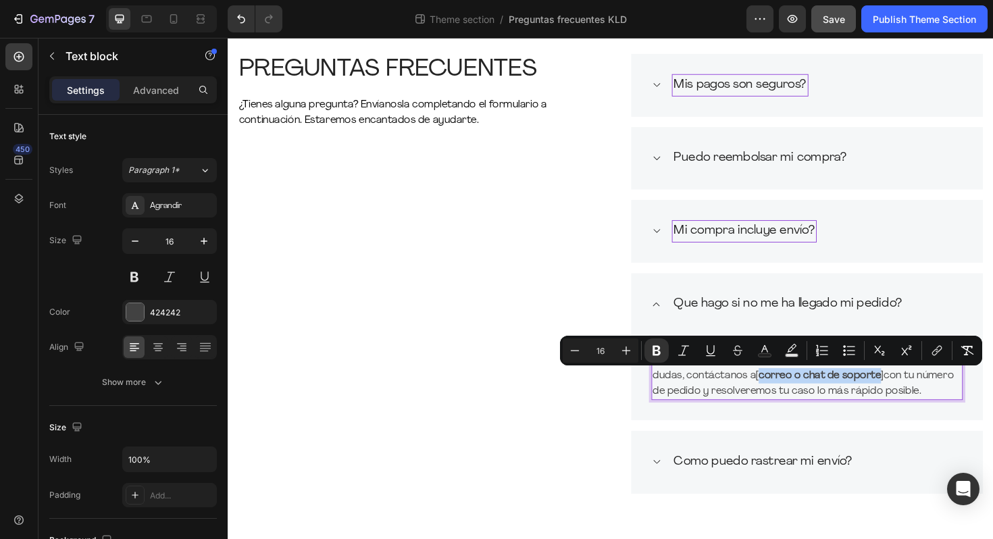
drag, startPoint x: 793, startPoint y: 393, endPoint x: 918, endPoint y: 400, distance: 125.2
click at [918, 400] on strong "[correo o chat de soporte]" at bounding box center [854, 395] width 135 height 11
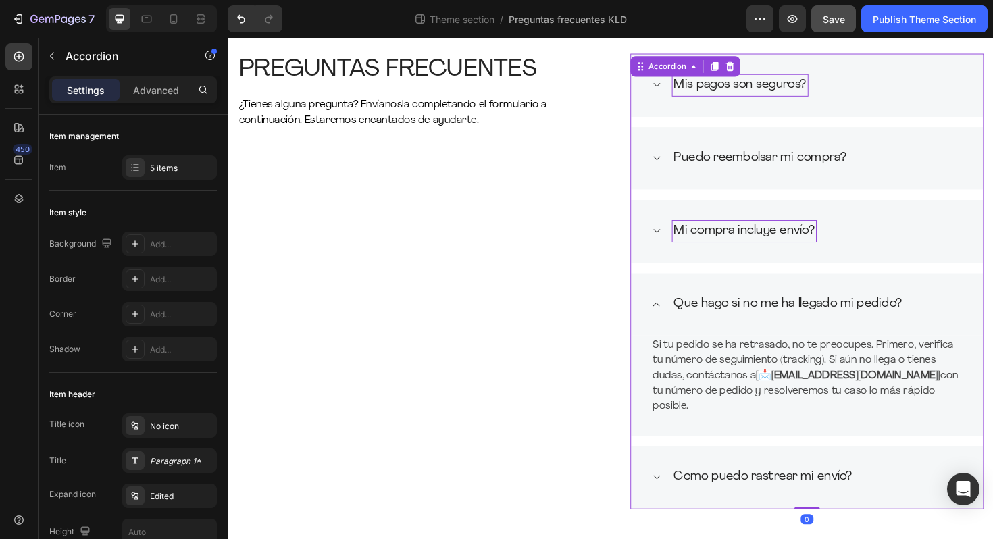
click at [810, 500] on div "Como puedo rastrear mi envío?" at bounding box center [840, 503] width 373 height 67
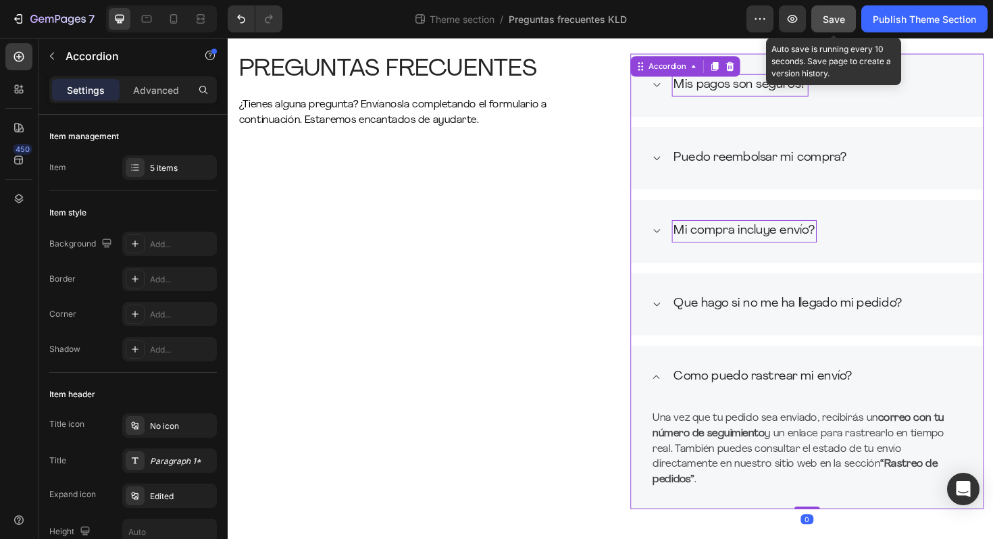
click at [825, 24] on div "Save" at bounding box center [834, 19] width 22 height 14
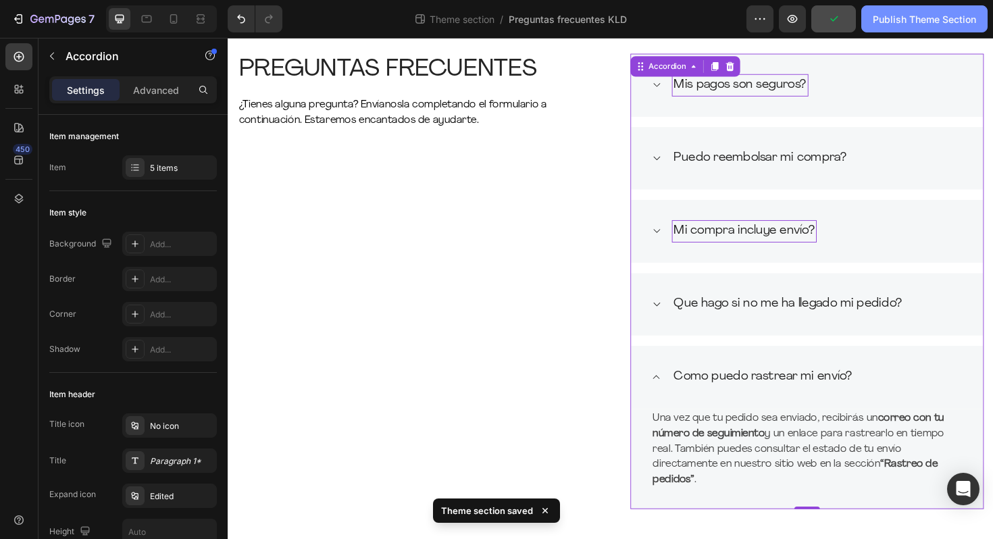
click at [912, 21] on div "Publish Theme Section" at bounding box center [924, 19] width 103 height 14
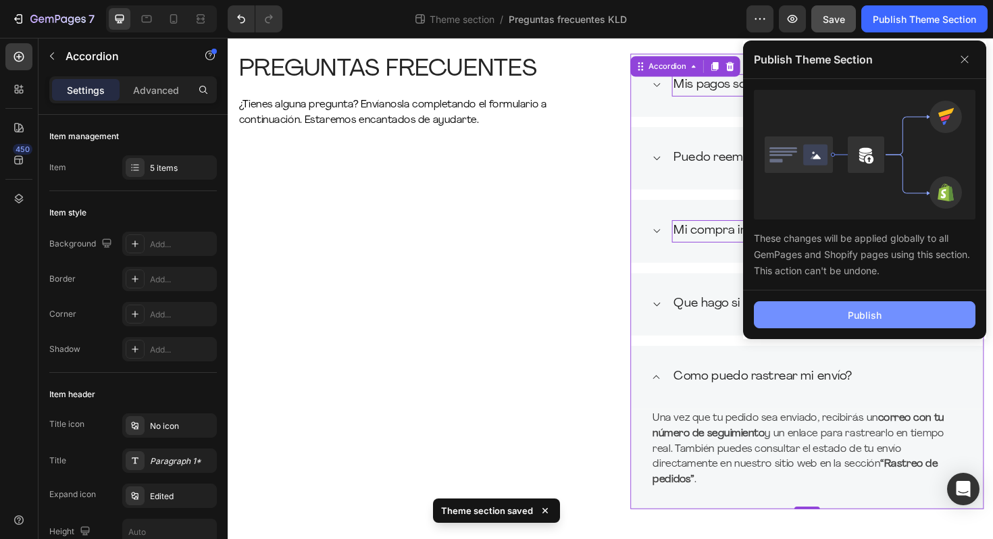
click at [808, 320] on button "Publish" at bounding box center [865, 314] width 222 height 27
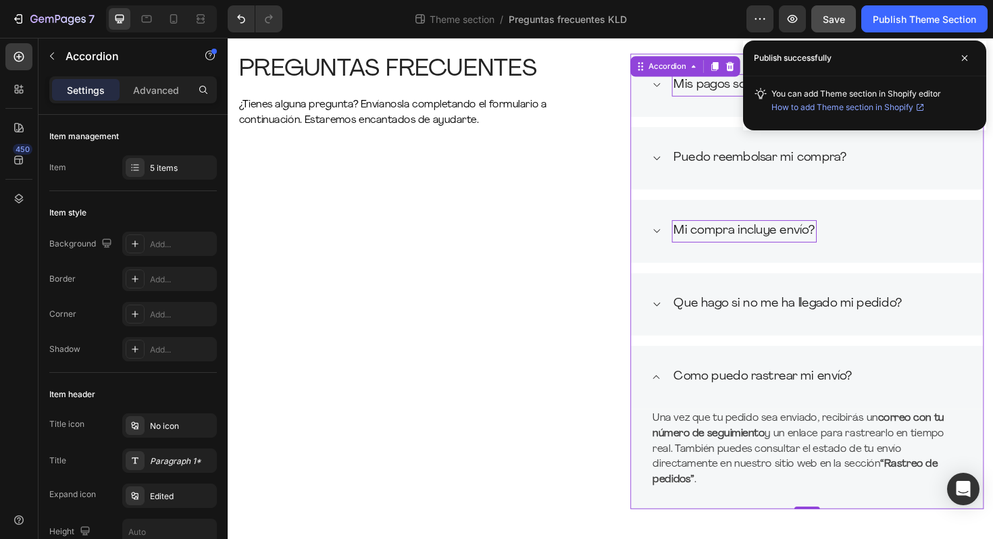
click at [687, 167] on div "Puedo reembolsar mi compra?" at bounding box center [840, 165] width 373 height 67
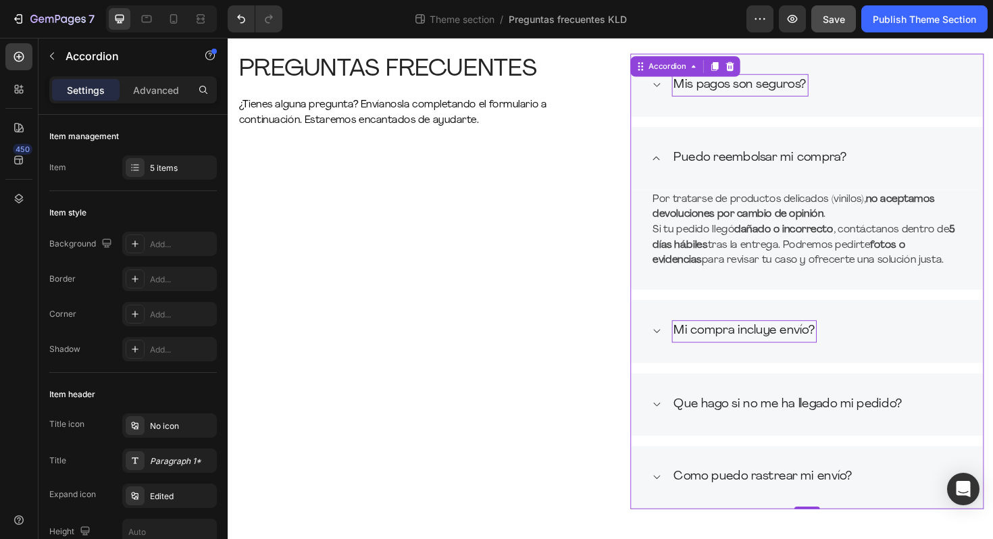
click at [683, 105] on div "Mis pagos son seguros?" at bounding box center [840, 88] width 373 height 67
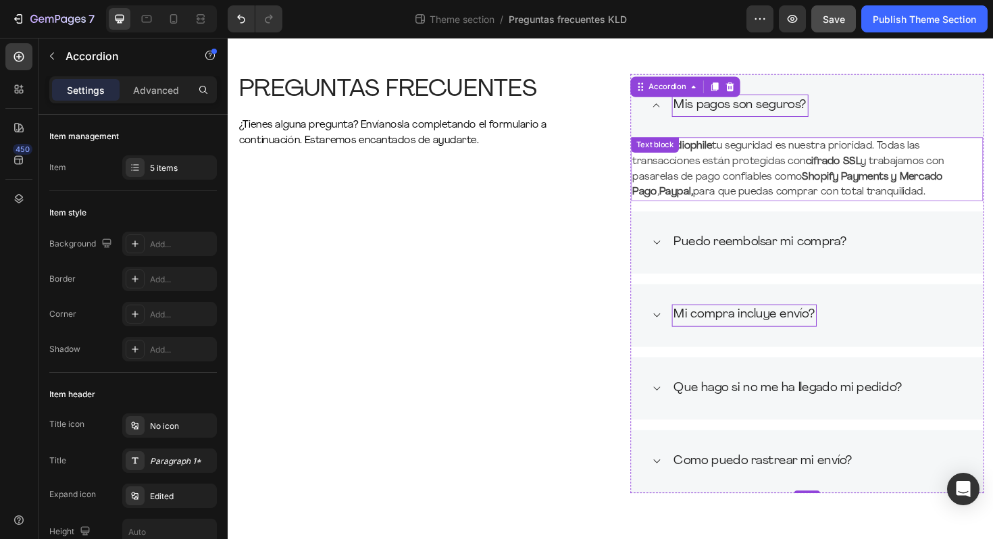
scroll to position [36, 0]
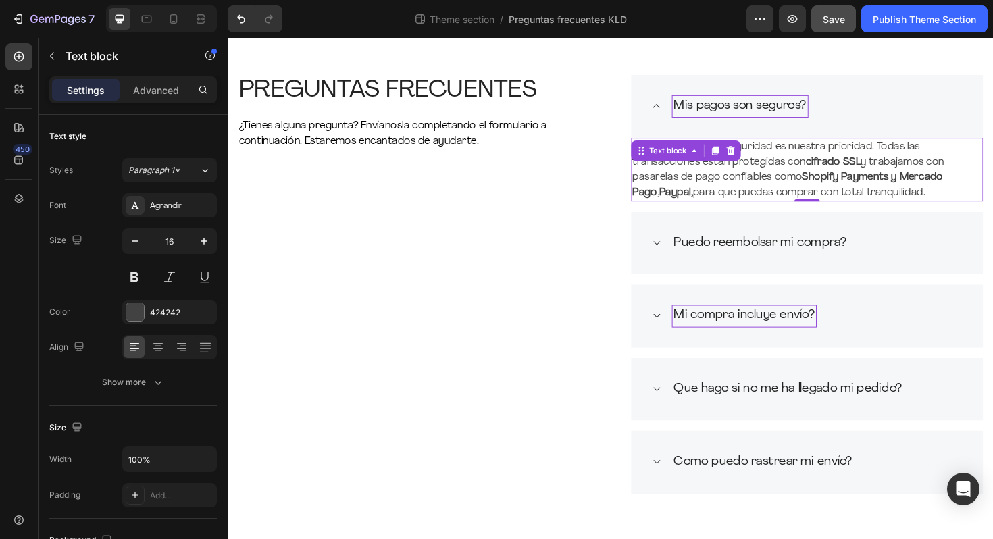
click at [939, 184] on strong "Shopify Payments y Mercado Pago" at bounding box center [820, 193] width 329 height 27
click at [992, 182] on p "Sí, en Klaudiophile tu seguridad es nuestra prioridad. Todas las transacciones …" at bounding box center [841, 177] width 370 height 65
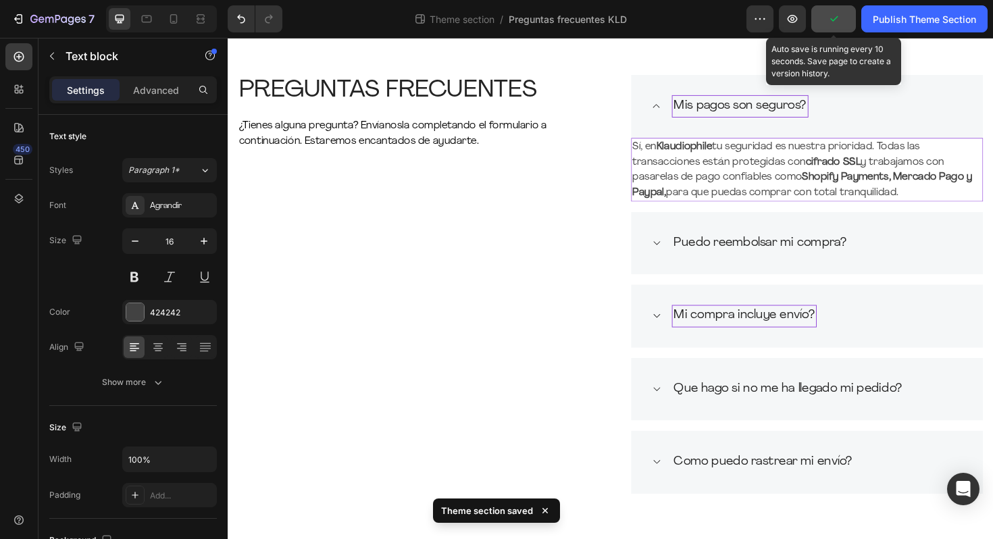
click at [837, 16] on icon "button" at bounding box center [834, 19] width 14 height 14
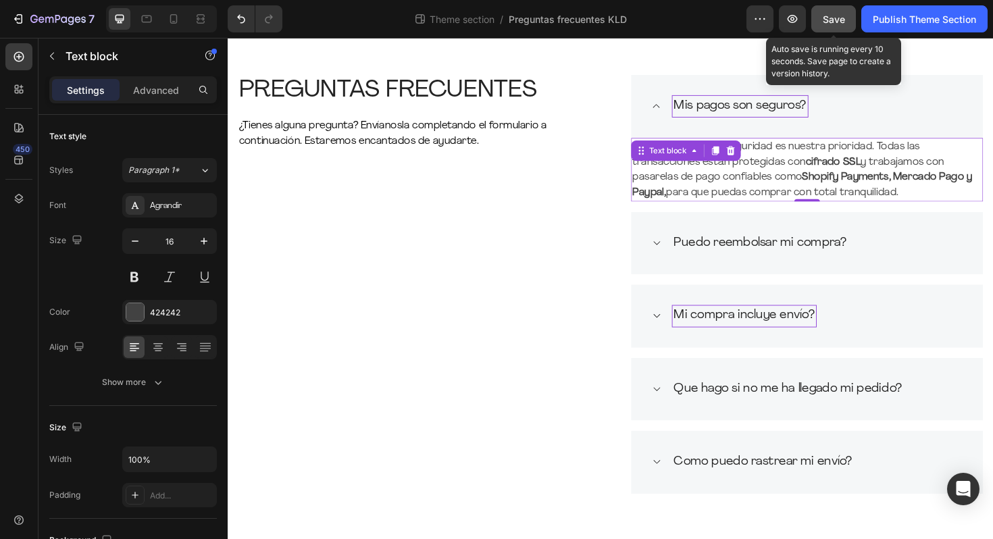
click at [833, 15] on span "Save" at bounding box center [834, 19] width 22 height 11
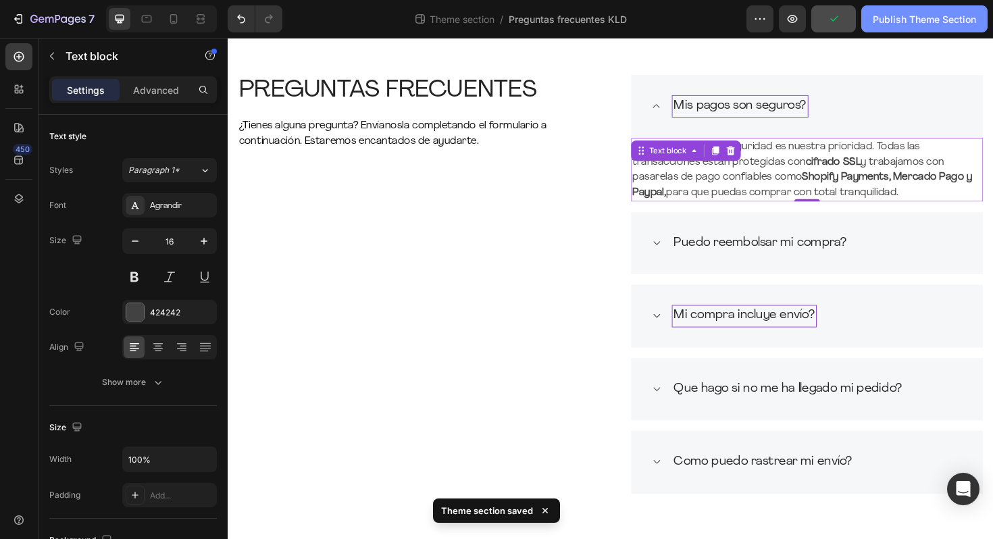
click at [914, 23] on div "Publish Theme Section" at bounding box center [924, 19] width 103 height 14
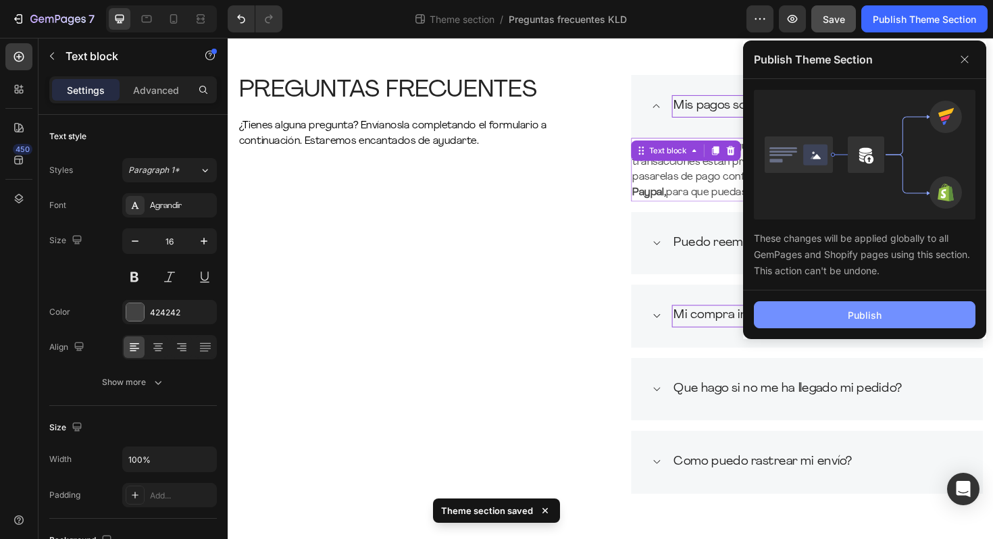
click at [843, 303] on button "Publish" at bounding box center [865, 314] width 222 height 27
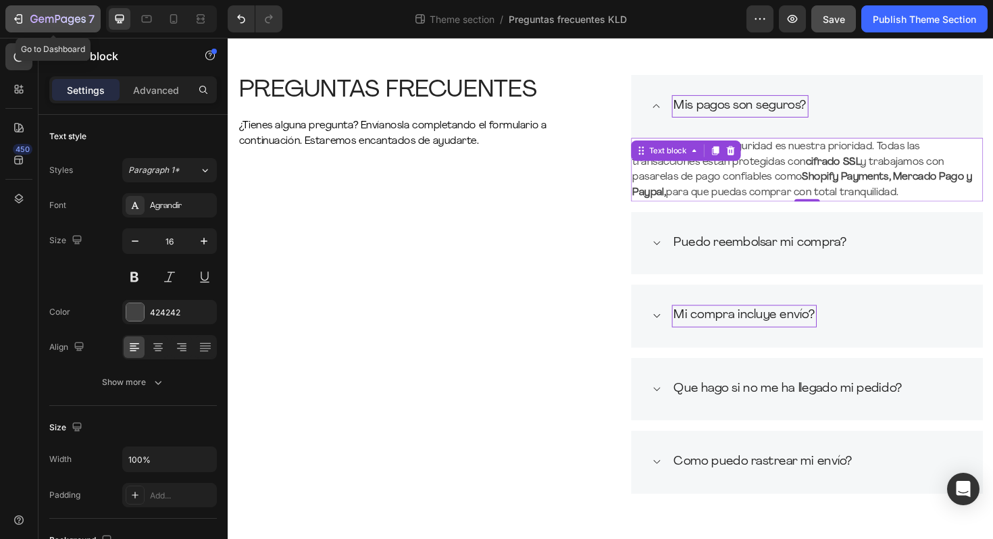
click at [41, 21] on icon "button" at bounding box center [57, 19] width 55 height 11
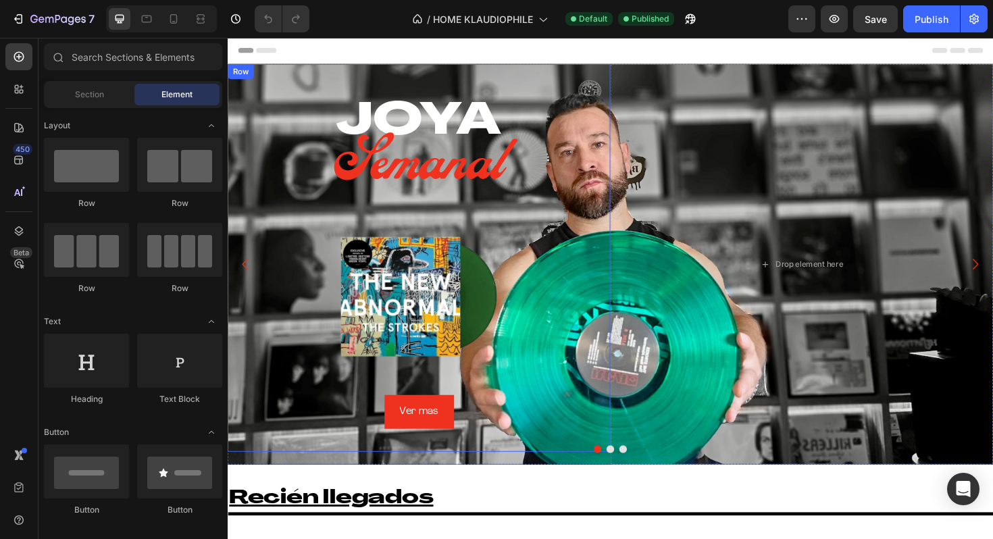
click at [289, 77] on div "Heading JOYA Heading Semanal Heading Image Ver mas Button Row" at bounding box center [430, 271] width 405 height 411
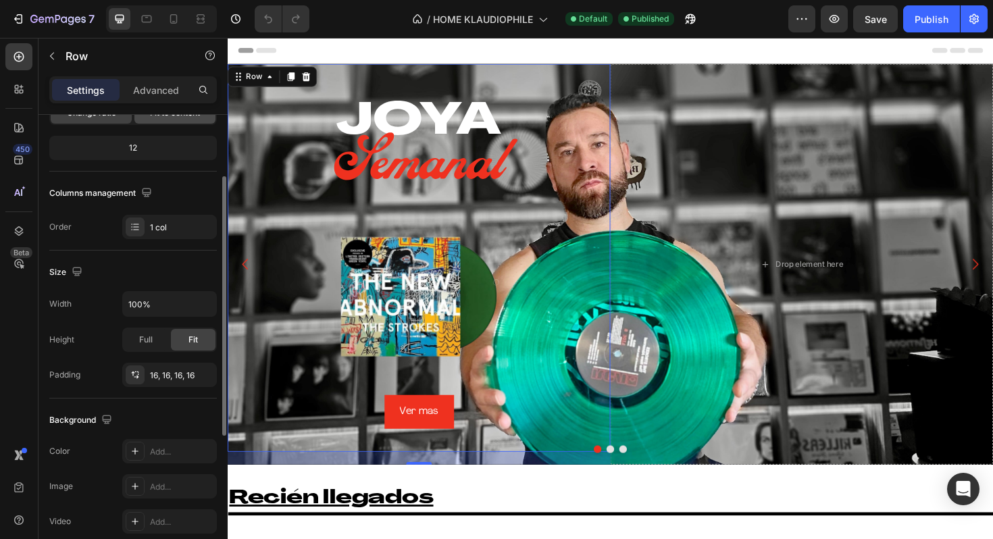
scroll to position [192, 0]
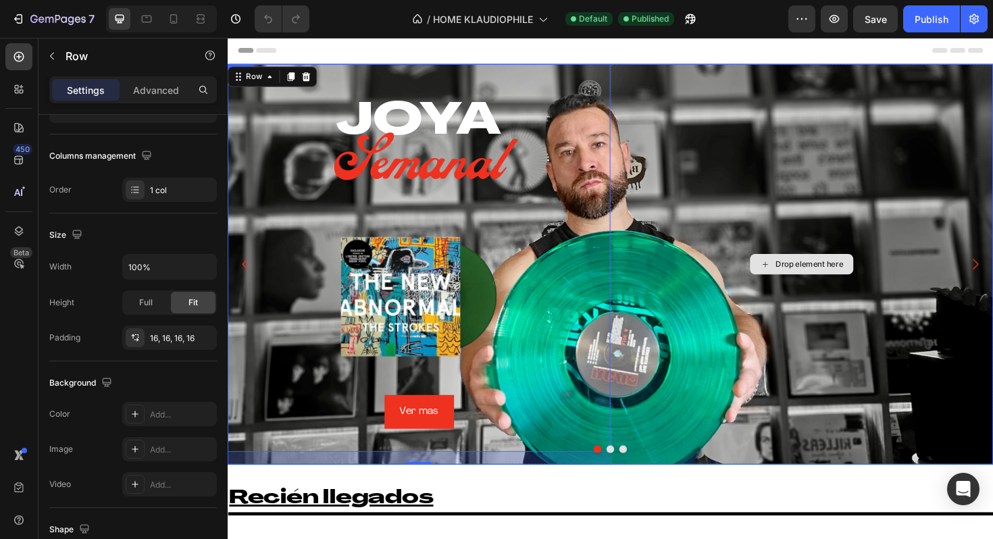
click at [697, 70] on div "Drop element here" at bounding box center [835, 278] width 405 height 424
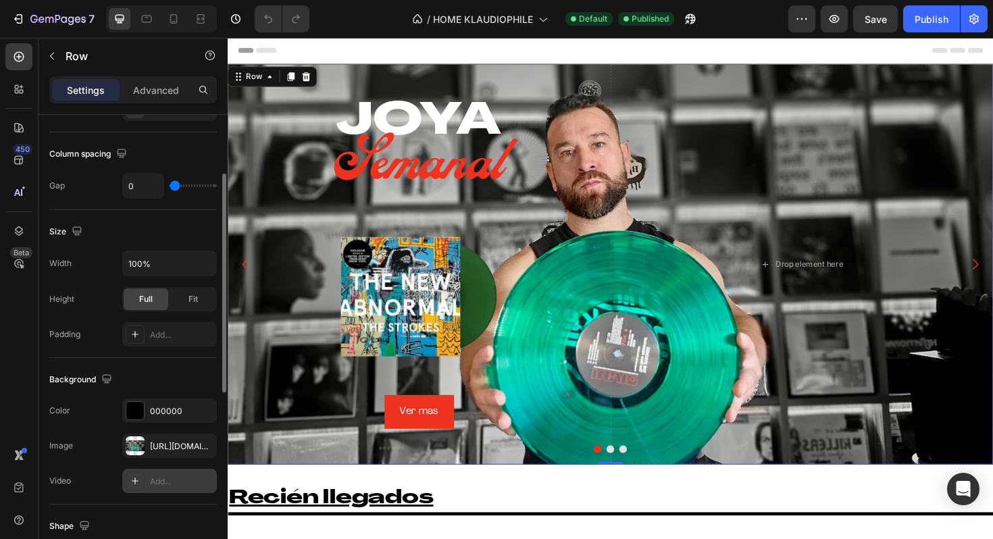
scroll to position [289, 0]
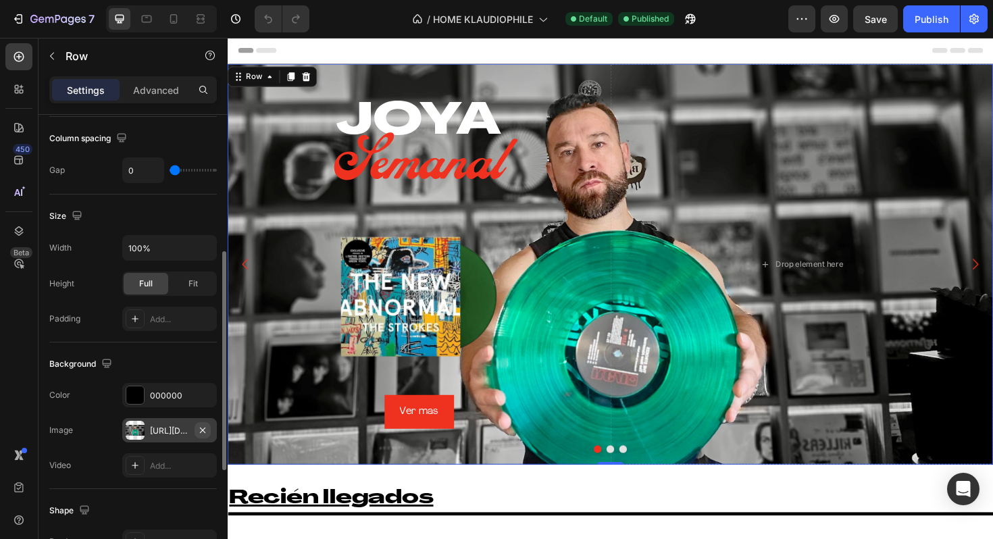
click at [202, 428] on icon "button" at bounding box center [202, 430] width 11 height 11
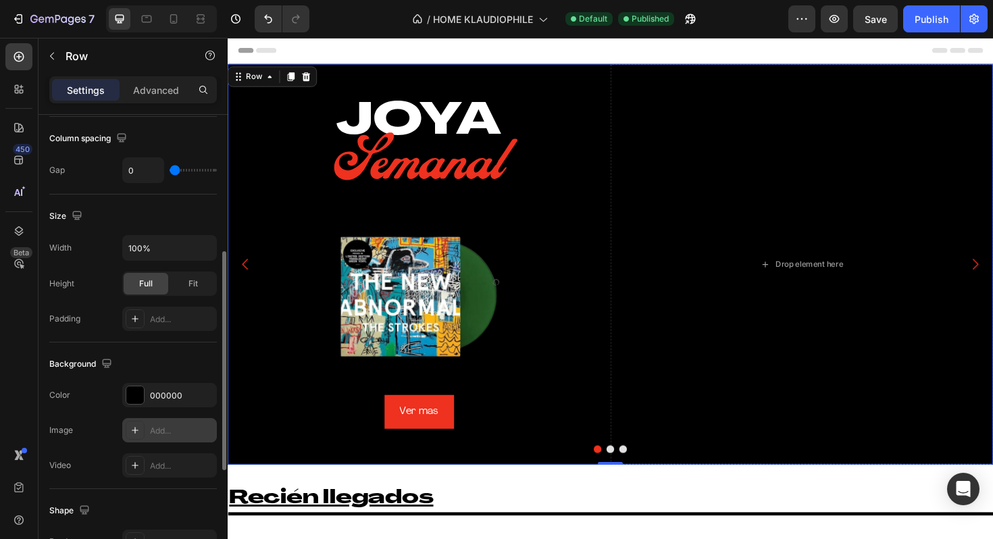
click at [136, 425] on icon at bounding box center [135, 430] width 11 height 11
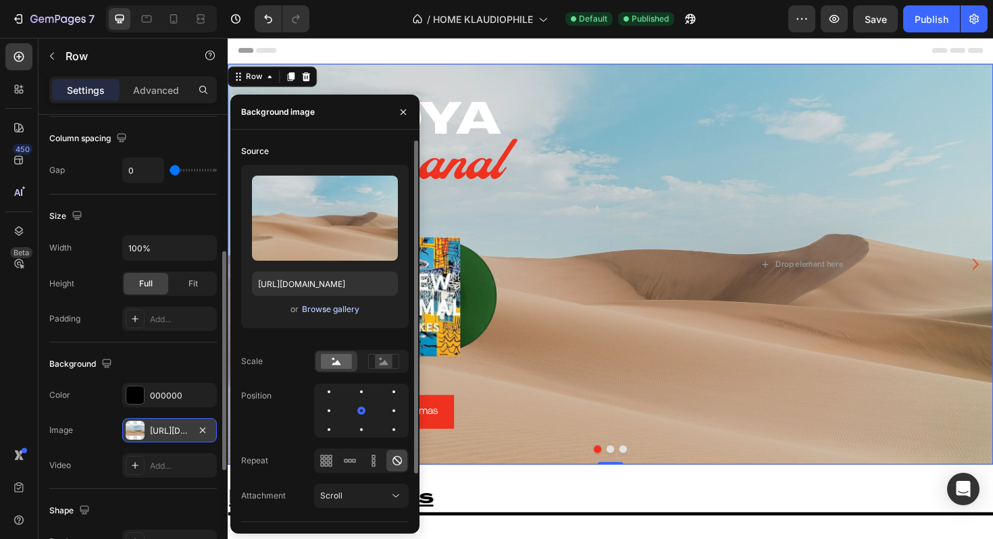
click at [323, 309] on div "Browse gallery" at bounding box center [330, 309] width 57 height 12
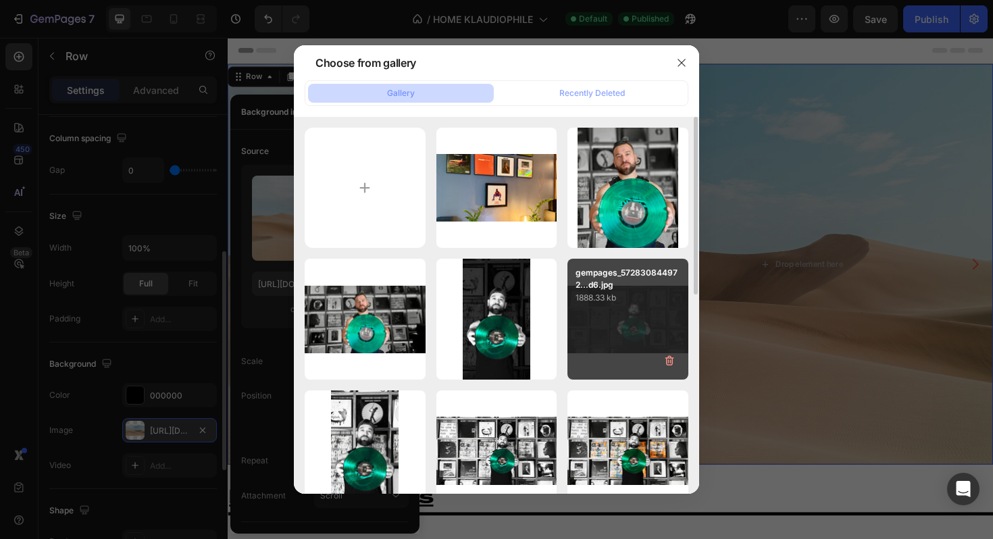
click at [638, 318] on div "gempages_572830844972...d6.jpg 1888.33 kb" at bounding box center [627, 319] width 121 height 121
type input "[URL][DOMAIN_NAME]"
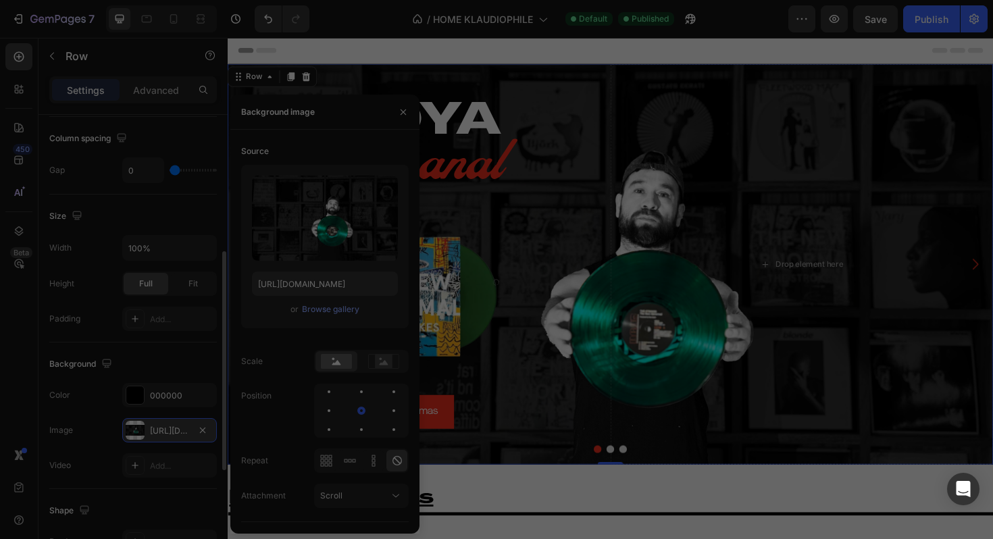
click at [638, 318] on div "gempages_572830844972...d6.jpg 1888.33 kb" at bounding box center [627, 319] width 121 height 121
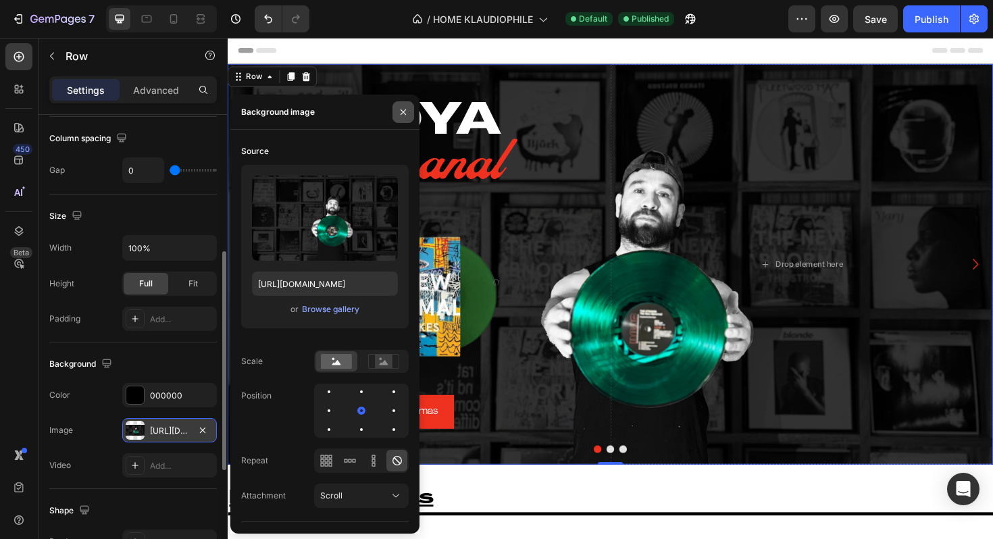
click at [407, 107] on icon "button" at bounding box center [403, 112] width 11 height 11
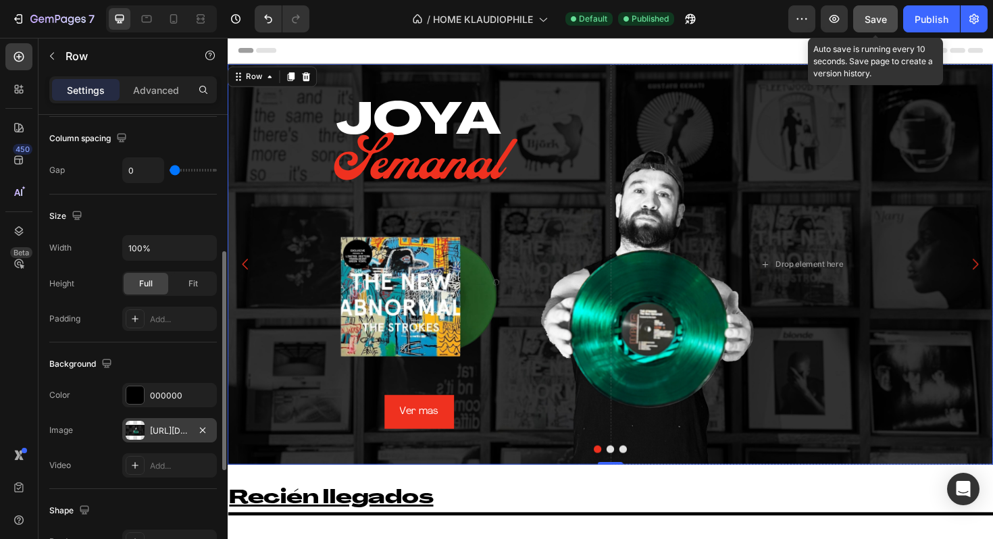
click at [885, 22] on span "Save" at bounding box center [875, 19] width 22 height 11
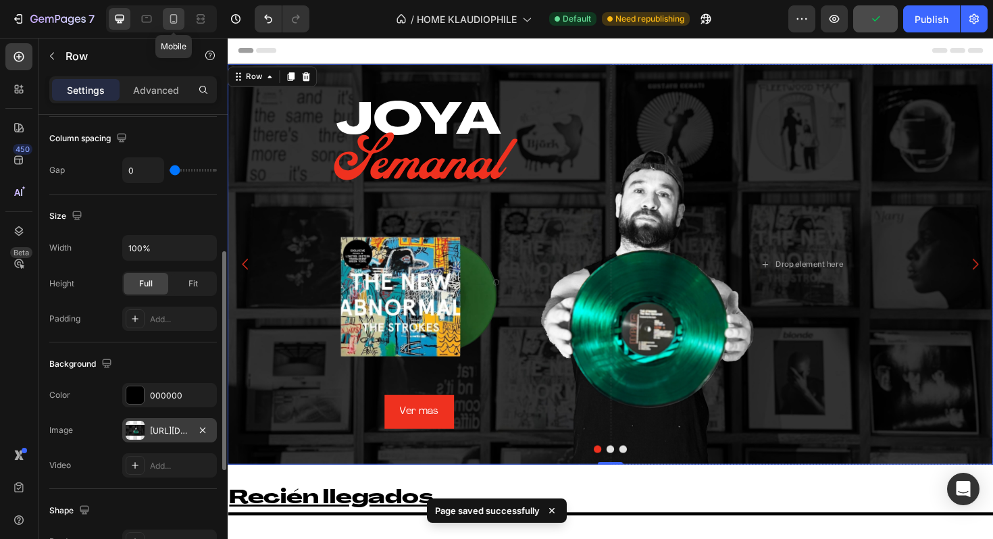
click at [177, 22] on icon at bounding box center [173, 18] width 7 height 9
type input "13"
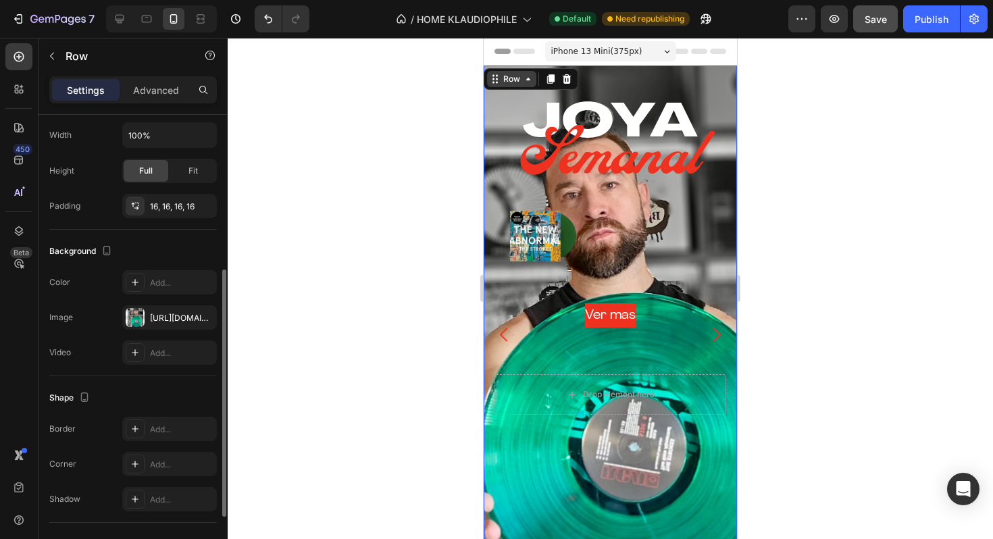
click at [506, 70] on div "Row" at bounding box center [531, 79] width 95 height 22
click at [207, 318] on icon "button" at bounding box center [202, 317] width 11 height 11
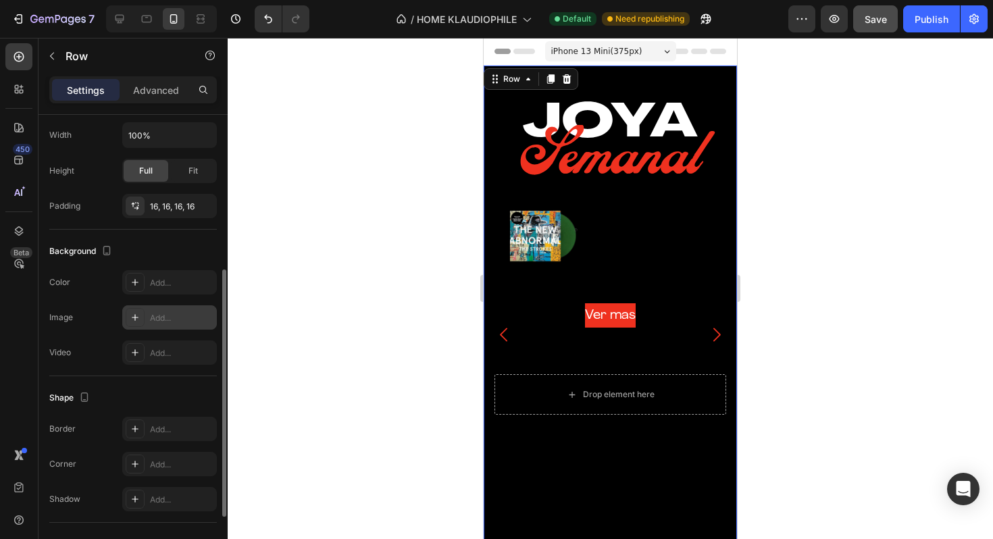
click at [135, 323] on div at bounding box center [135, 317] width 19 height 19
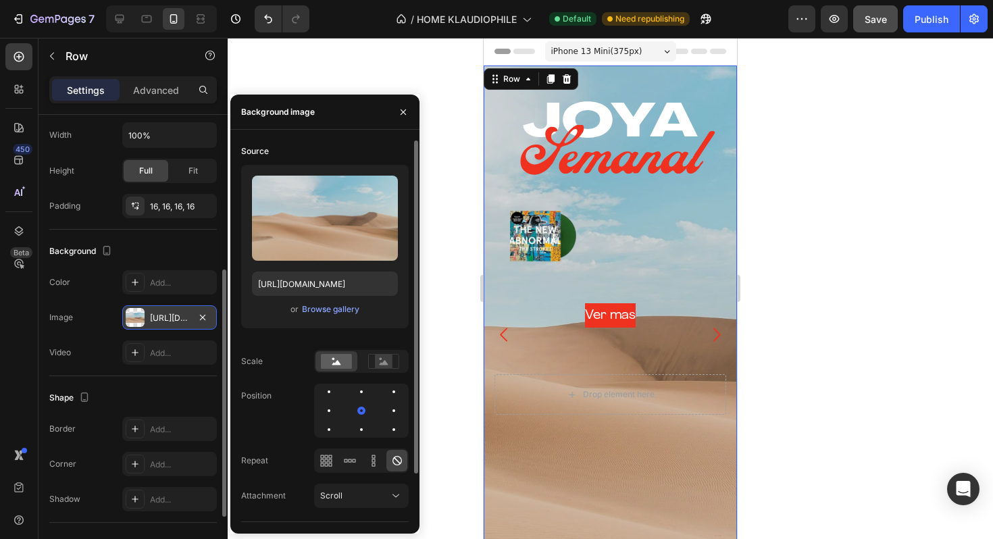
click at [327, 323] on div "Upload Image https://cdn.shopify.com/s/files/1/2005/9307/files/background_setti…" at bounding box center [324, 246] width 167 height 163
click at [327, 316] on div "or Browse gallery" at bounding box center [325, 309] width 146 height 16
click at [330, 308] on div "Browse gallery" at bounding box center [330, 309] width 57 height 12
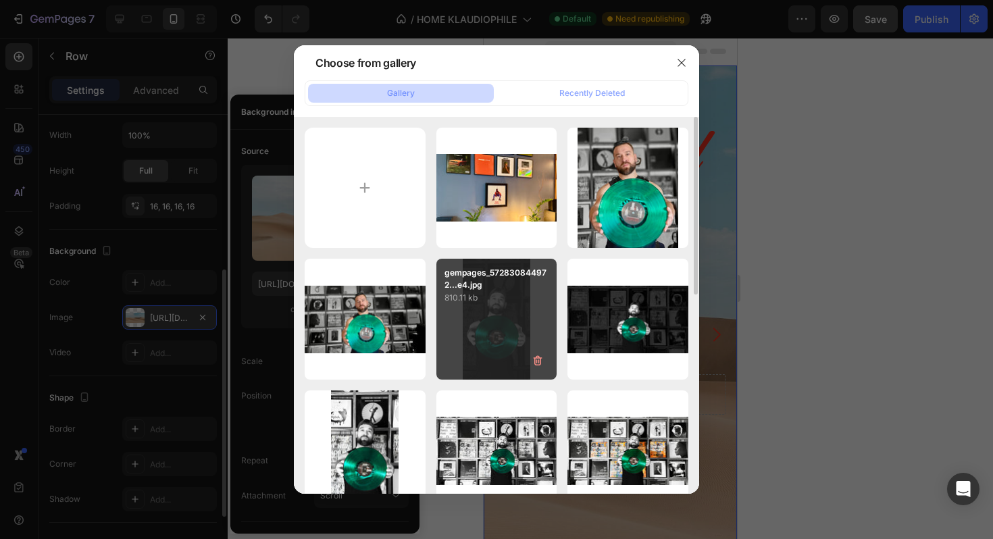
click at [495, 322] on div "gempages_572830844972...e4.jpg 810.11 kb" at bounding box center [496, 319] width 121 height 121
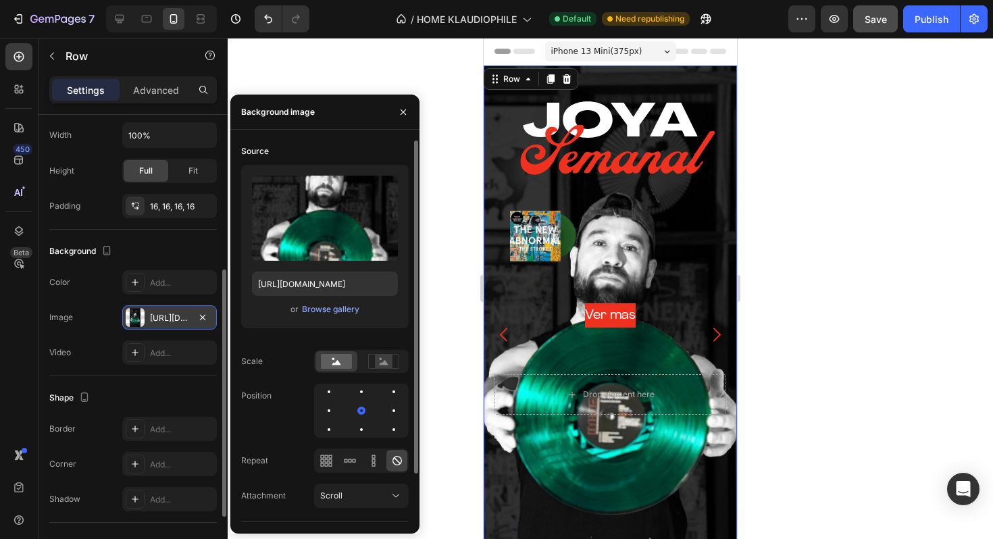
click at [342, 316] on div "or Browse gallery" at bounding box center [325, 309] width 146 height 16
click at [342, 310] on div "Browse gallery" at bounding box center [330, 309] width 57 height 12
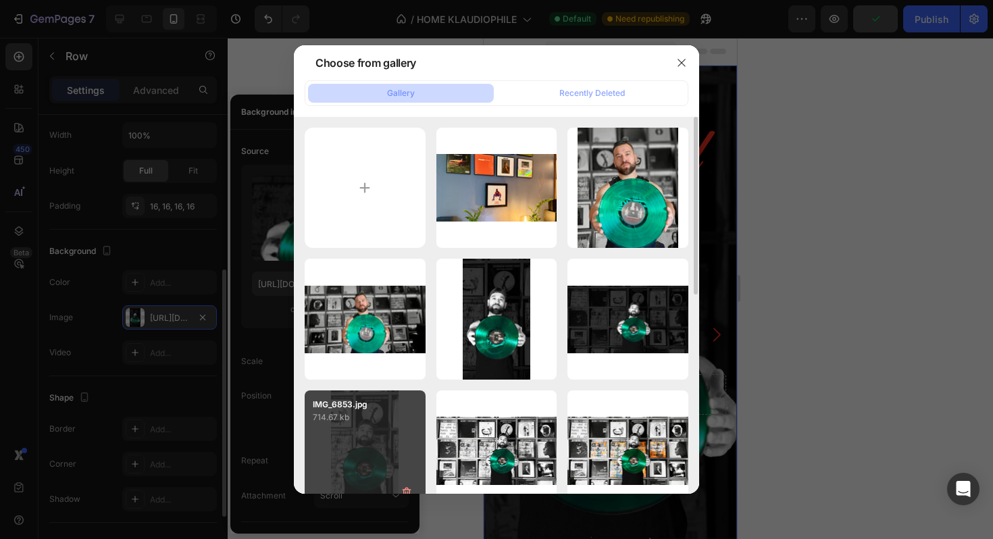
click at [360, 454] on div "IMG_6853.jpg 714.67 kb" at bounding box center [365, 450] width 121 height 121
type input "https://cdn.shopify.com/s/files/1/0635/3040/1879/files/gempages_572830844972958…"
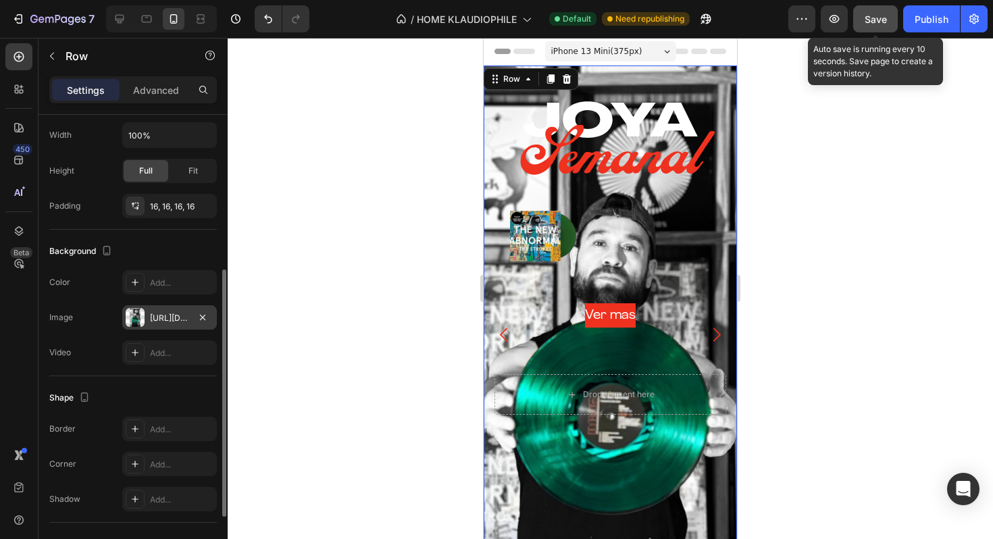
click at [864, 9] on button "Save" at bounding box center [875, 18] width 45 height 27
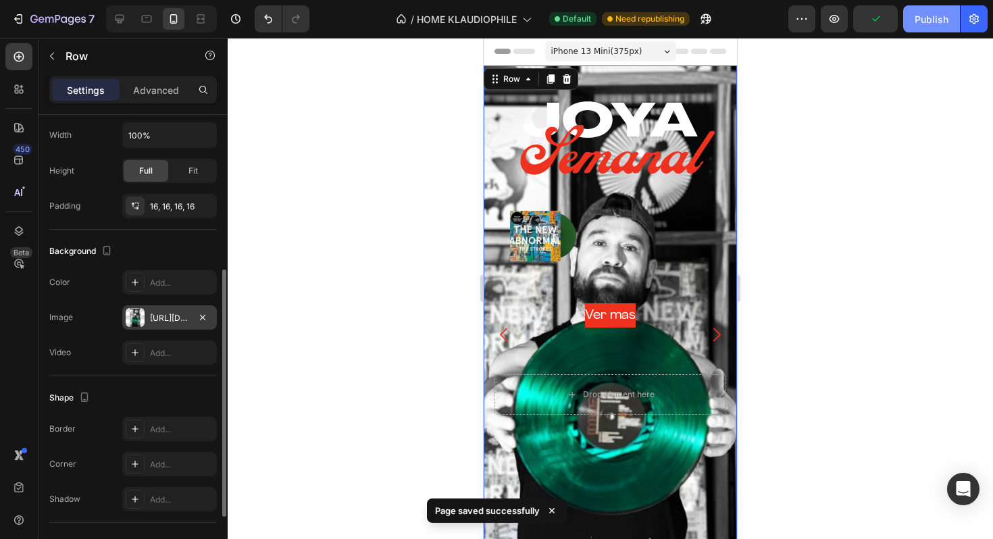
click at [923, 21] on div "Publish" at bounding box center [931, 19] width 34 height 14
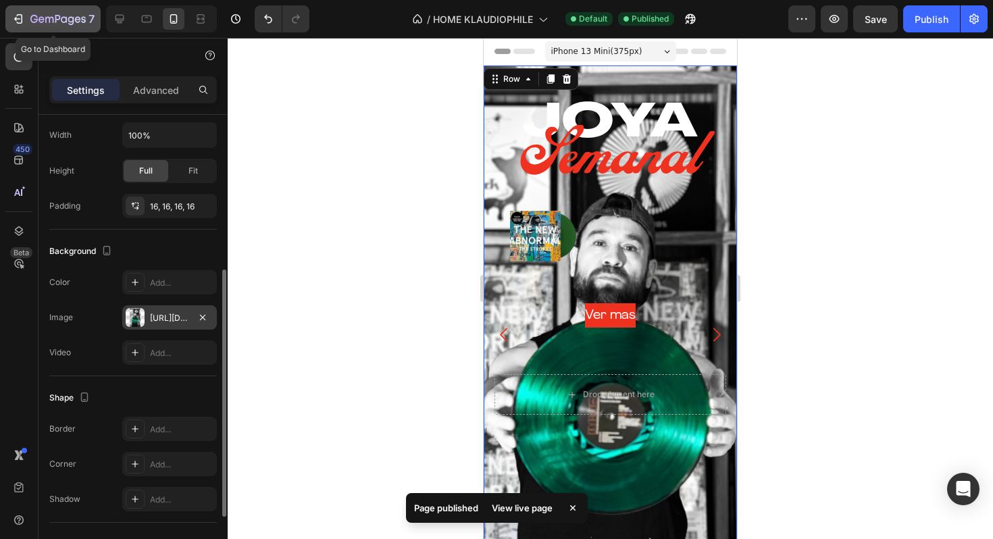
click at [30, 14] on div "7" at bounding box center [52, 19] width 83 height 16
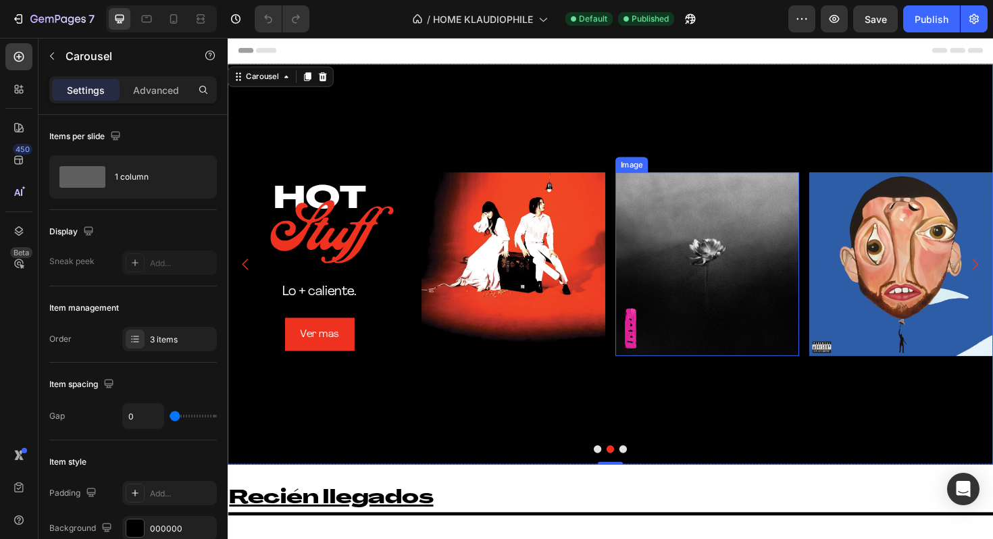
click at [691, 247] on img at bounding box center [735, 277] width 194 height 194
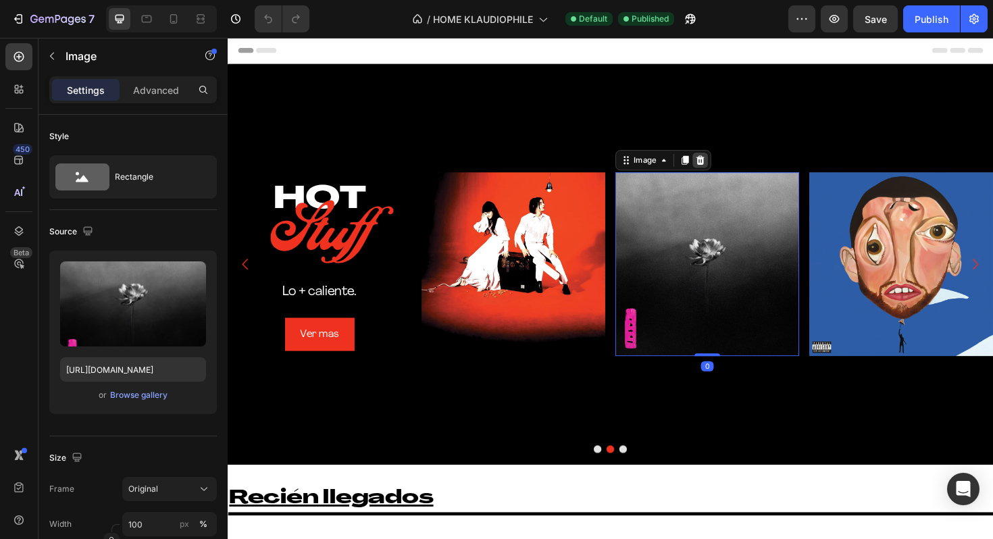
click at [734, 165] on div at bounding box center [728, 167] width 16 height 16
click at [692, 230] on img at bounding box center [735, 277] width 194 height 194
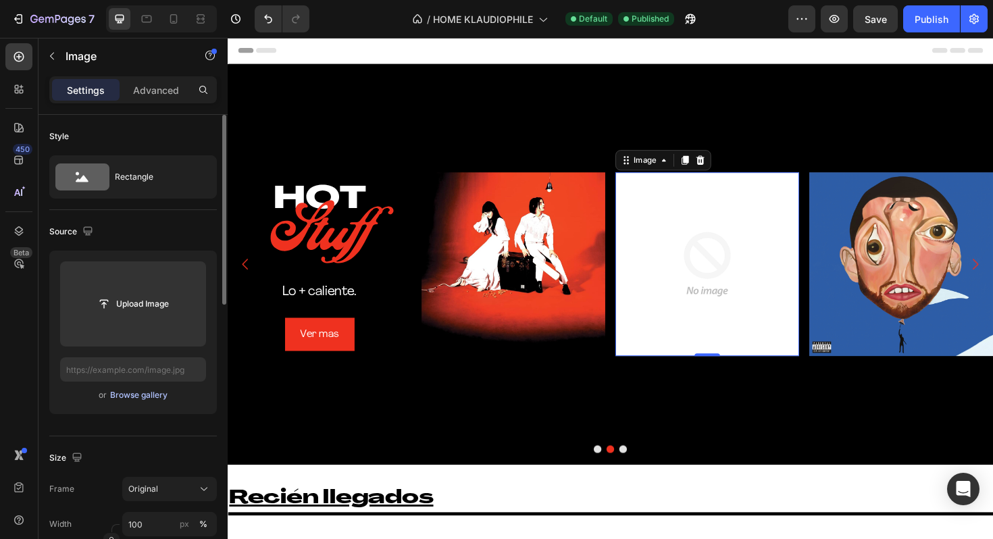
click at [156, 394] on div "Browse gallery" at bounding box center [138, 395] width 57 height 12
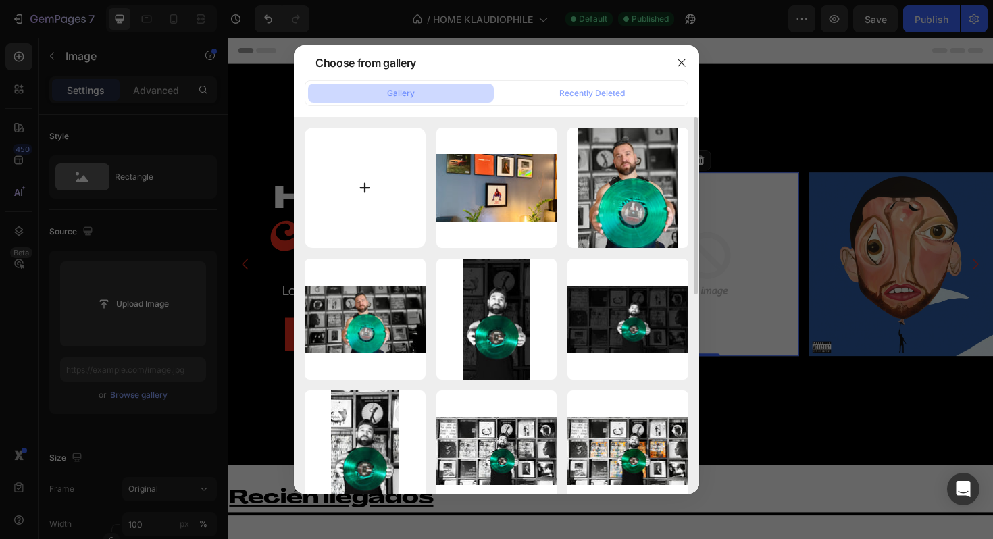
click at [417, 181] on input "file" at bounding box center [365, 188] width 121 height 121
type input "C:\fakepath\s-l1600 - 2025-08-26T121601.952.webp"
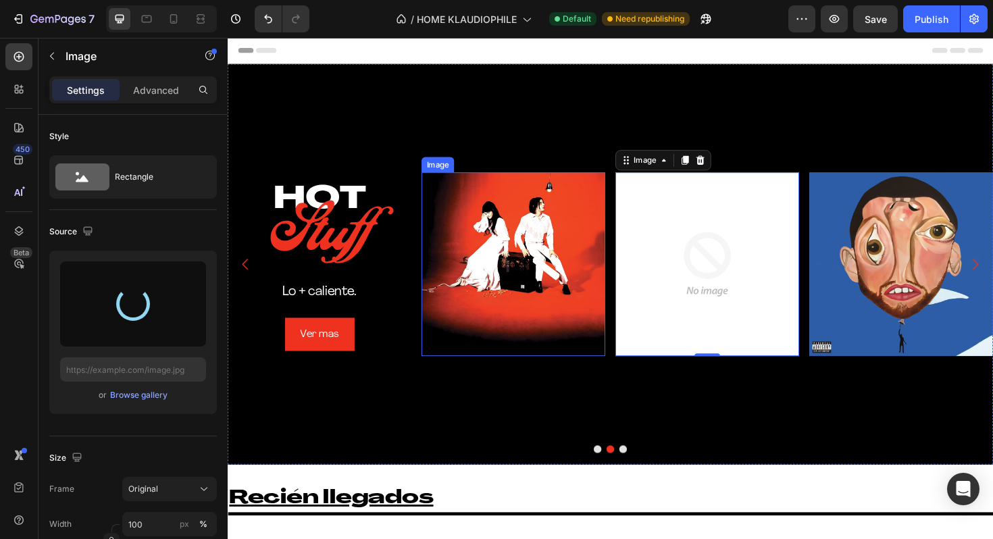
type input "[URL][DOMAIN_NAME]"
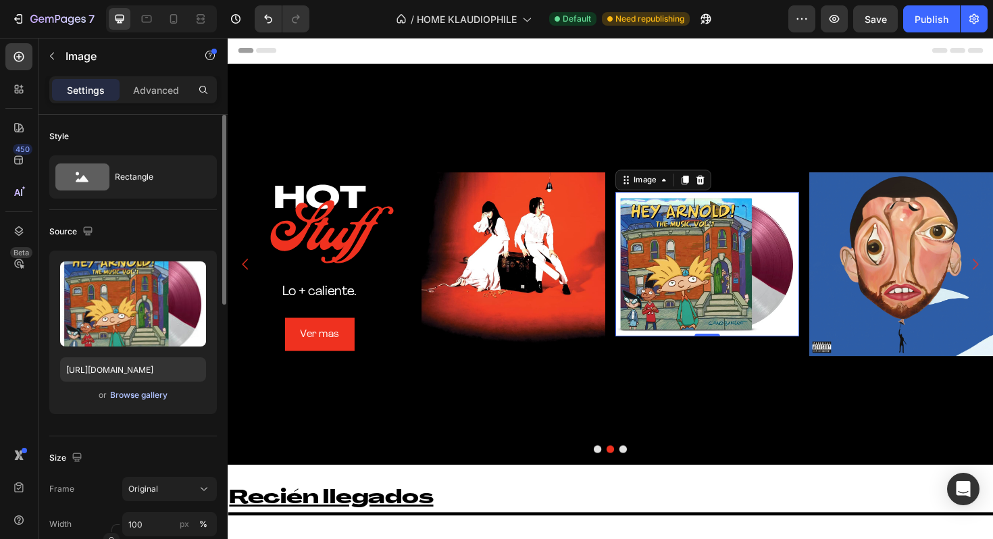
click at [156, 392] on div "Browse gallery" at bounding box center [138, 395] width 57 height 12
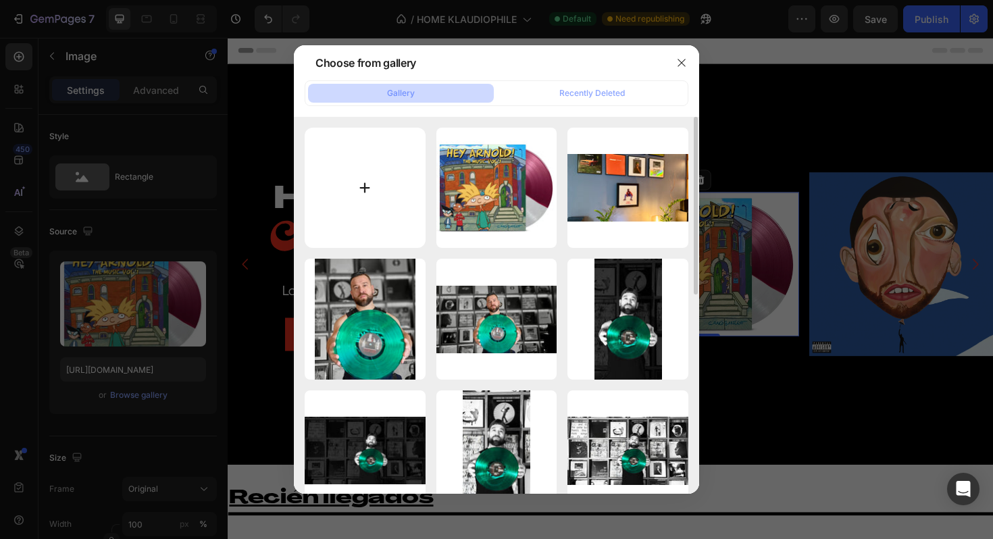
click at [368, 208] on input "file" at bounding box center [365, 188] width 121 height 121
type input "C:\fakepath\s-l1600 - 2025-08-26T122328.612.webp"
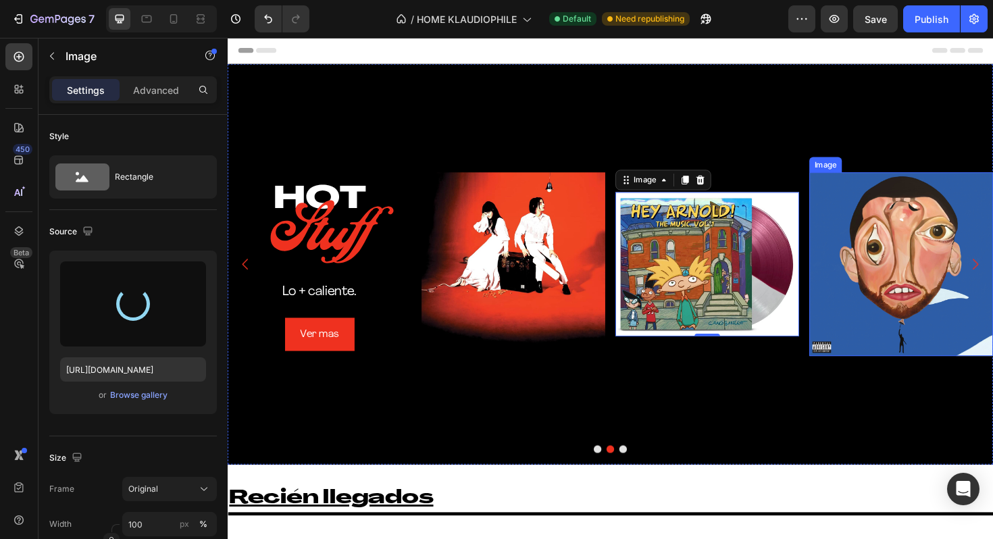
type input "[URL][DOMAIN_NAME]"
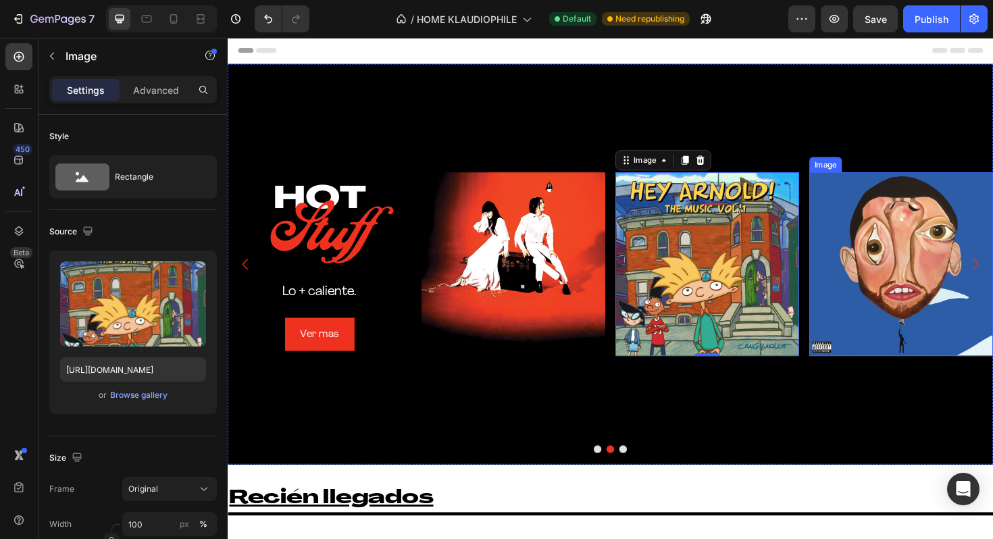
click at [895, 233] on img at bounding box center [940, 277] width 194 height 194
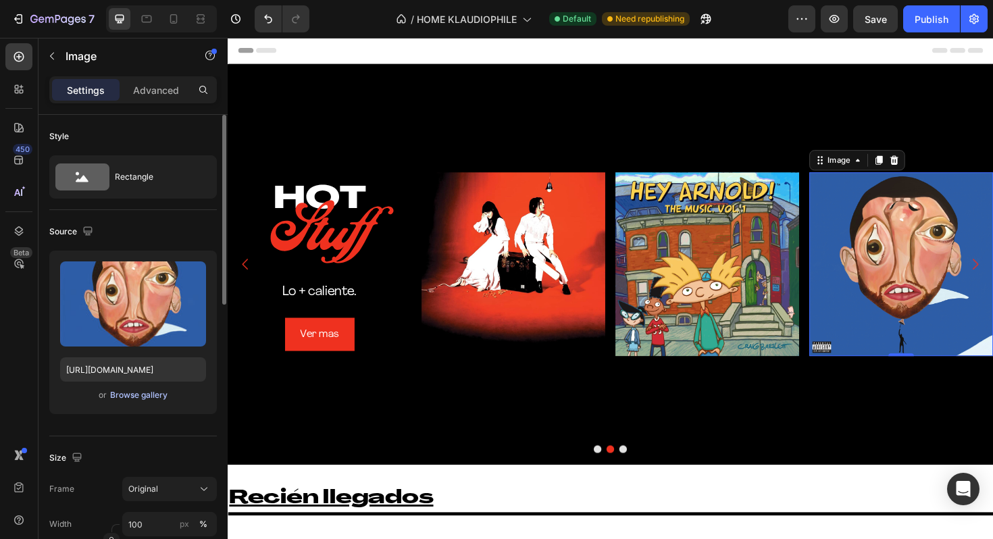
click at [134, 394] on div "Browse gallery" at bounding box center [138, 395] width 57 height 12
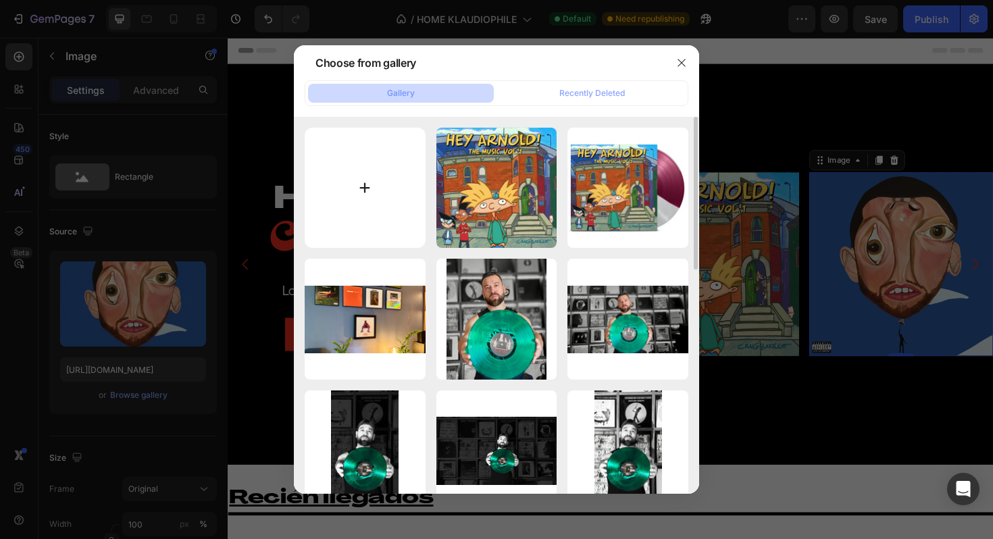
click at [368, 219] on input "file" at bounding box center [365, 188] width 121 height 121
type input "C:\fakepath\54fc53_6549894bdcd34612b9cc36409d112a38~mv2.avif"
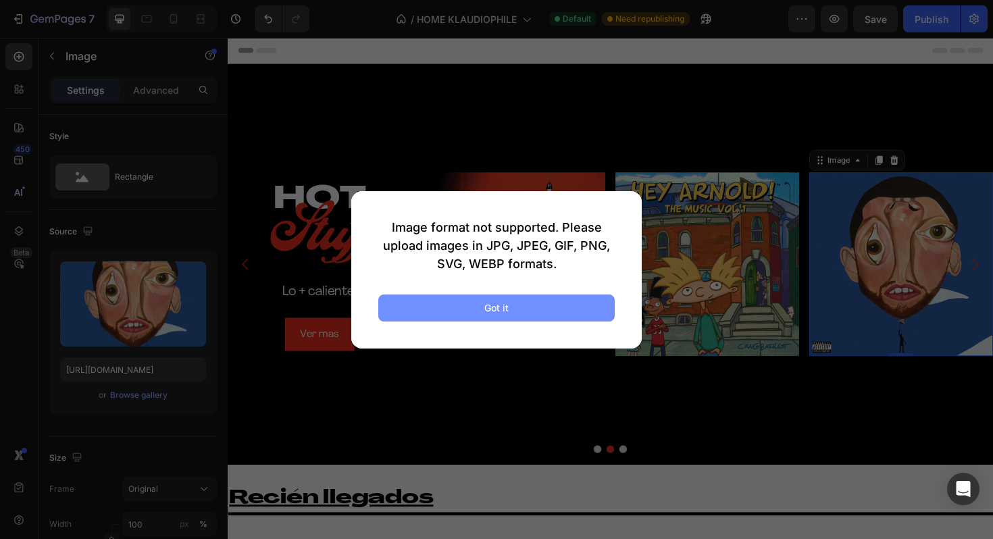
click at [521, 303] on button "Got it" at bounding box center [496, 307] width 236 height 27
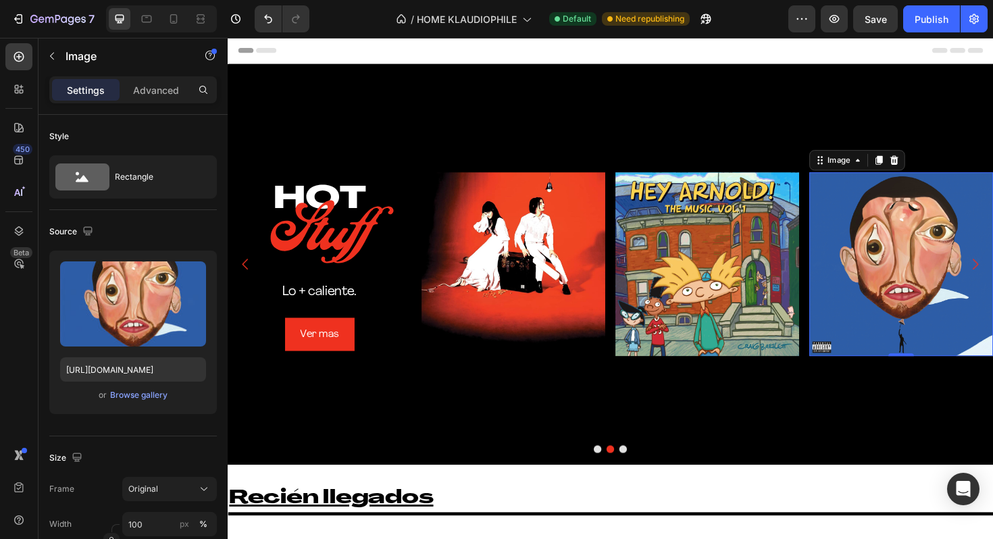
click at [920, 285] on img at bounding box center [940, 277] width 194 height 194
click at [124, 404] on div "Upload Image [URL][DOMAIN_NAME] or Browse gallery" at bounding box center [132, 332] width 167 height 163
click at [132, 394] on div "Browse gallery" at bounding box center [138, 395] width 57 height 12
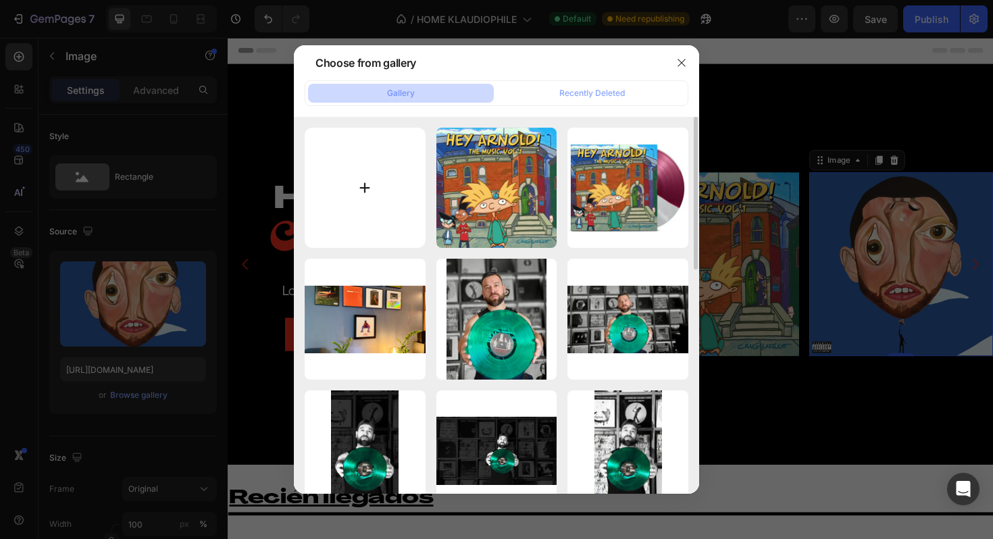
click at [355, 174] on input "file" at bounding box center [365, 188] width 121 height 121
type input "C:\fakepath\54fc53_6549894bdcd34612b9cc36409d112a38~mv2.jpg"
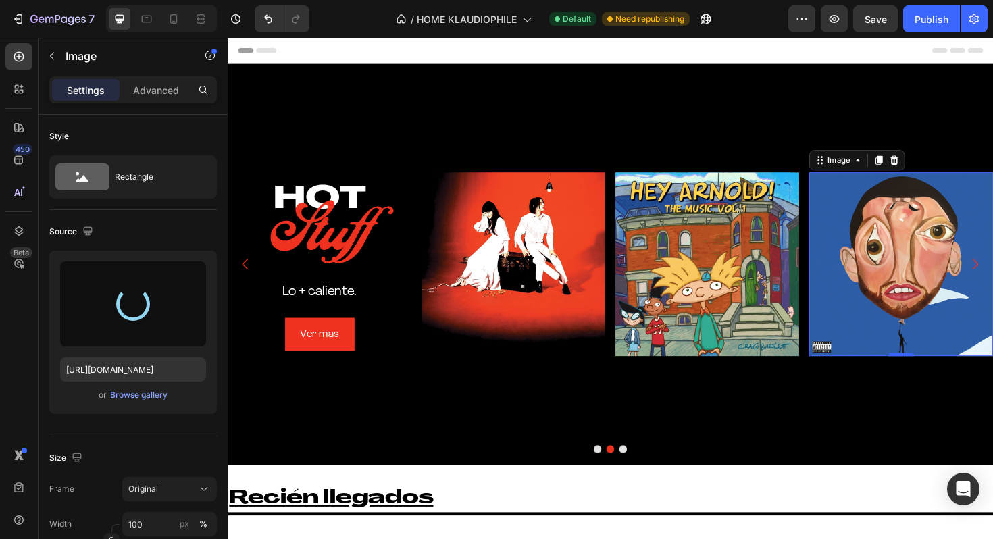
type input "[URL][DOMAIN_NAME]"
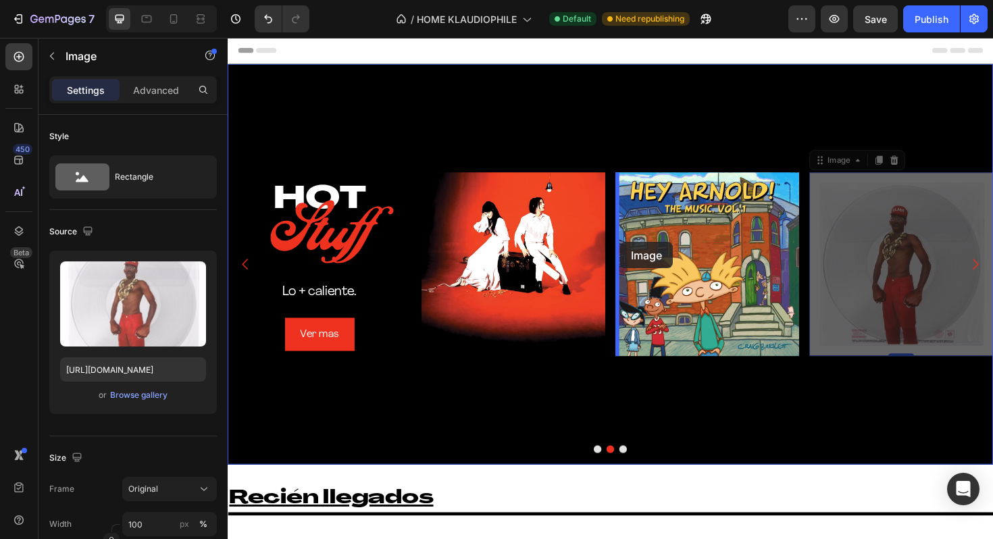
drag, startPoint x: 921, startPoint y: 236, endPoint x: 644, endPoint y: 254, distance: 278.1
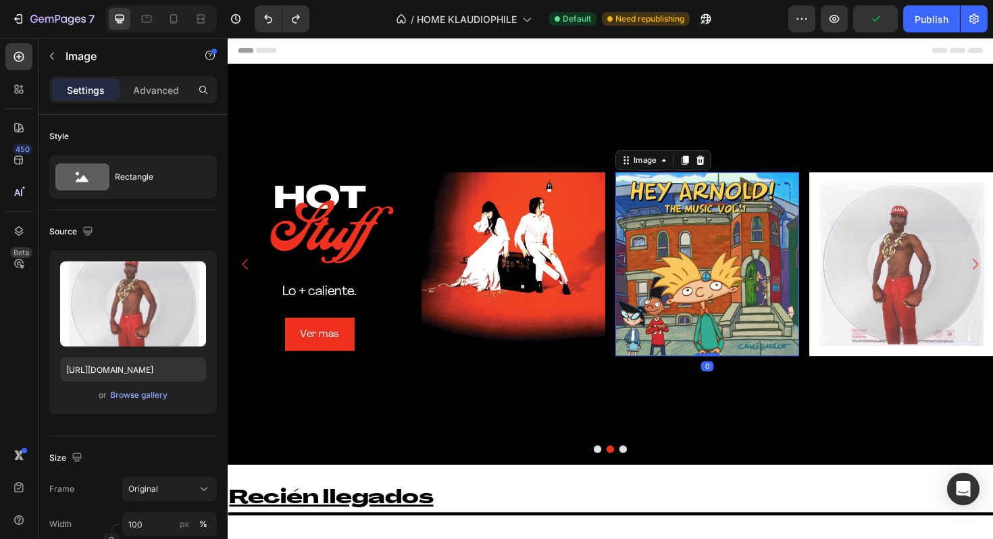
click at [747, 236] on img at bounding box center [735, 277] width 194 height 194
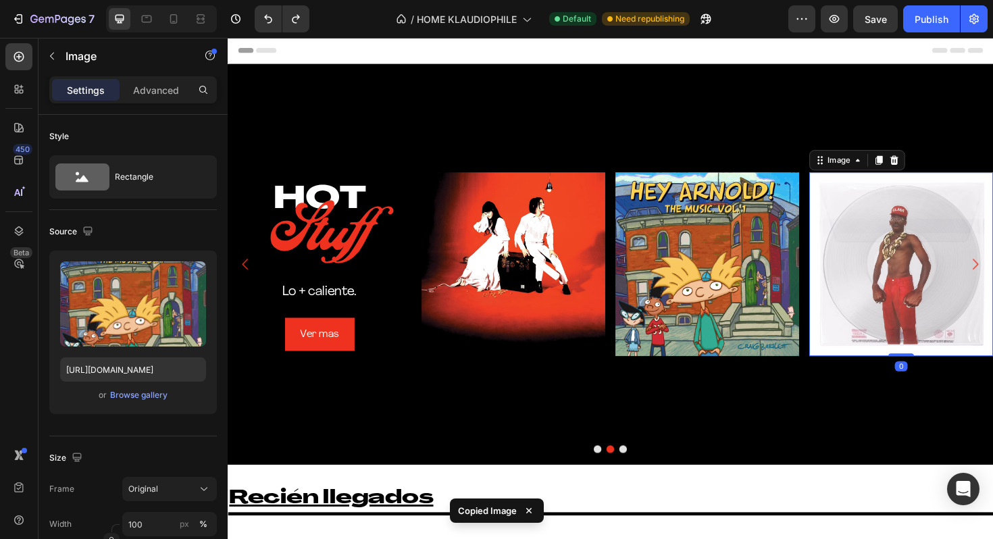
click at [941, 231] on img at bounding box center [940, 277] width 194 height 194
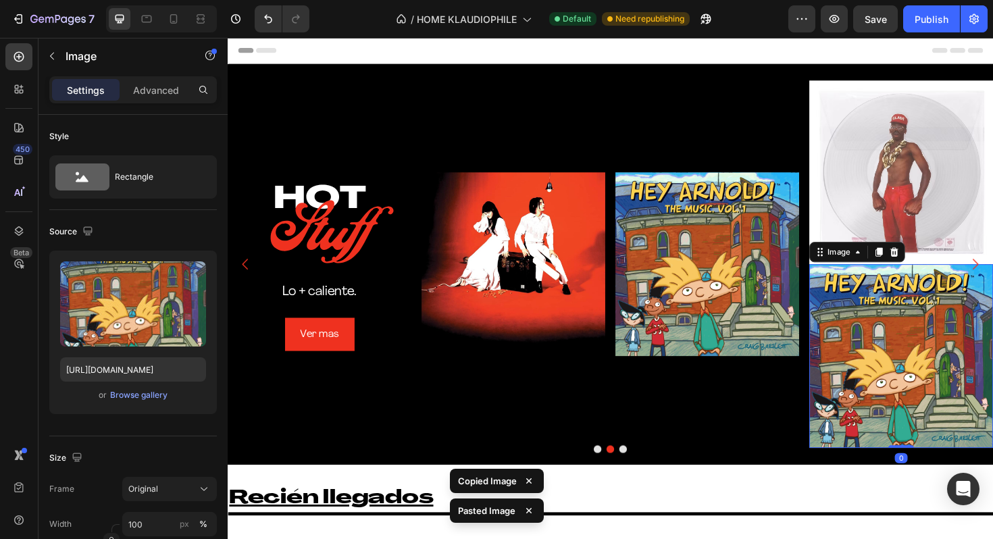
click at [914, 327] on img at bounding box center [940, 375] width 194 height 194
click at [937, 260] on icon at bounding box center [933, 264] width 11 height 11
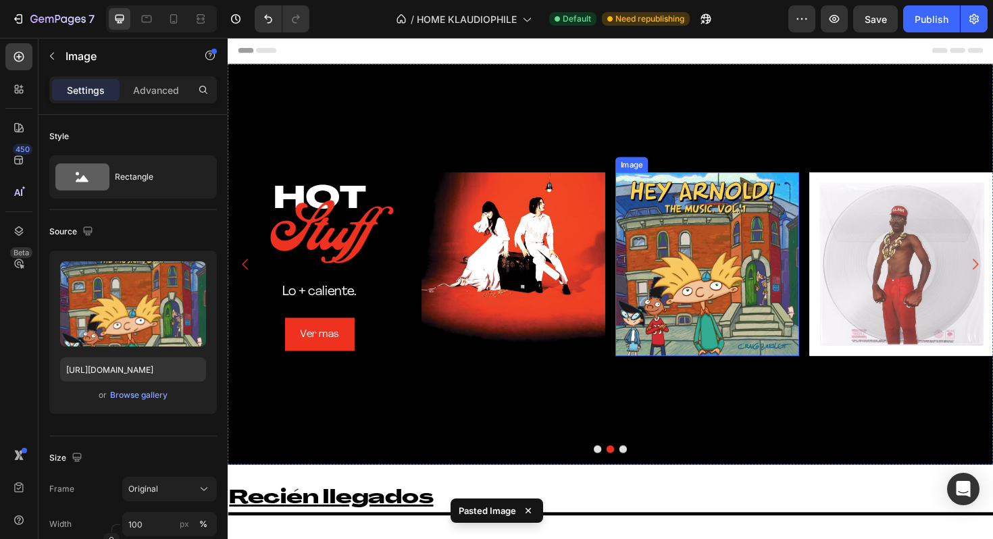
click at [731, 248] on img at bounding box center [735, 277] width 194 height 194
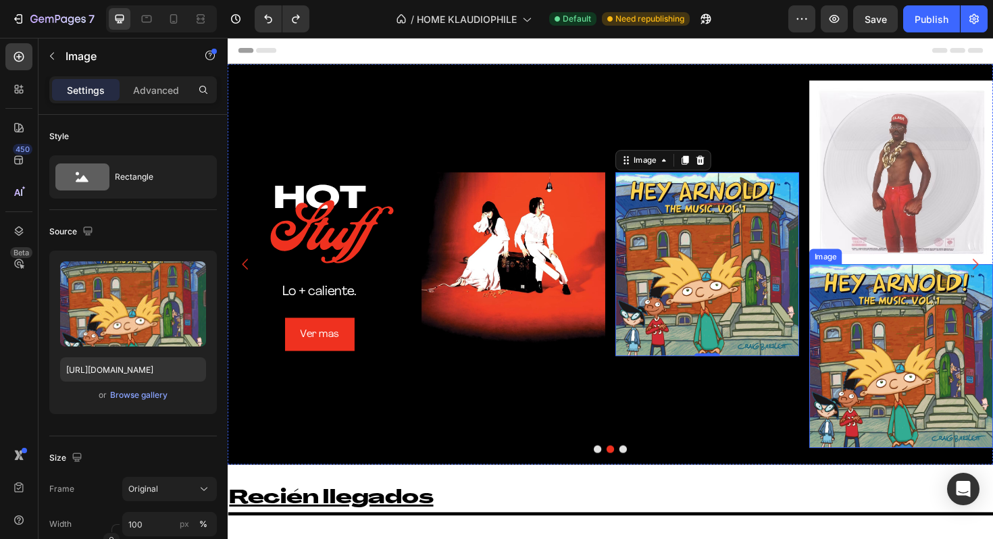
click at [909, 298] on img at bounding box center [940, 375] width 194 height 194
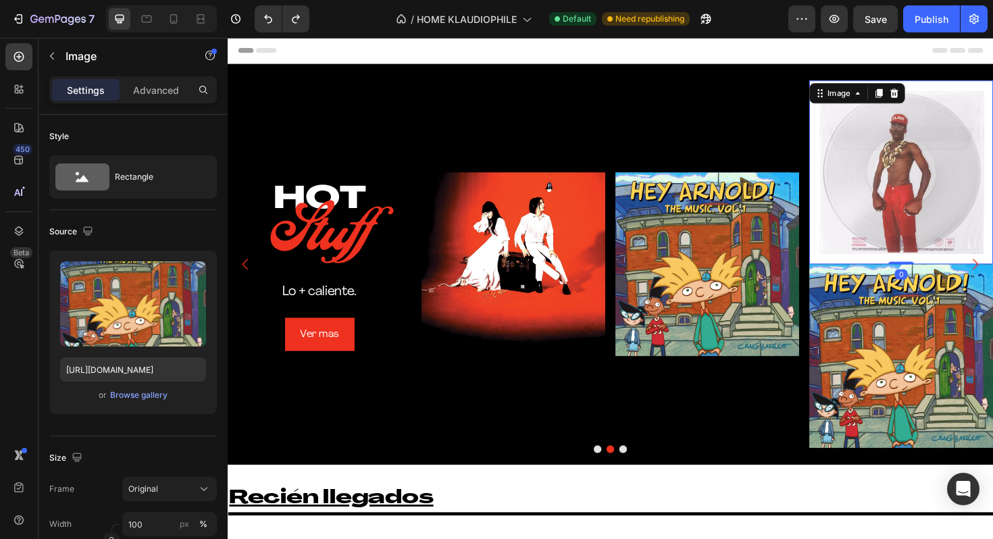
click at [939, 181] on img at bounding box center [940, 180] width 194 height 194
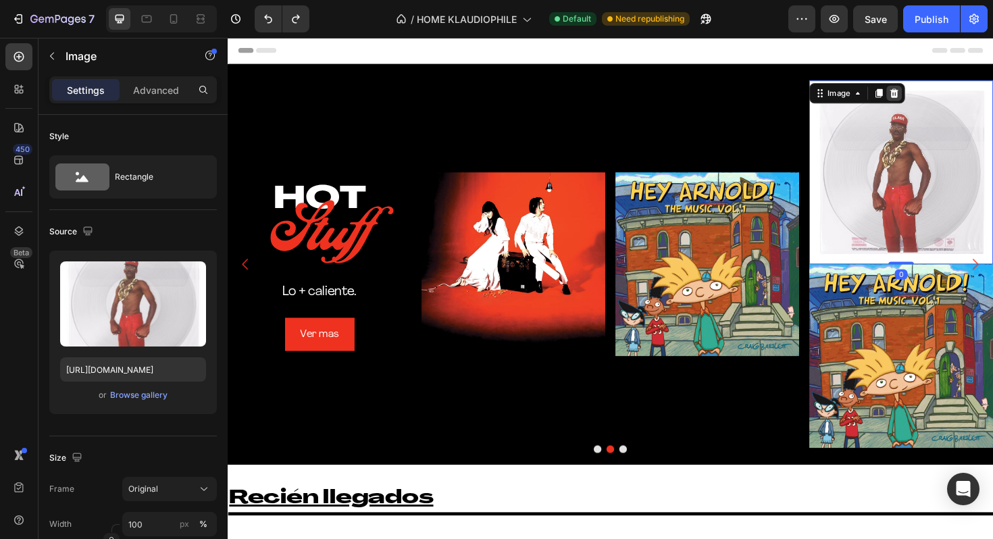
click at [935, 92] on icon at bounding box center [933, 96] width 11 height 11
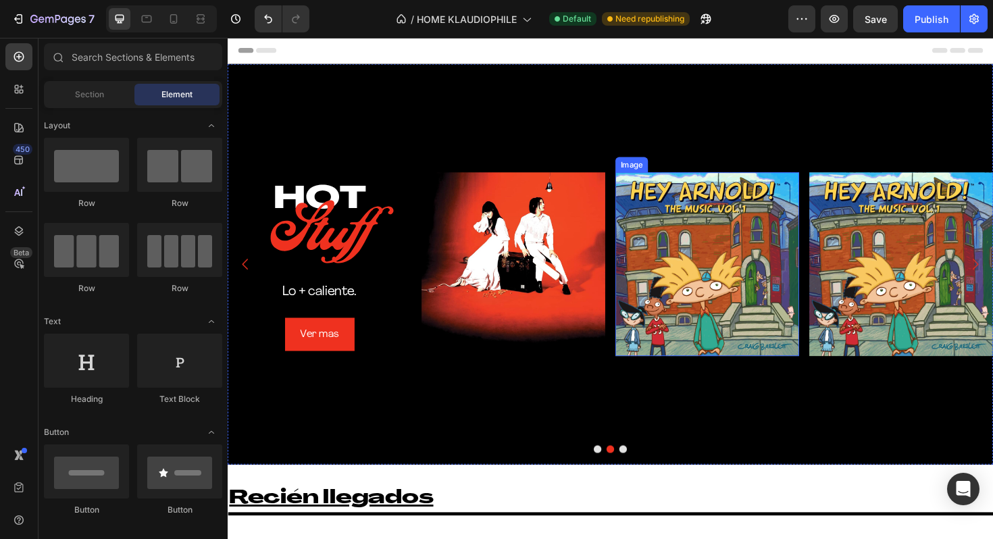
click at [773, 236] on img at bounding box center [735, 277] width 194 height 194
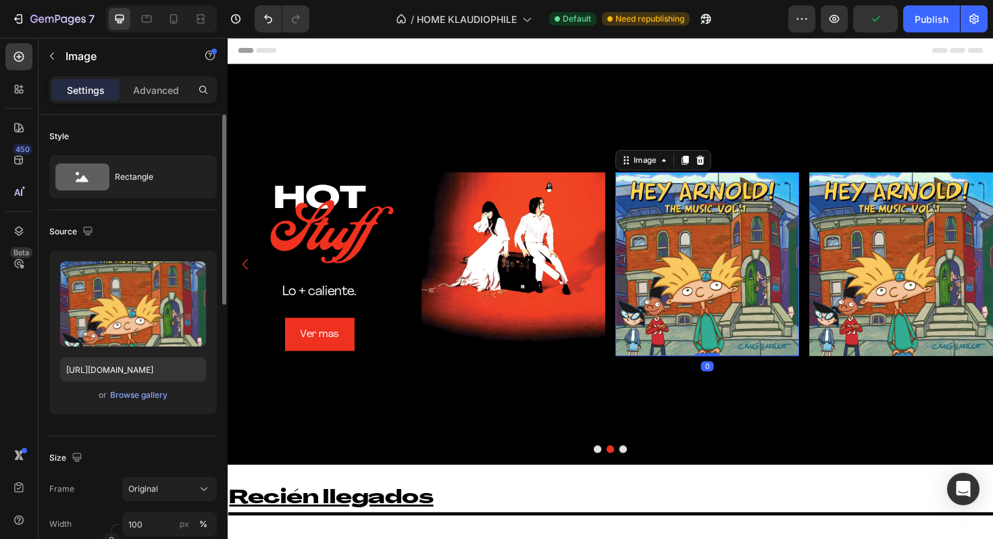
click at [145, 387] on div "or Browse gallery" at bounding box center [133, 395] width 146 height 16
click at [140, 401] on button "Browse gallery" at bounding box center [138, 395] width 59 height 14
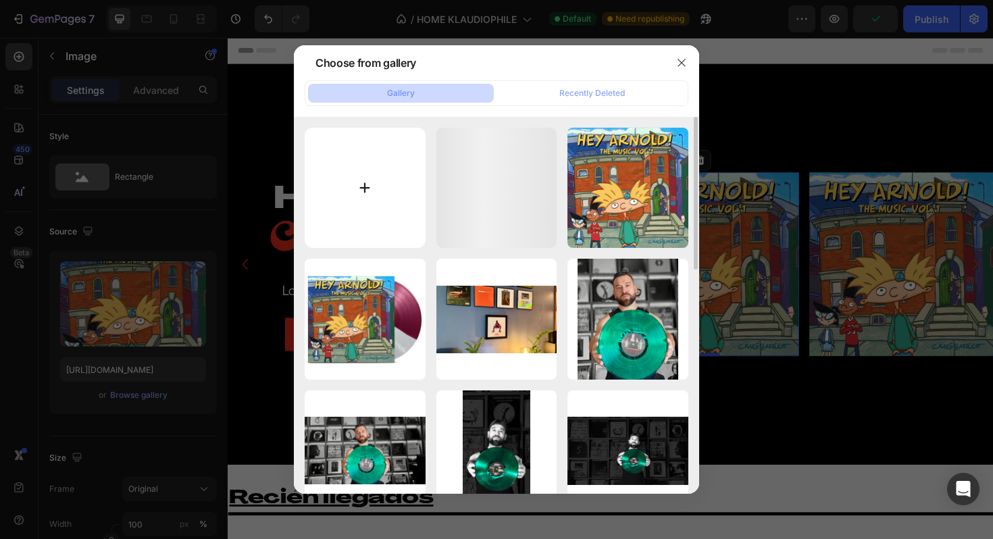
click at [348, 230] on input "file" at bounding box center [365, 188] width 121 height 121
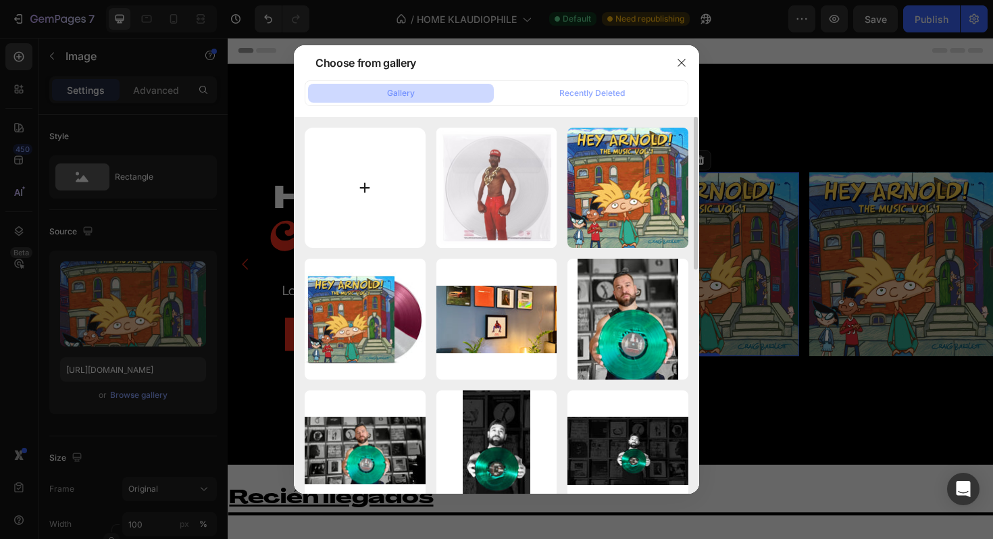
type input "C:\fakepath\54fc53_6549894bdcd34612b9cc36409d112a38~mv2.jpg"
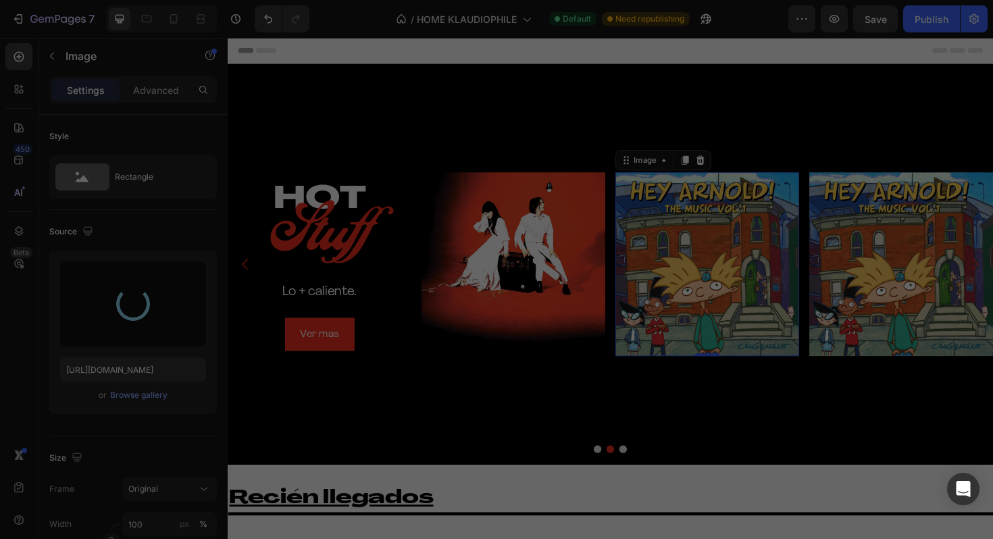
type input "[URL][DOMAIN_NAME]"
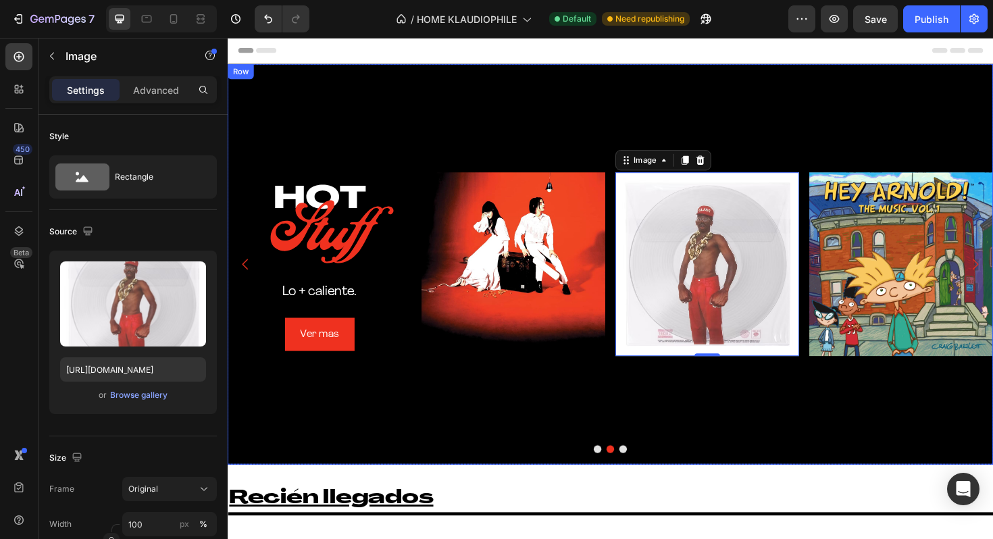
click at [829, 393] on div "Image 0" at bounding box center [735, 278] width 194 height 424
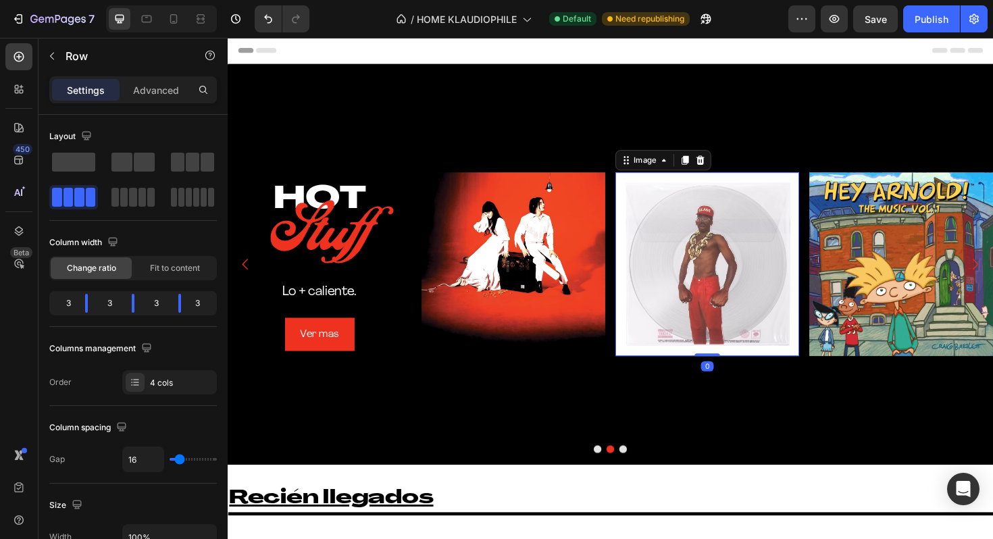
click at [750, 289] on img at bounding box center [735, 277] width 194 height 194
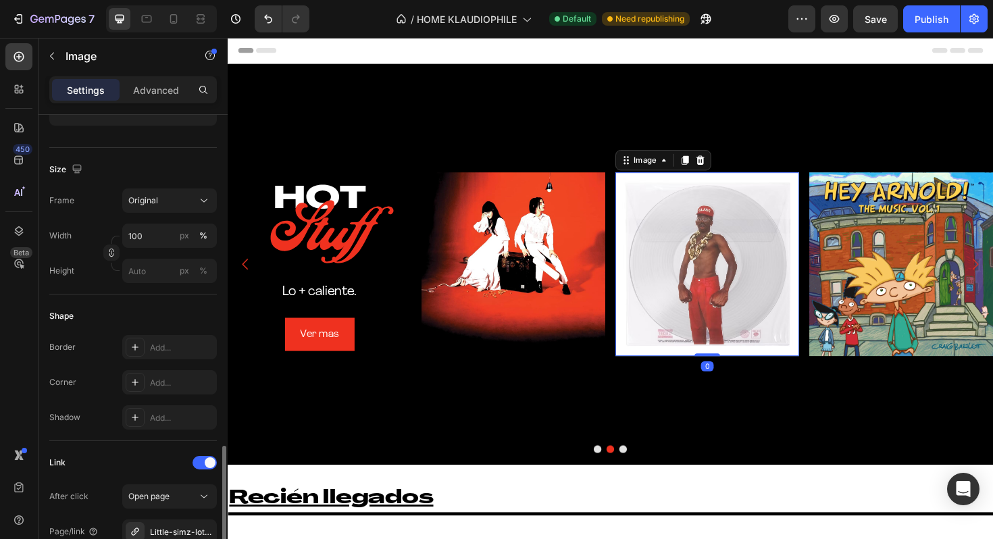
scroll to position [490, 0]
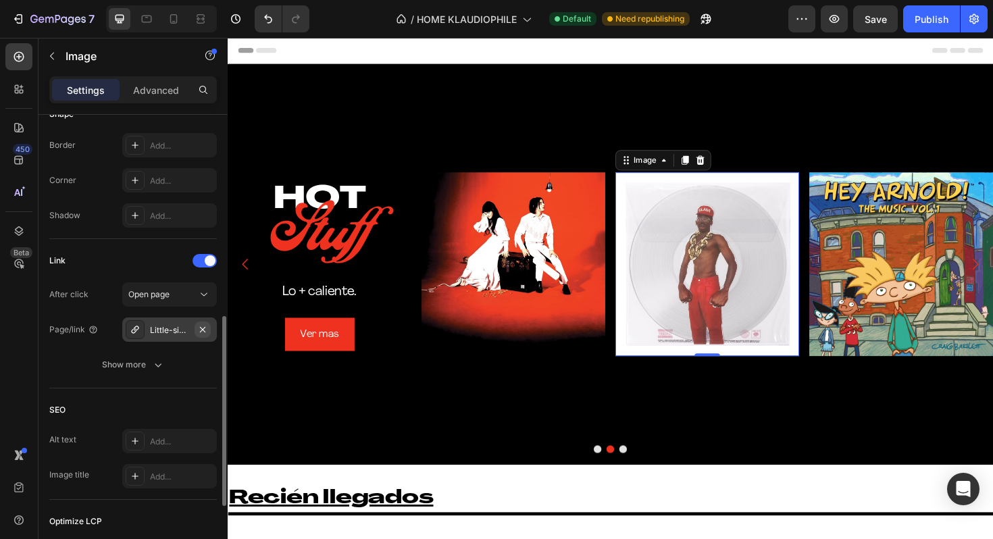
click at [206, 328] on icon "button" at bounding box center [202, 329] width 11 height 11
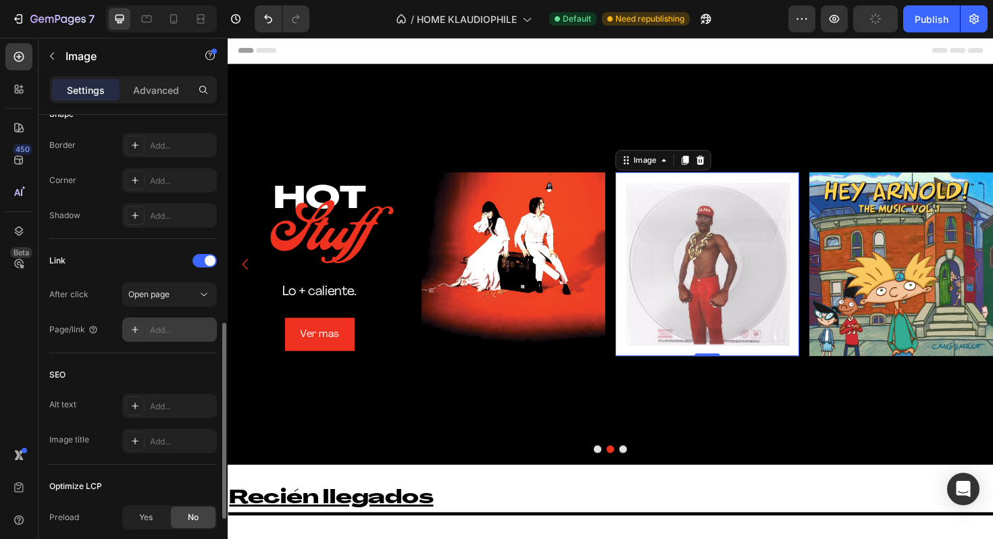
click at [159, 331] on div "Add..." at bounding box center [181, 330] width 63 height 12
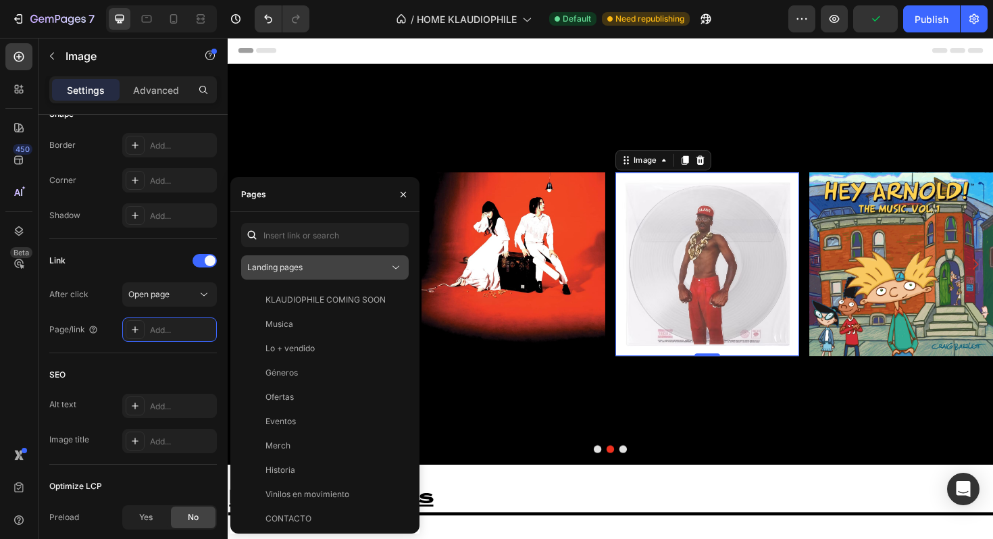
click at [308, 273] on div "Landing pages" at bounding box center [318, 267] width 142 height 12
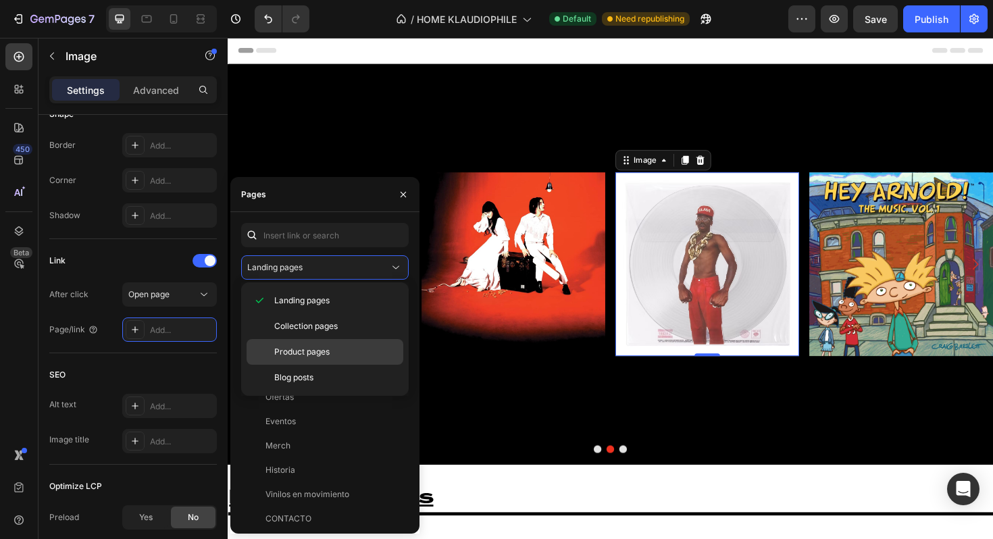
click at [325, 346] on span "Product pages" at bounding box center [301, 352] width 55 height 12
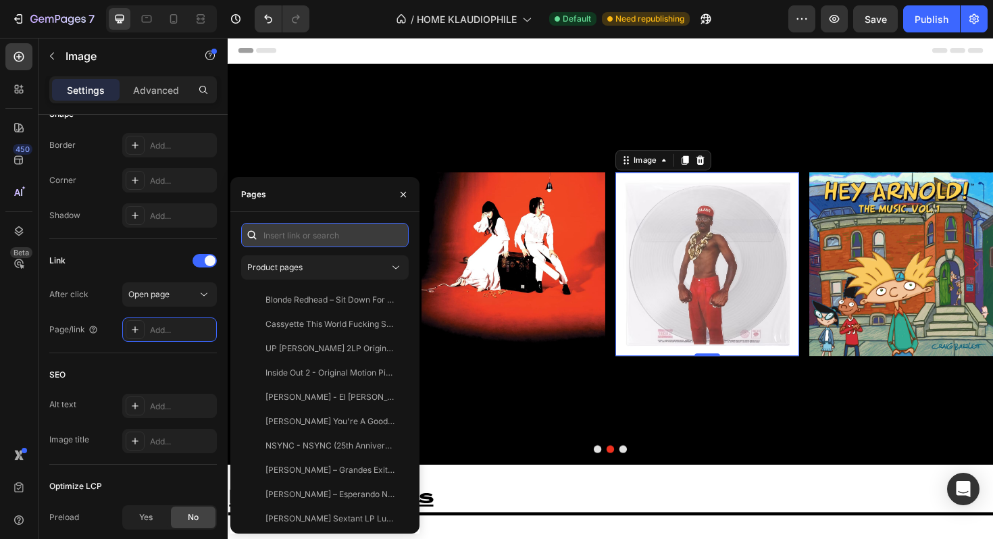
click at [339, 234] on input "text" at bounding box center [324, 235] width 167 height 24
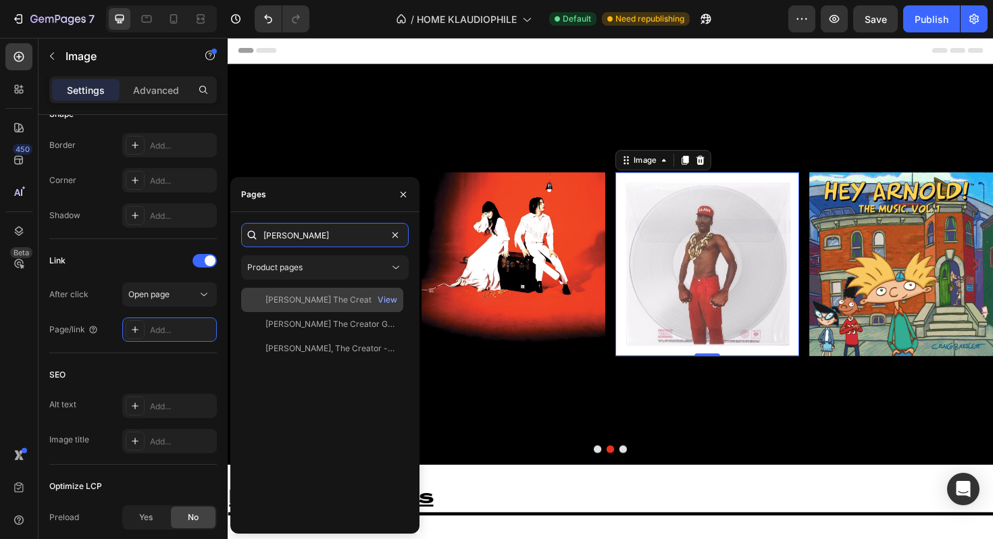
type input "[PERSON_NAME]"
click at [332, 301] on div "[PERSON_NAME] The Creator - DON'T TAP THE GLASS VINYL (TEST PRESSING VERSION 1)" at bounding box center [330, 300] width 130 height 12
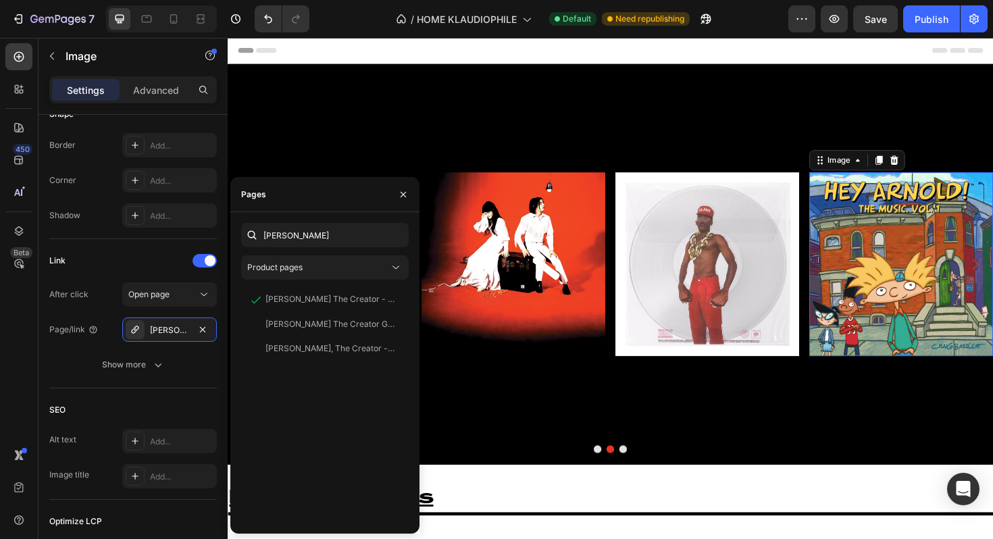
click at [884, 254] on img at bounding box center [940, 277] width 194 height 194
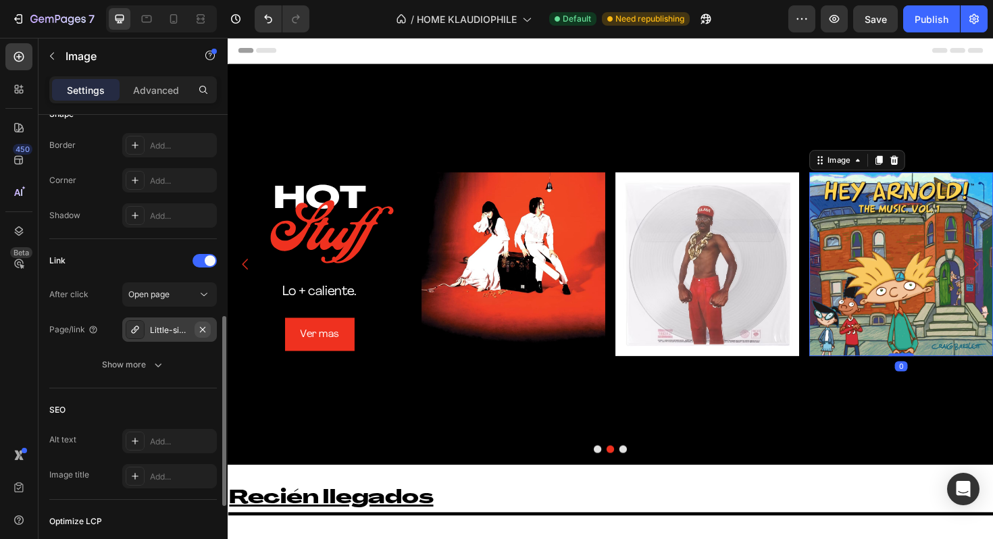
click at [207, 330] on icon "button" at bounding box center [202, 329] width 11 height 11
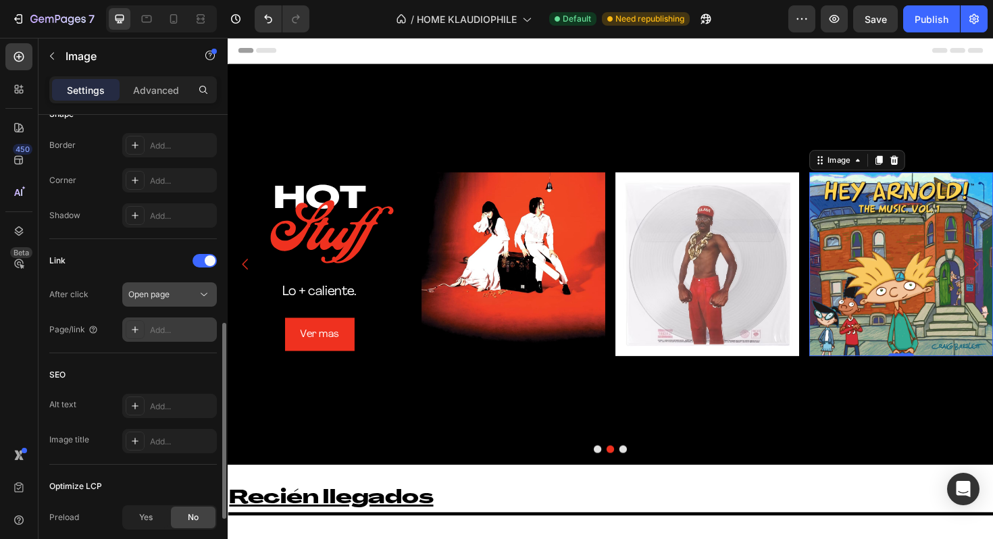
click at [182, 300] on div "Open page" at bounding box center [162, 294] width 69 height 12
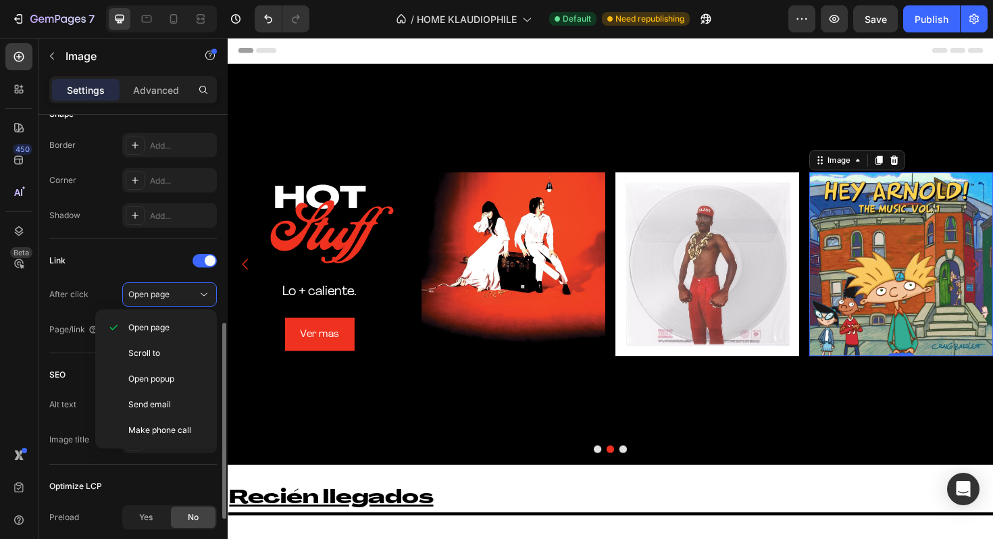
click at [166, 267] on div "Link" at bounding box center [132, 261] width 167 height 22
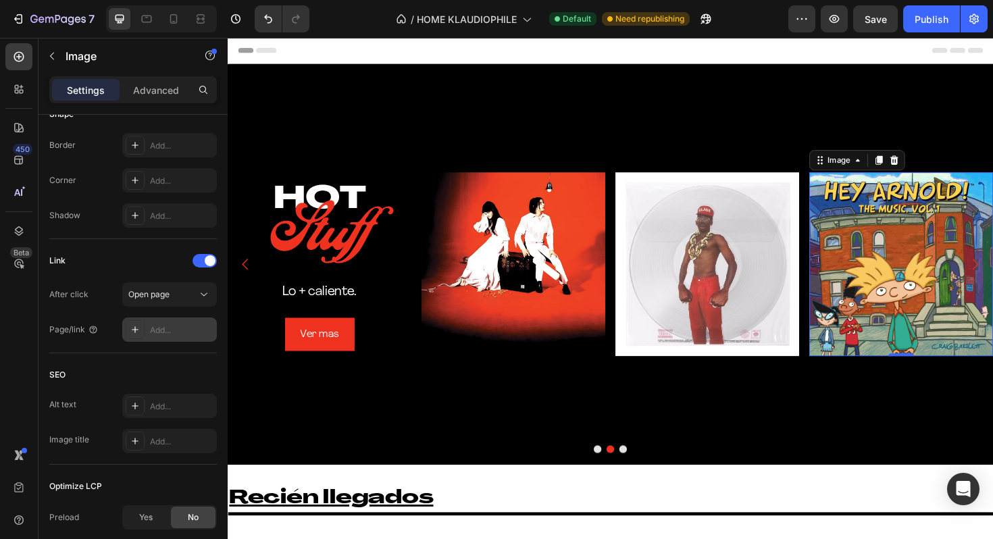
click at [172, 318] on div "Add..." at bounding box center [169, 329] width 95 height 24
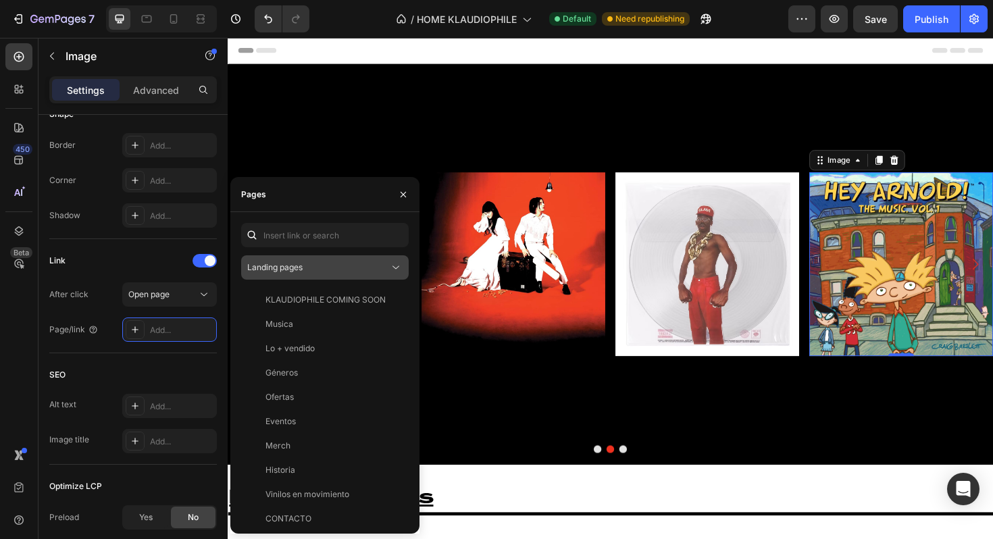
click at [344, 266] on div "Landing pages" at bounding box center [318, 267] width 142 height 12
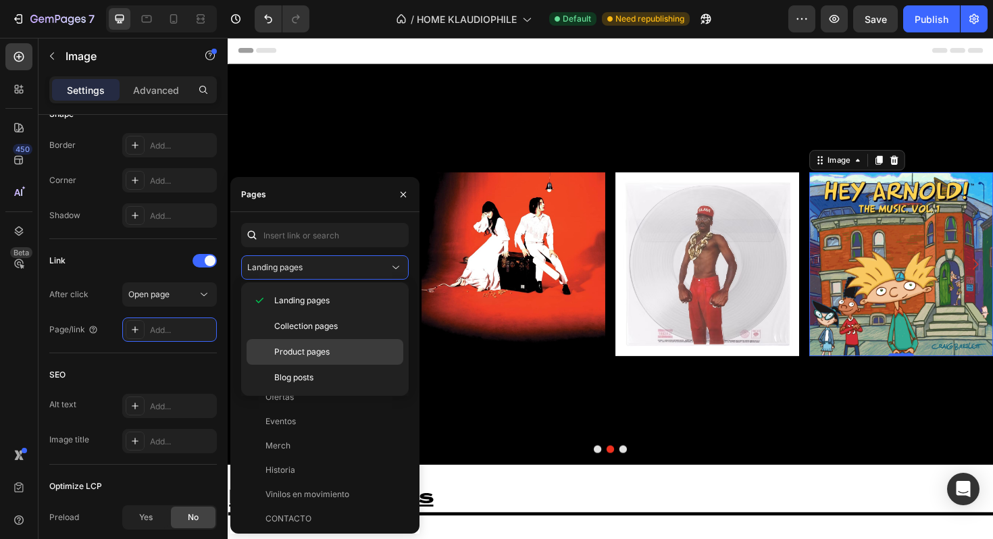
click at [342, 365] on div "Product pages" at bounding box center [324, 378] width 157 height 26
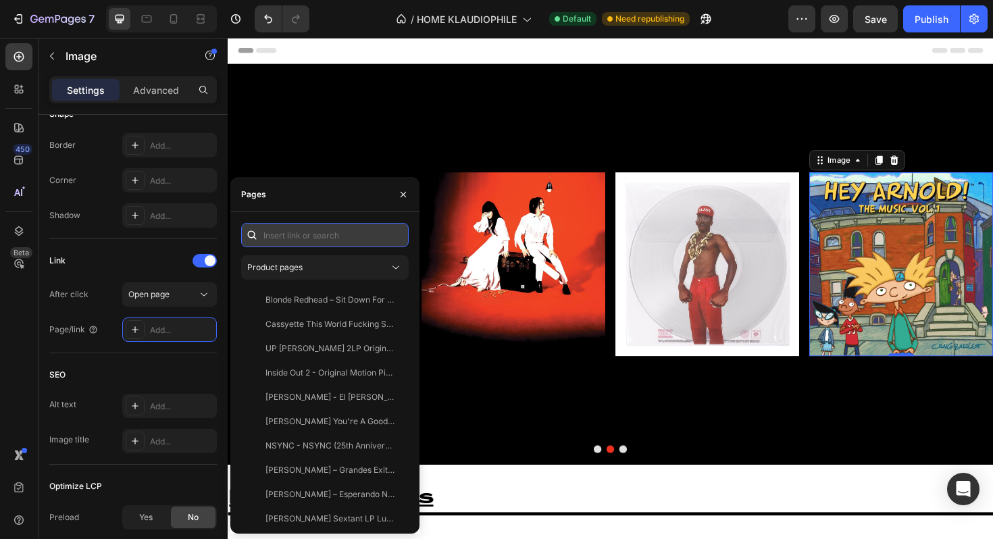
click at [357, 234] on input "text" at bounding box center [324, 235] width 167 height 24
type input "q"
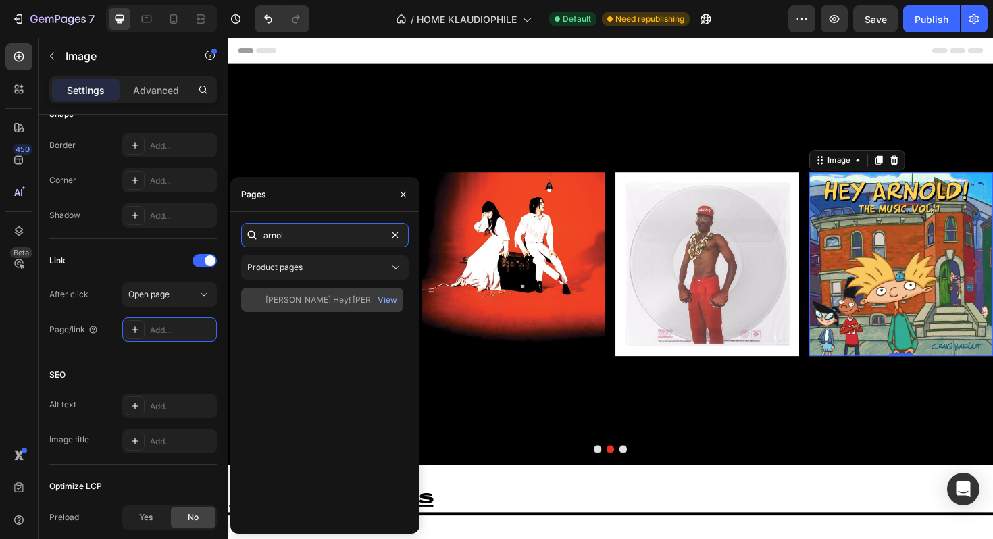
type input "arnol"
click at [316, 305] on div "[PERSON_NAME] Hey! [PERSON_NAME] - Vinyl Soundtrack | Europe Exclusive" at bounding box center [330, 300] width 130 height 12
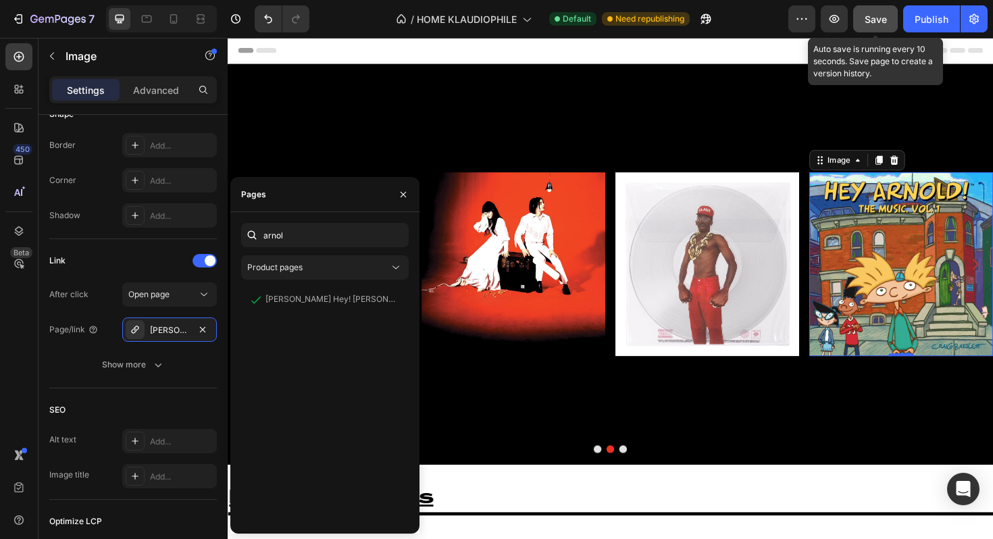
click at [887, 22] on button "Save" at bounding box center [875, 18] width 45 height 27
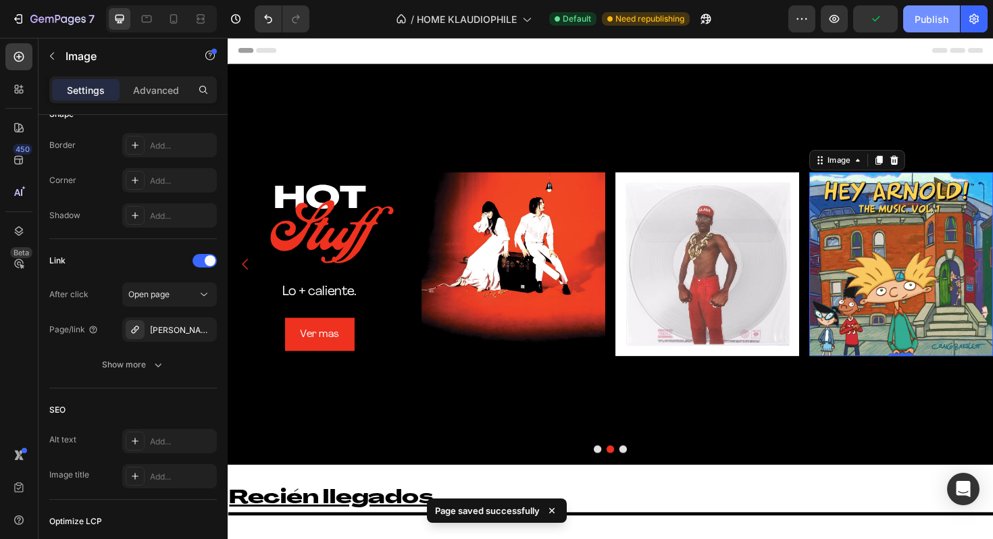
click at [928, 19] on div "Publish" at bounding box center [931, 19] width 34 height 14
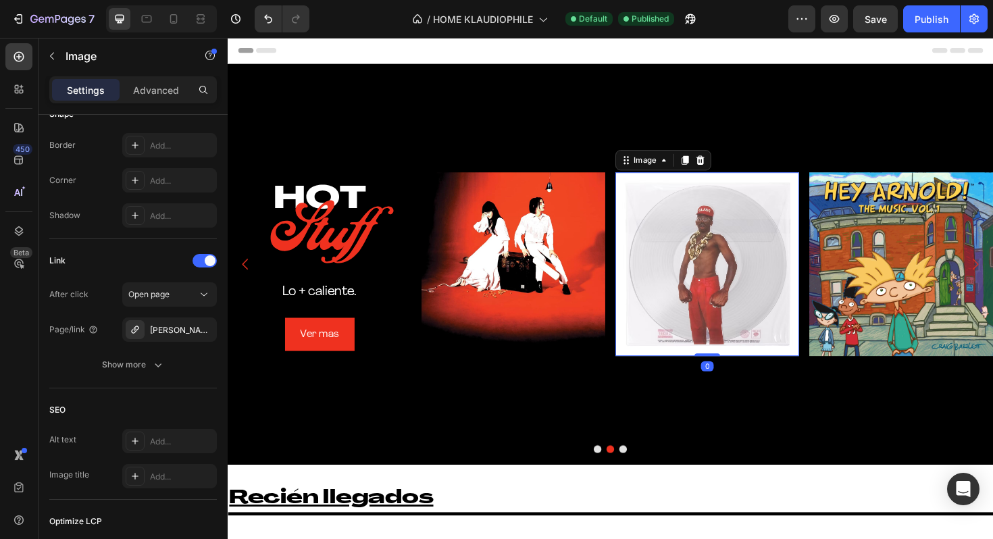
click at [712, 274] on img at bounding box center [735, 277] width 194 height 194
click at [712, 226] on img at bounding box center [735, 277] width 194 height 194
click at [206, 332] on icon "button" at bounding box center [202, 329] width 11 height 11
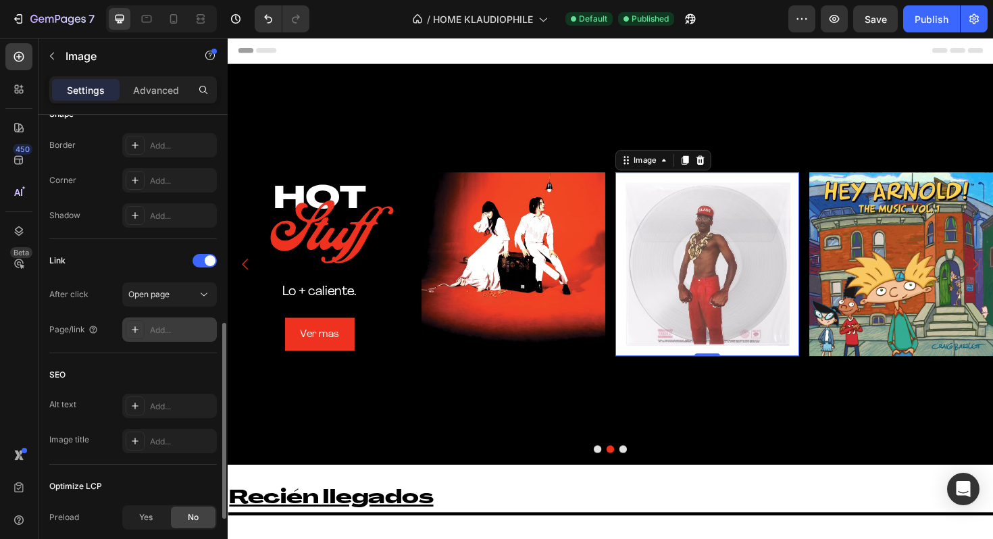
click at [206, 332] on div "Add..." at bounding box center [181, 330] width 63 height 12
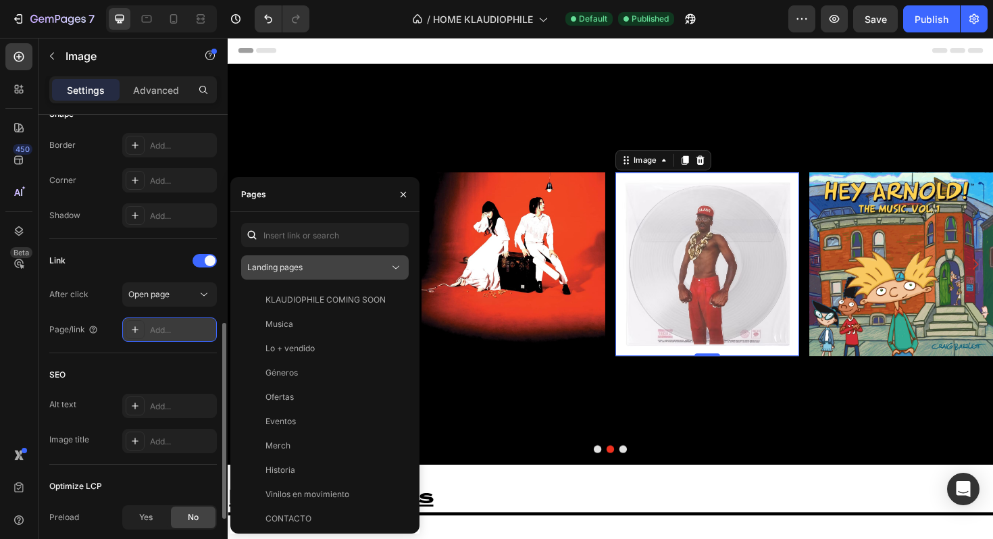
click at [333, 274] on button "Landing pages" at bounding box center [324, 267] width 167 height 24
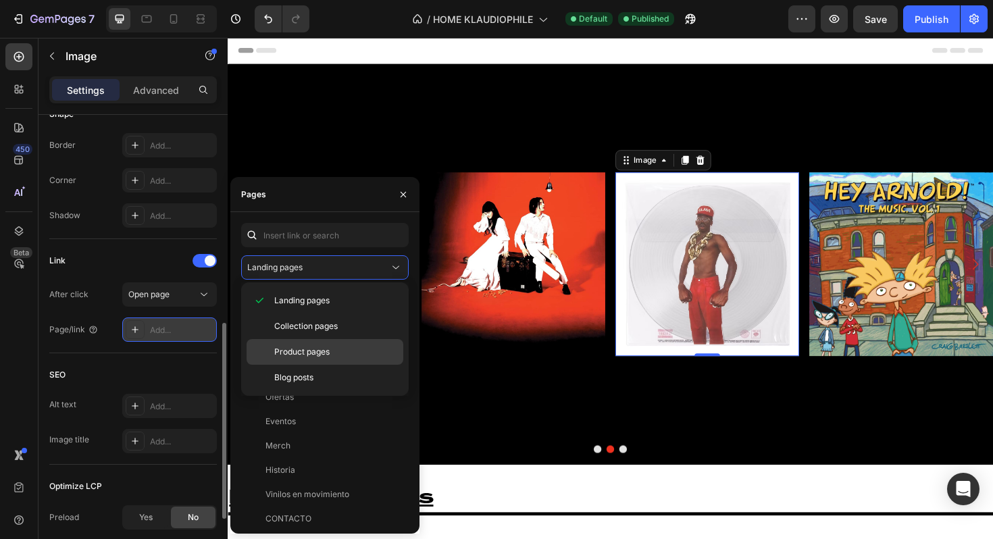
click at [326, 348] on span "Product pages" at bounding box center [301, 352] width 55 height 12
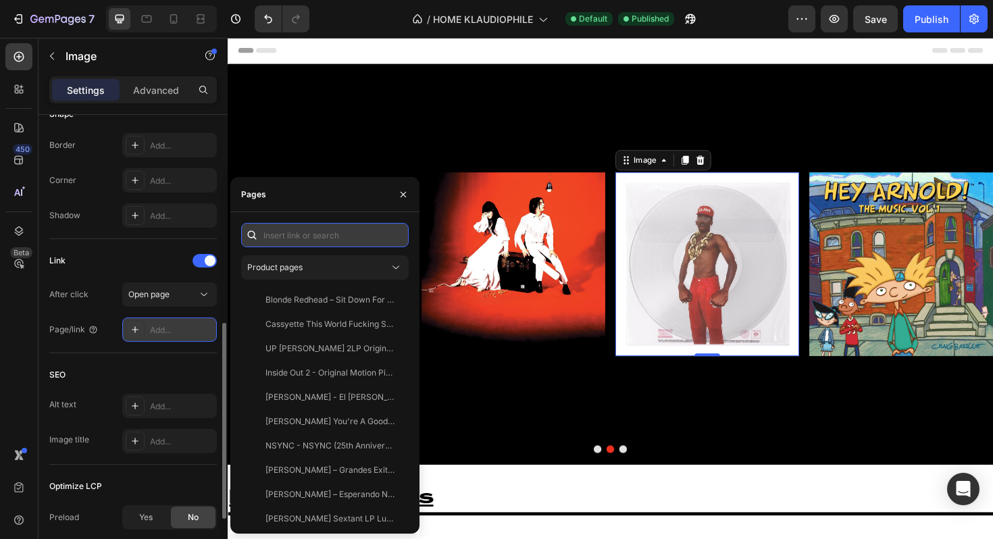
click at [340, 232] on input "text" at bounding box center [324, 235] width 167 height 24
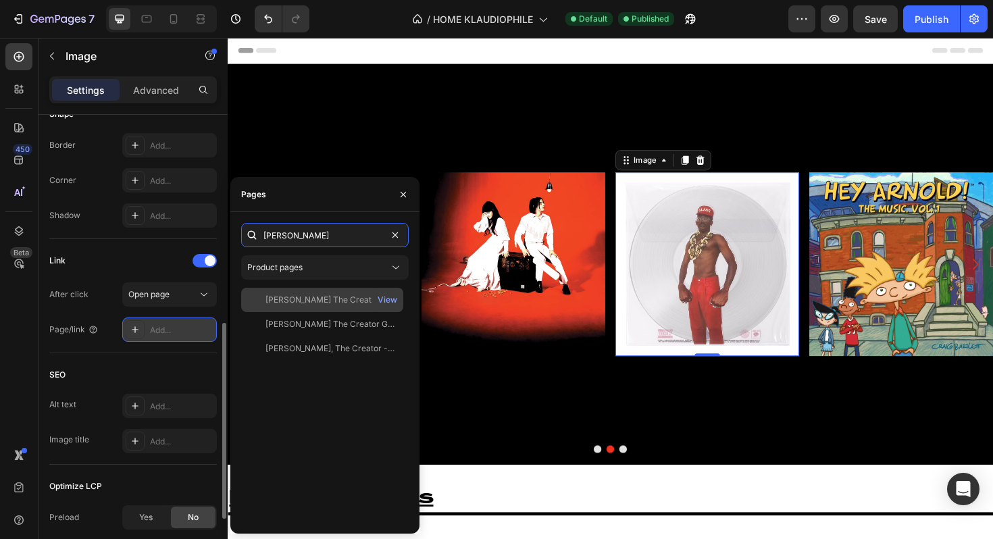
type input "[PERSON_NAME]"
click at [304, 303] on div "[PERSON_NAME] The Creator - DON'T TAP THE GLASS VINYL (TEST PRESSING VERSION 1)" at bounding box center [330, 300] width 130 height 12
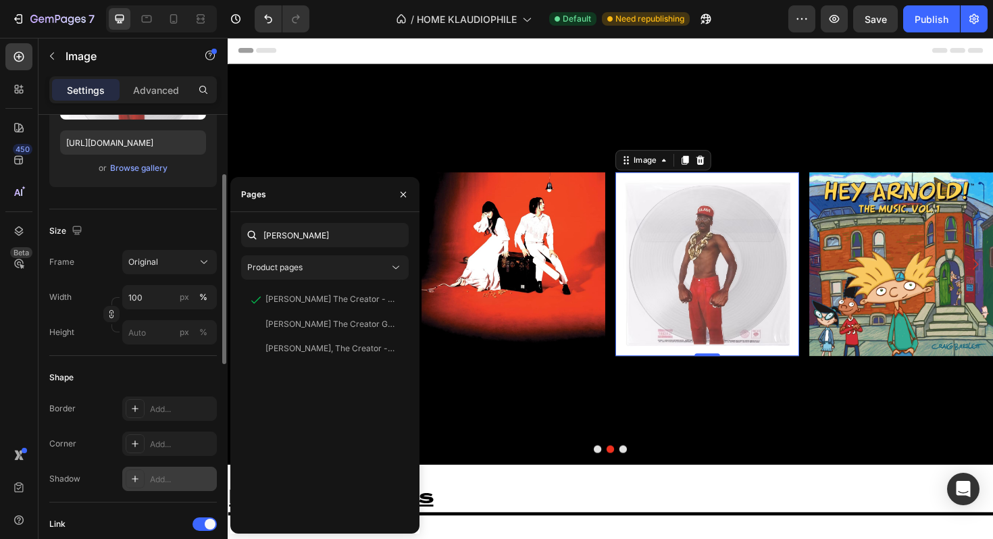
scroll to position [197, 0]
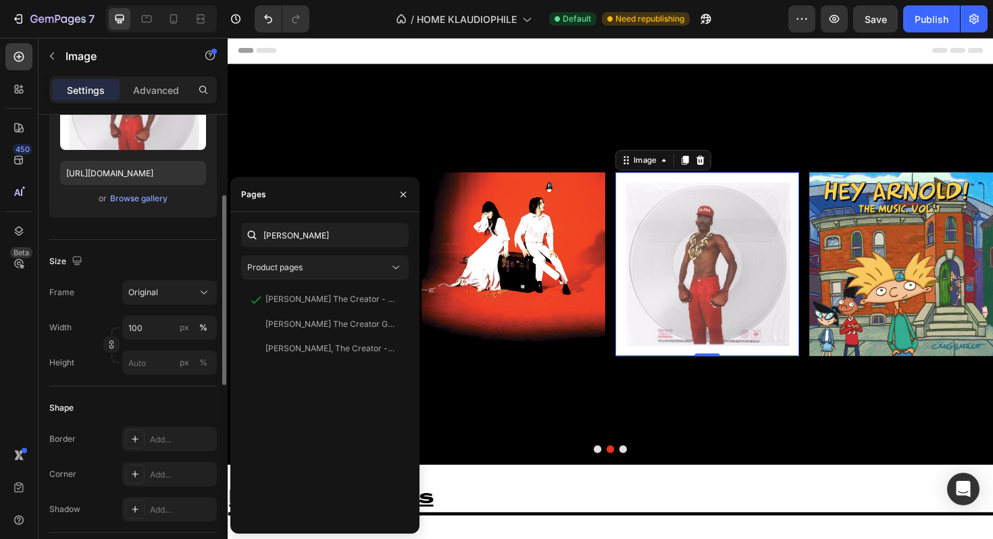
click at [188, 199] on div "or Browse gallery" at bounding box center [133, 198] width 146 height 16
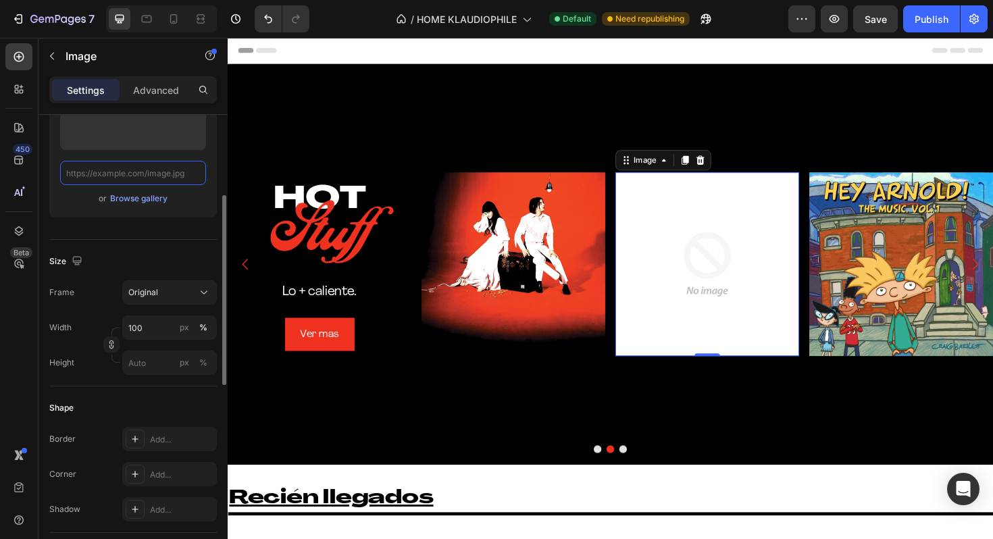
scroll to position [0, 0]
click at [151, 207] on div "Upload Image or Browse gallery" at bounding box center [132, 135] width 167 height 163
click at [145, 199] on div "Browse gallery" at bounding box center [138, 198] width 57 height 12
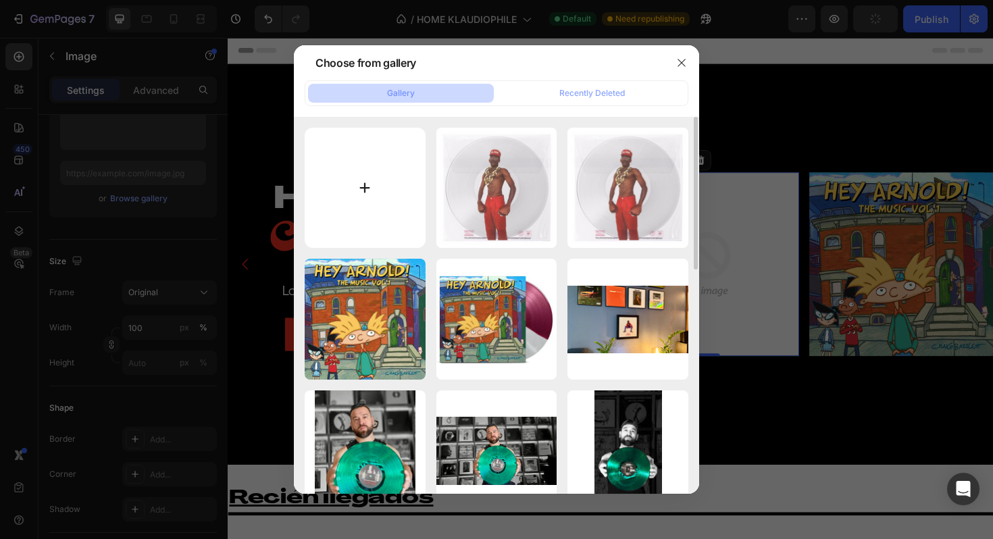
click at [392, 178] on input "file" at bounding box center [365, 188] width 121 height 121
type input "C:\fakepath\s-l1600 - 2025-08-26T122829.764.webp"
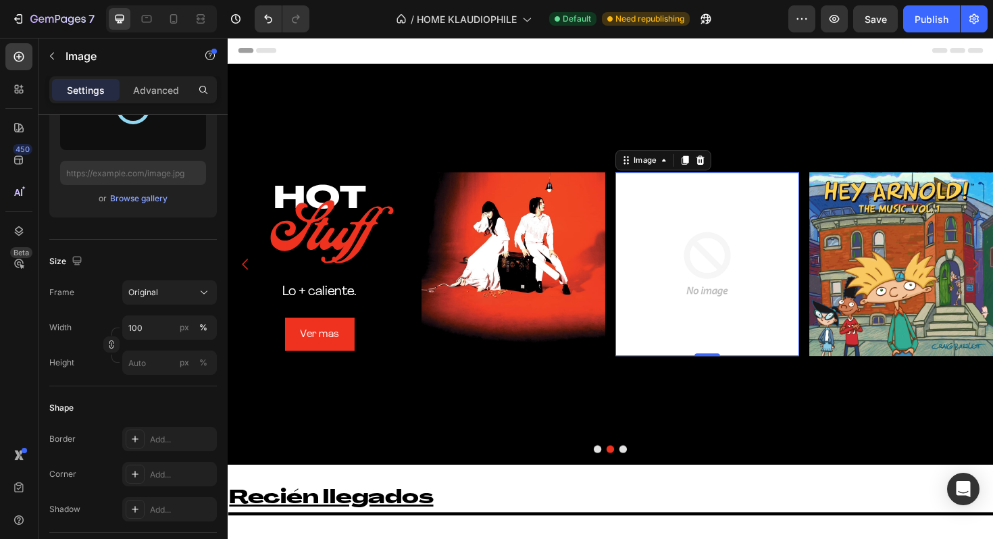
type input "[URL][DOMAIN_NAME]"
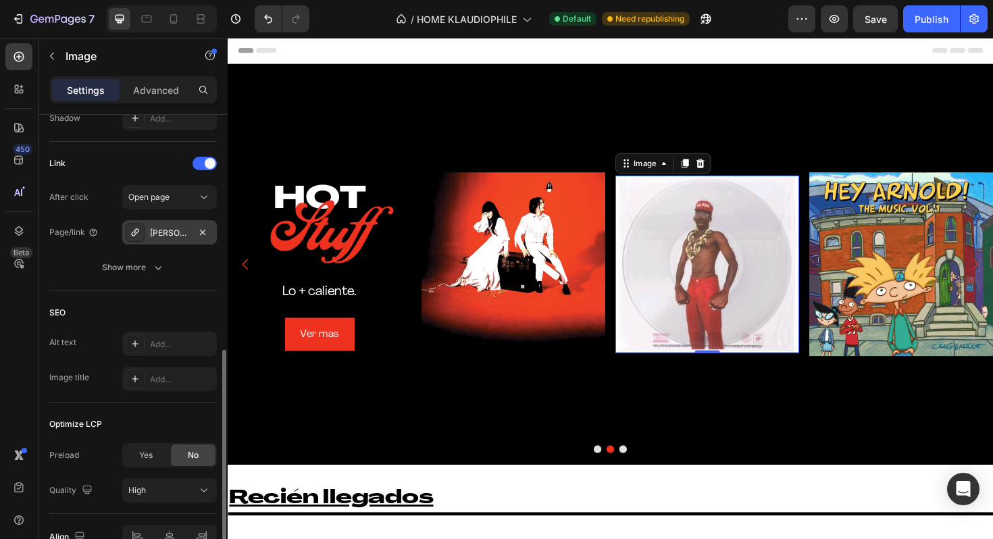
scroll to position [572, 0]
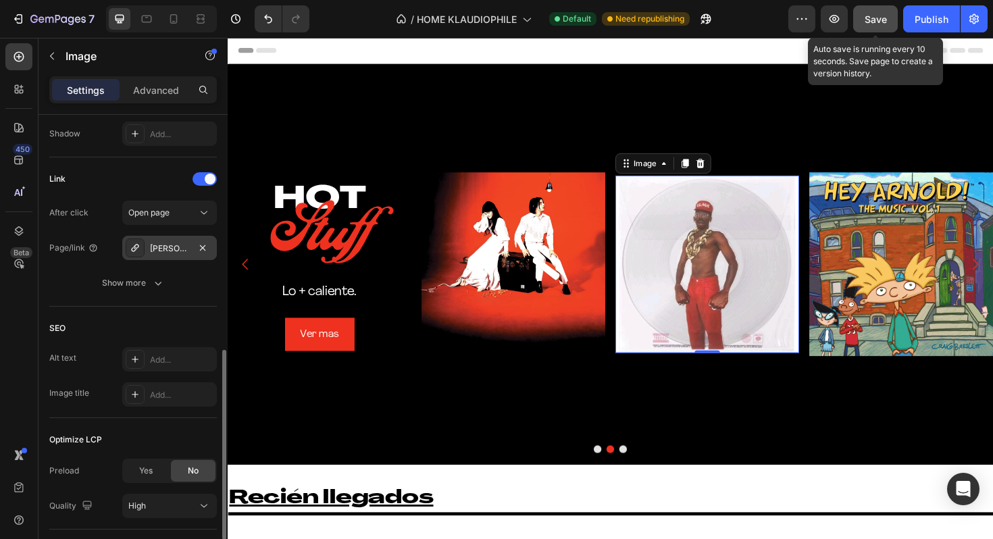
click at [873, 18] on span "Save" at bounding box center [875, 19] width 22 height 11
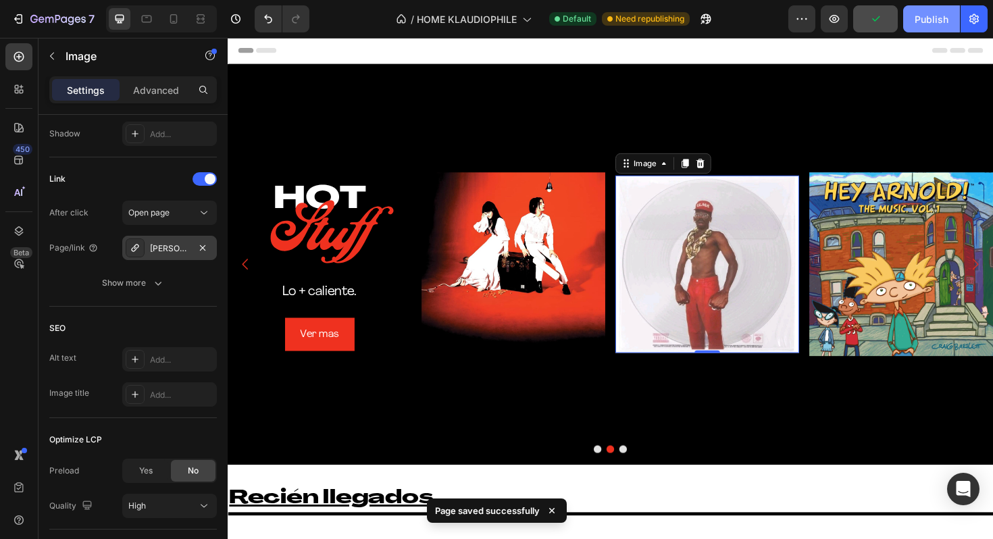
click at [927, 19] on div "Publish" at bounding box center [931, 19] width 34 height 14
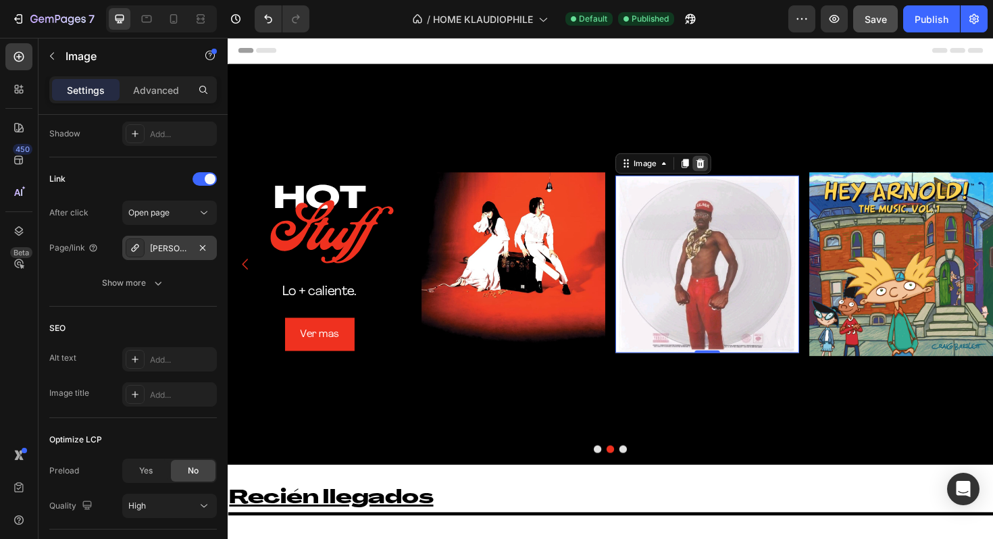
click at [731, 170] on icon at bounding box center [728, 170] width 11 height 11
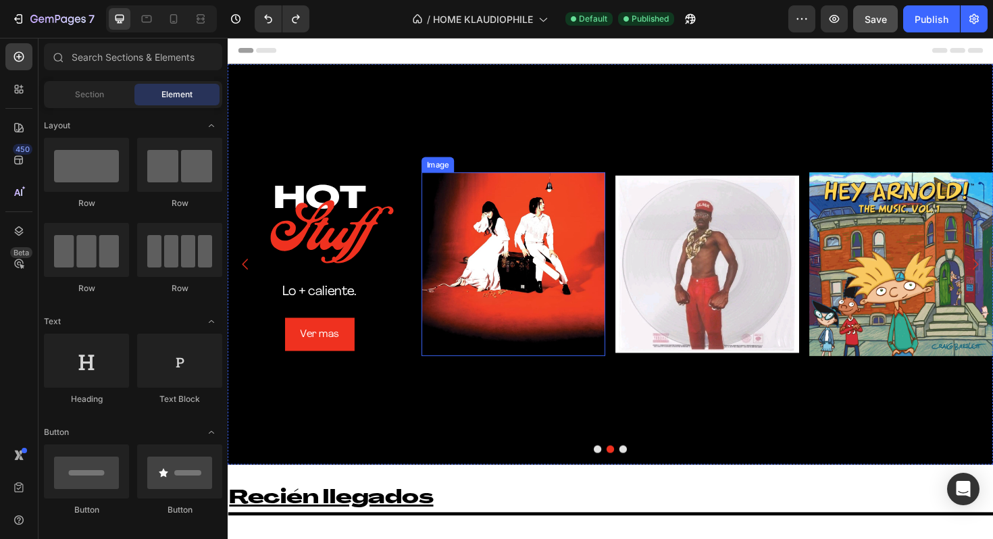
click at [671, 244] on img at bounding box center [735, 277] width 194 height 187
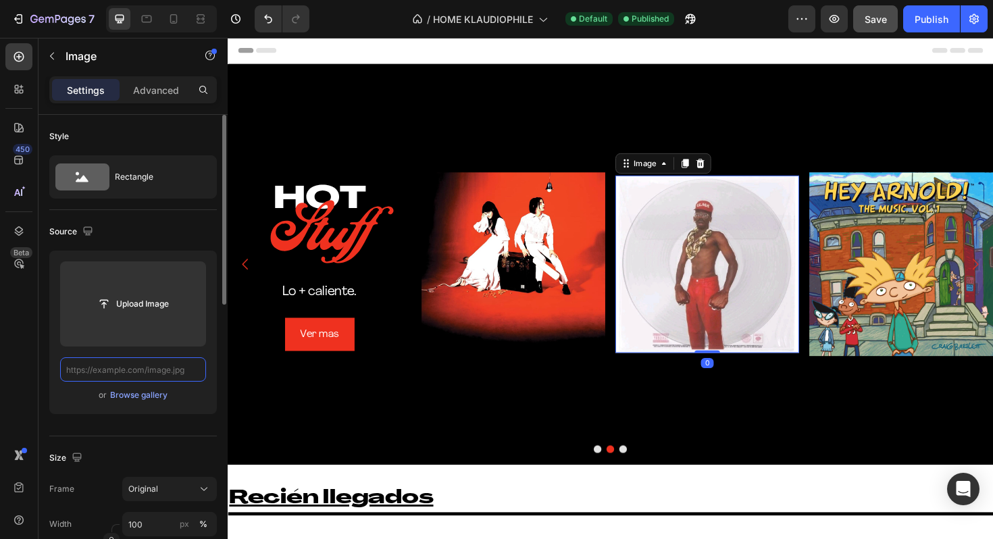
scroll to position [0, 0]
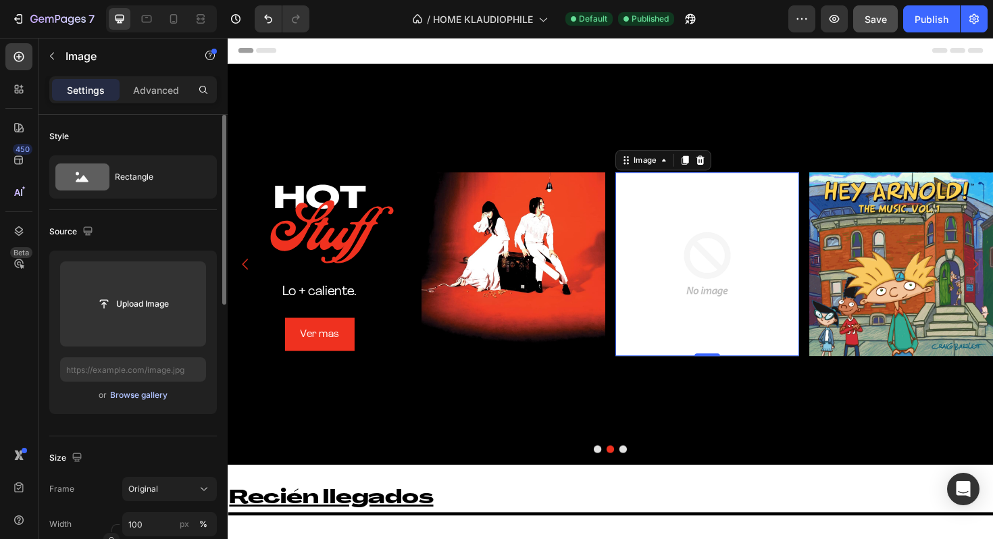
click at [154, 396] on div "Browse gallery" at bounding box center [138, 395] width 57 height 12
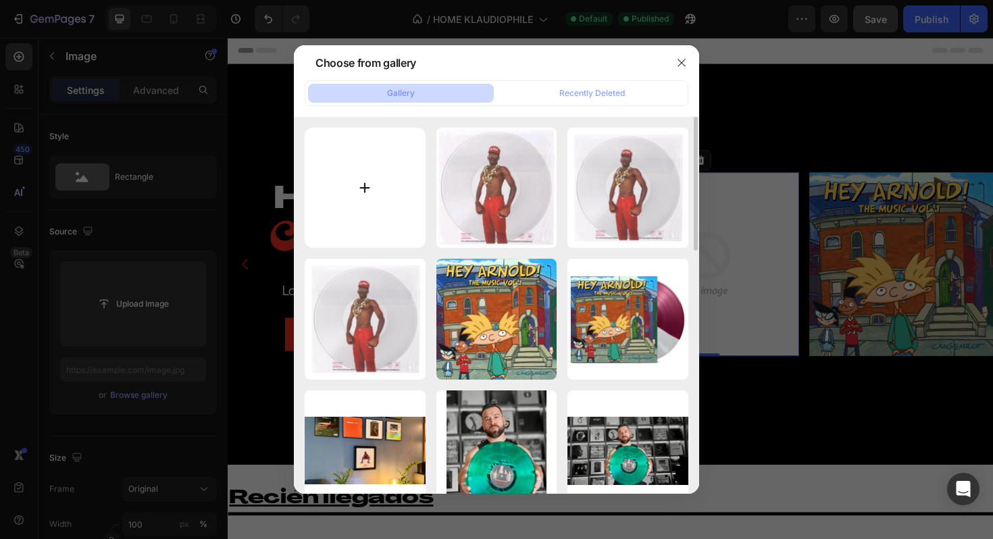
click at [379, 188] on input "file" at bounding box center [365, 188] width 121 height 121
type input "C:\fakepath\s-l1600 - 2025-08-26T122829.764.webp"
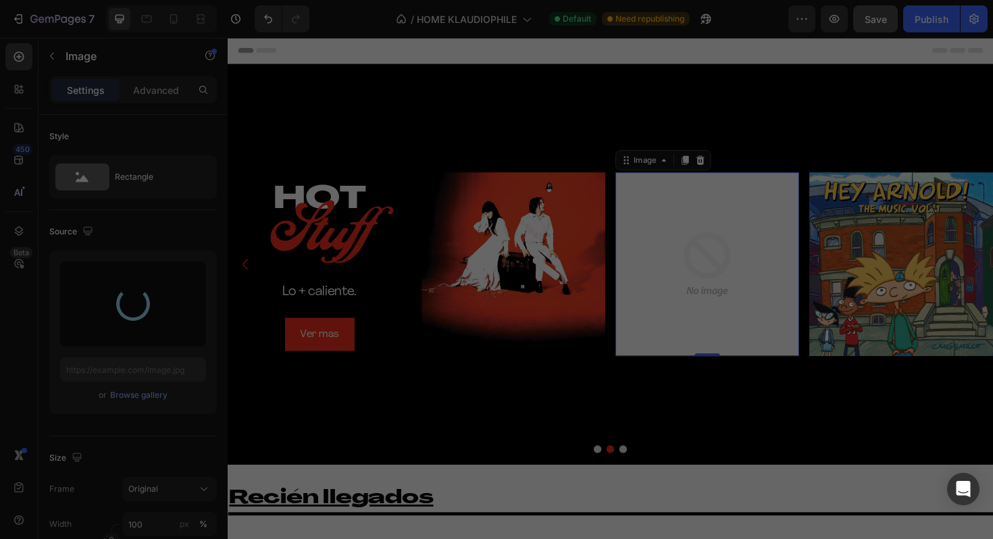
type input "[URL][DOMAIN_NAME]"
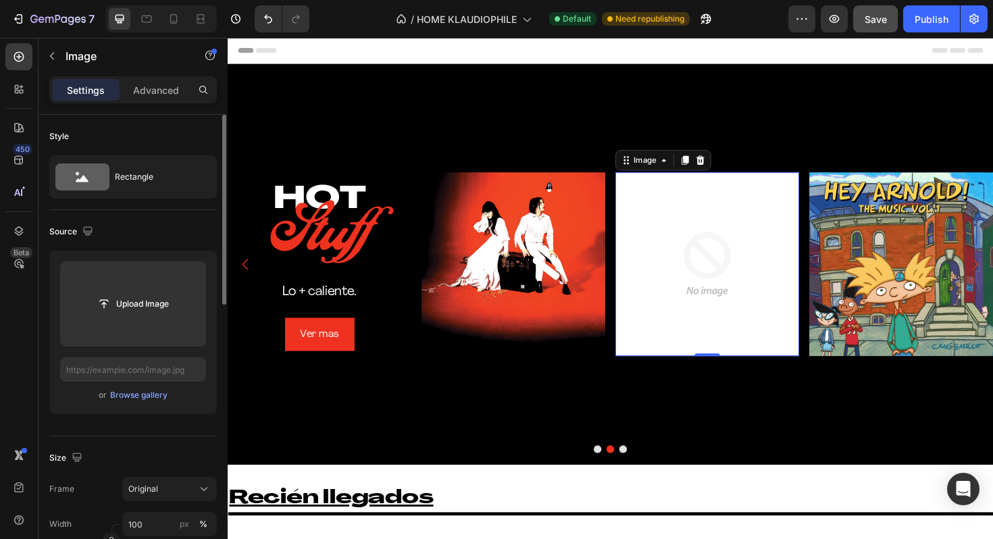
click at [169, 398] on div "or Browse gallery" at bounding box center [133, 395] width 146 height 16
click at [156, 398] on div "Browse gallery" at bounding box center [138, 395] width 57 height 12
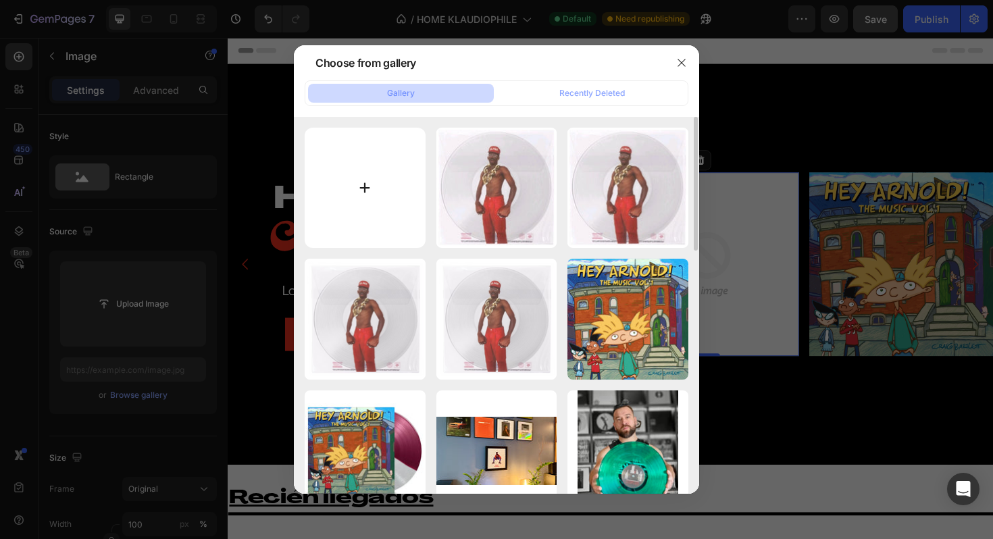
click at [383, 183] on input "file" at bounding box center [365, 188] width 121 height 121
type input "C:\fakepath\s-l1600_96.webp"
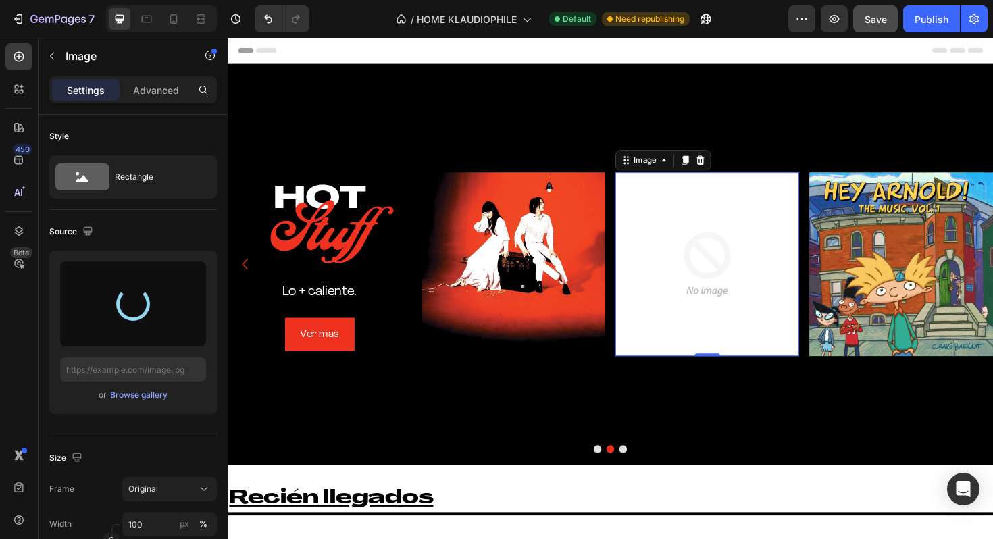
type input "[URL][DOMAIN_NAME]"
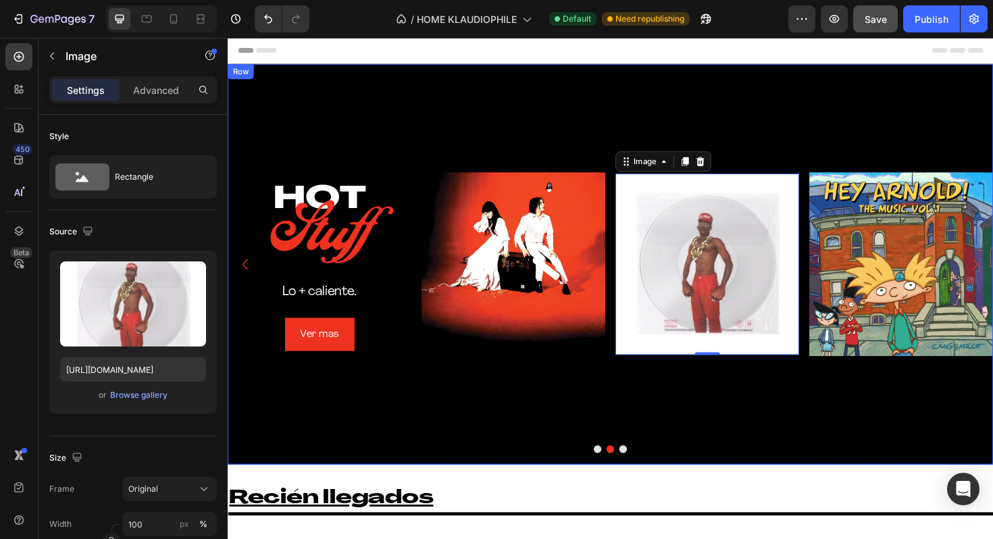
click at [824, 407] on div "Image 0" at bounding box center [735, 278] width 194 height 424
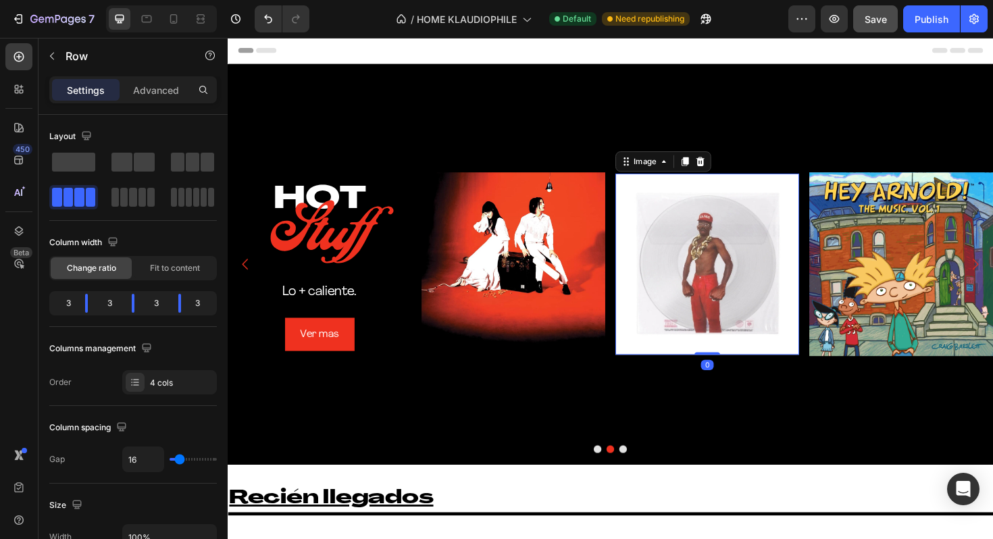
click at [717, 288] on img at bounding box center [735, 278] width 194 height 192
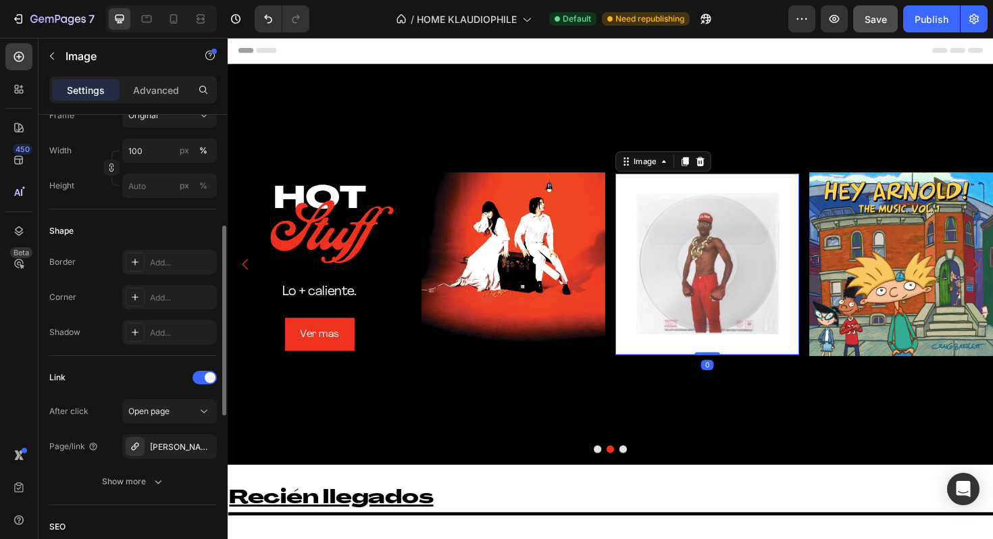
scroll to position [396, 0]
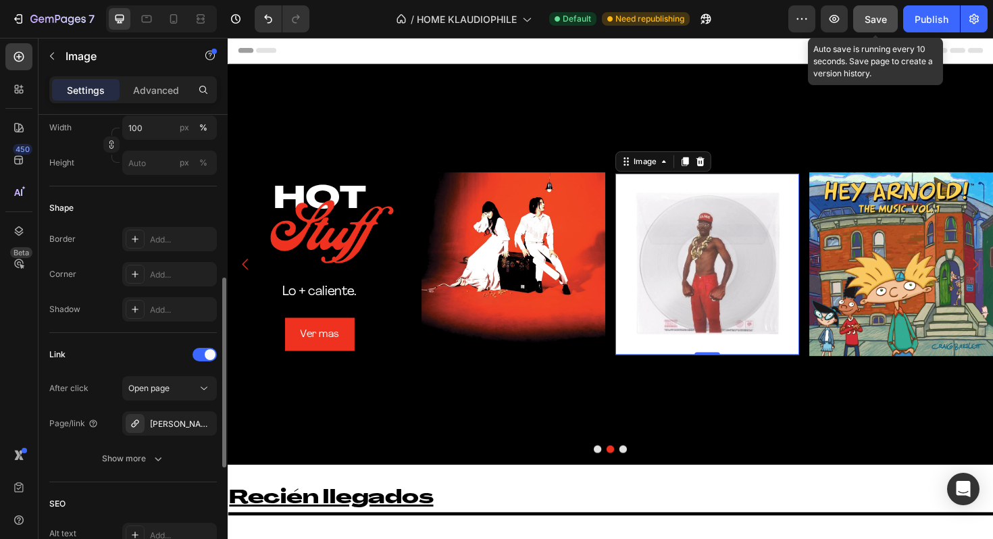
click at [879, 22] on span "Save" at bounding box center [875, 19] width 22 height 11
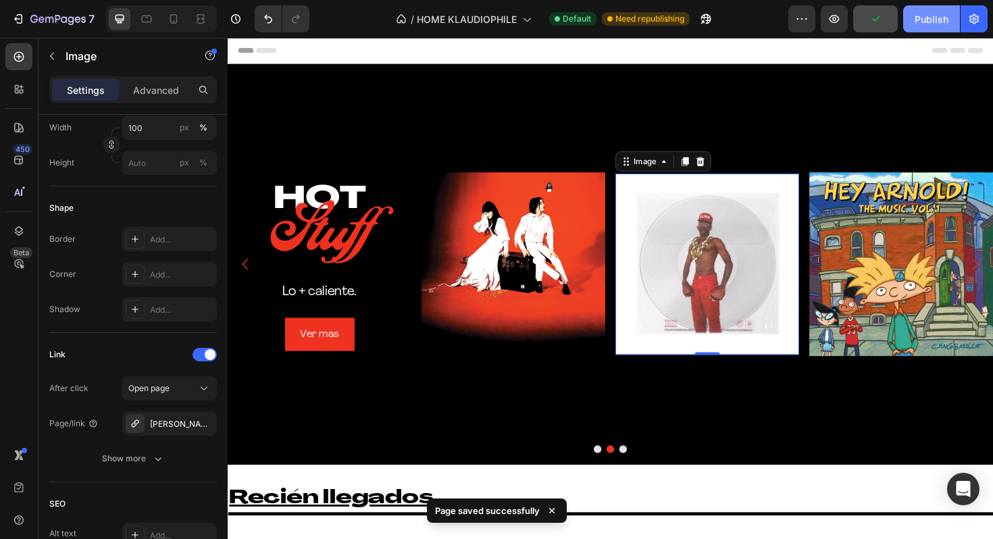
click at [924, 18] on div "Publish" at bounding box center [931, 19] width 34 height 14
